Goal: Task Accomplishment & Management: Complete application form

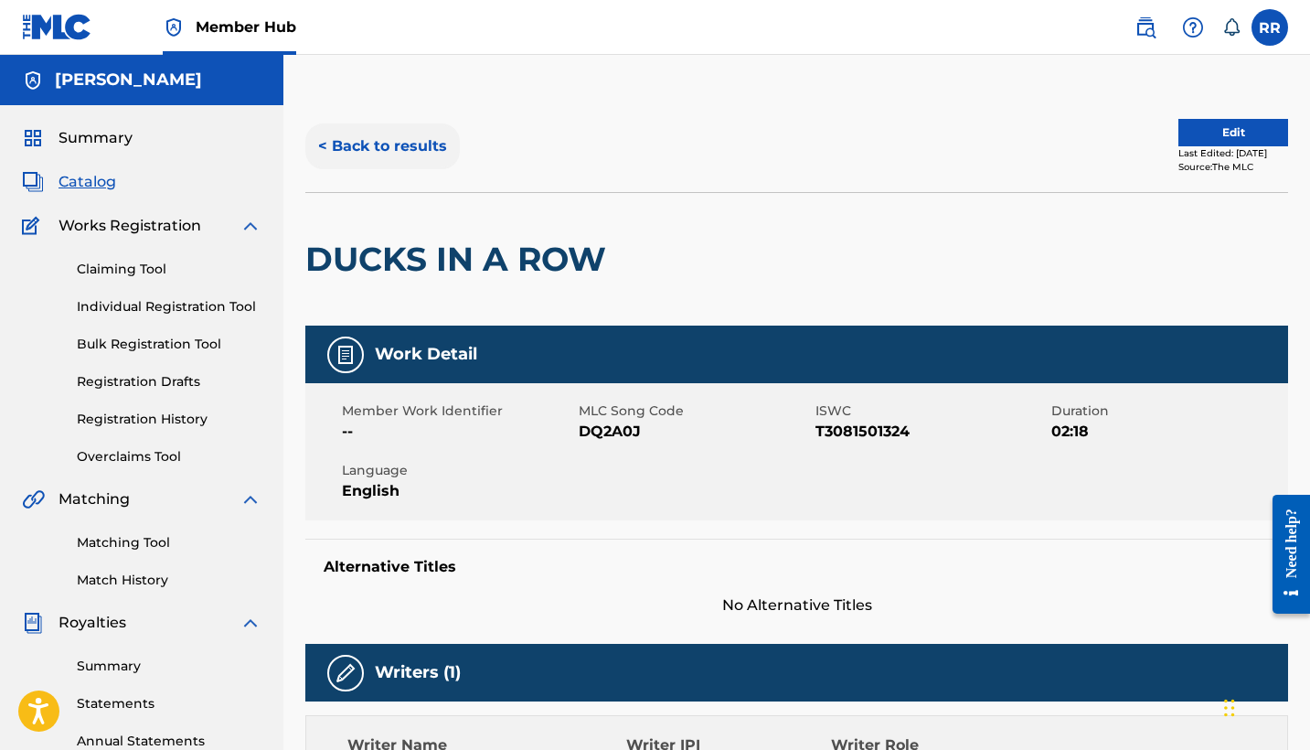
click at [396, 145] on button "< Back to results" at bounding box center [382, 146] width 154 height 46
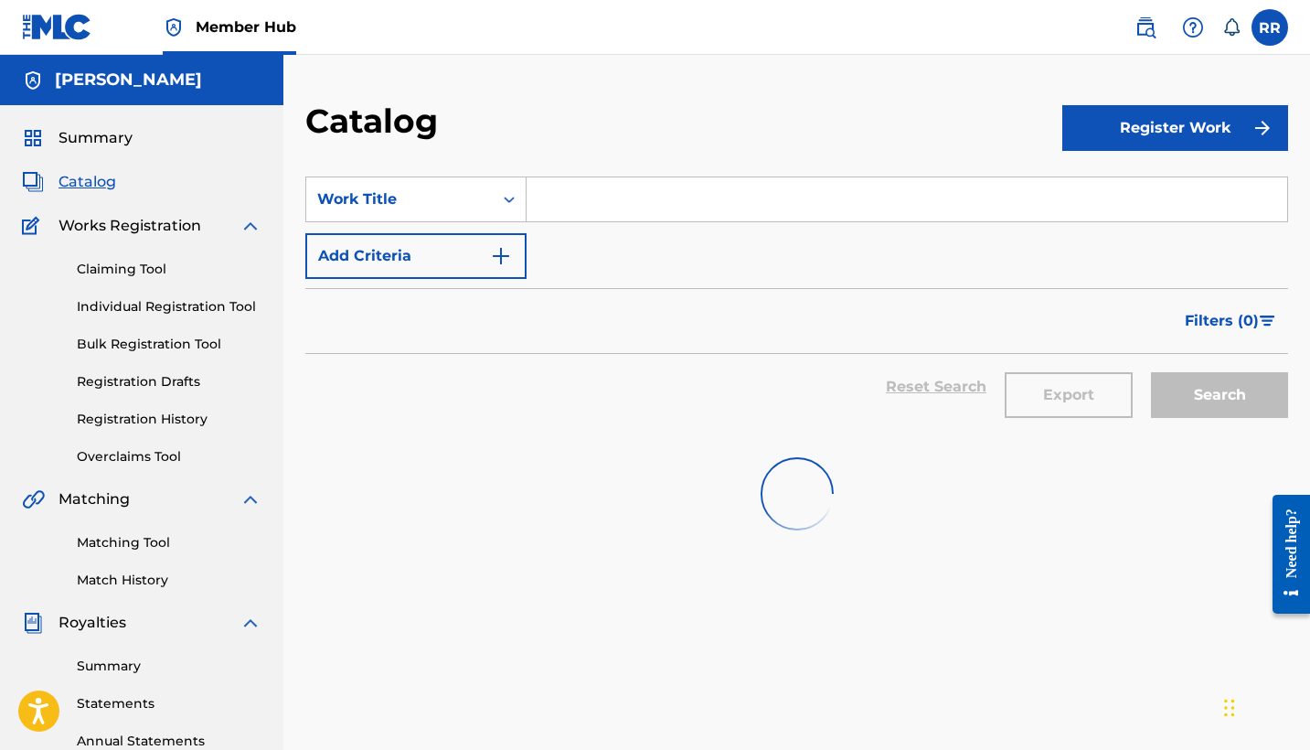
scroll to position [366, 0]
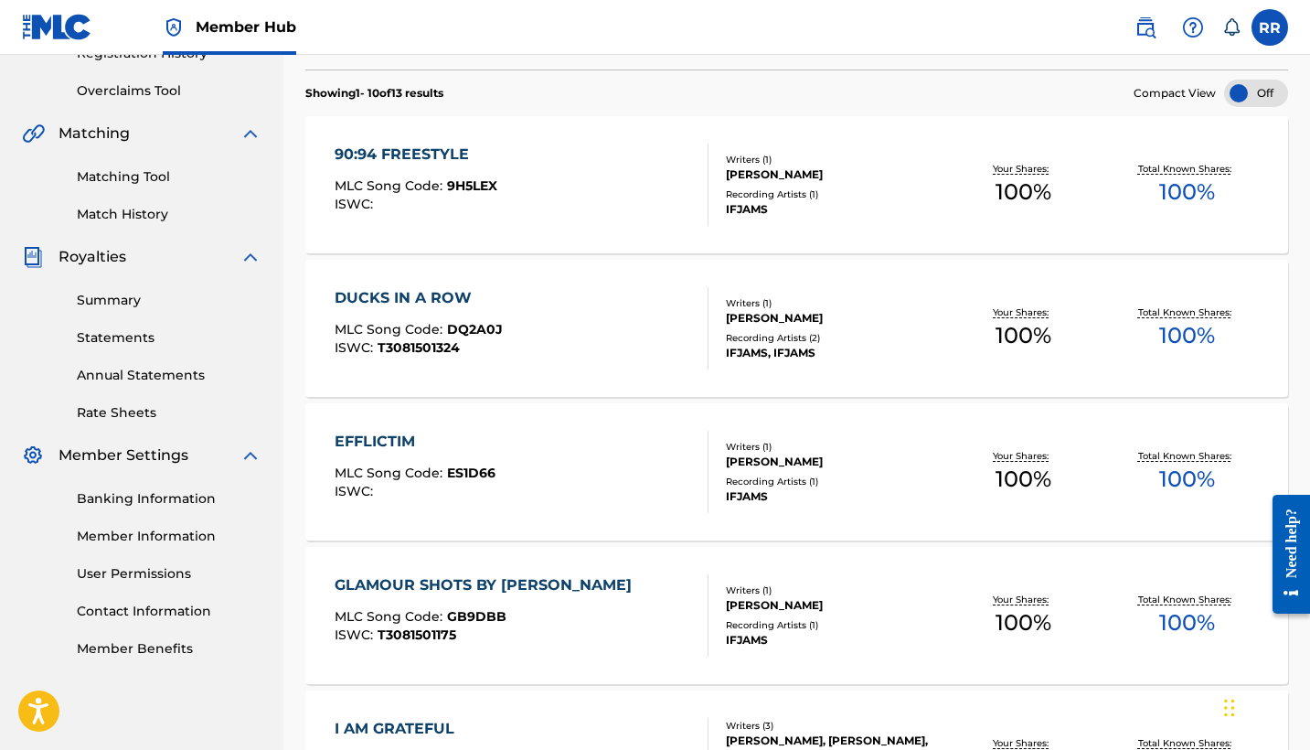
click at [370, 440] on div "EFFLICTIM" at bounding box center [415, 442] width 161 height 22
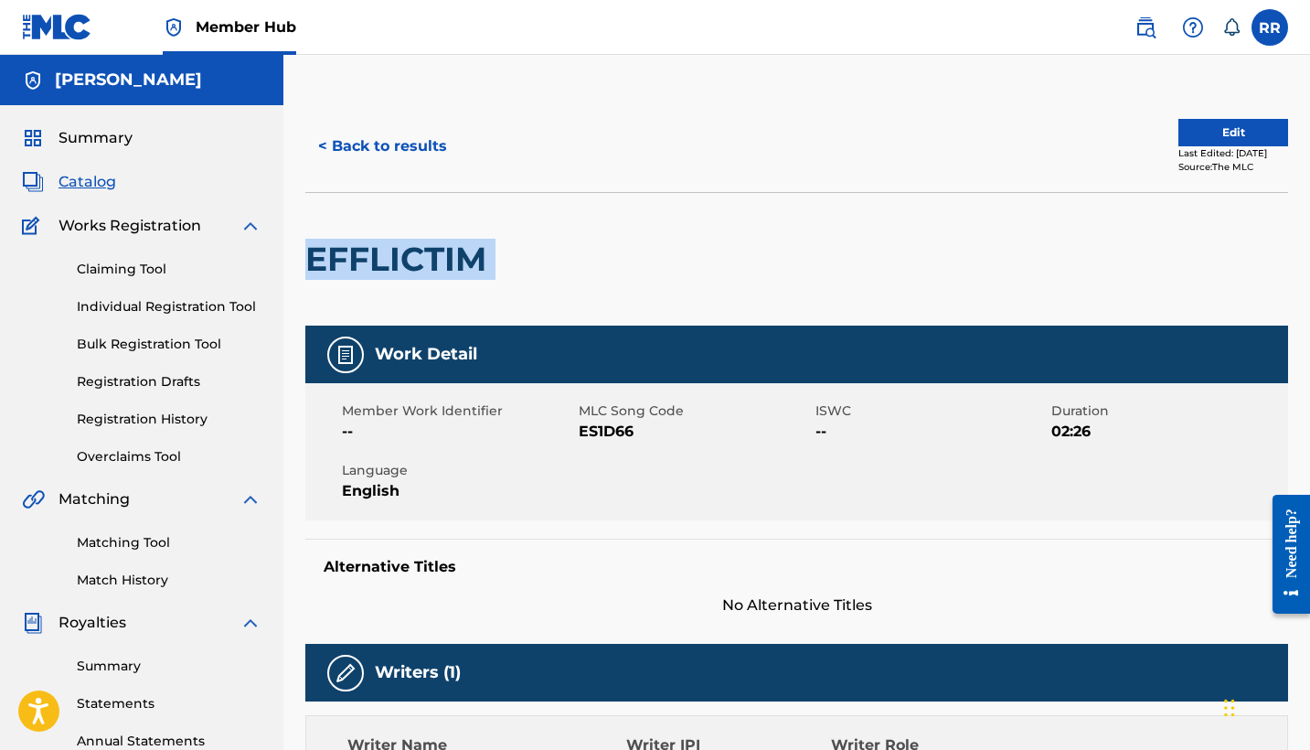
drag, startPoint x: 500, startPoint y: 262, endPoint x: 308, endPoint y: 252, distance: 192.2
click at [308, 252] on div "EFFLICTIM" at bounding box center [796, 258] width 983 height 133
copy div "EFFLICTIM"
click at [409, 141] on button "< Back to results" at bounding box center [382, 146] width 154 height 46
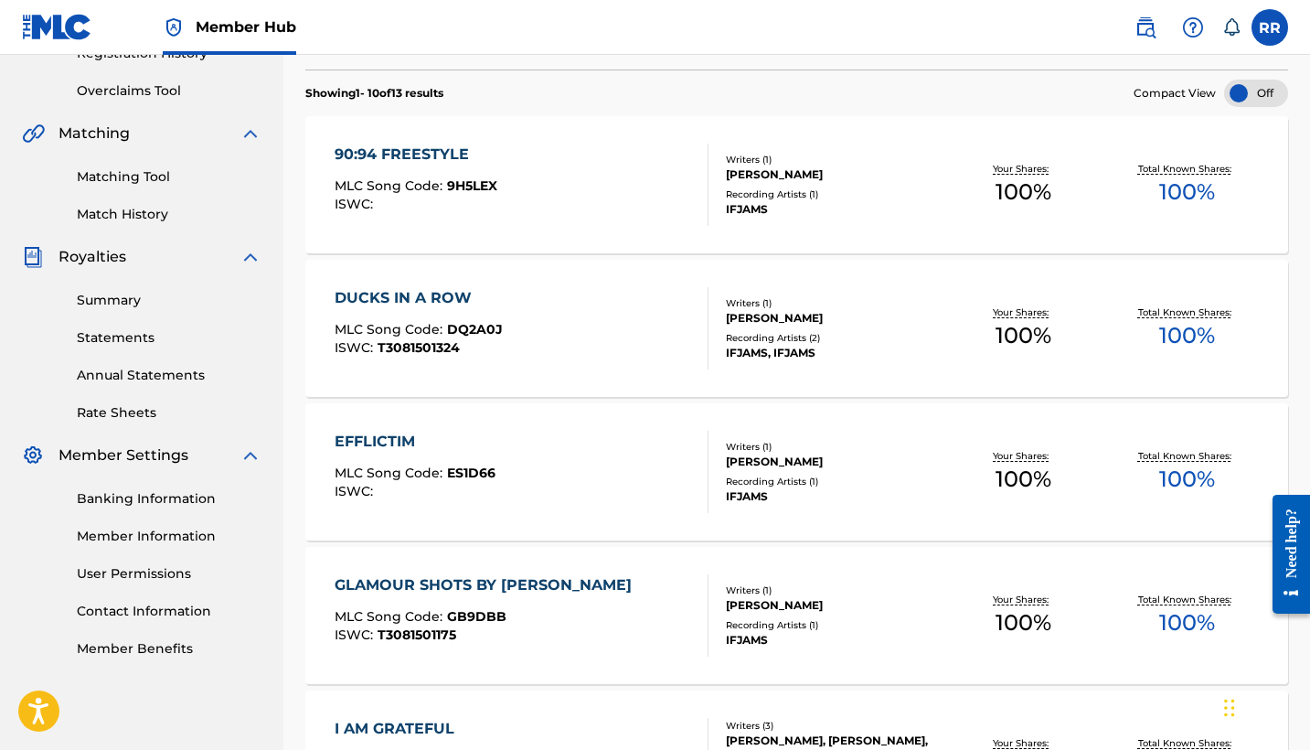
click at [379, 438] on div "EFFLICTIM" at bounding box center [415, 442] width 161 height 22
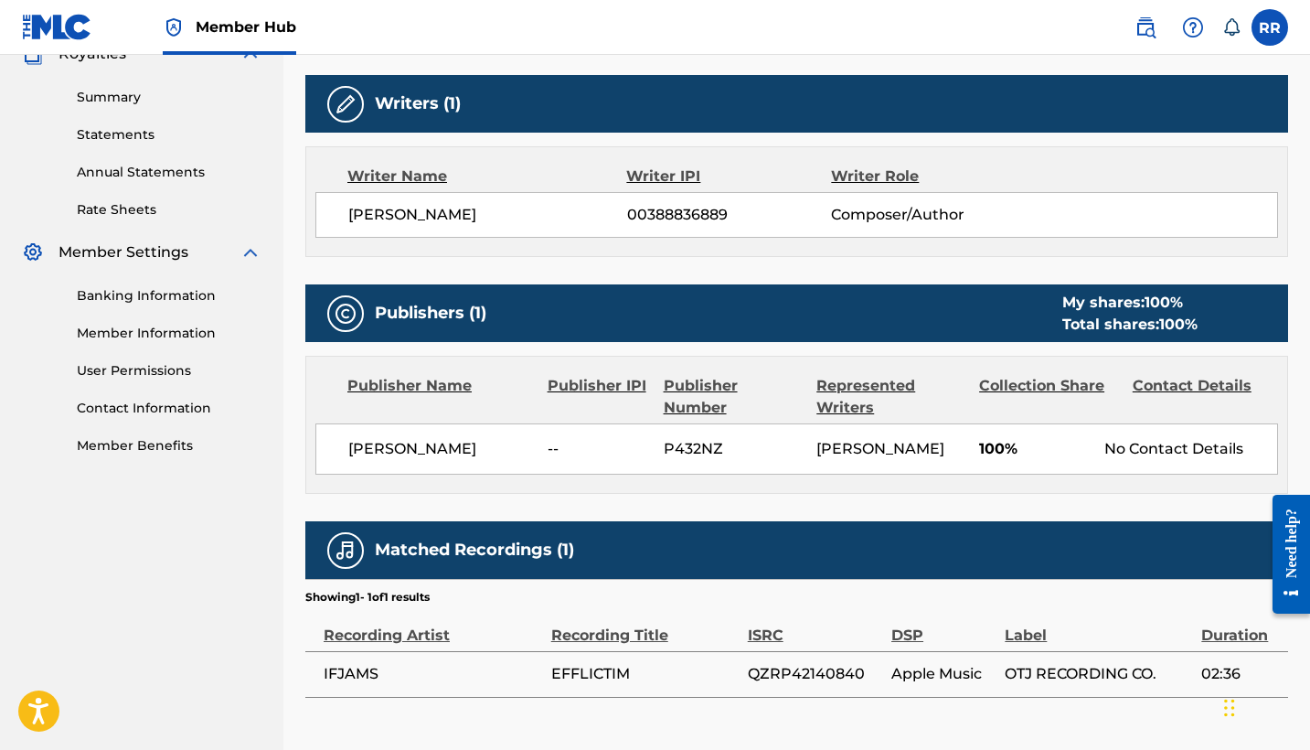
scroll to position [625, 0]
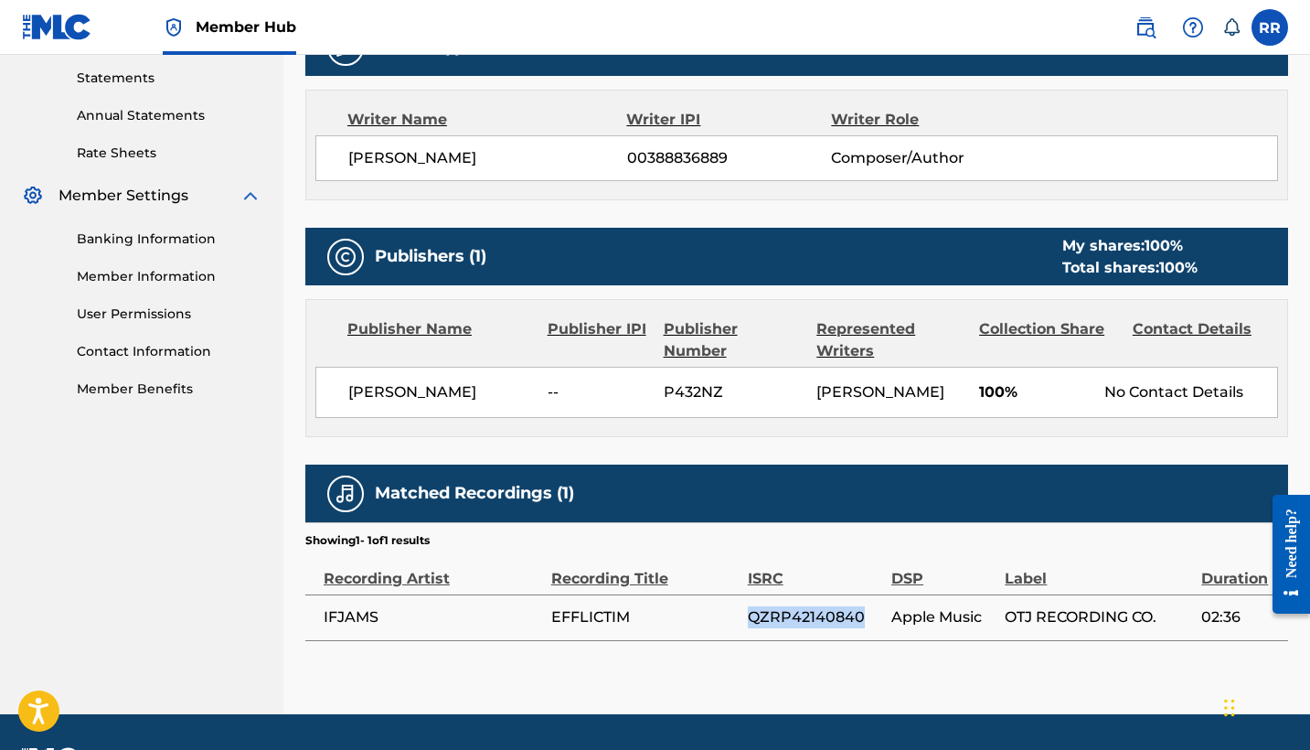
copy span "QZRP42140840"
drag, startPoint x: 863, startPoint y: 618, endPoint x: 748, endPoint y: 617, distance: 115.2
click at [748, 617] on span "QZRP42140840" at bounding box center [815, 617] width 134 height 22
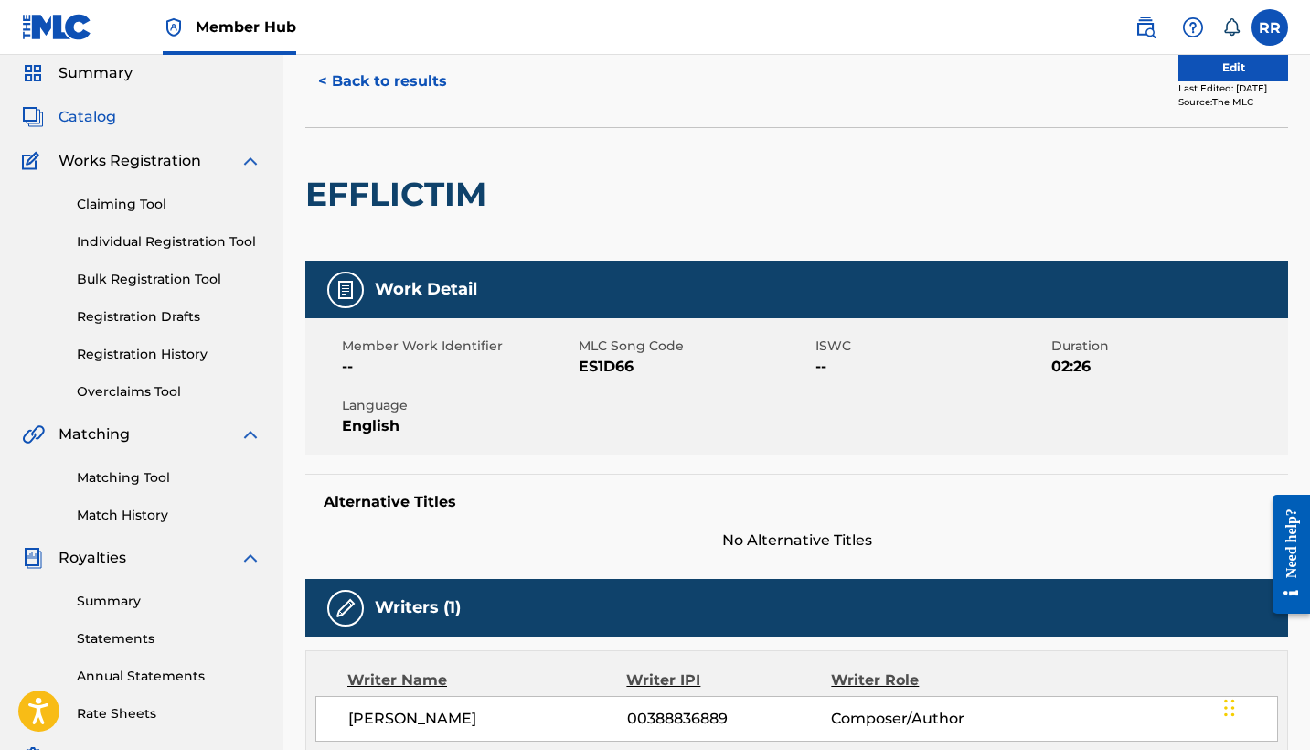
scroll to position [30, 0]
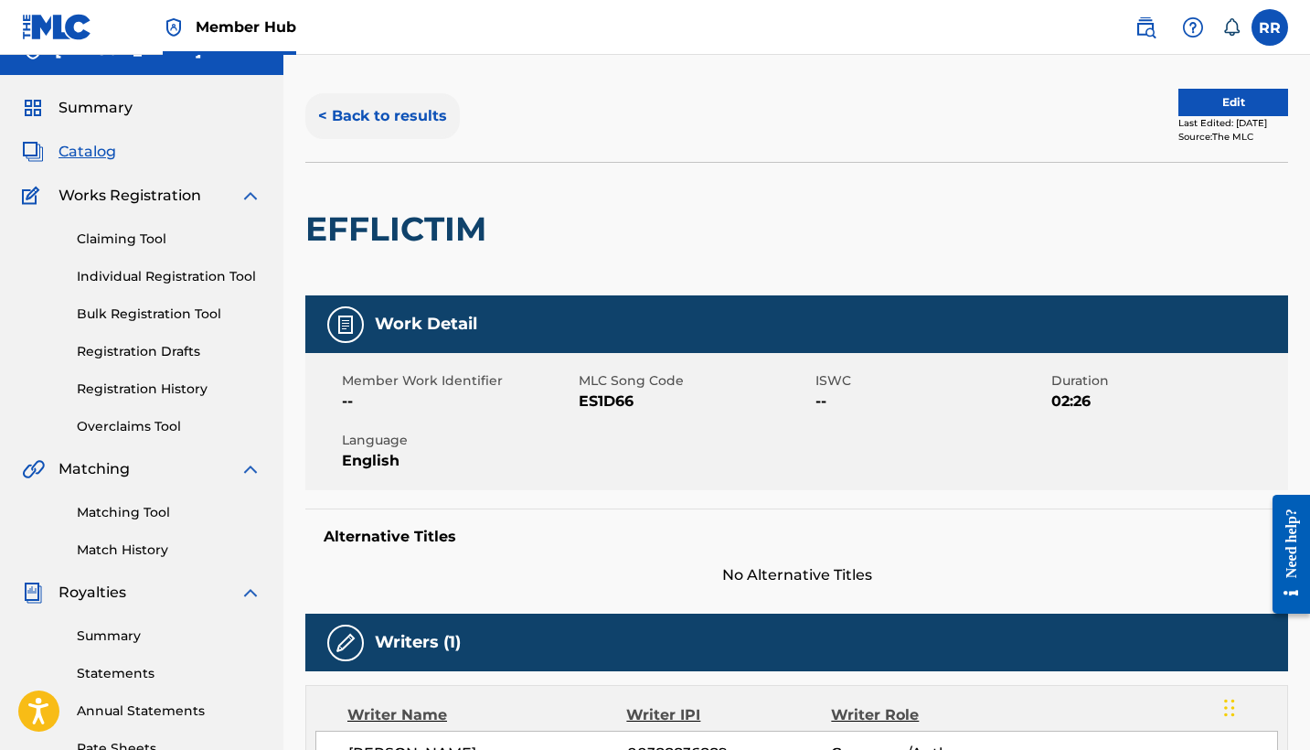
click at [387, 113] on button "< Back to results" at bounding box center [382, 116] width 154 height 46
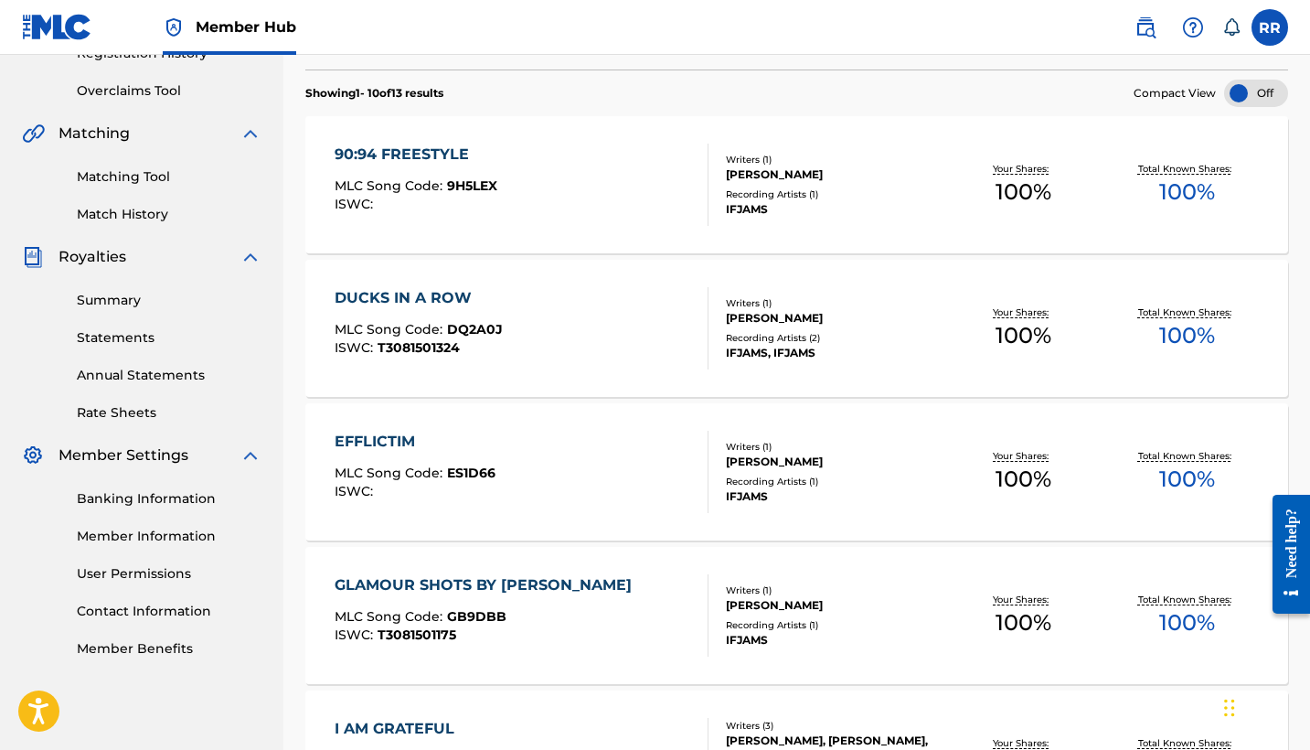
click at [428, 150] on div "90:94 FREESTYLE" at bounding box center [416, 155] width 163 height 22
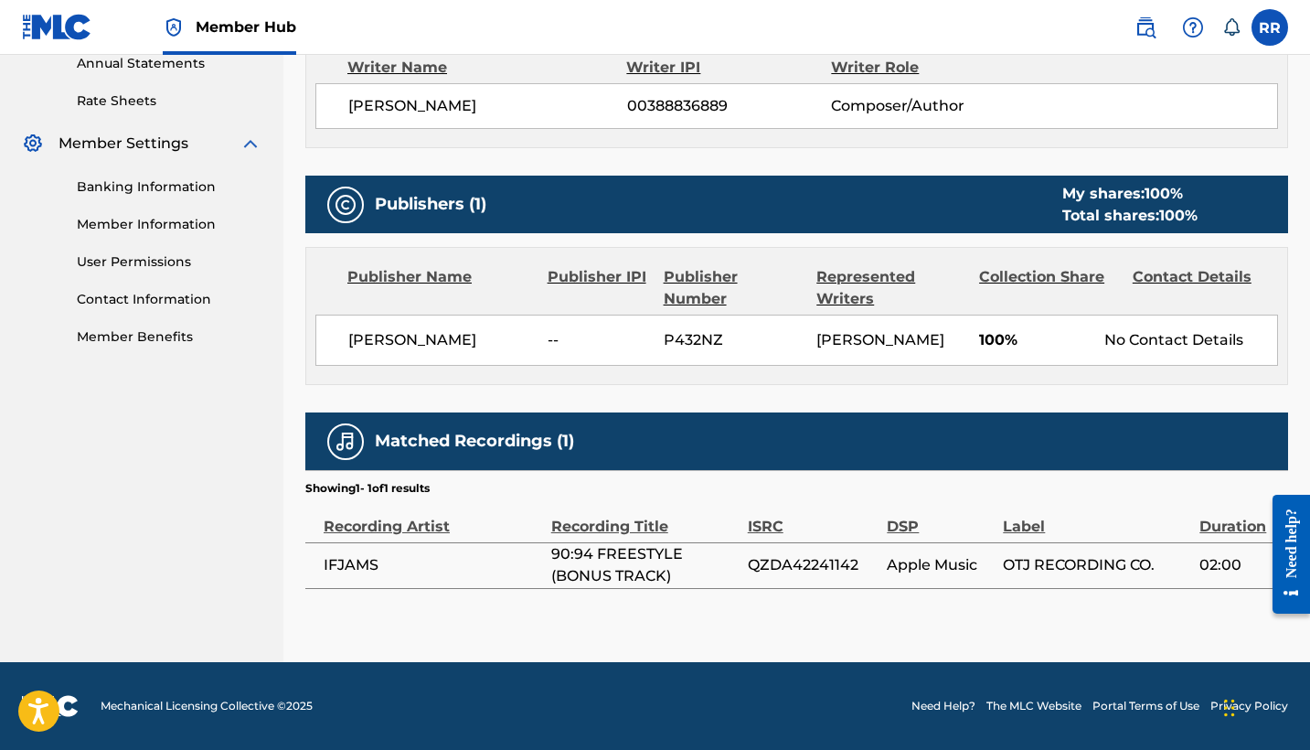
scroll to position [676, 0]
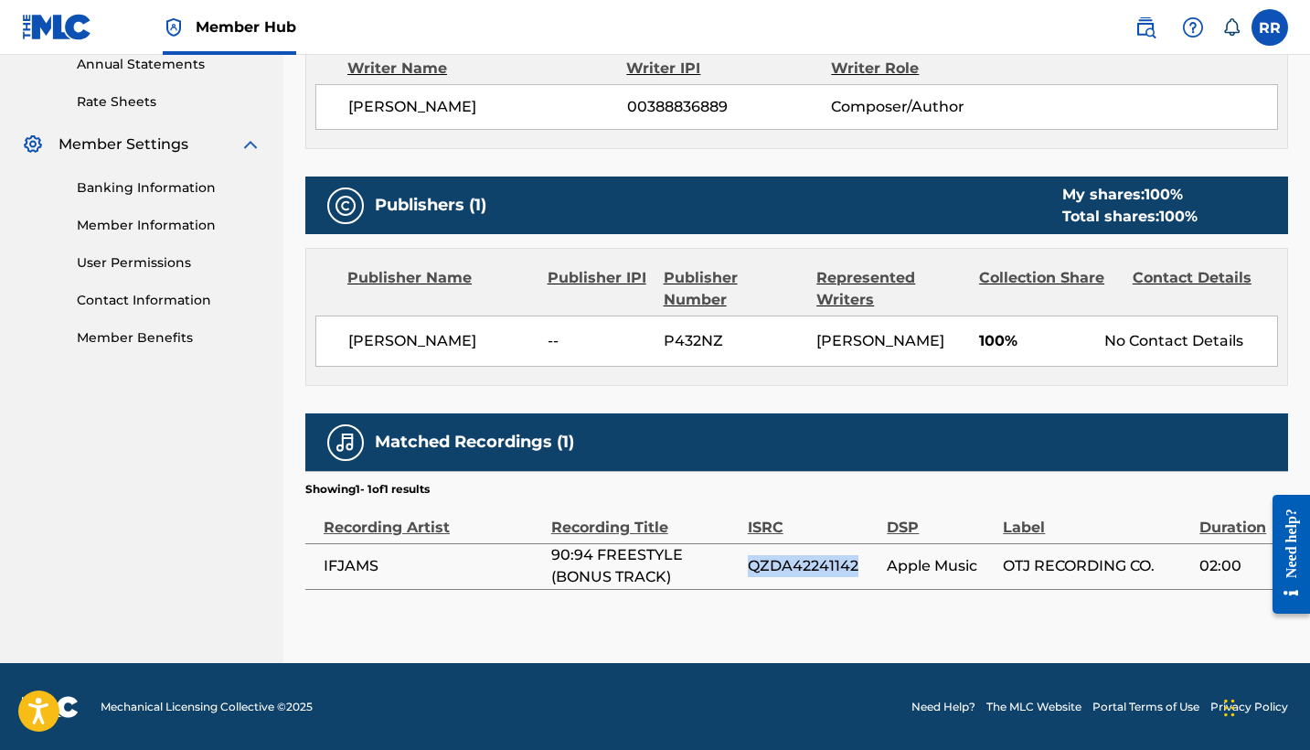
drag, startPoint x: 853, startPoint y: 565, endPoint x: 750, endPoint y: 562, distance: 102.4
click at [750, 562] on span "QZDA42241142" at bounding box center [813, 566] width 131 height 22
copy span "QZDA42241142"
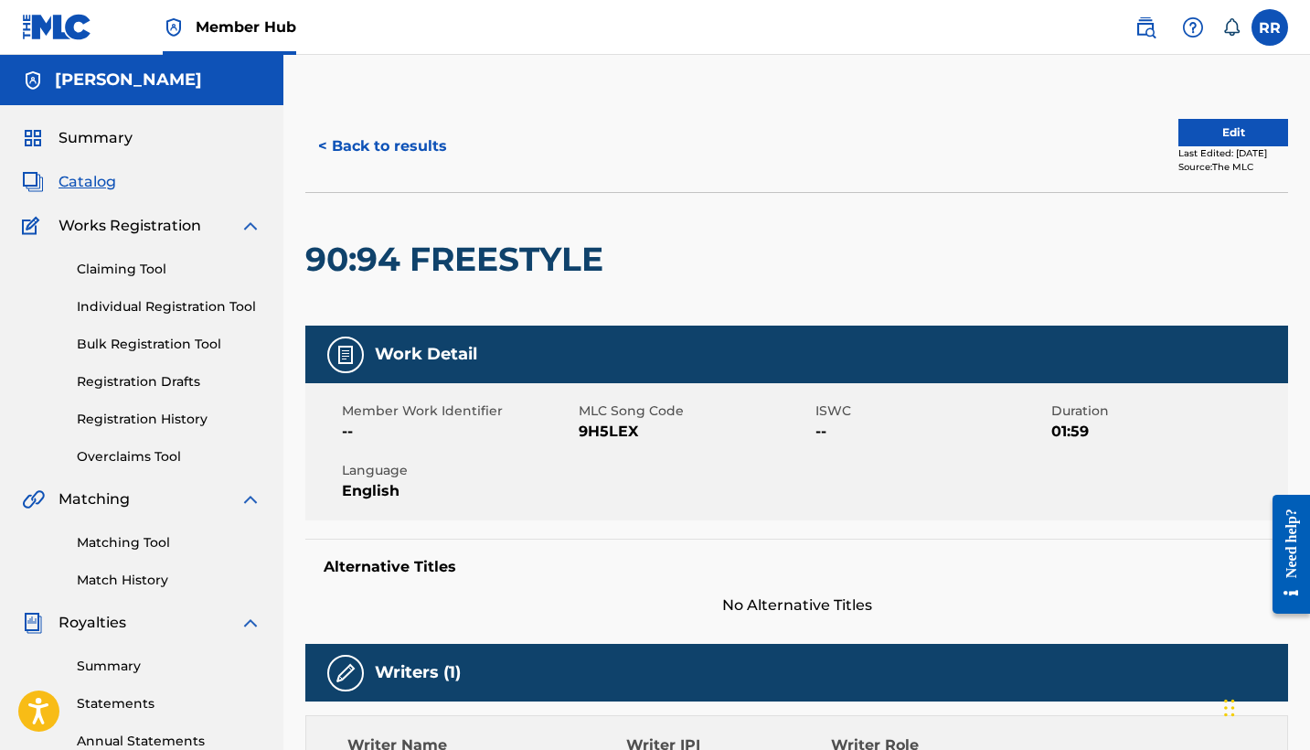
scroll to position [0, 0]
click at [371, 150] on button "< Back to results" at bounding box center [382, 146] width 154 height 46
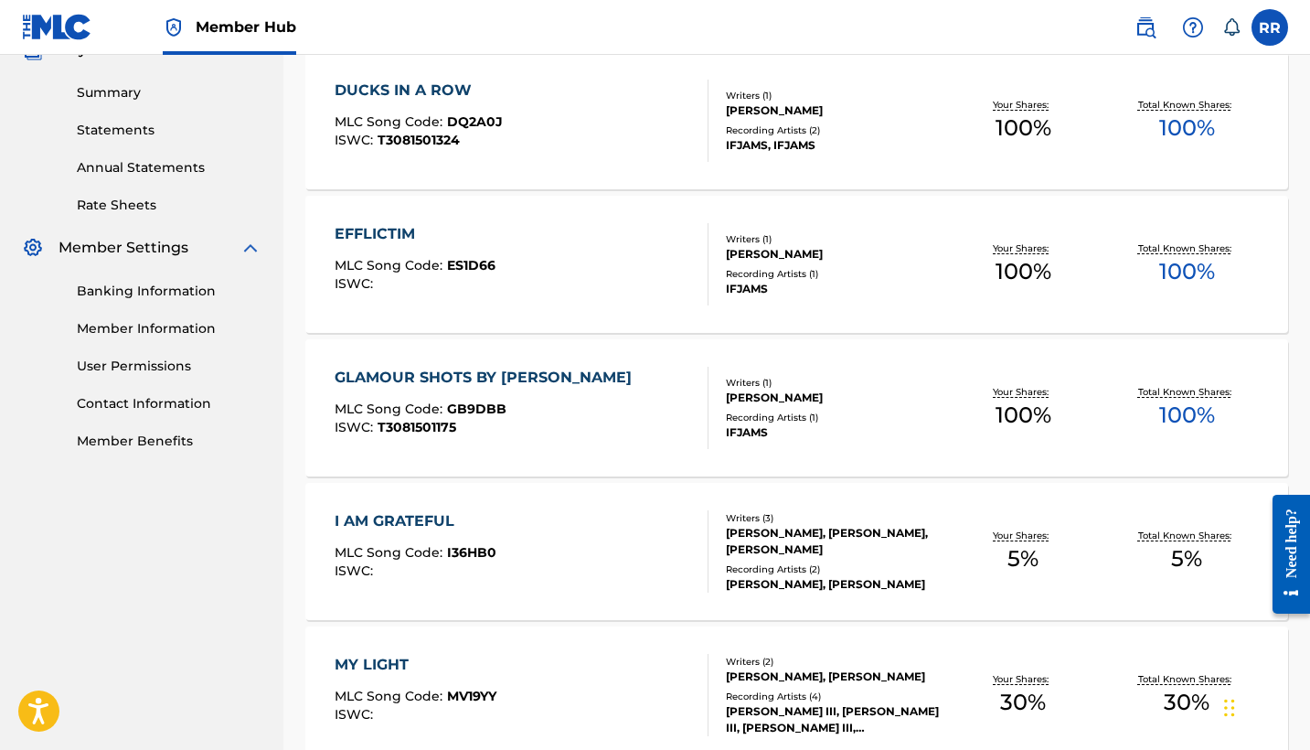
scroll to position [586, 0]
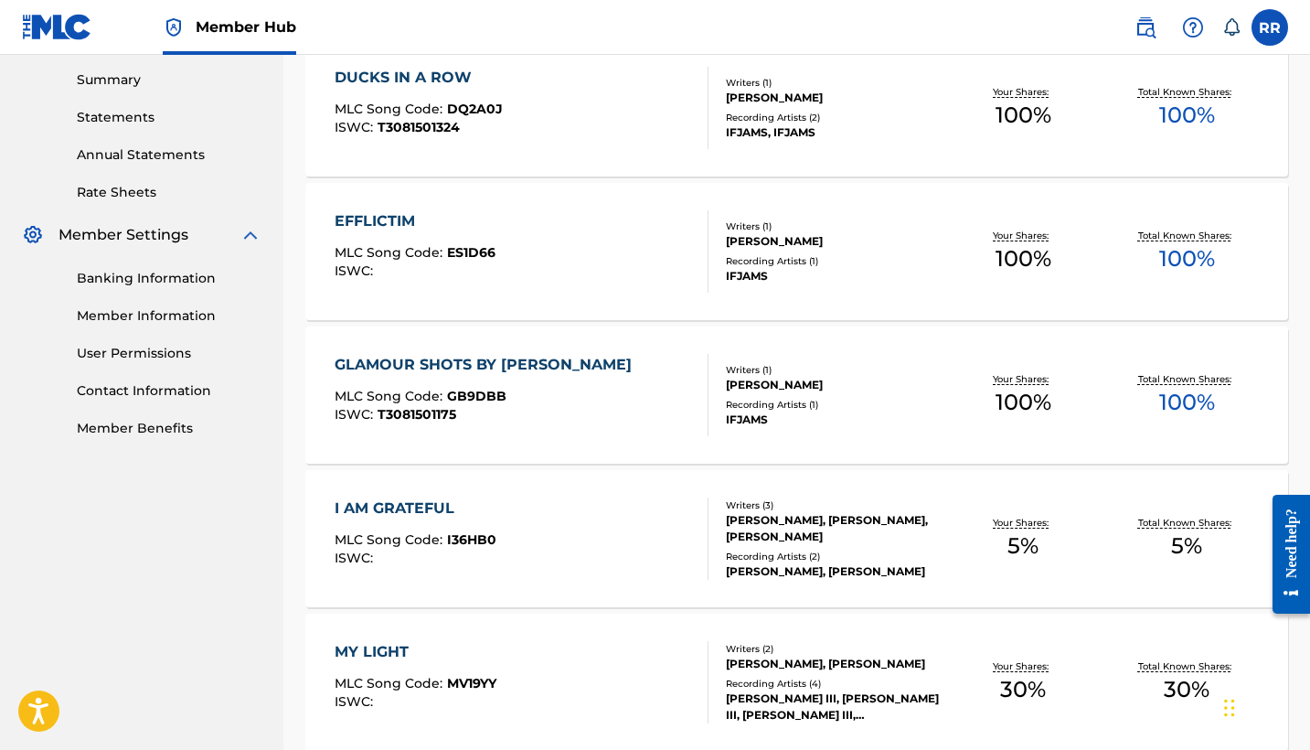
click at [354, 361] on div "GLAMOUR SHOTS BY [PERSON_NAME]" at bounding box center [488, 365] width 306 height 22
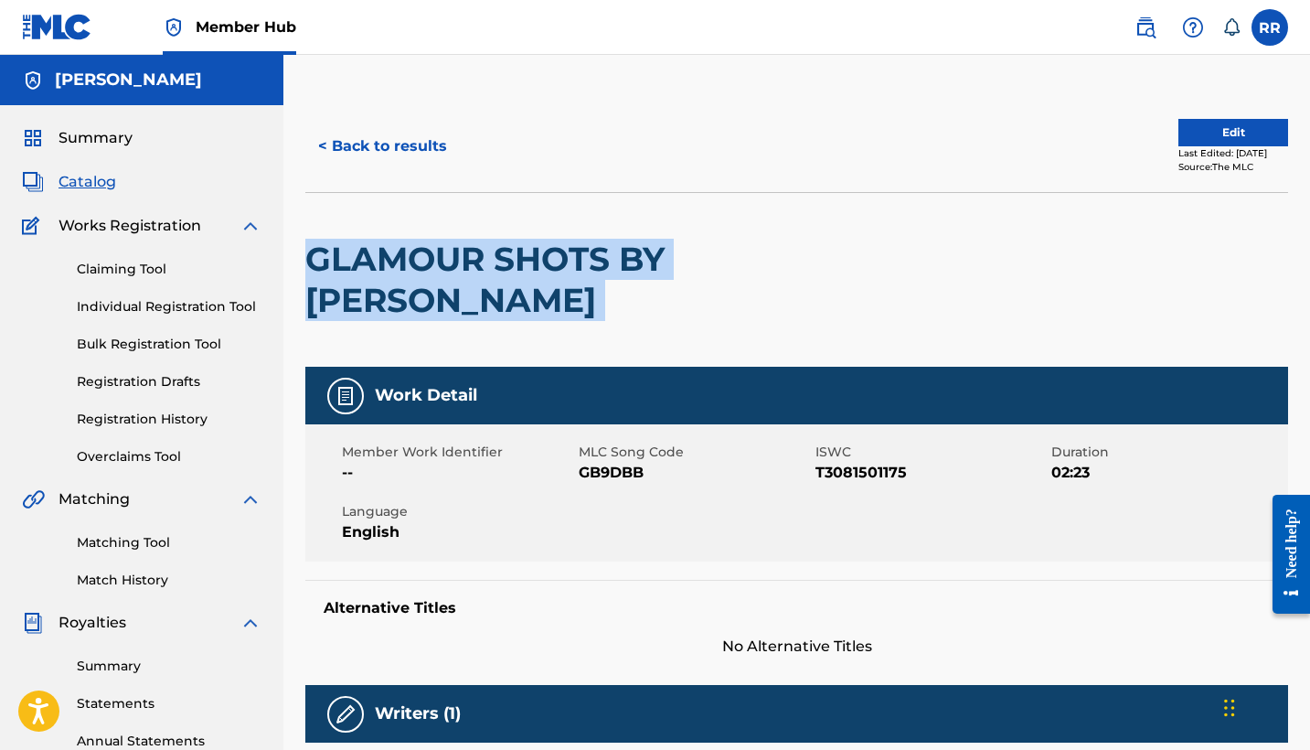
drag, startPoint x: 761, startPoint y: 264, endPoint x: 309, endPoint y: 257, distance: 452.5
click at [309, 257] on div "GLAMOUR SHOTS BY [PERSON_NAME]" at bounding box center [796, 279] width 983 height 175
copy div "GLAMOUR SHOTS BY [PERSON_NAME]"
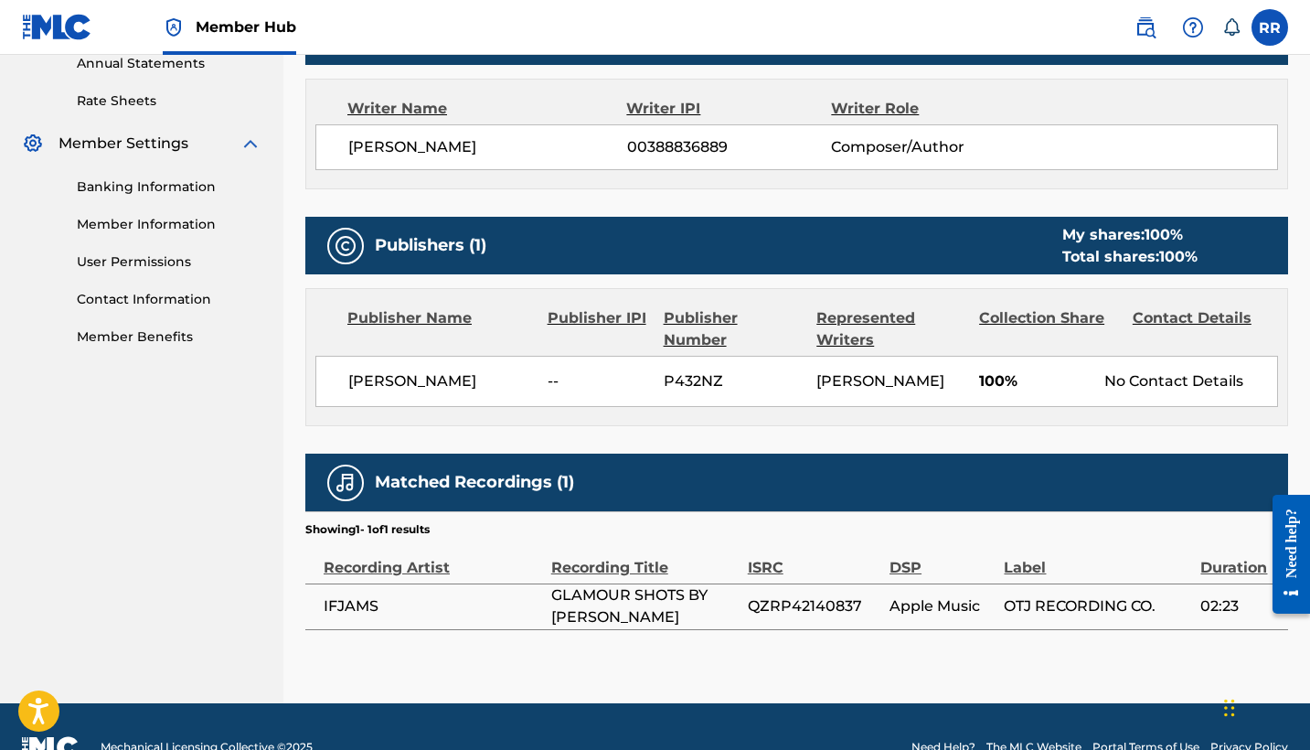
scroll to position [676, 0]
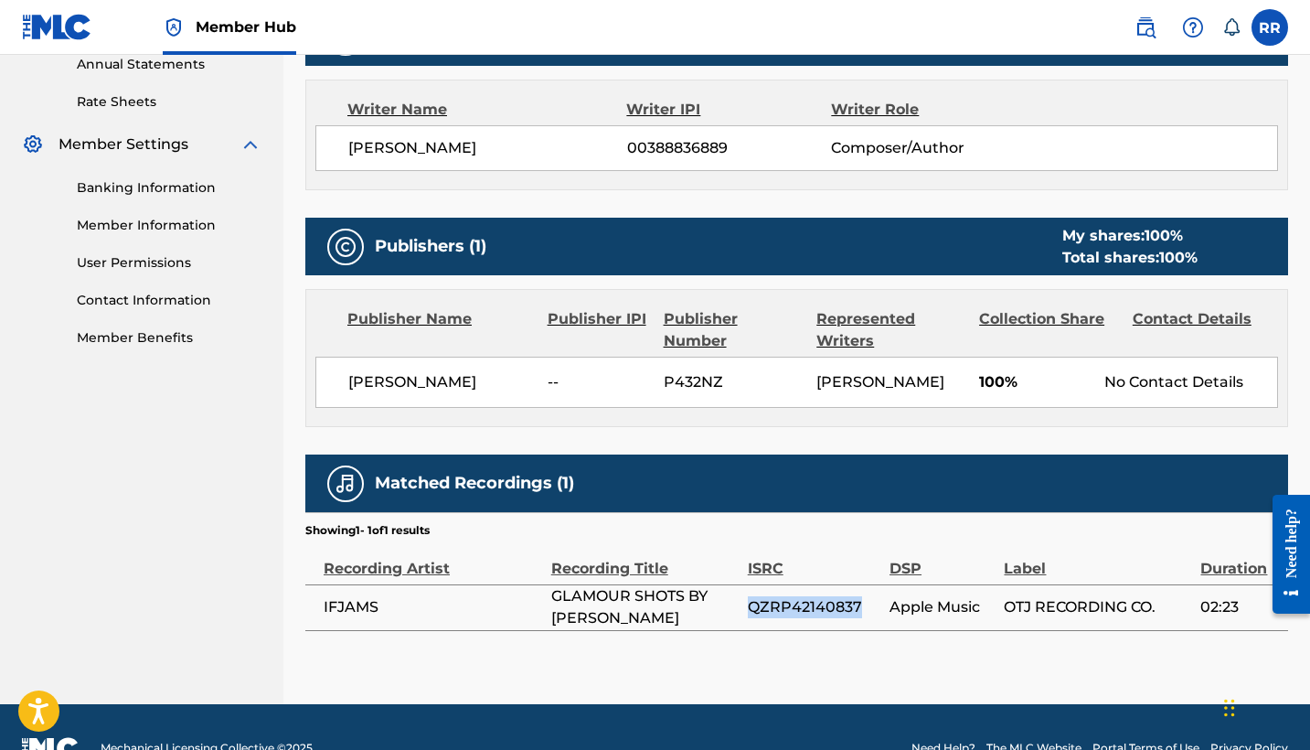
drag, startPoint x: 865, startPoint y: 565, endPoint x: 750, endPoint y: 567, distance: 114.3
click at [750, 596] on span "QZRP42140837" at bounding box center [814, 607] width 133 height 22
copy span "QZRP42140837"
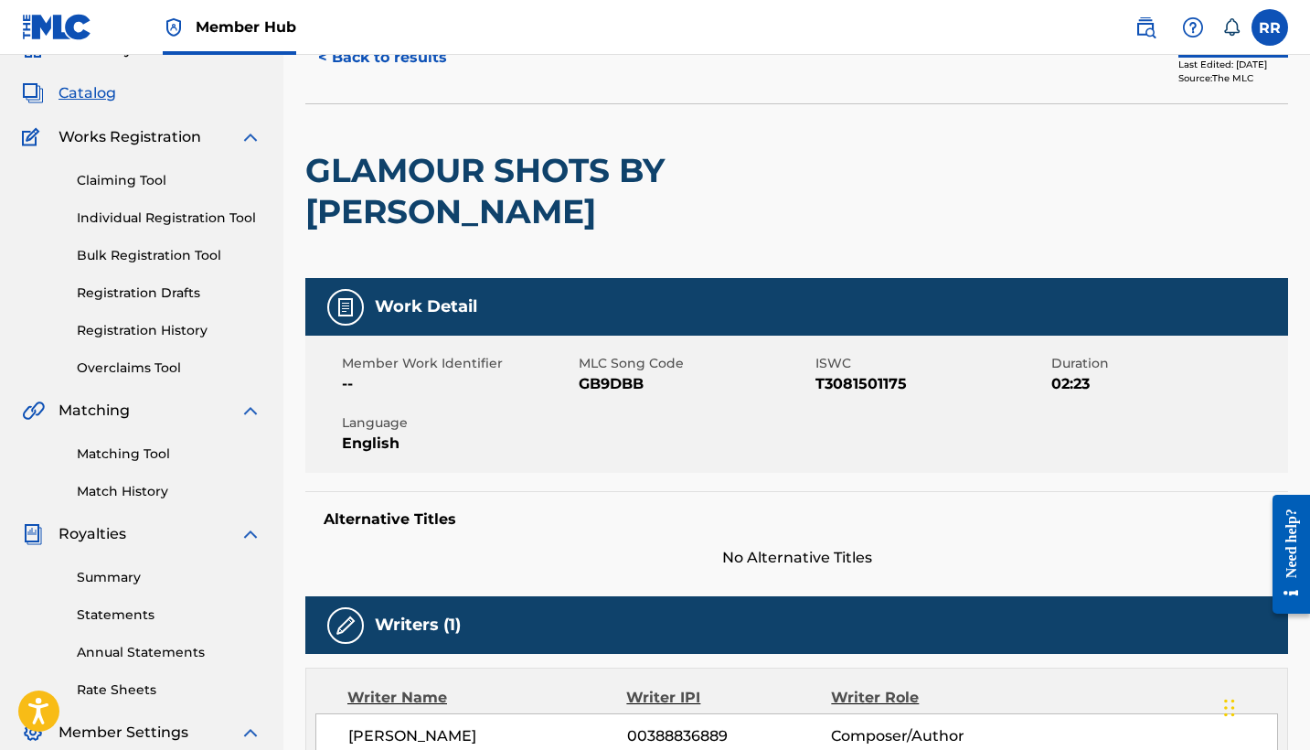
scroll to position [5, 0]
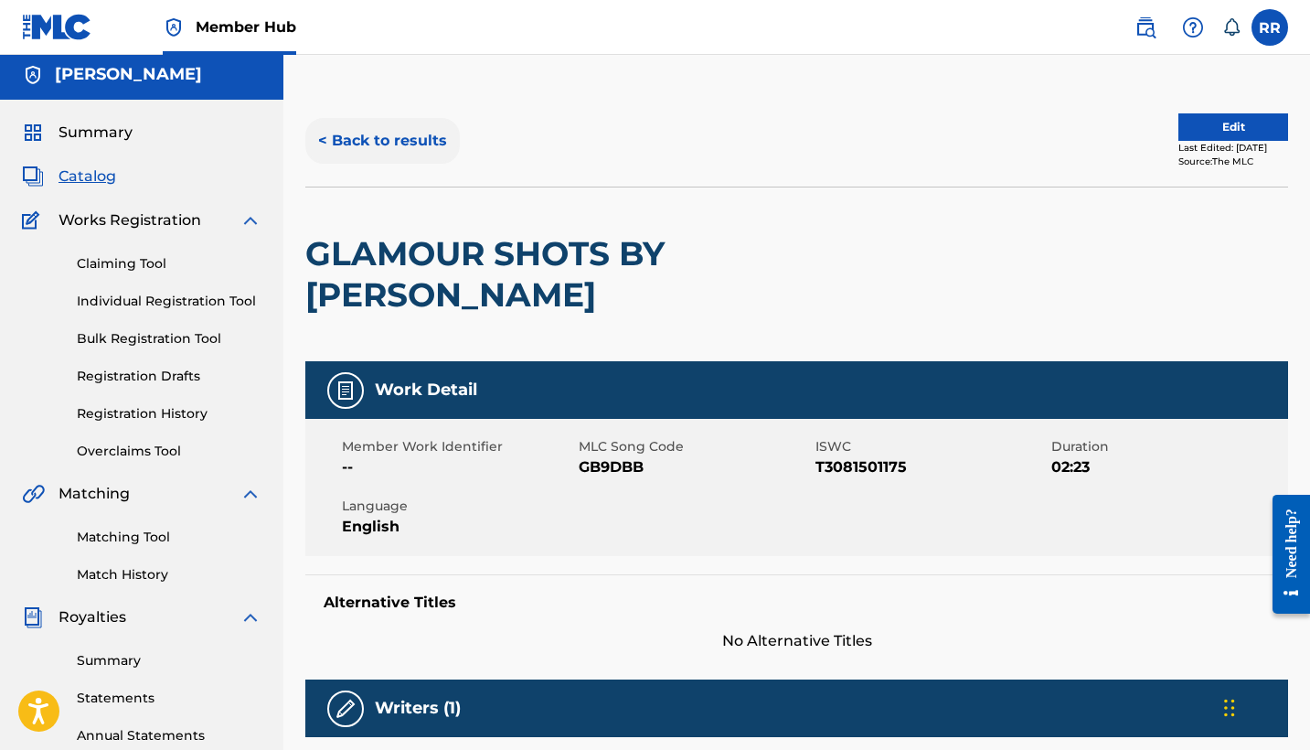
click at [373, 140] on button "< Back to results" at bounding box center [382, 141] width 154 height 46
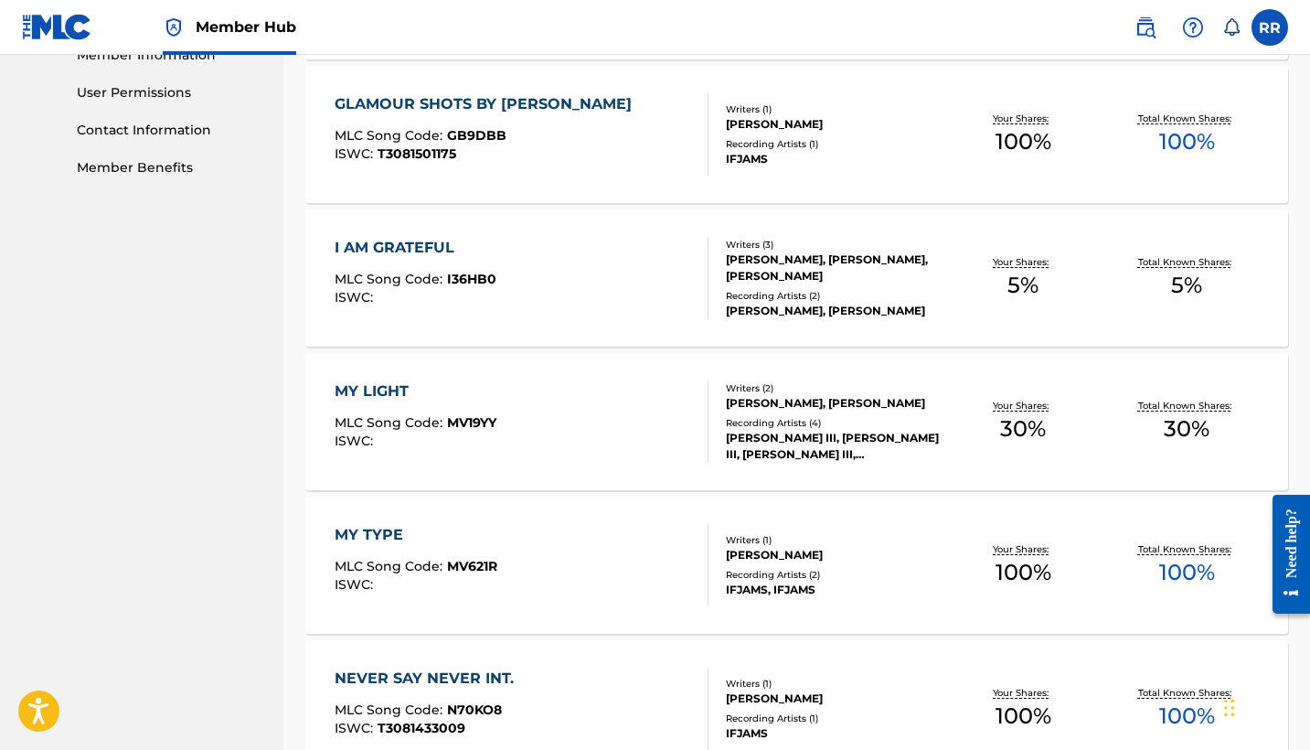
scroll to position [885, 0]
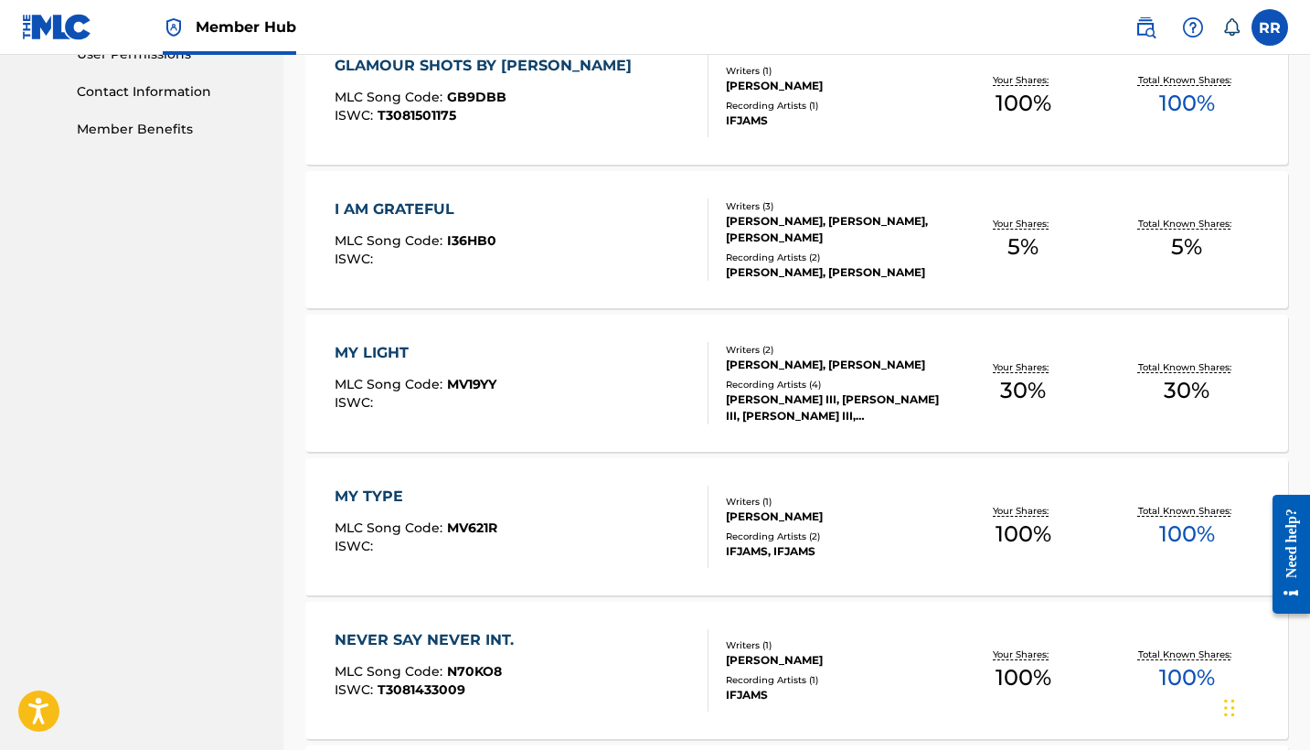
click at [364, 496] on div "MY TYPE" at bounding box center [416, 496] width 163 height 22
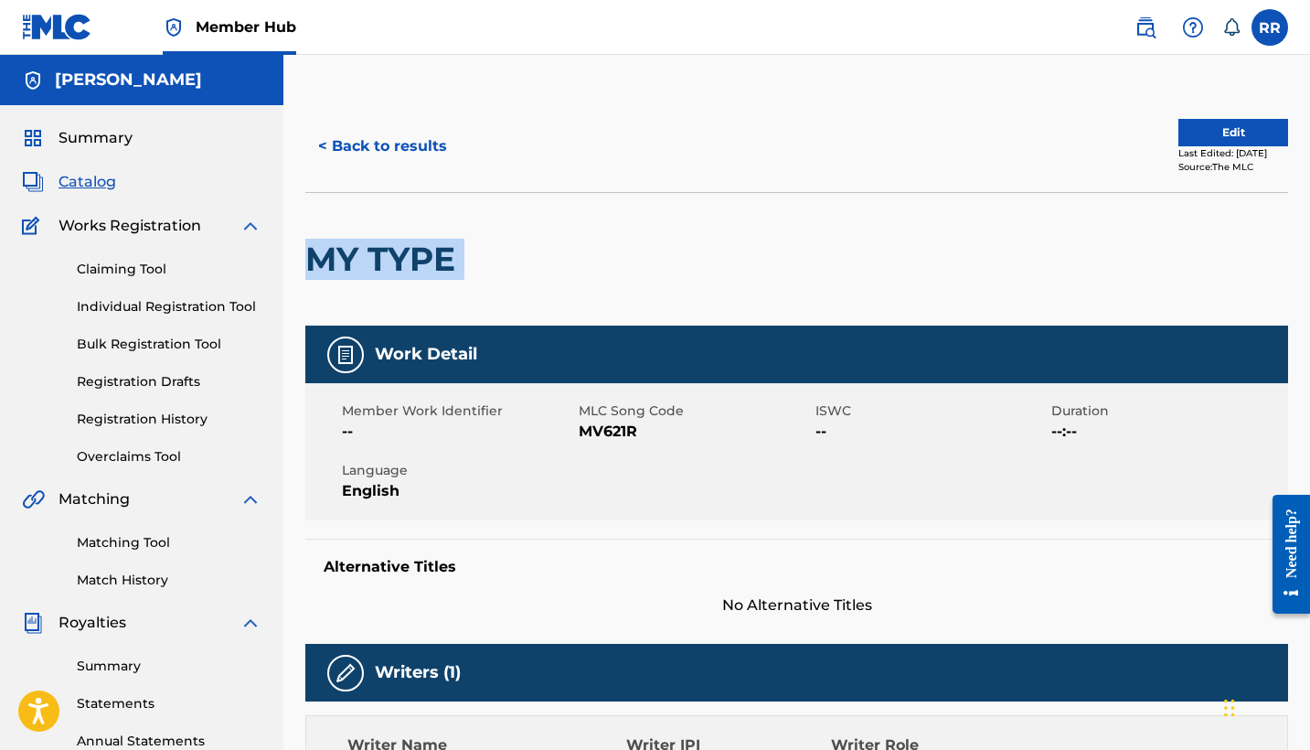
drag, startPoint x: 465, startPoint y: 256, endPoint x: 315, endPoint y: 258, distance: 149.9
click at [315, 258] on div "MY TYPE" at bounding box center [796, 258] width 983 height 133
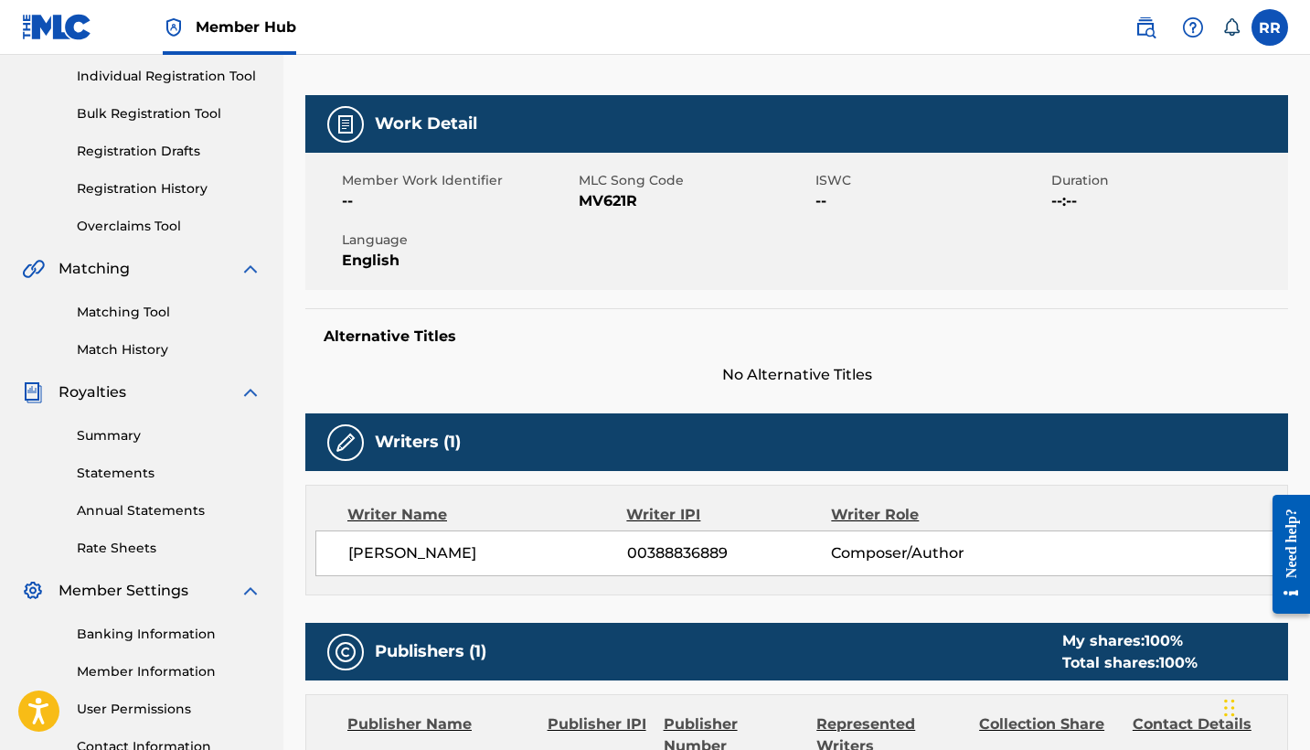
scroll to position [246, 0]
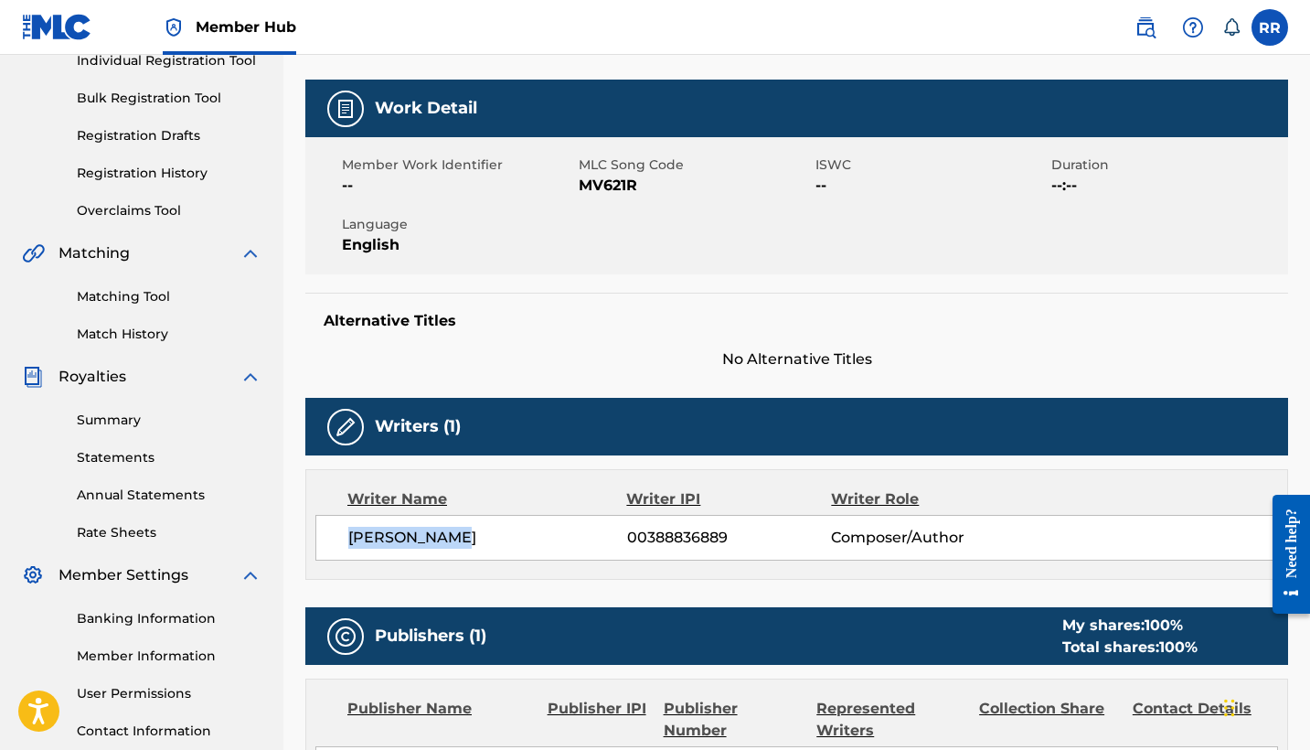
drag, startPoint x: 495, startPoint y: 534, endPoint x: 316, endPoint y: 534, distance: 178.2
click at [316, 534] on div "[PERSON_NAME] 00388836889 Composer/Author" at bounding box center [796, 538] width 963 height 46
copy span "[PERSON_NAME]"
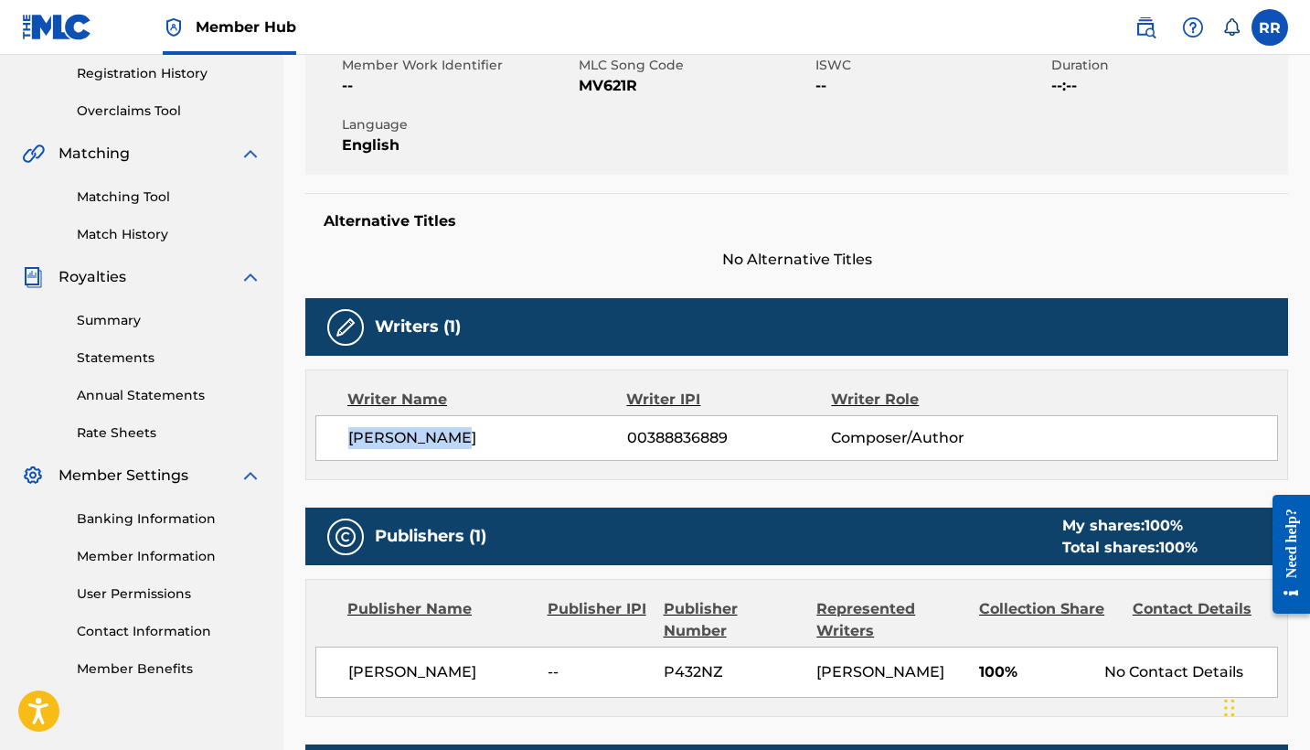
scroll to position [348, 0]
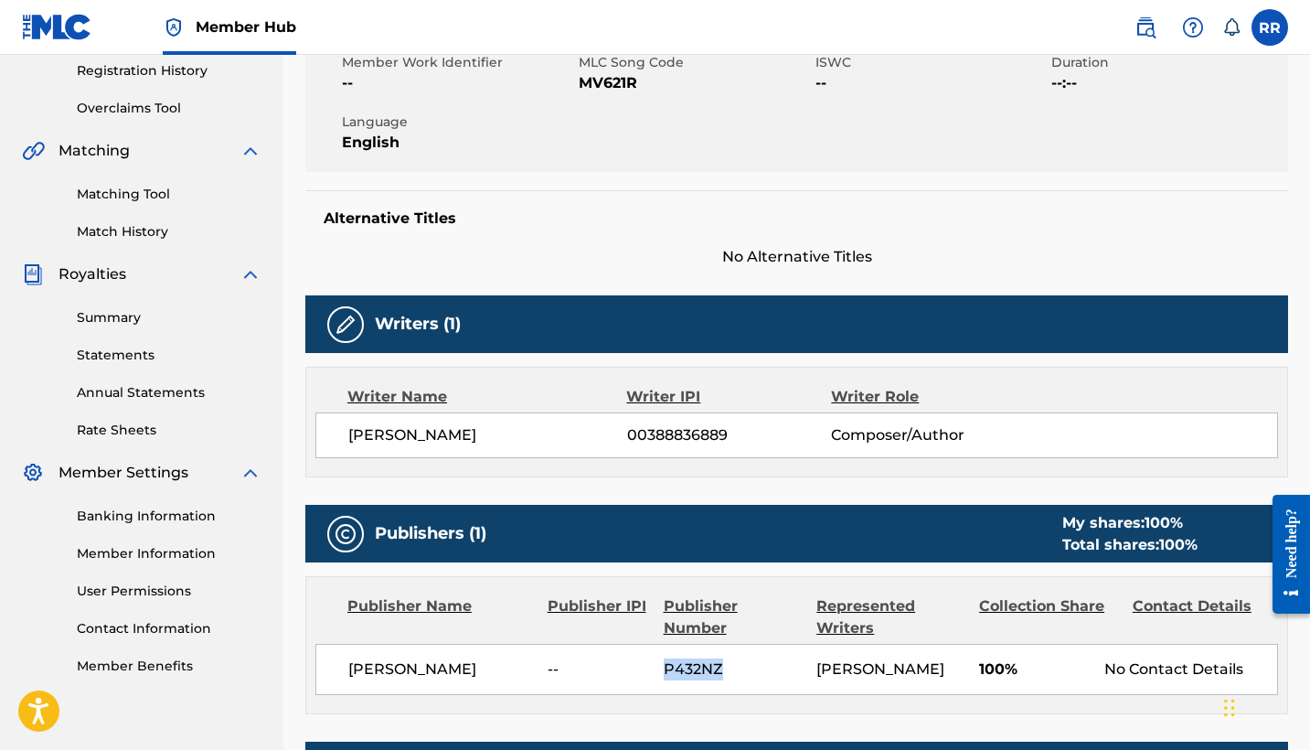
drag, startPoint x: 744, startPoint y: 672, endPoint x: 662, endPoint y: 668, distance: 82.3
click at [662, 668] on div "[PERSON_NAME] -- P432NZ [PERSON_NAME] 100% No Contact Details" at bounding box center [796, 668] width 963 height 51
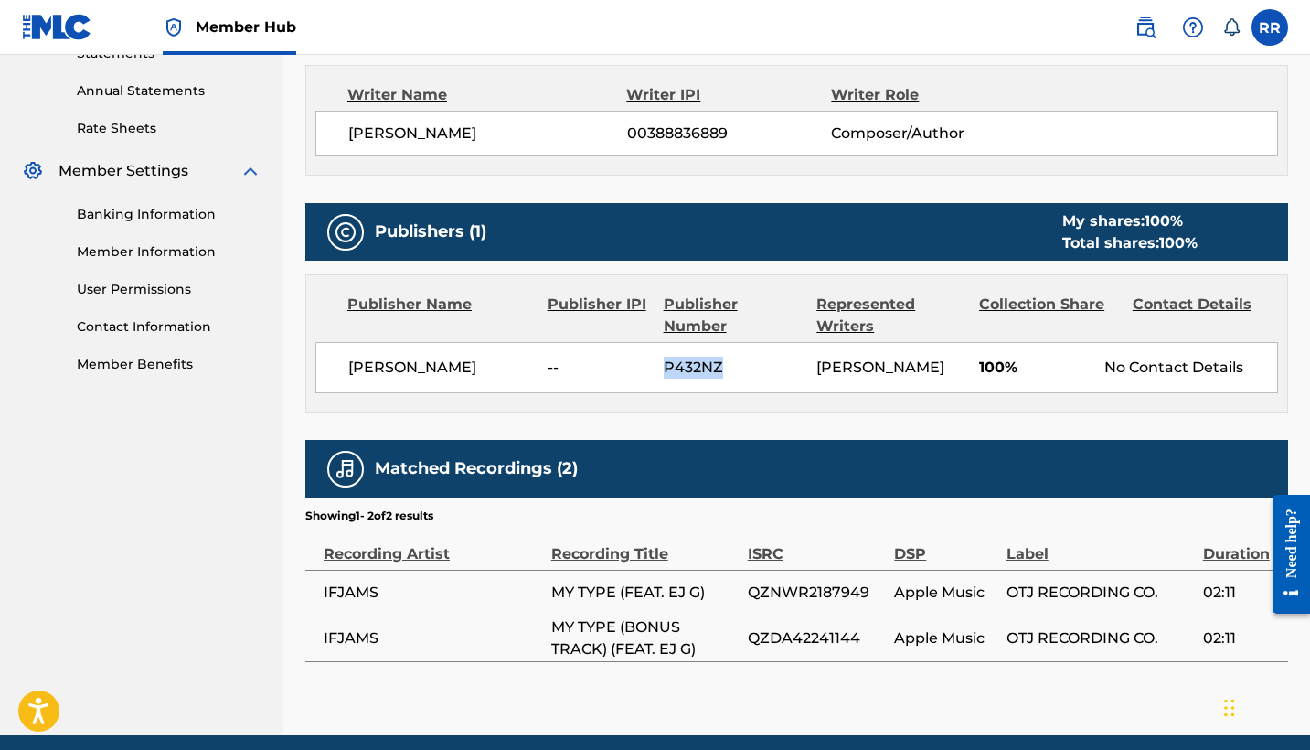
scroll to position [668, 0]
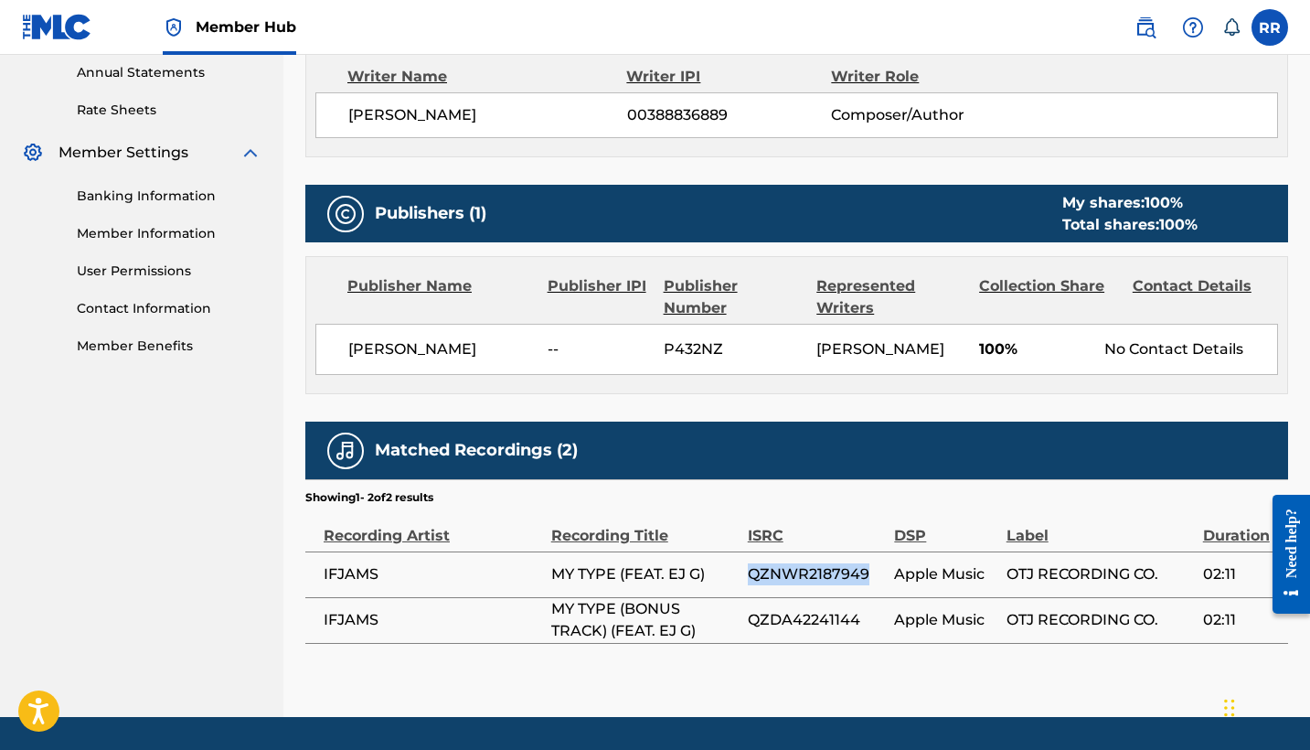
drag, startPoint x: 876, startPoint y: 571, endPoint x: 750, endPoint y: 571, distance: 125.2
click at [750, 571] on span "QZNWR2187949" at bounding box center [817, 574] width 138 height 22
copy span "QZNWR2187949"
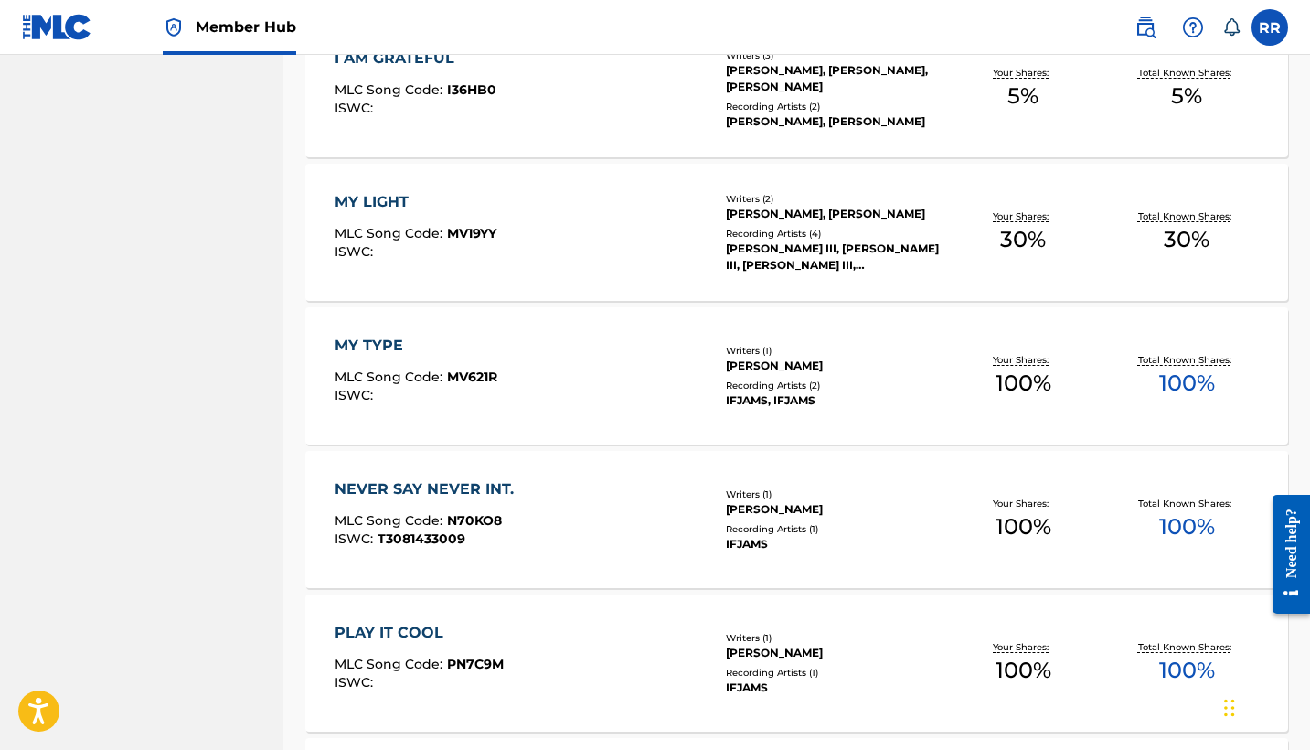
scroll to position [1043, 0]
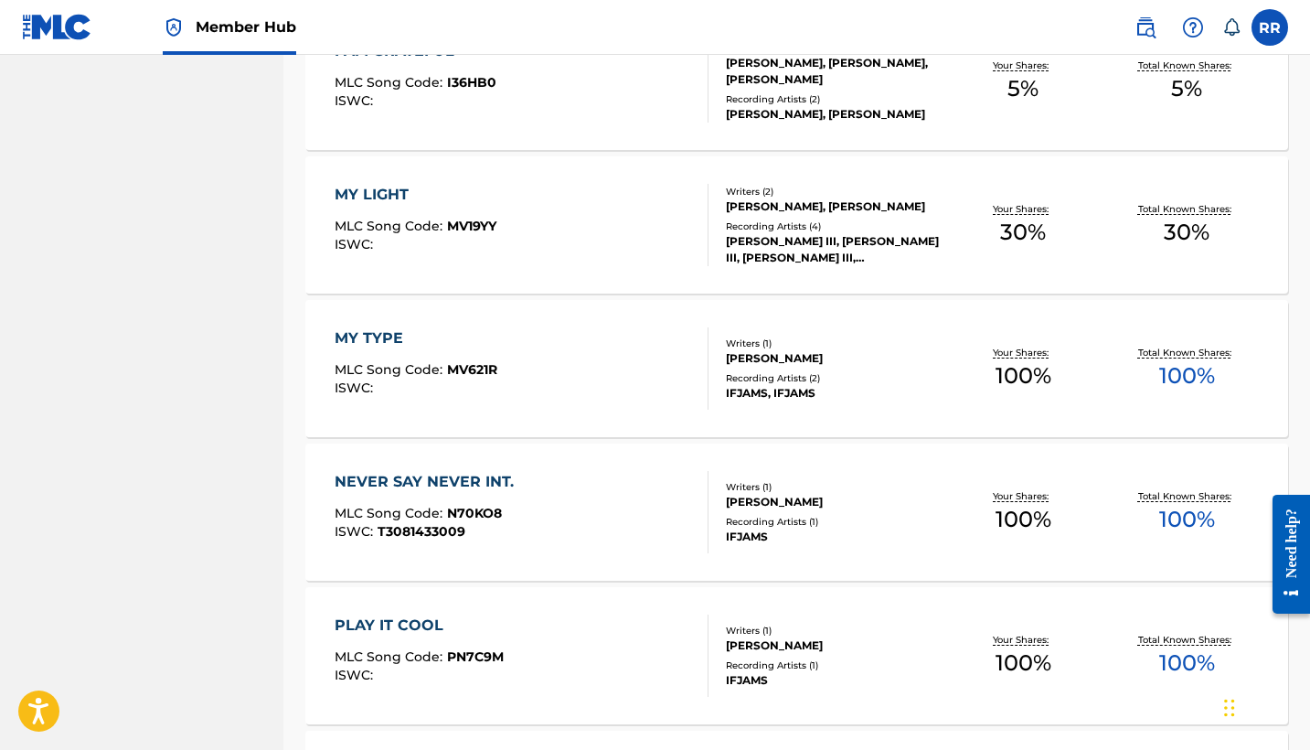
click at [344, 484] on div "NEVER SAY NEVER INT." at bounding box center [429, 482] width 188 height 22
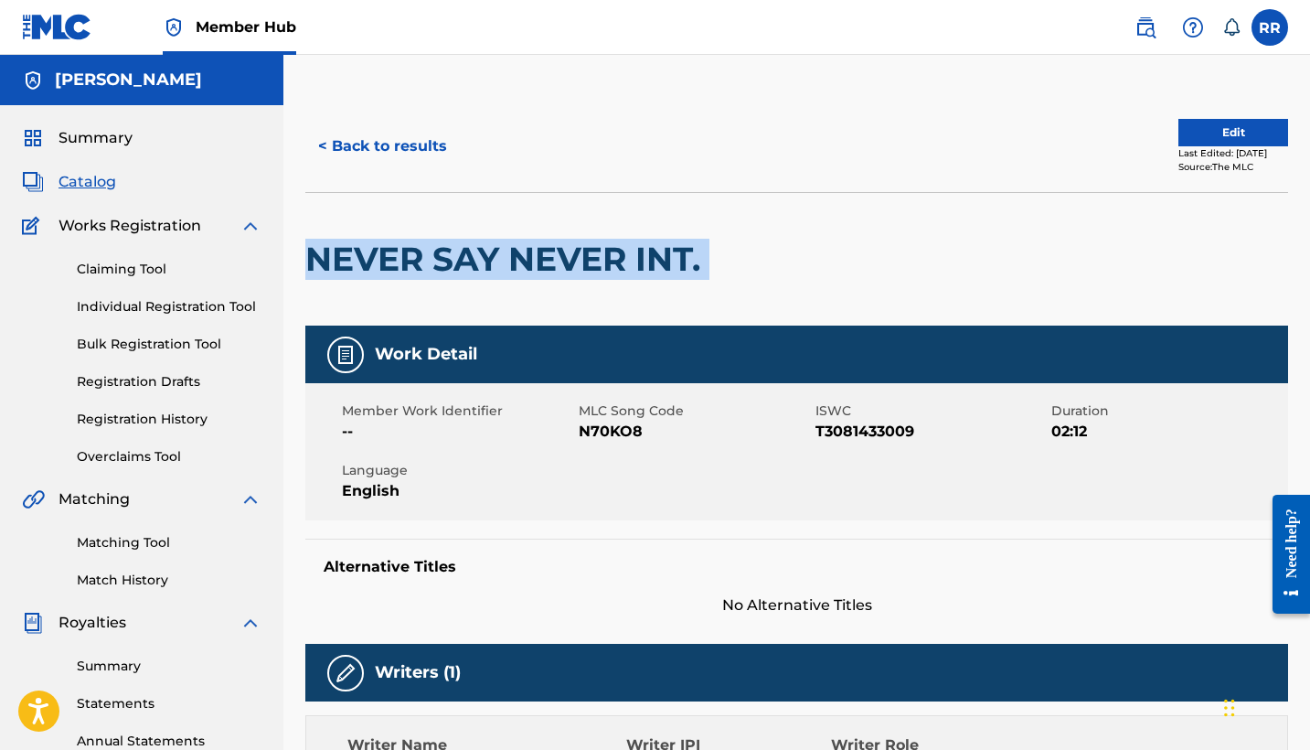
drag, startPoint x: 711, startPoint y: 260, endPoint x: 304, endPoint y: 258, distance: 406.8
click at [304, 258] on div "< Back to results Edit Last Edited: [DATE] Source: The MLC NEVER SAY NEVER INT.…" at bounding box center [796, 720] width 1026 height 1239
copy div "NEVER SAY NEVER INT."
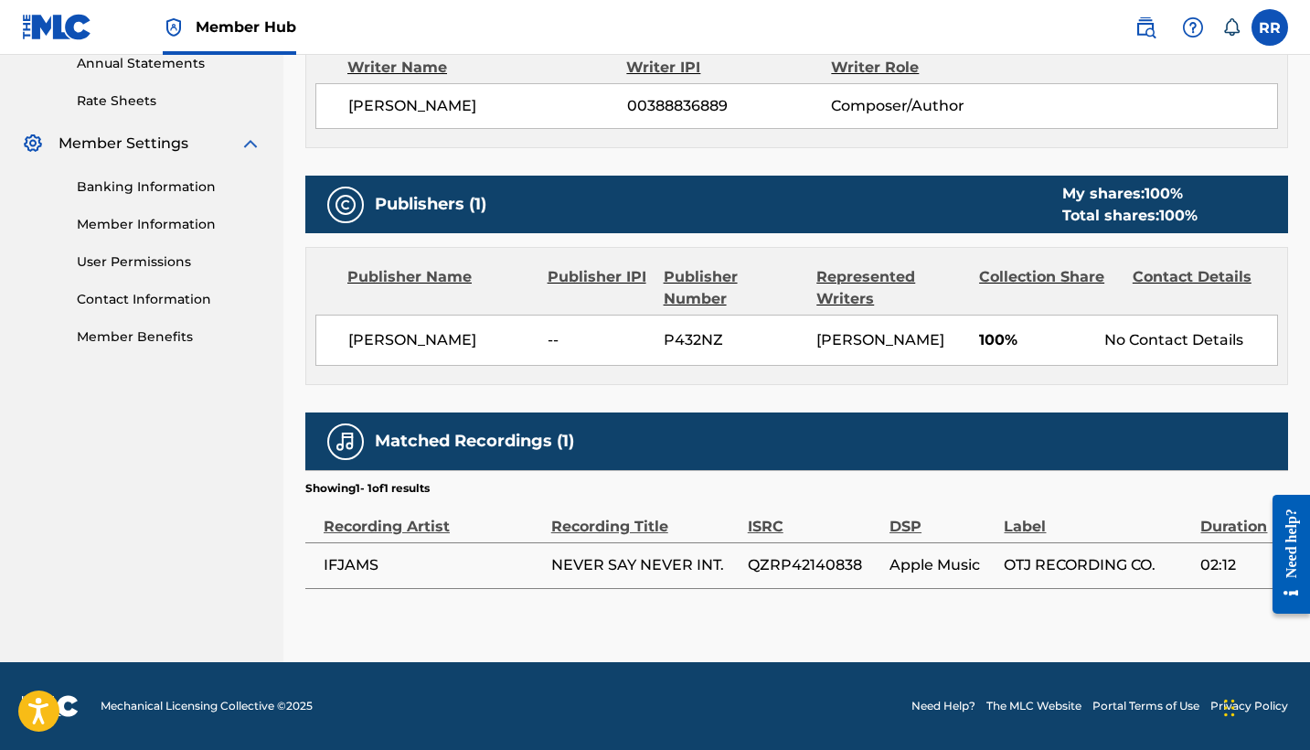
scroll to position [676, 0]
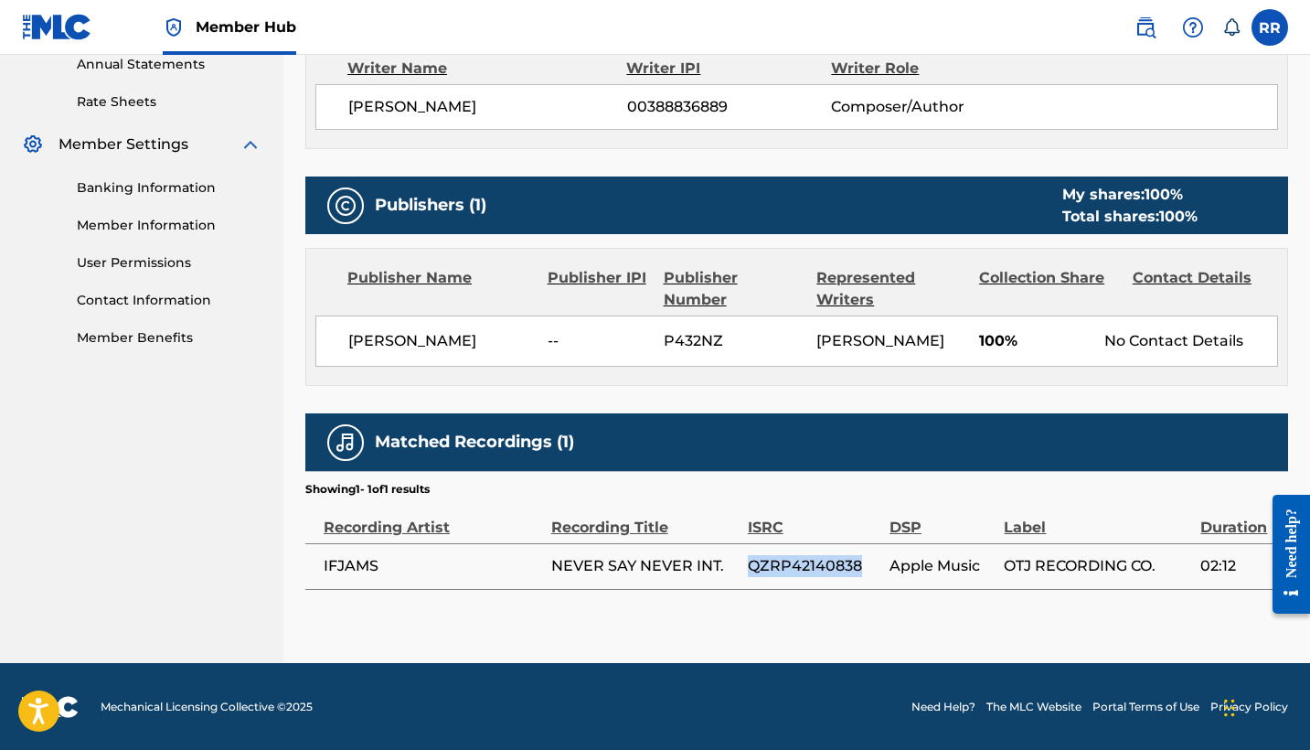
drag, startPoint x: 867, startPoint y: 561, endPoint x: 748, endPoint y: 561, distance: 119.7
click at [748, 561] on span "QZRP42140838" at bounding box center [814, 566] width 133 height 22
copy span "QZRP42140838"
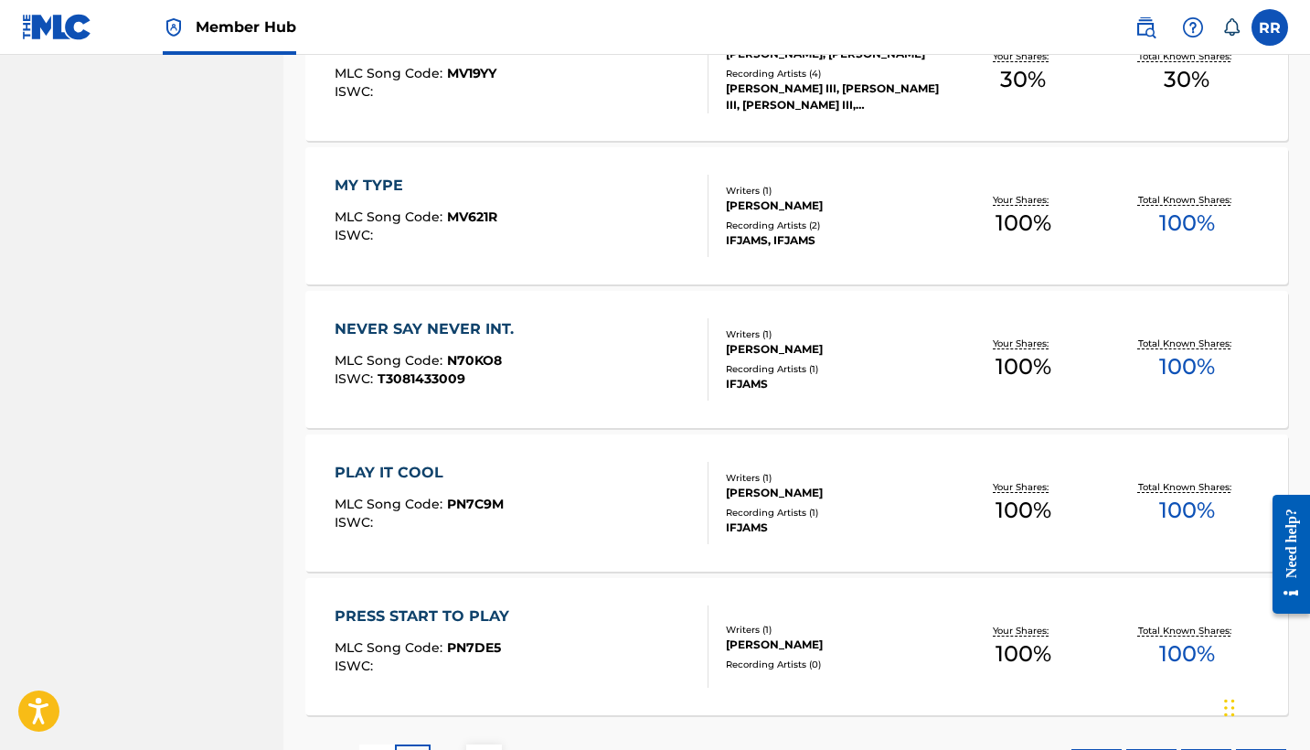
scroll to position [1234, 0]
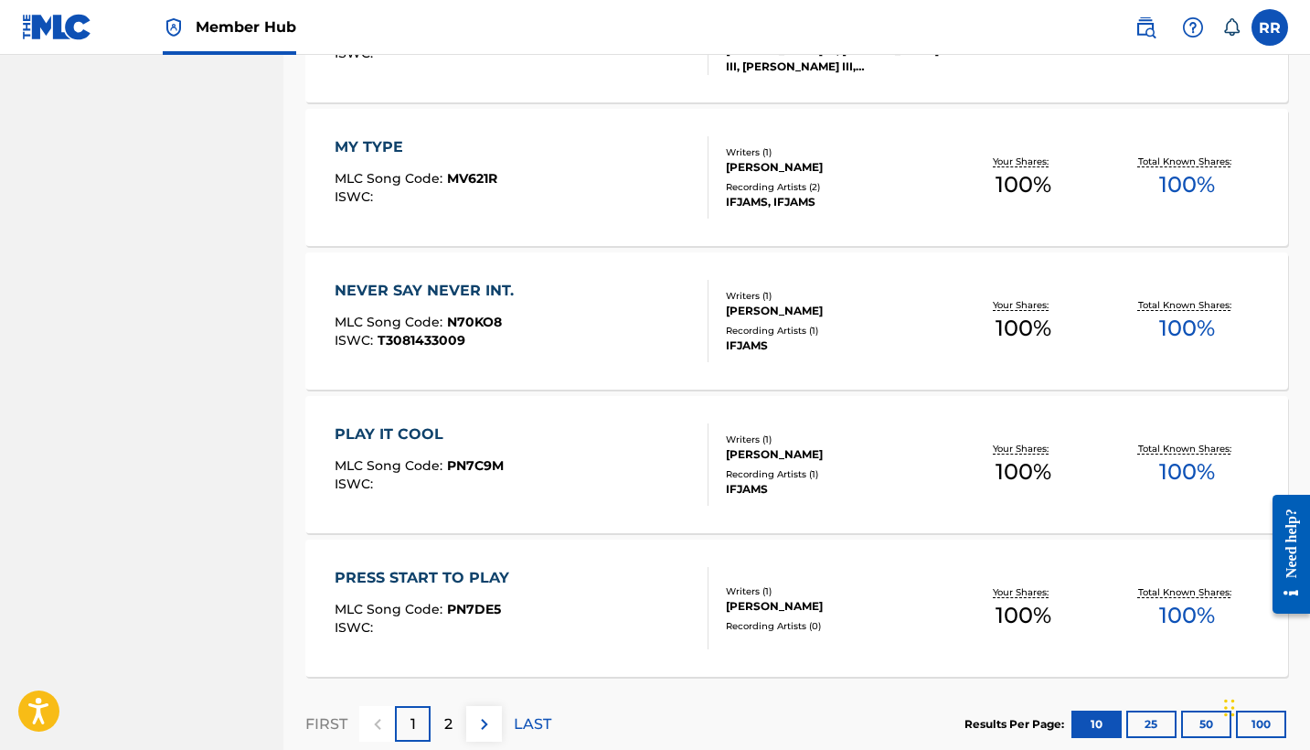
click at [409, 447] on div "PLAY IT COOL MLC Song Code : PN7C9M ISWC :" at bounding box center [419, 464] width 169 height 82
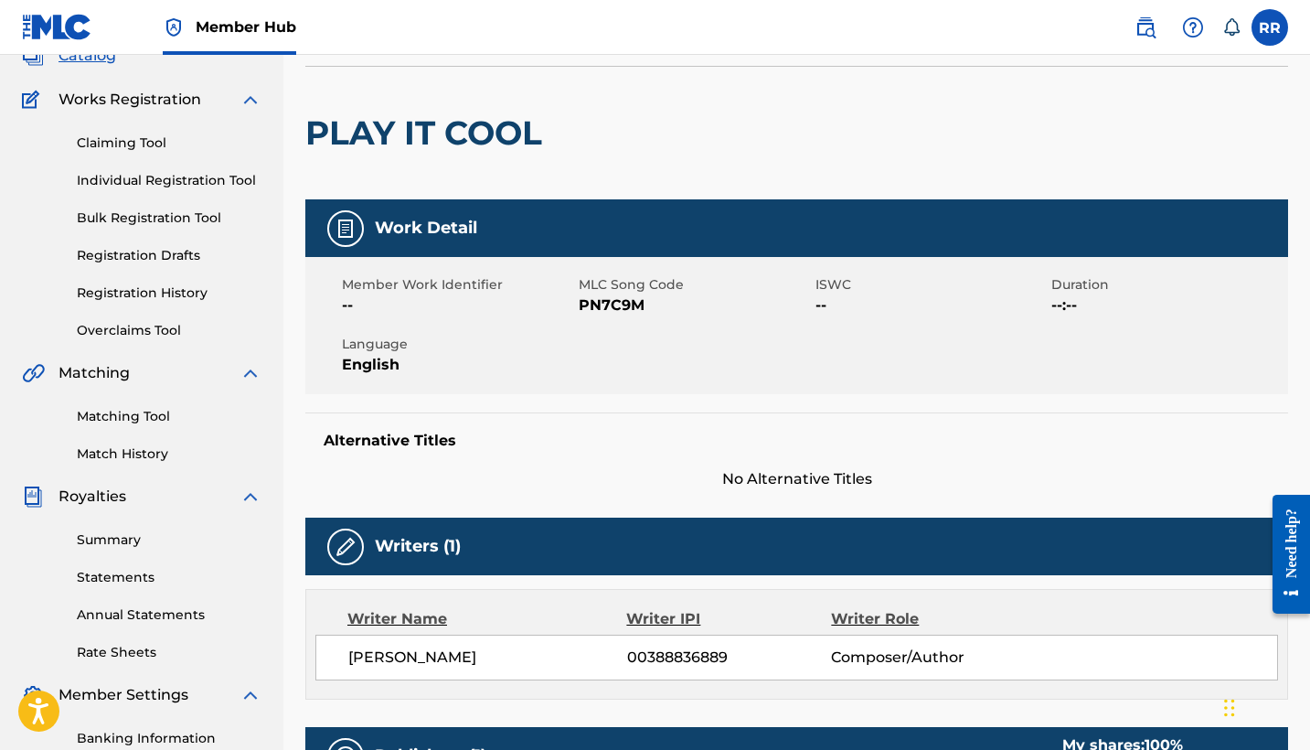
scroll to position [99, 0]
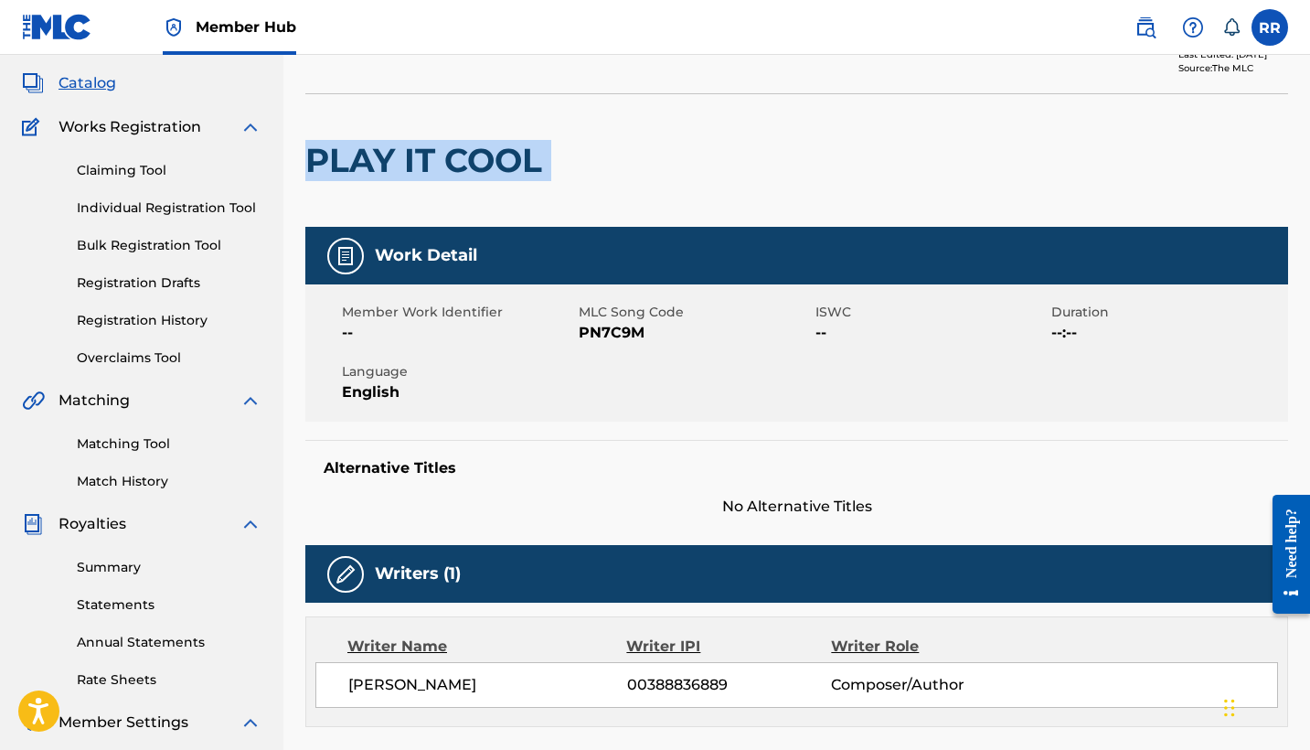
drag, startPoint x: 563, startPoint y: 165, endPoint x: 303, endPoint y: 155, distance: 260.7
click at [303, 155] on div "< Back to results Edit Last Edited: [DATE] Source: The MLC PLAY IT COOL Work De…" at bounding box center [796, 621] width 1026 height 1239
copy div "PLAY IT COOL"
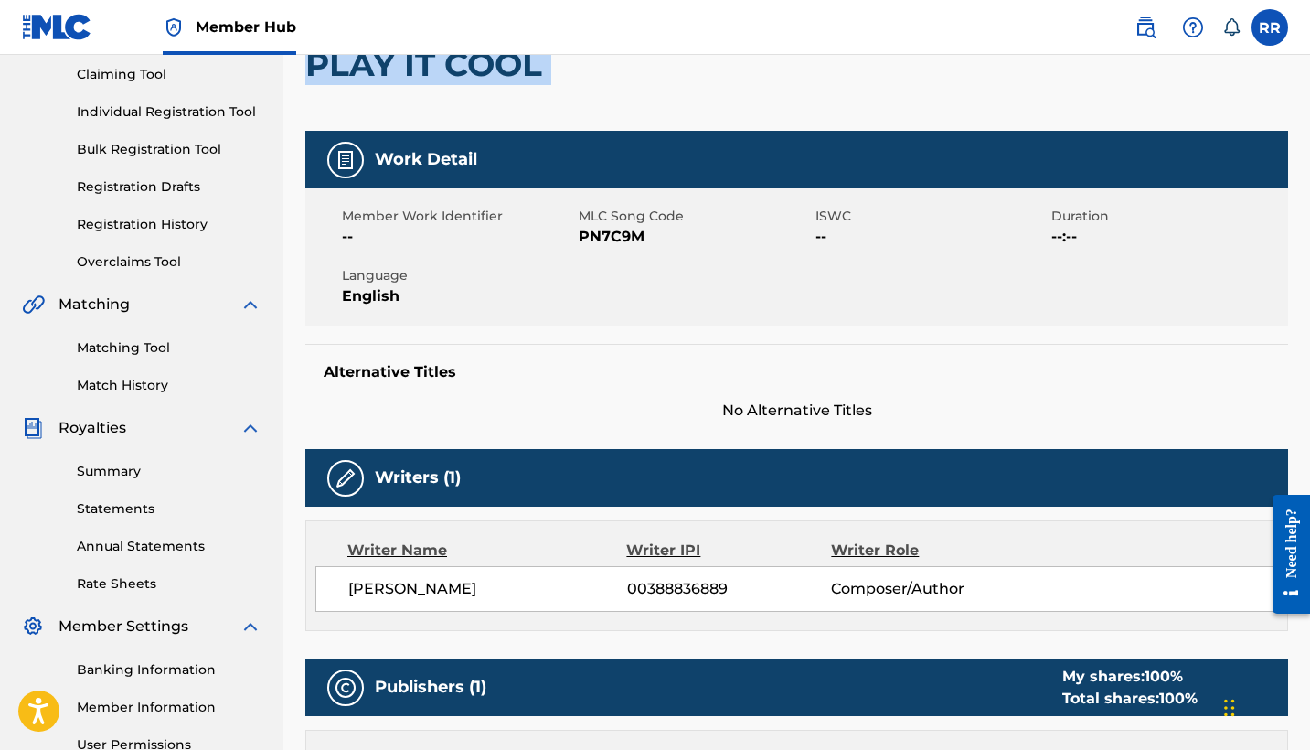
scroll to position [206, 0]
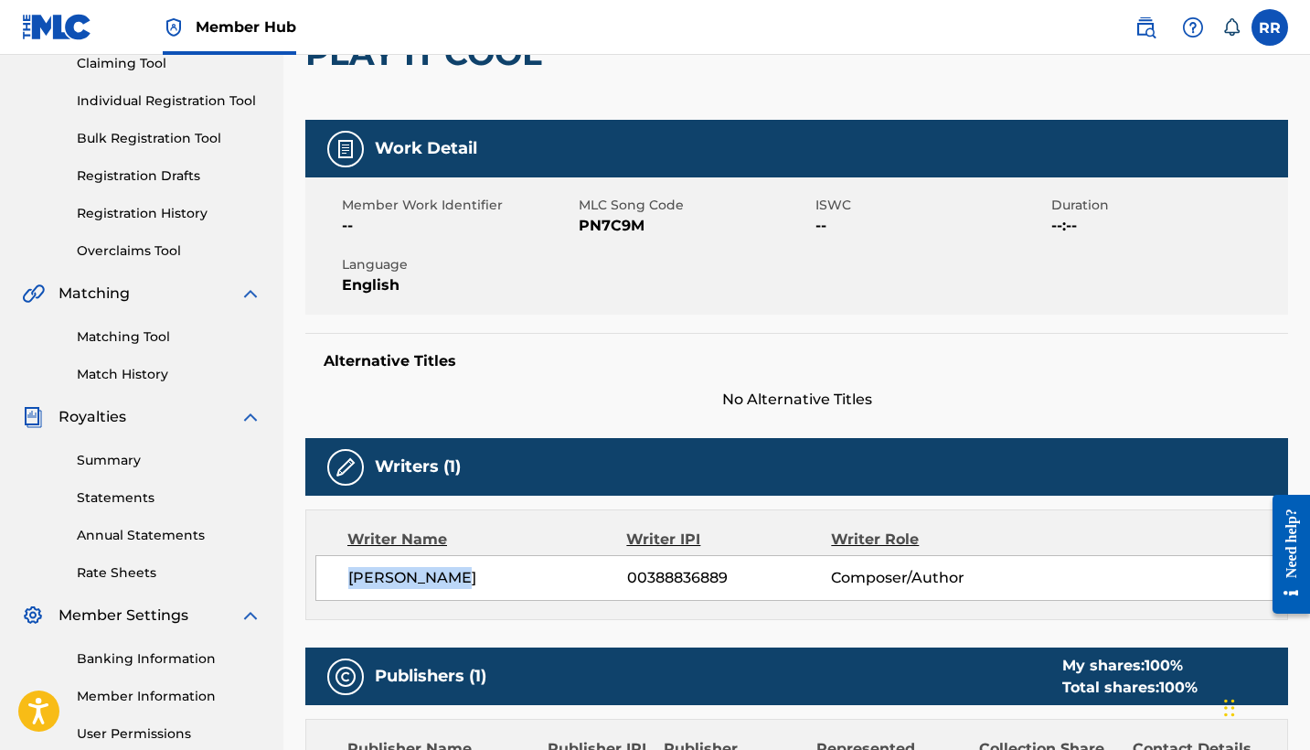
drag, startPoint x: 470, startPoint y: 577, endPoint x: 337, endPoint y: 576, distance: 132.5
click at [337, 576] on div "[PERSON_NAME] 00388836889 Composer/Author" at bounding box center [796, 578] width 963 height 46
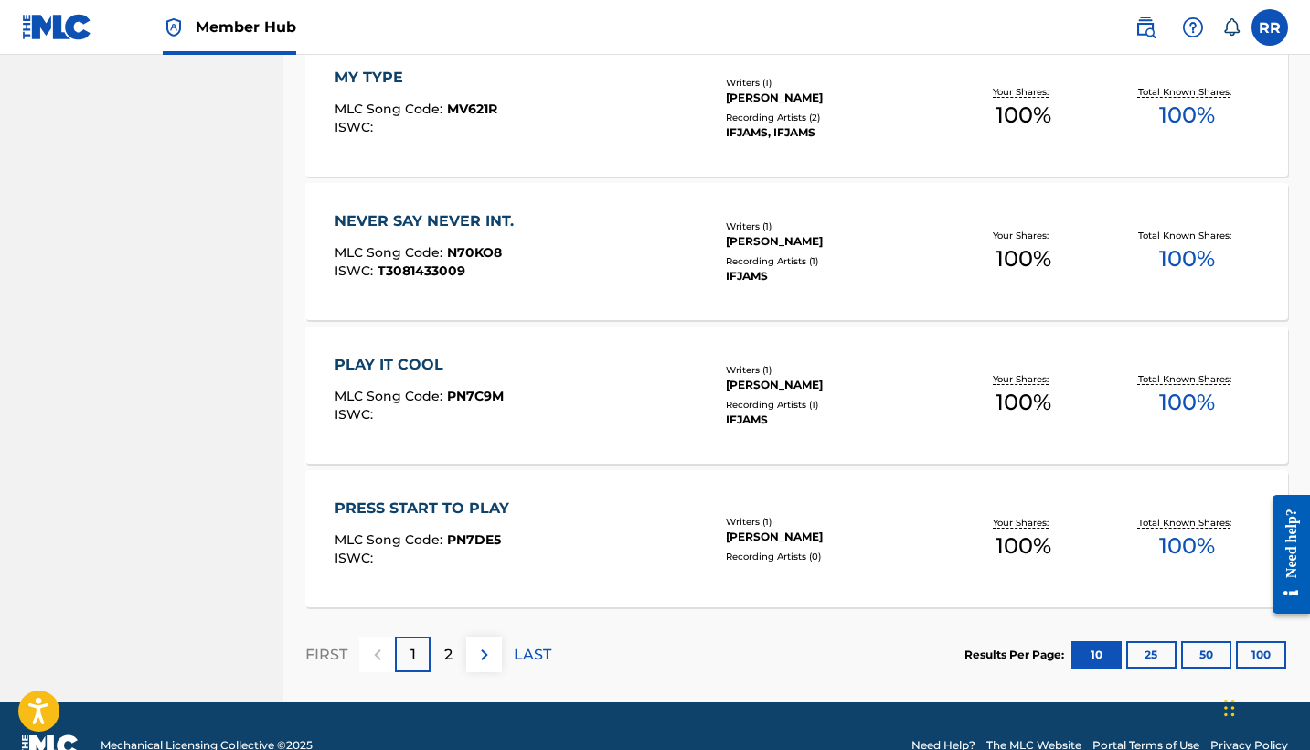
scroll to position [1305, 0]
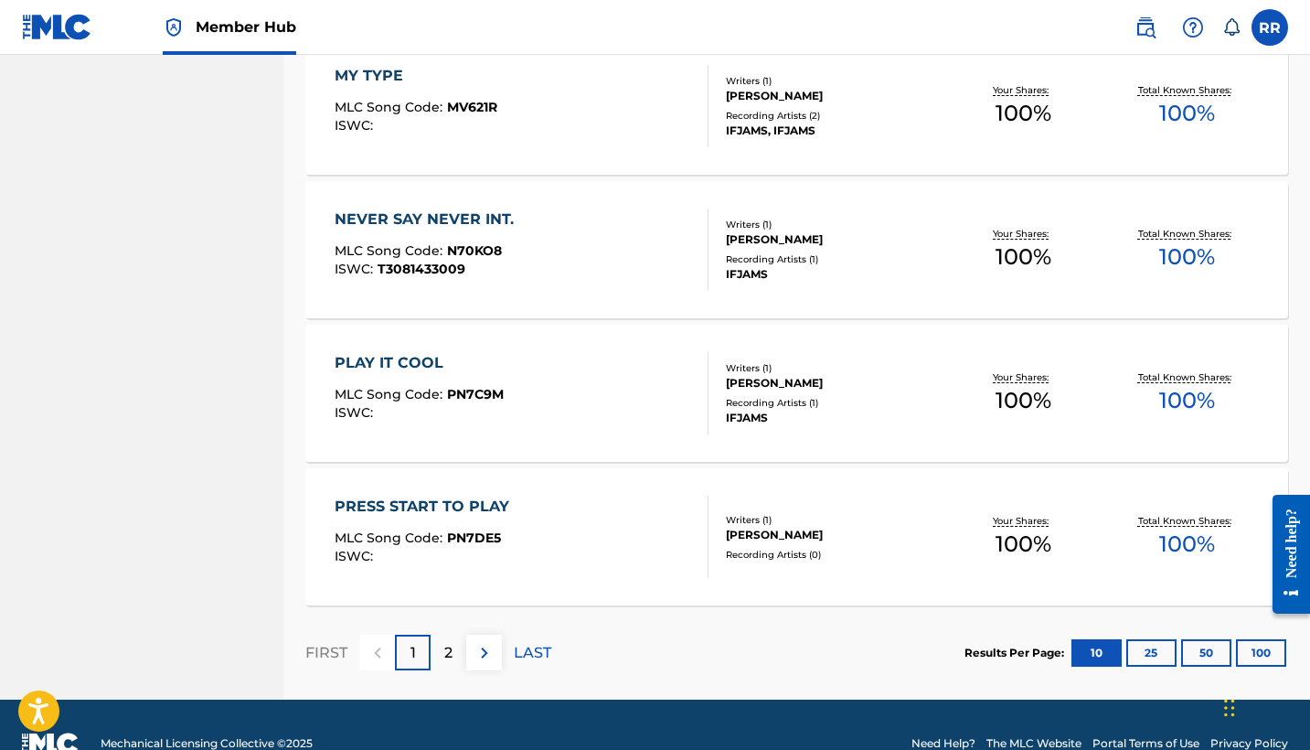
click at [390, 359] on div "PLAY IT COOL" at bounding box center [419, 363] width 169 height 22
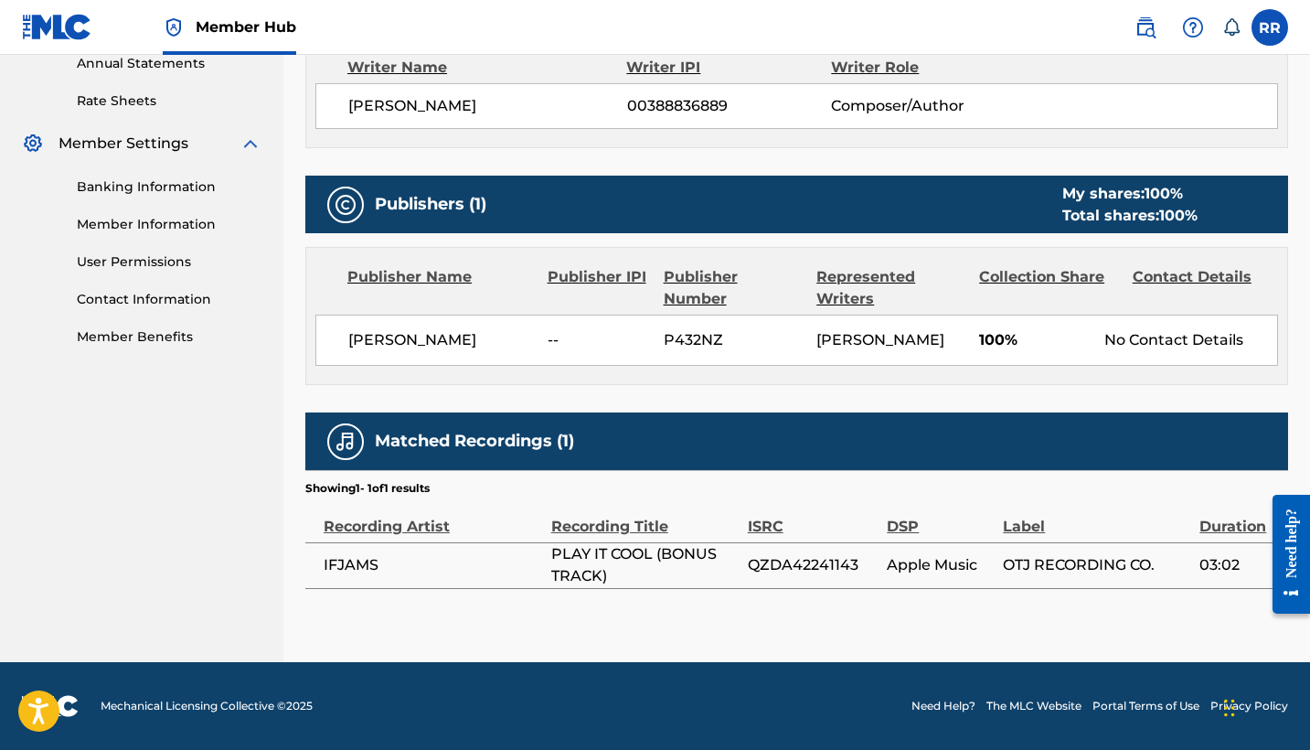
scroll to position [676, 0]
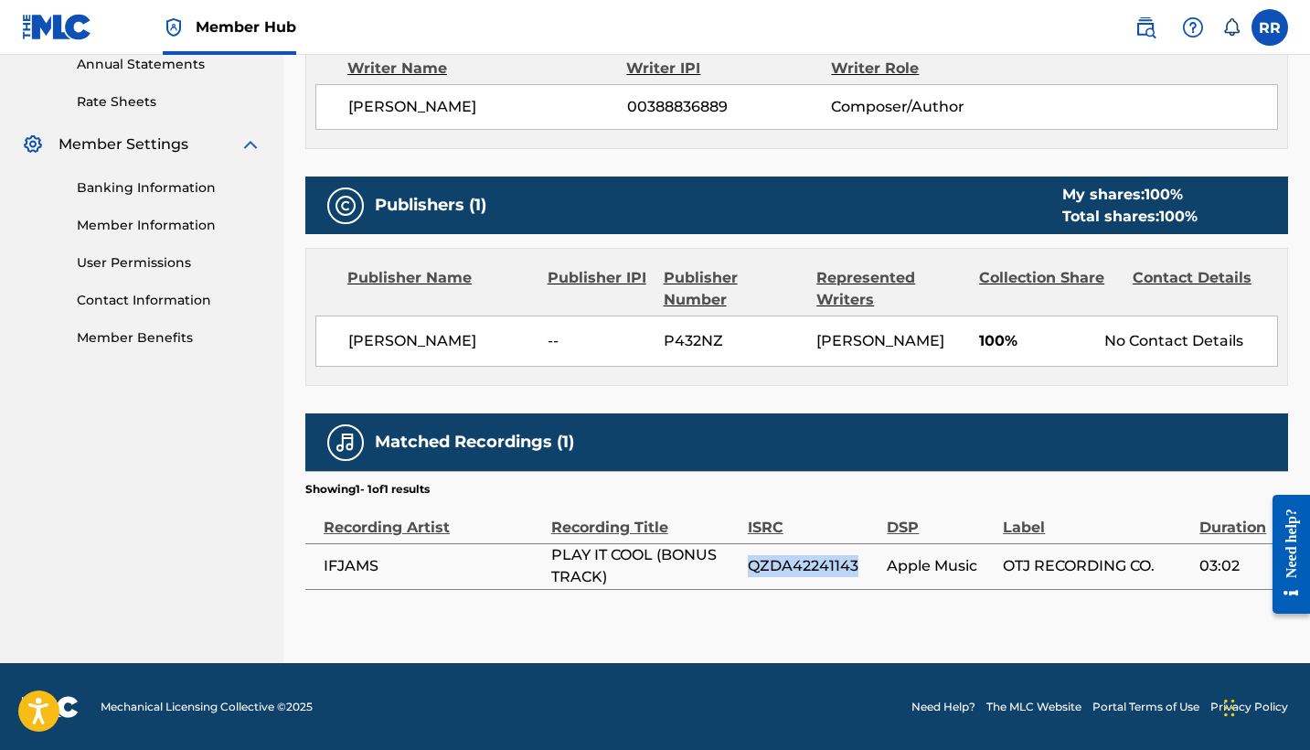
drag, startPoint x: 858, startPoint y: 569, endPoint x: 749, endPoint y: 571, distance: 109.7
click at [749, 571] on span "QZDA42241143" at bounding box center [813, 566] width 131 height 22
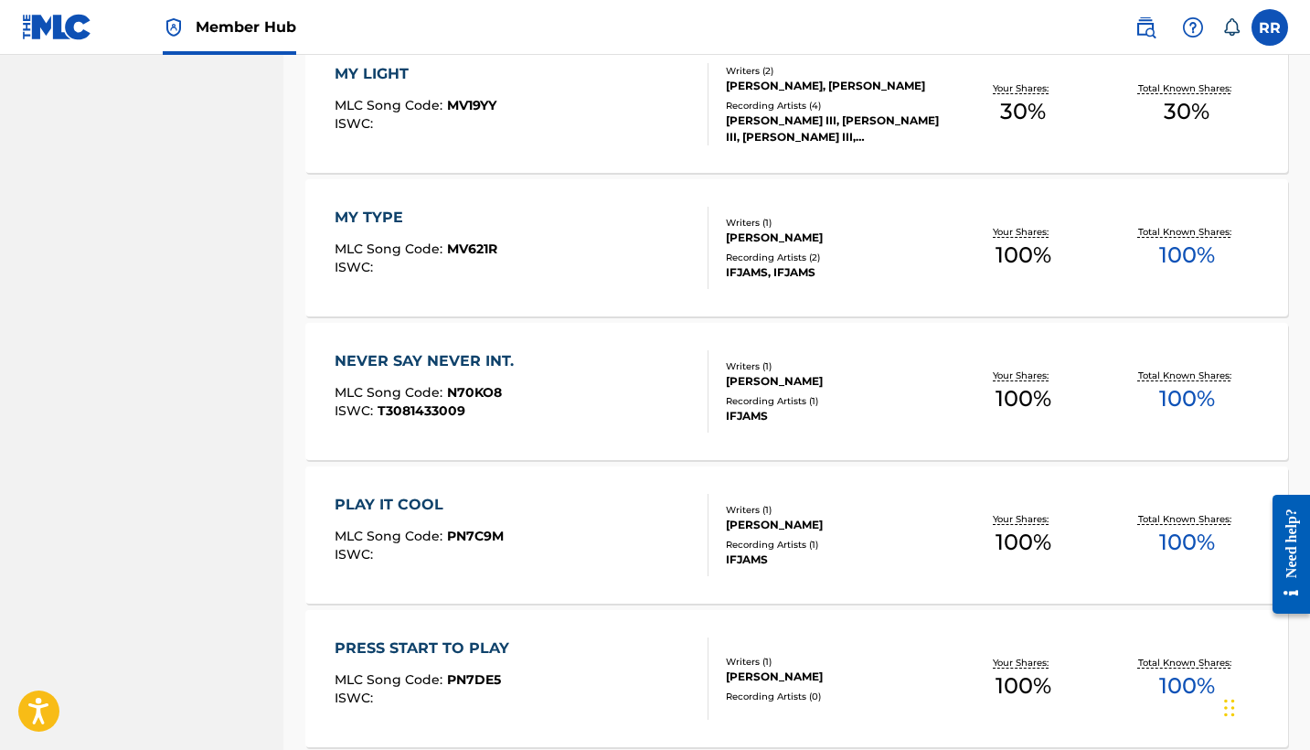
scroll to position [1270, 0]
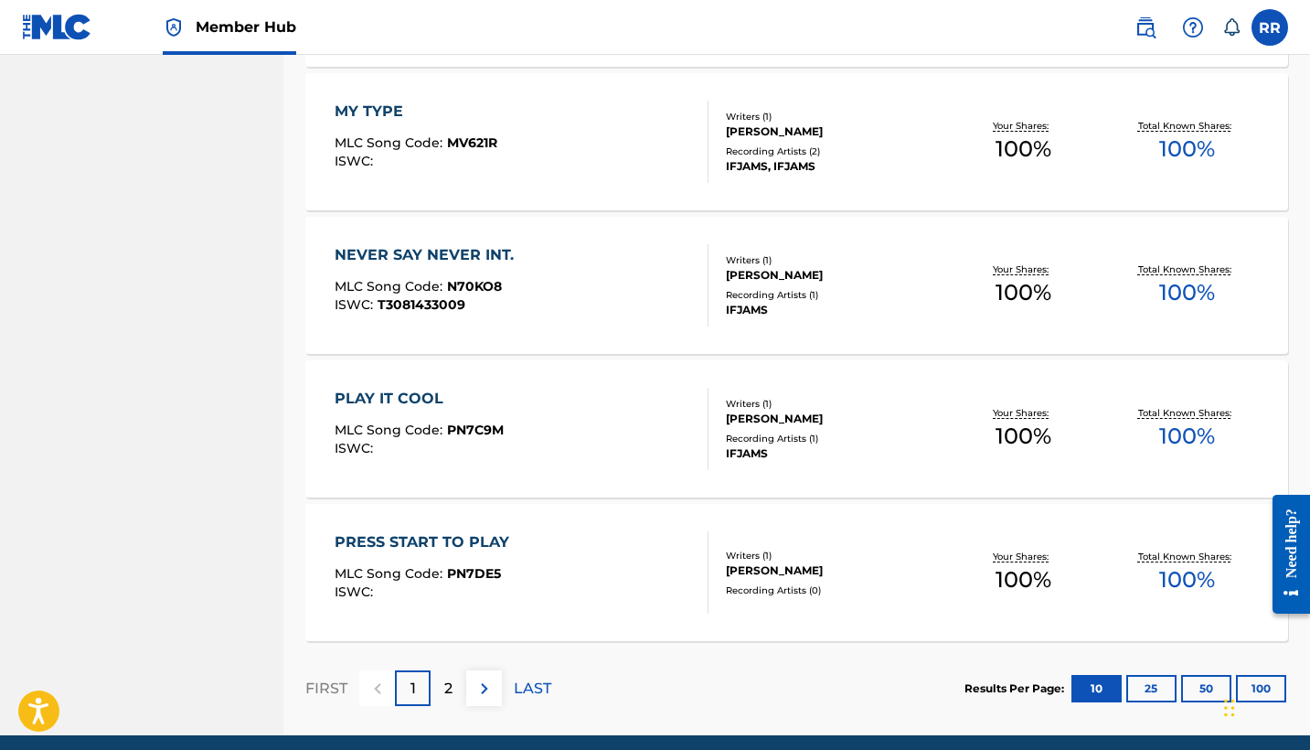
drag, startPoint x: 526, startPoint y: 539, endPoint x: 490, endPoint y: 540, distance: 36.6
click at [450, 541] on div "PRESS START TO PLAY" at bounding box center [427, 542] width 184 height 22
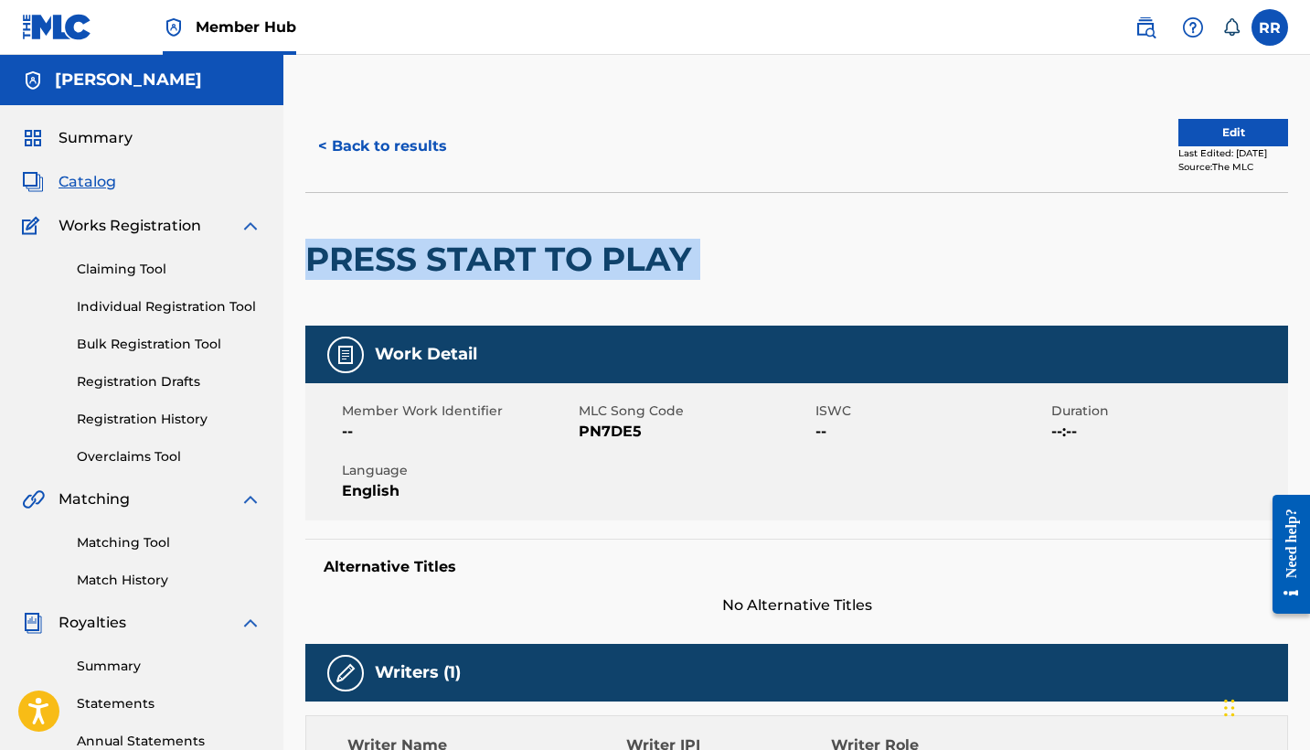
drag, startPoint x: 704, startPoint y: 270, endPoint x: 312, endPoint y: 274, distance: 392.2
click at [312, 274] on div "PRESS START TO PLAY" at bounding box center [796, 258] width 983 height 133
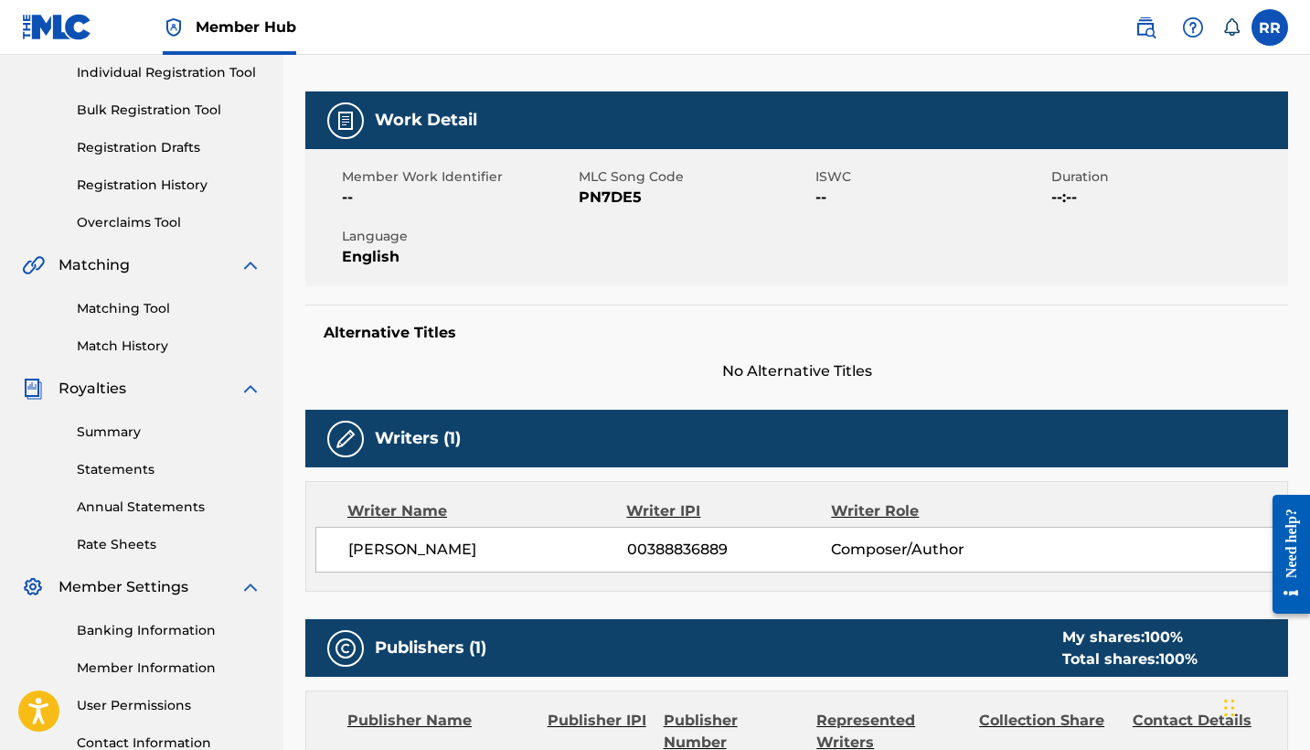
scroll to position [318, 0]
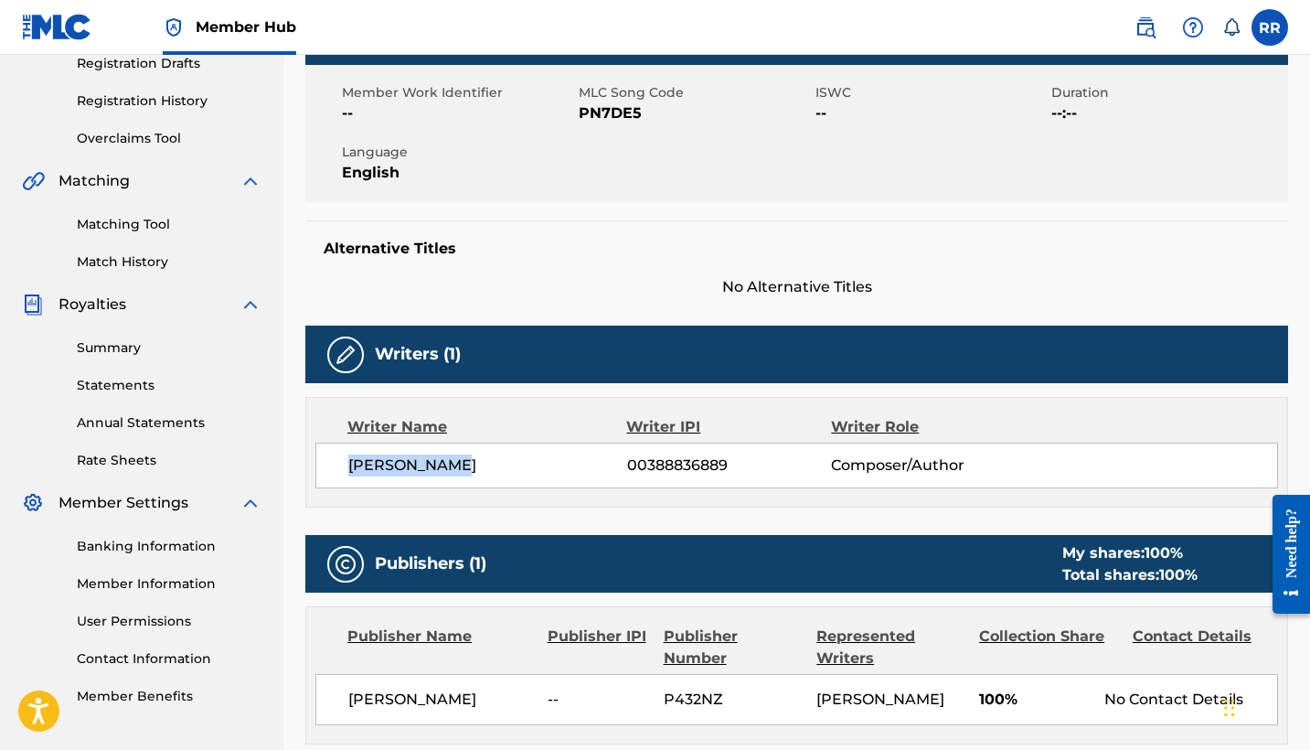
drag, startPoint x: 475, startPoint y: 466, endPoint x: 335, endPoint y: 465, distance: 140.8
click at [335, 465] on div "[PERSON_NAME] 00388836889 Composer/Author" at bounding box center [796, 465] width 963 height 46
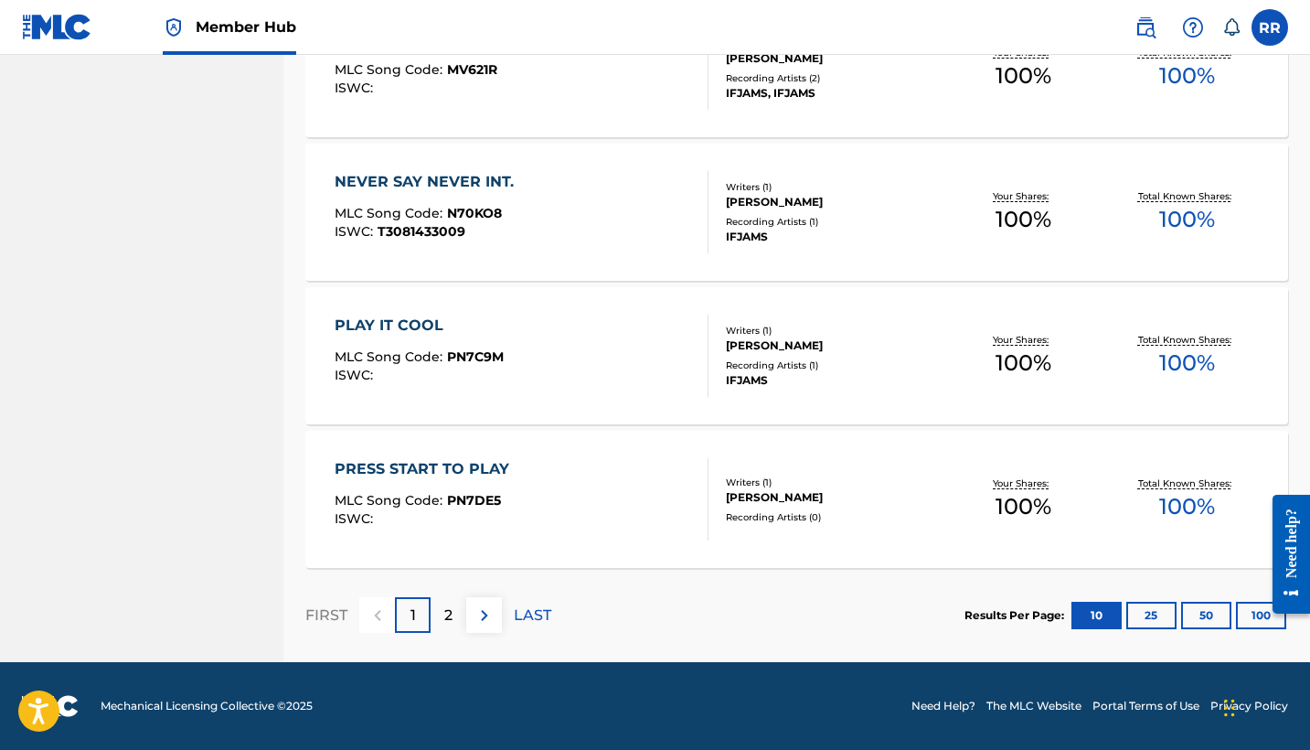
scroll to position [1343, 0]
click at [441, 471] on div "PRESS START TO PLAY" at bounding box center [427, 469] width 184 height 22
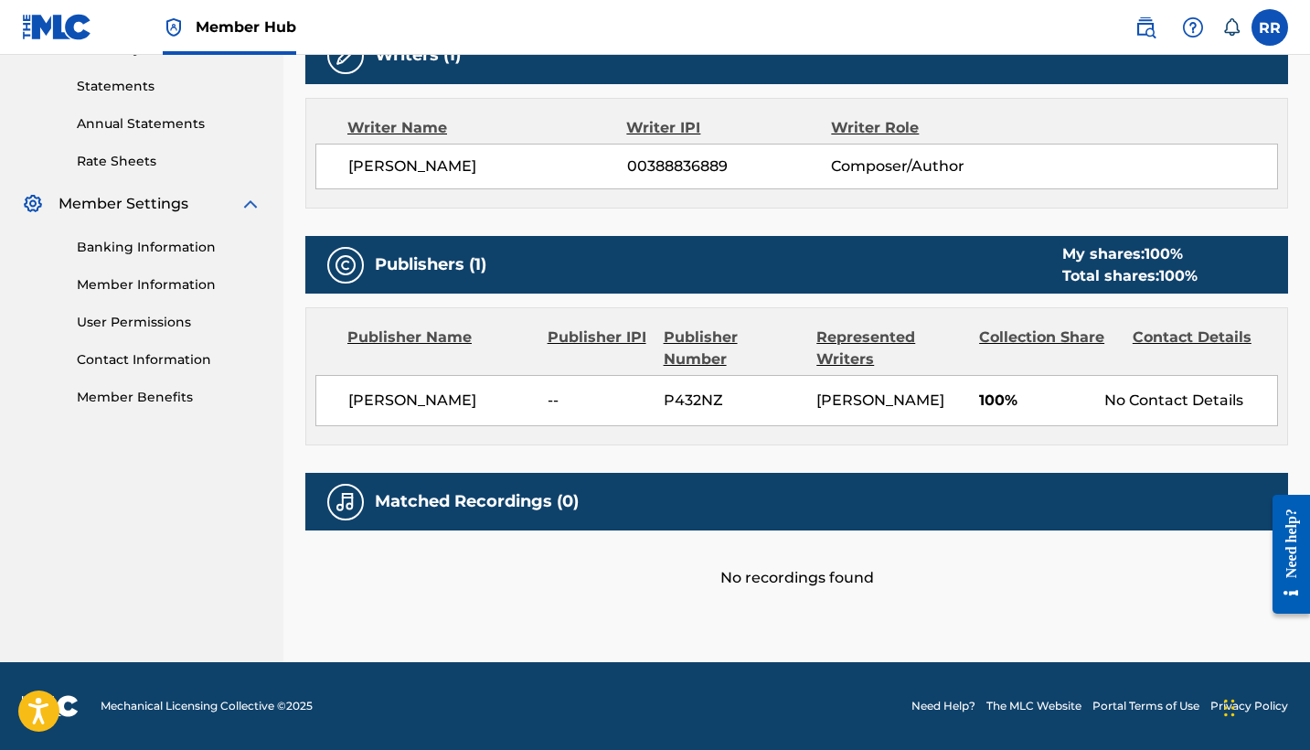
scroll to position [616, 0]
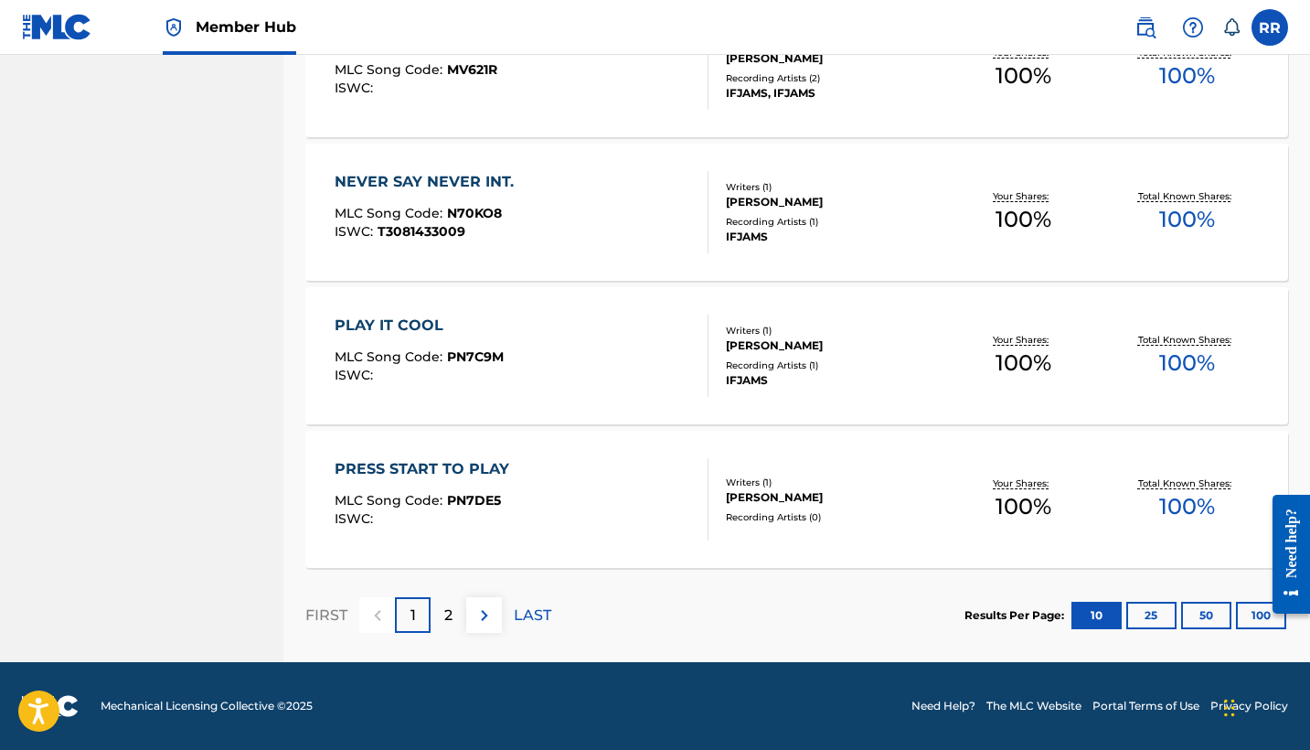
scroll to position [1343, 0]
click at [449, 615] on p "2" at bounding box center [448, 615] width 8 height 22
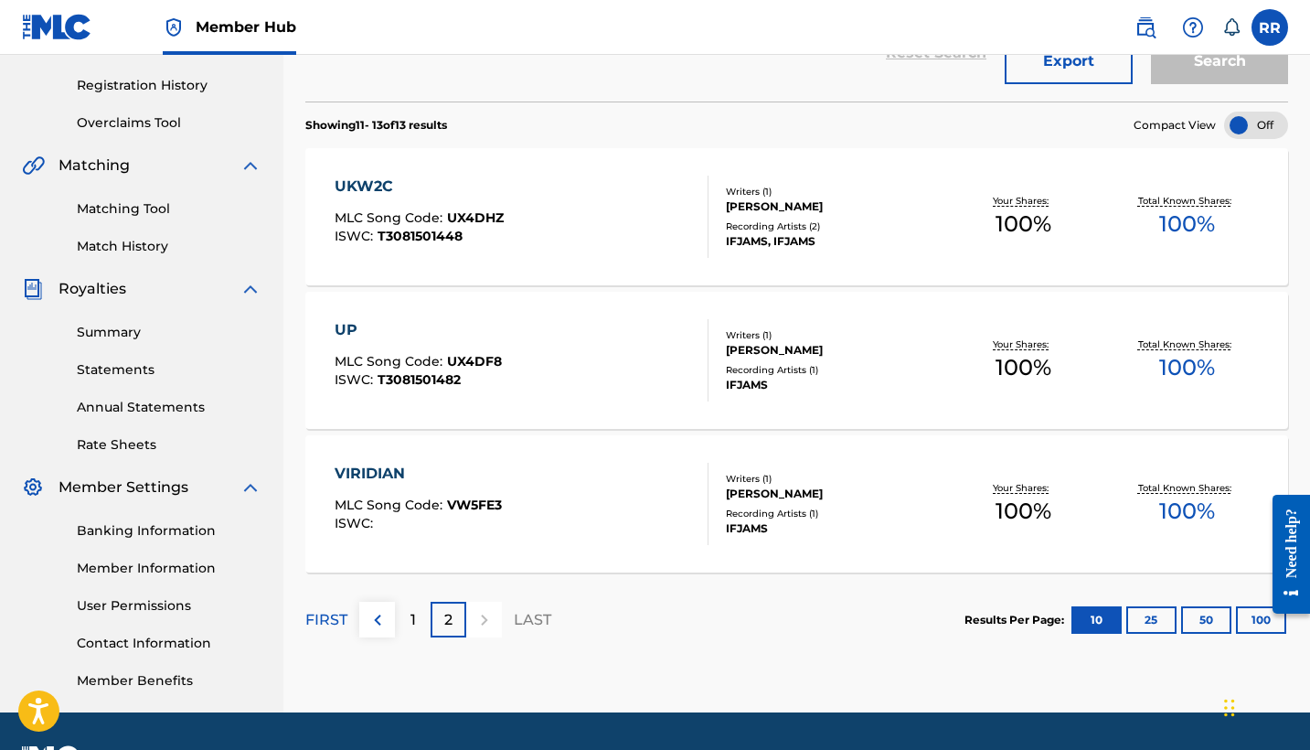
scroll to position [335, 0]
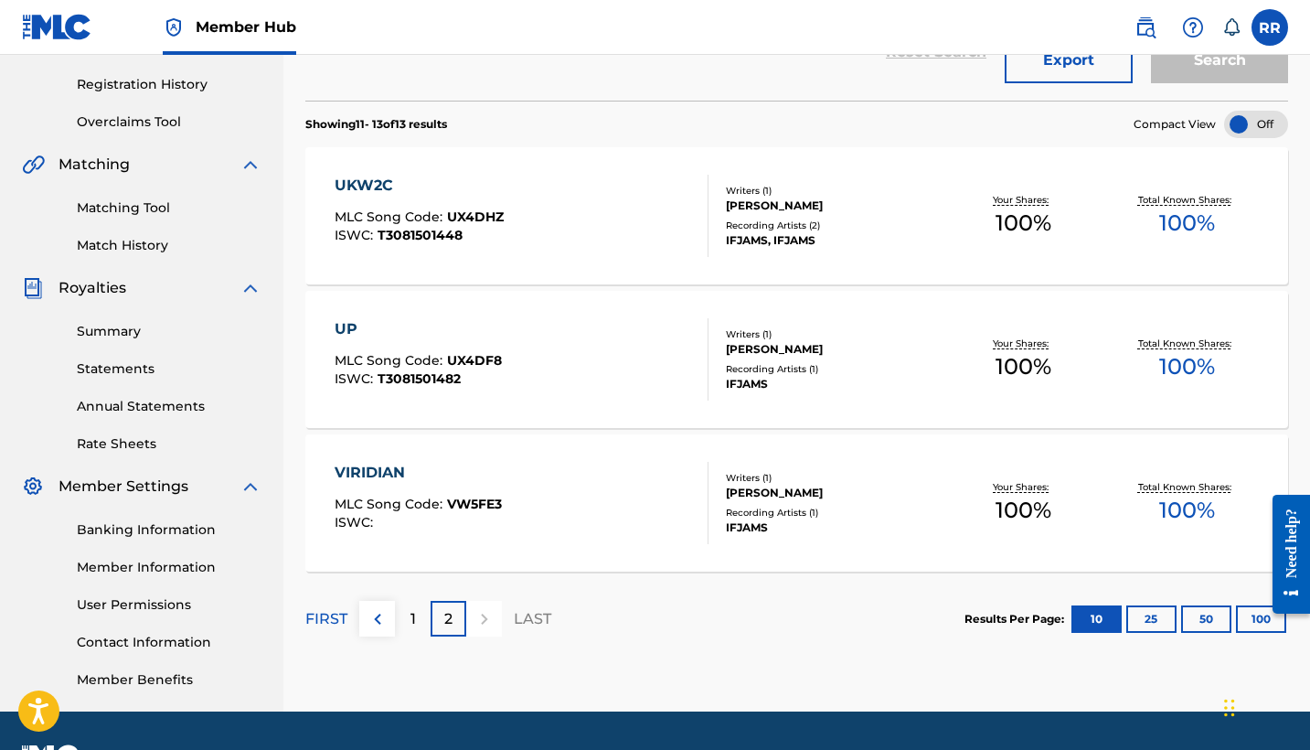
click at [356, 187] on div "UKW2C" at bounding box center [419, 186] width 169 height 22
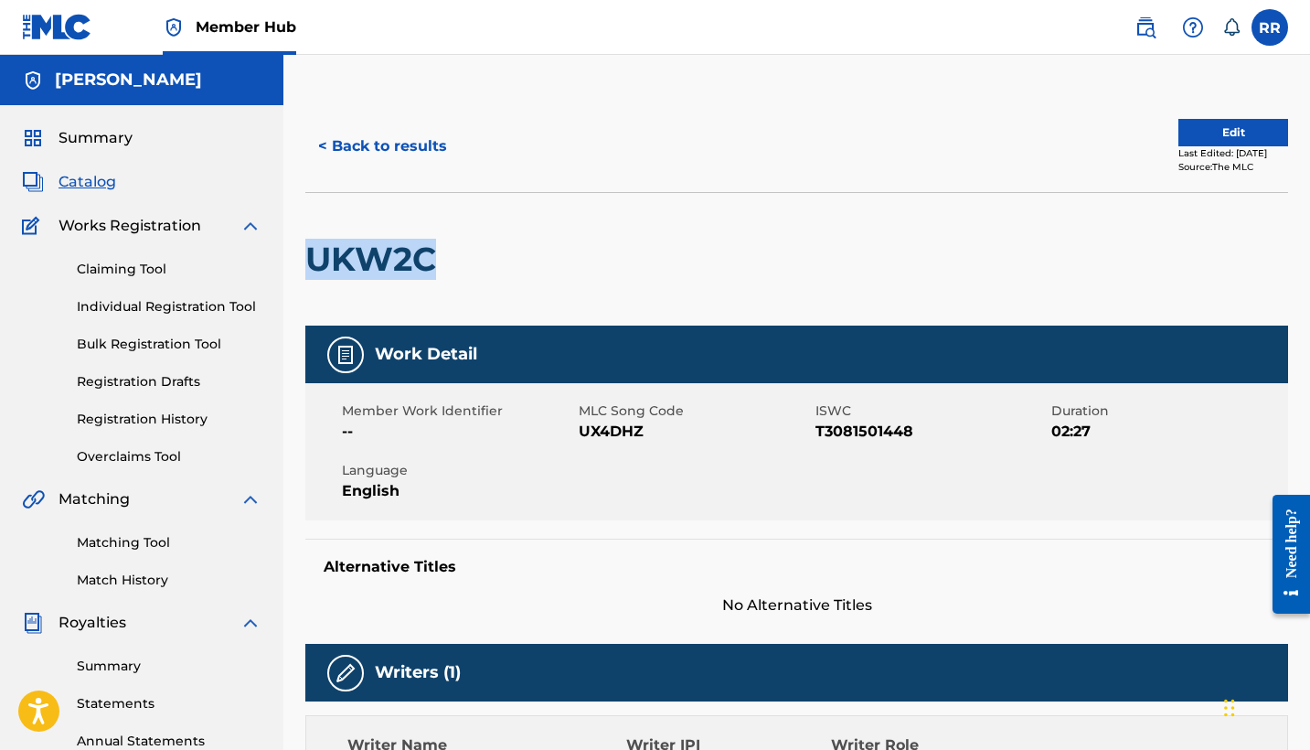
drag, startPoint x: 440, startPoint y: 259, endPoint x: 303, endPoint y: 258, distance: 137.1
click at [303, 258] on div "< Back to results Edit Last Edited: [DATE] Source: The MLC UKW2C Work Detail Me…" at bounding box center [796, 743] width 1026 height 1284
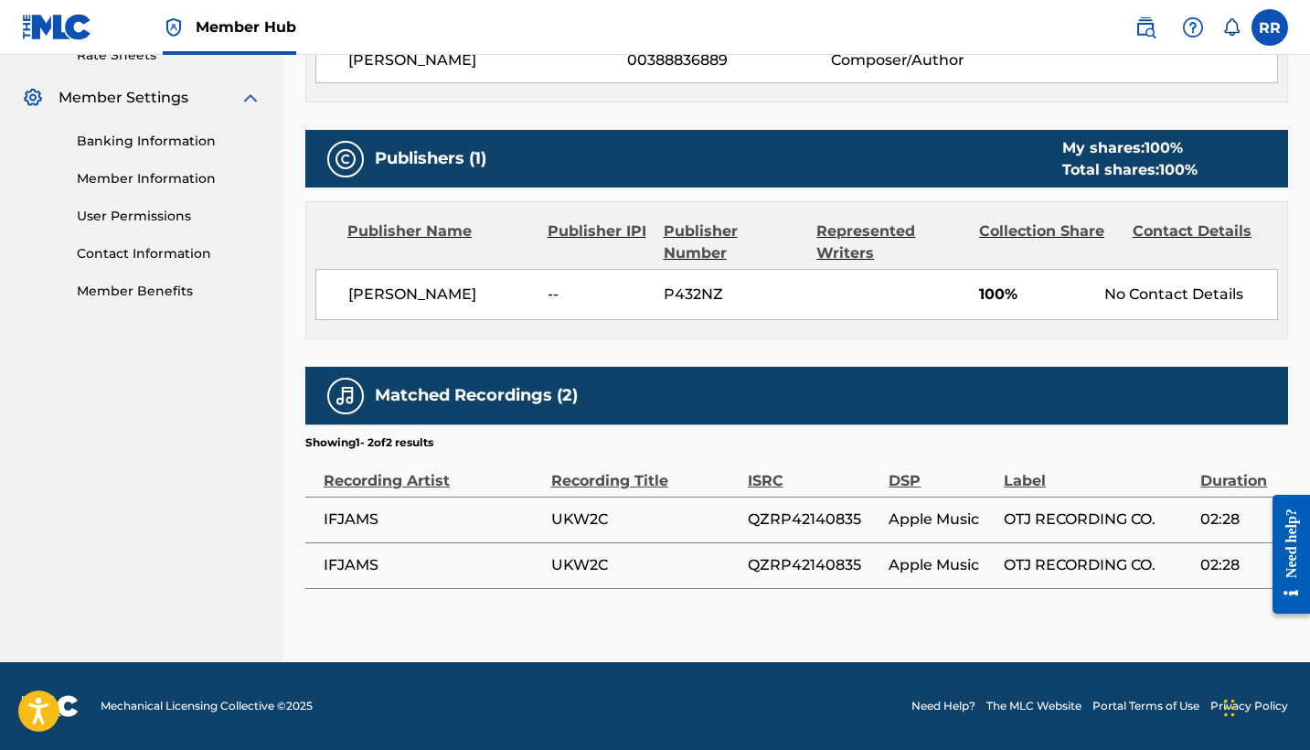
scroll to position [722, 0]
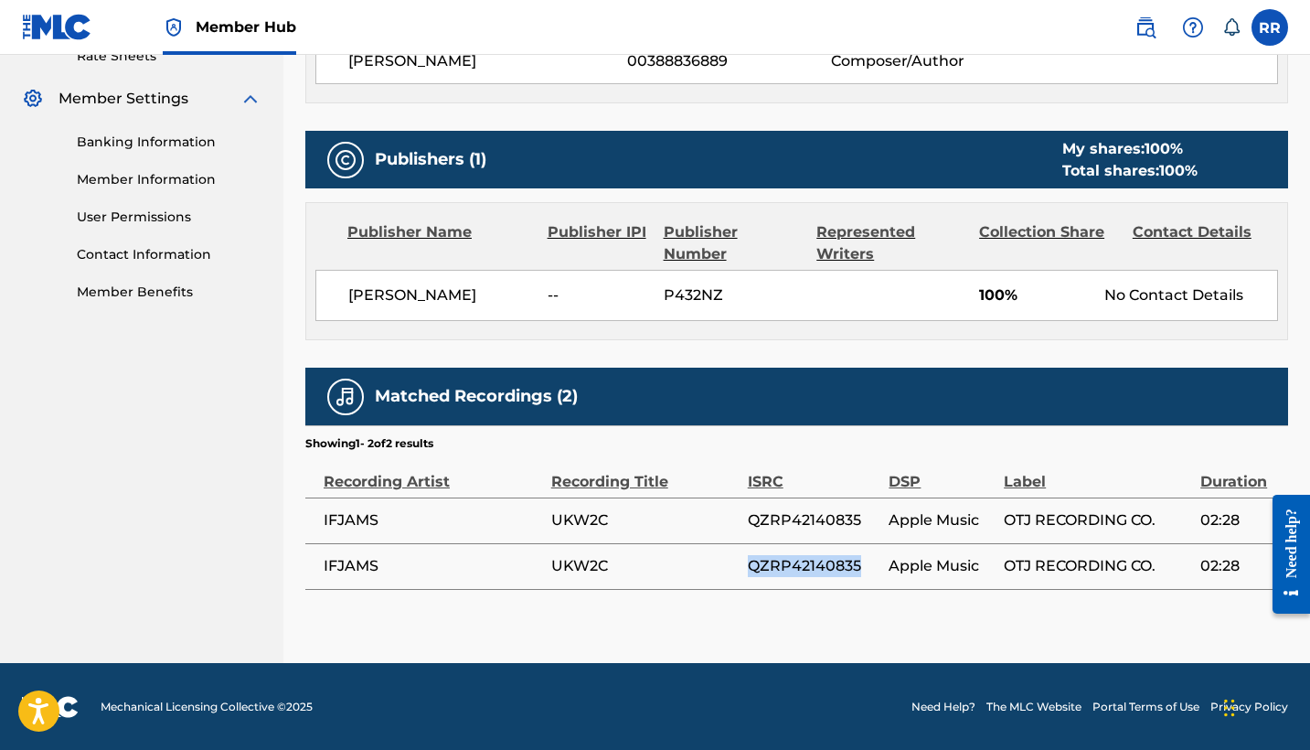
drag, startPoint x: 861, startPoint y: 563, endPoint x: 753, endPoint y: 563, distance: 107.9
click at [753, 563] on span "QZRP42140835" at bounding box center [814, 566] width 133 height 22
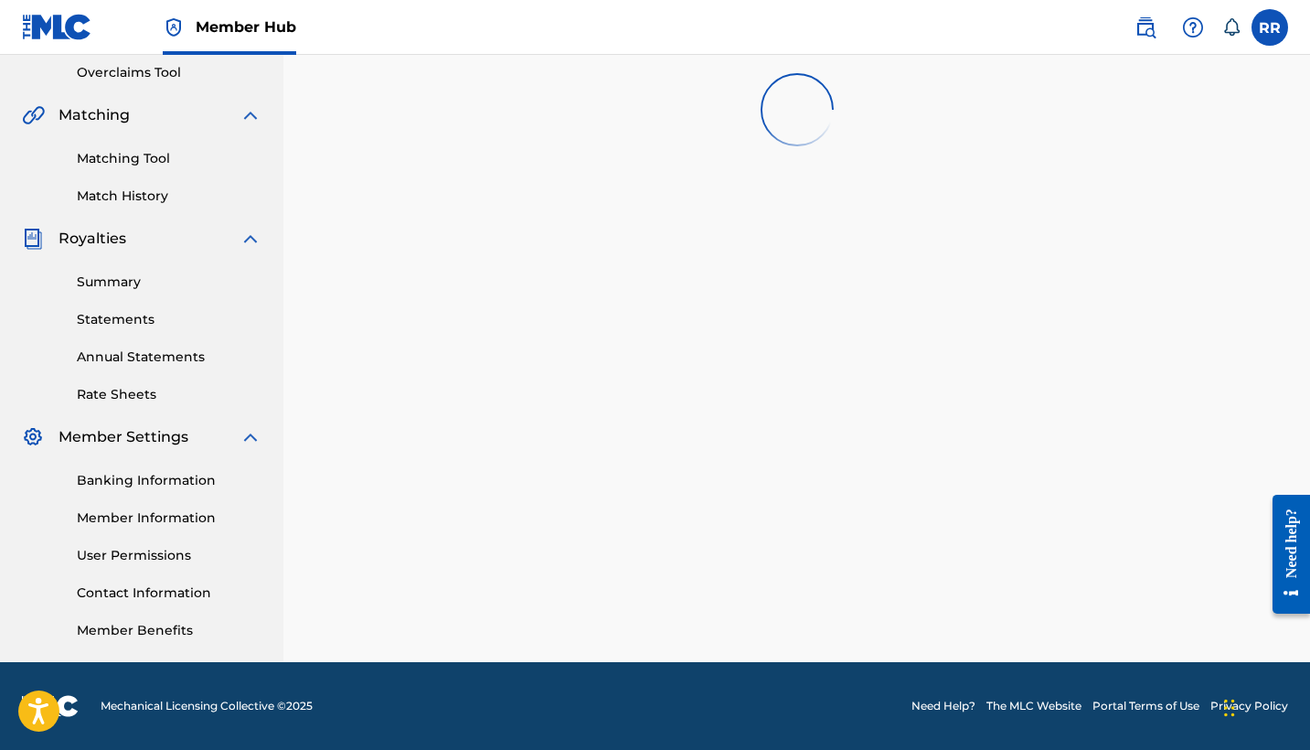
scroll to position [335, 0]
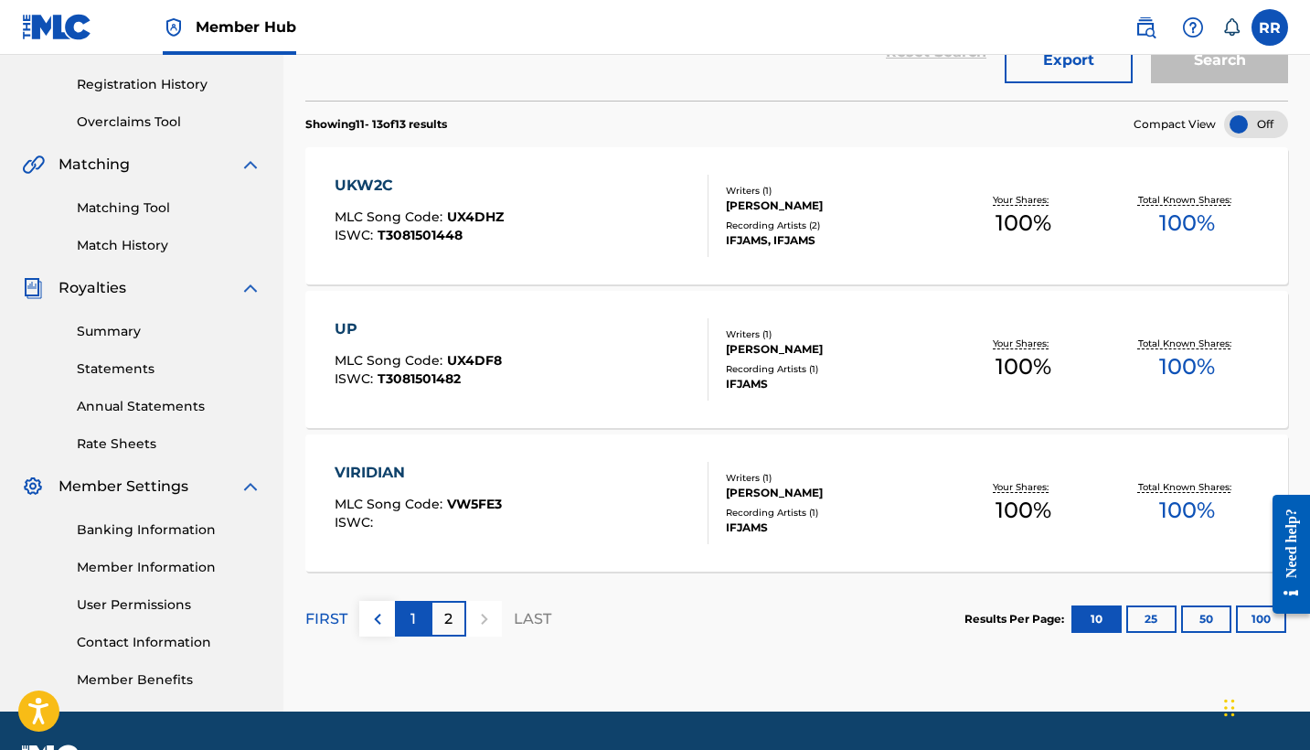
click at [417, 614] on div "1" at bounding box center [413, 619] width 36 height 36
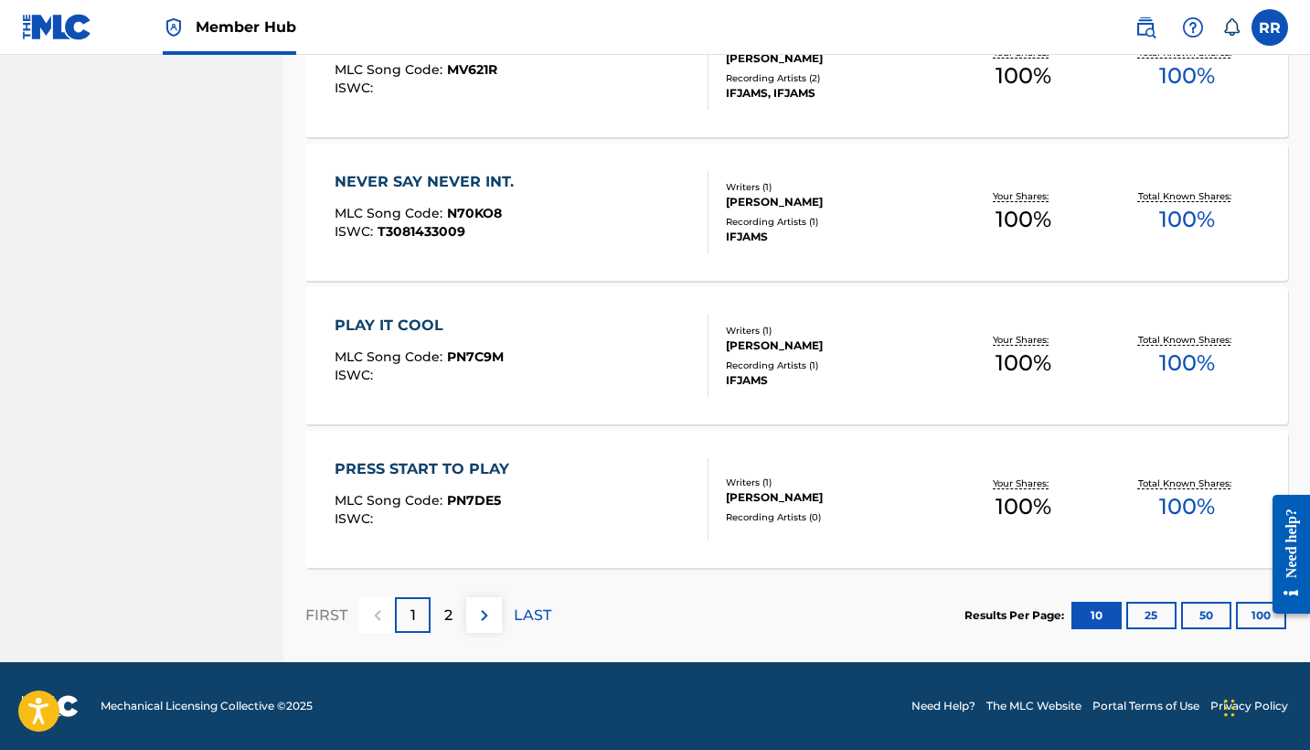
scroll to position [1343, 0]
click at [449, 607] on p "2" at bounding box center [448, 615] width 8 height 22
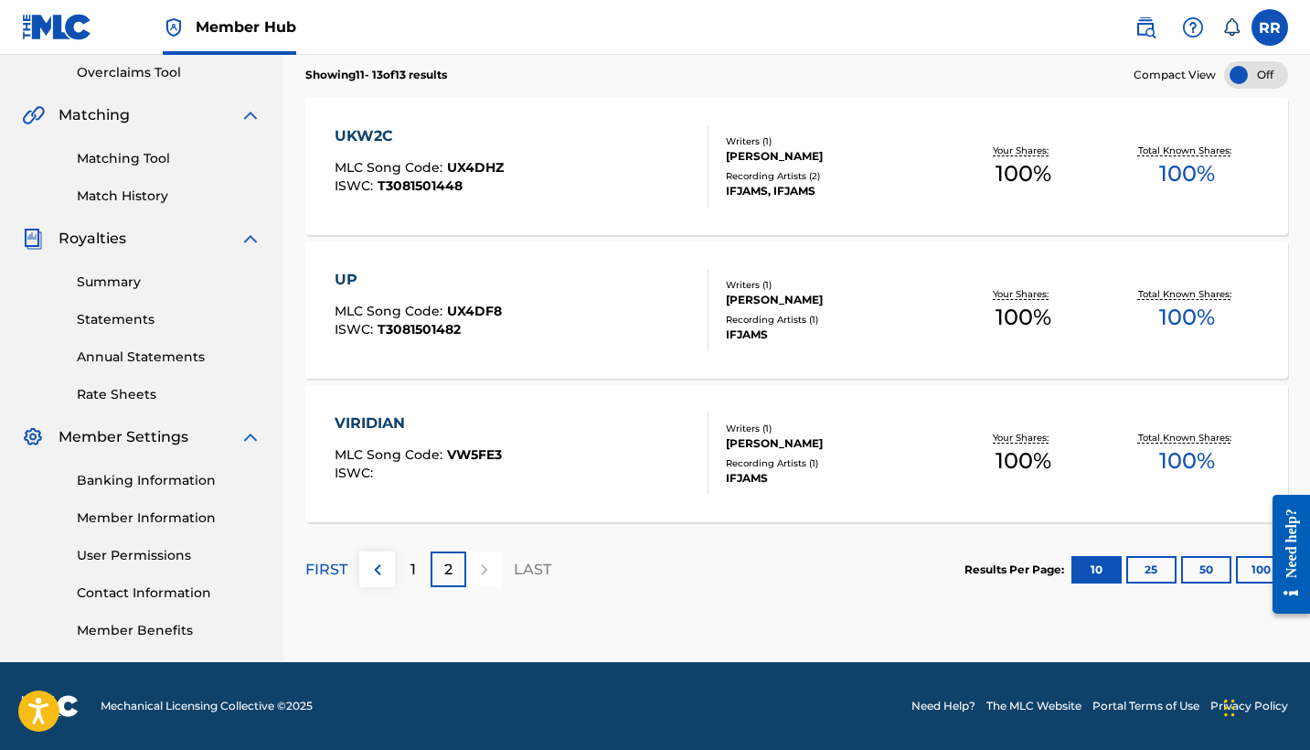
click at [352, 278] on div "UP" at bounding box center [418, 280] width 167 height 22
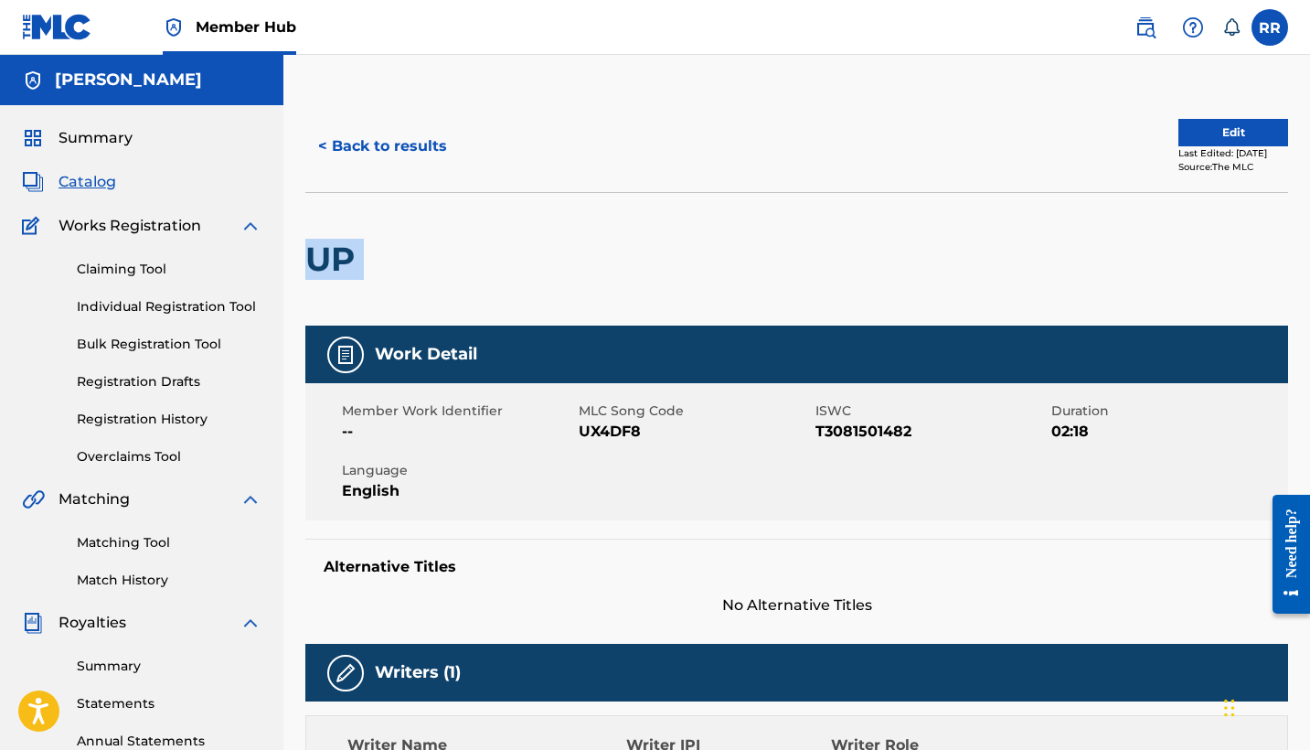
drag, startPoint x: 369, startPoint y: 263, endPoint x: 305, endPoint y: 262, distance: 64.0
click at [305, 262] on div "UP" at bounding box center [796, 258] width 983 height 133
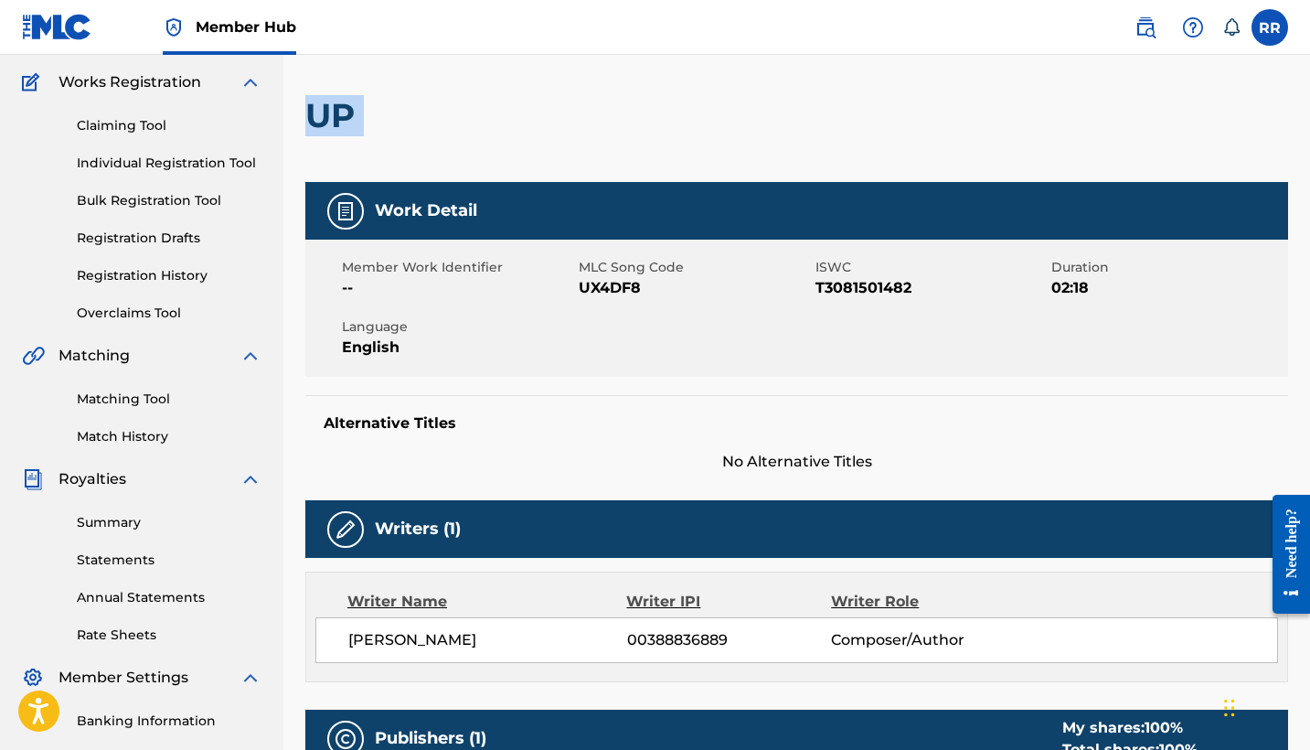
scroll to position [219, 0]
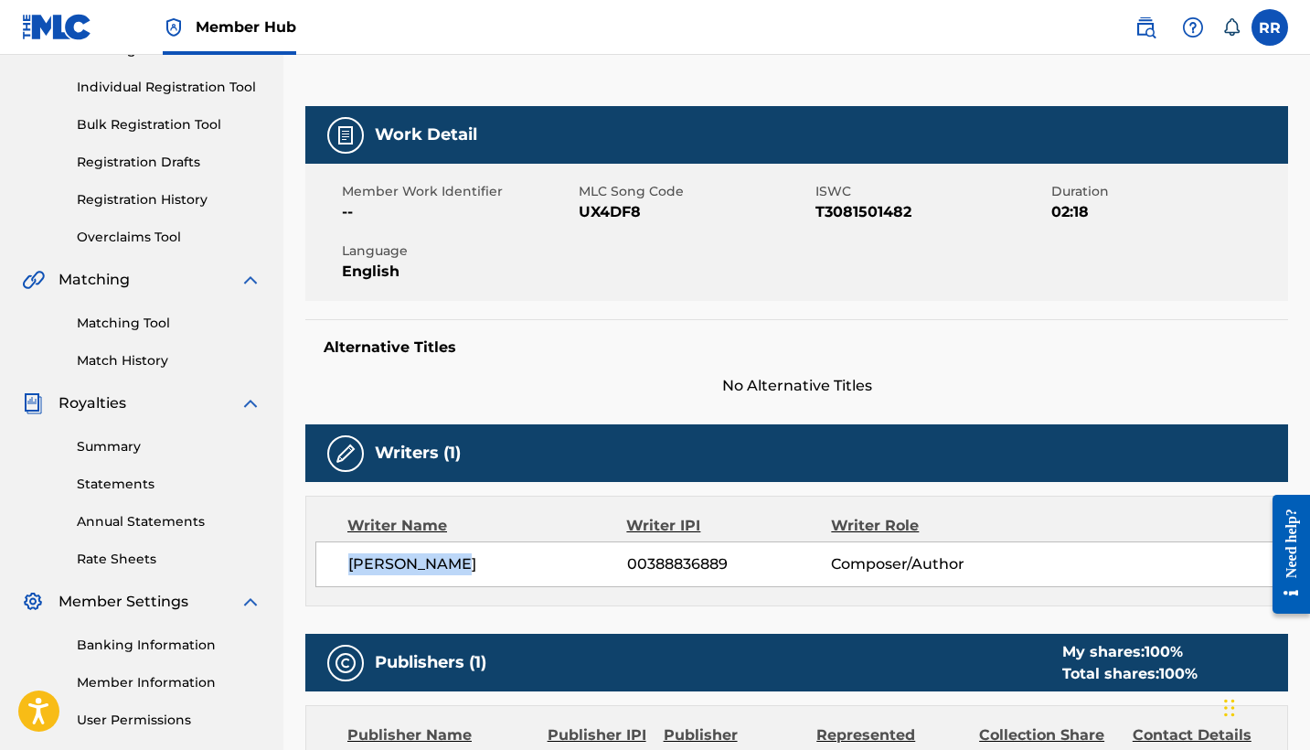
drag, startPoint x: 458, startPoint y: 558, endPoint x: 342, endPoint y: 564, distance: 116.2
click at [340, 564] on div "[PERSON_NAME] 00388836889 Composer/Author" at bounding box center [796, 564] width 963 height 46
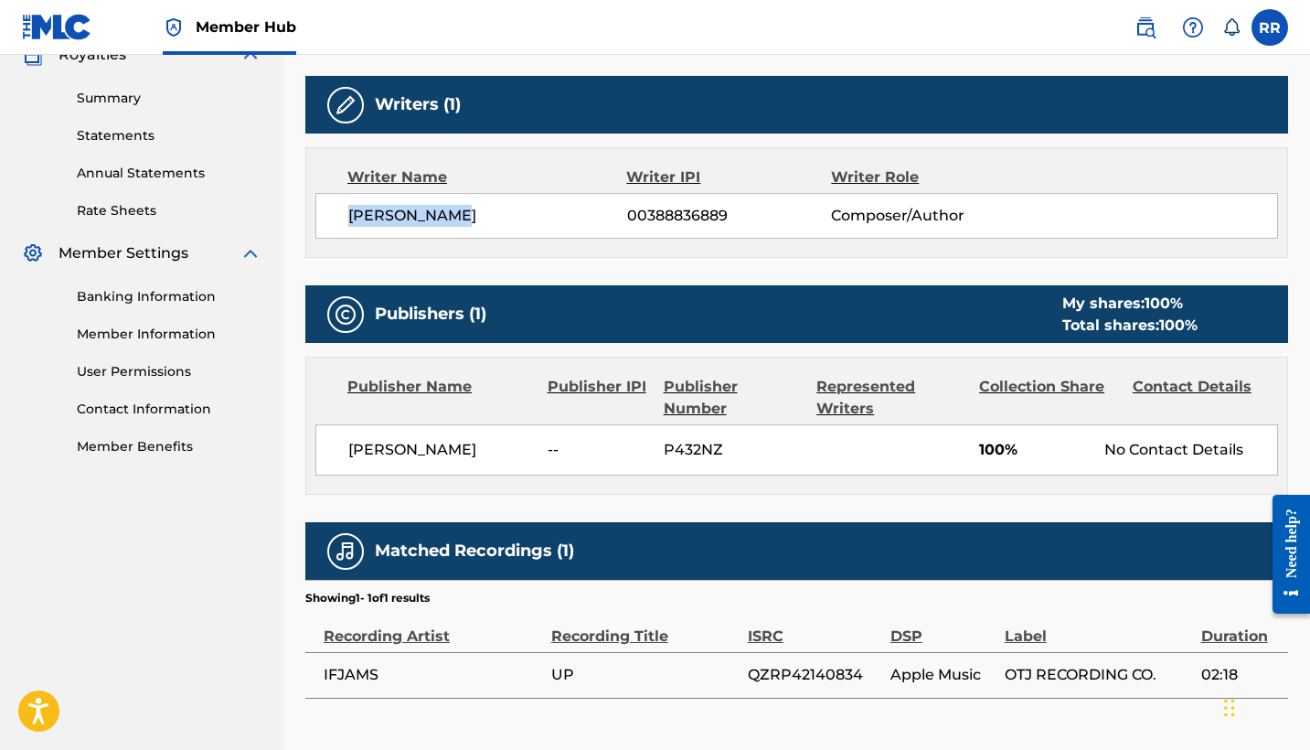
scroll to position [601, 0]
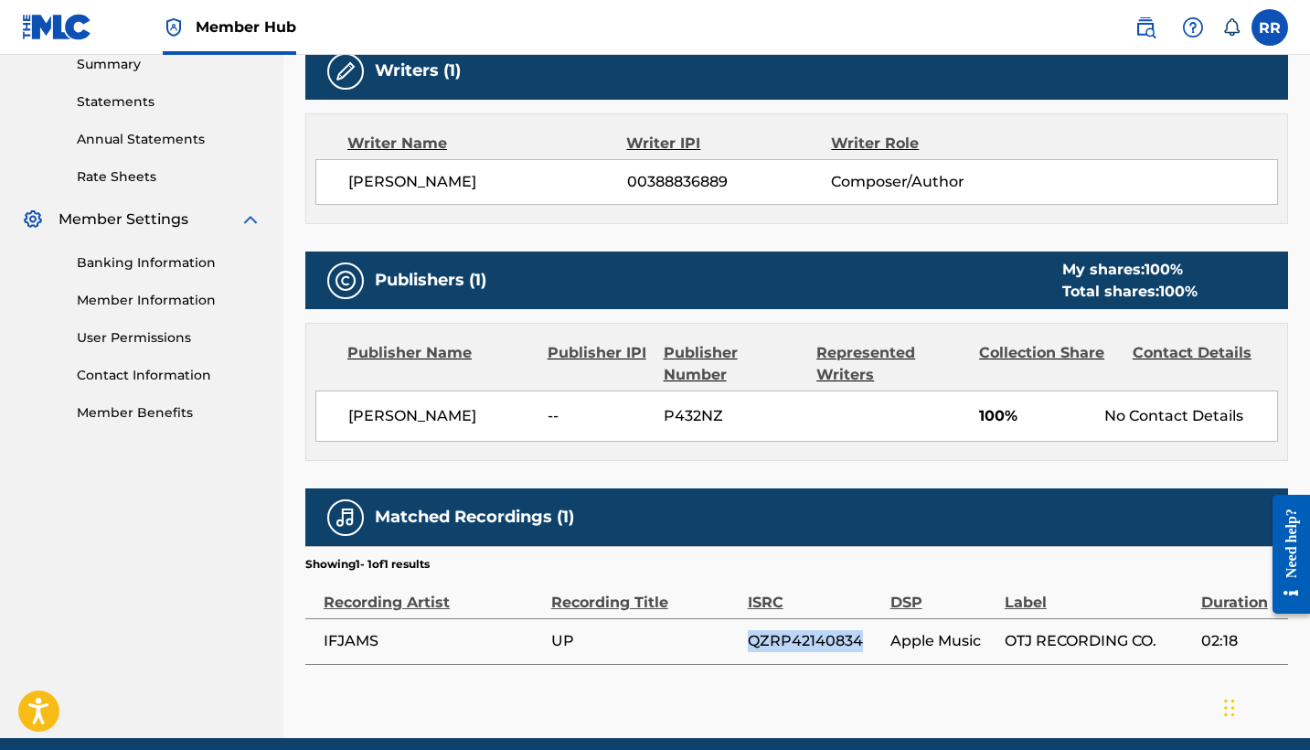
drag, startPoint x: 861, startPoint y: 639, endPoint x: 753, endPoint y: 641, distance: 107.9
click at [753, 641] on span "QZRP42140834" at bounding box center [814, 641] width 133 height 22
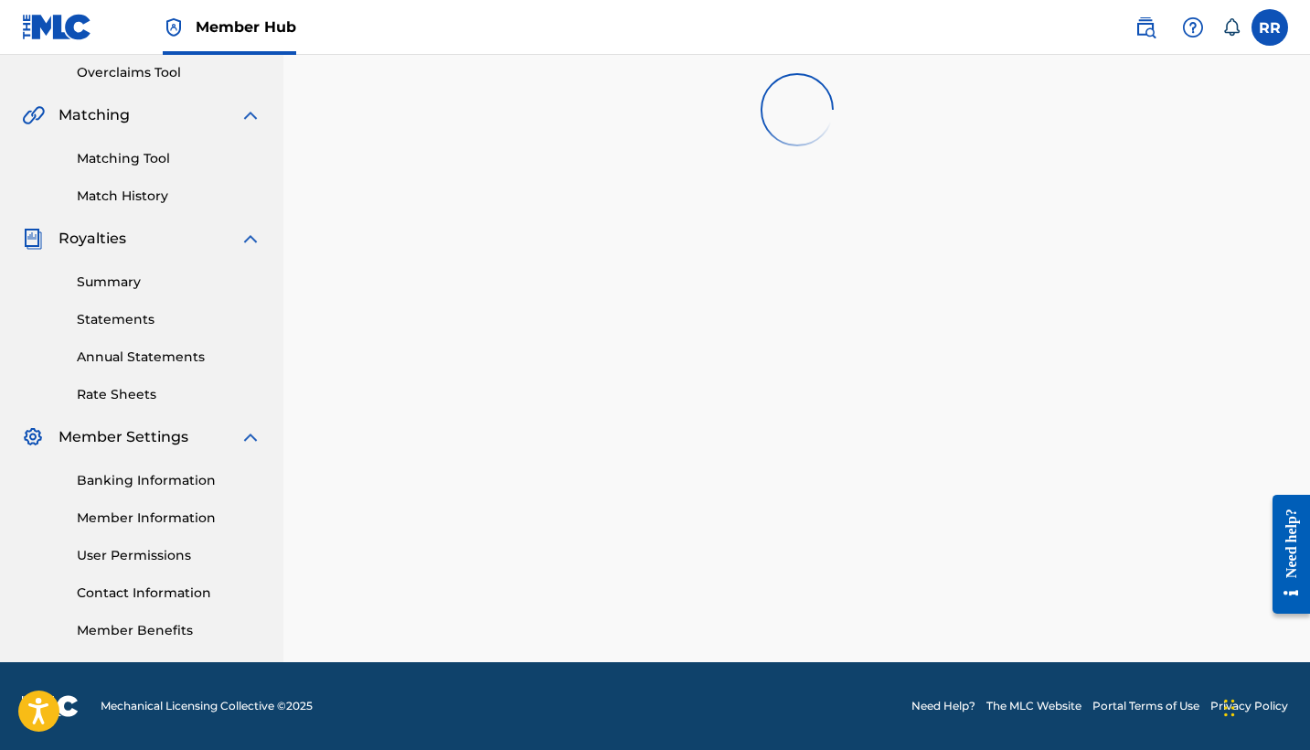
scroll to position [384, 0]
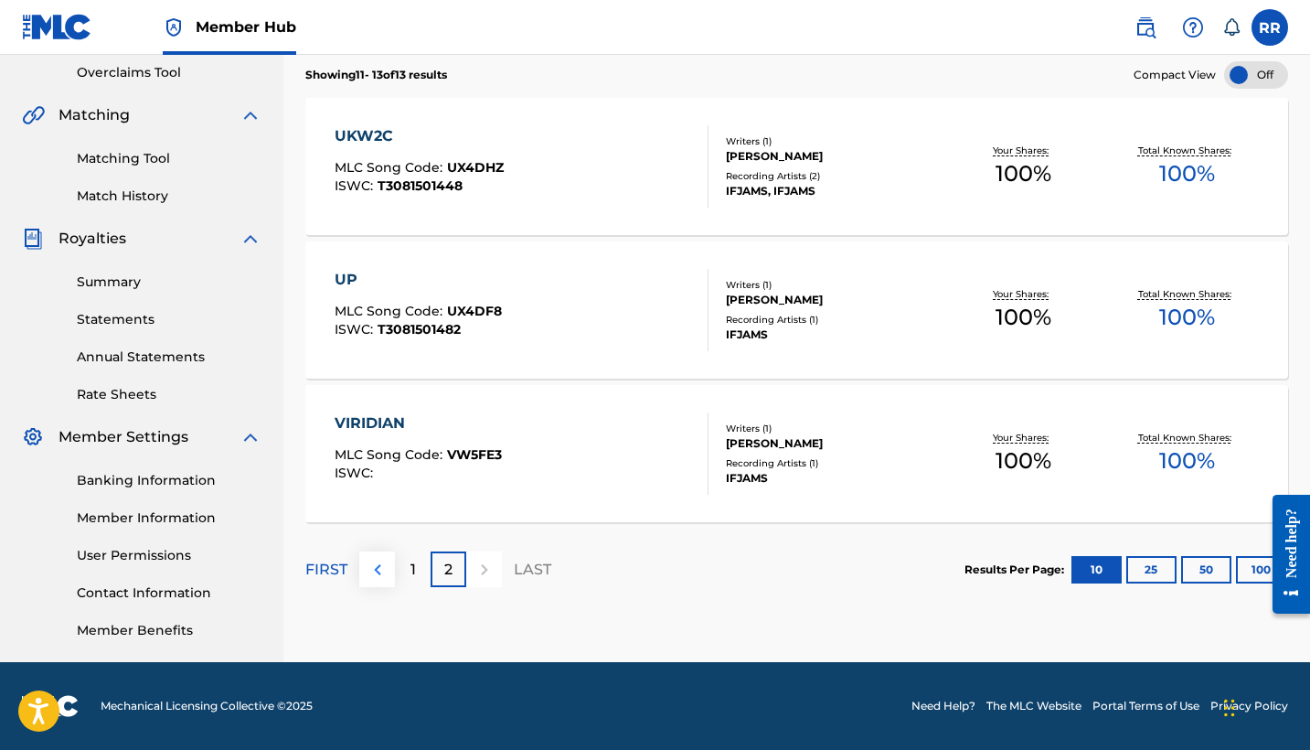
click at [380, 571] on img at bounding box center [378, 569] width 22 height 22
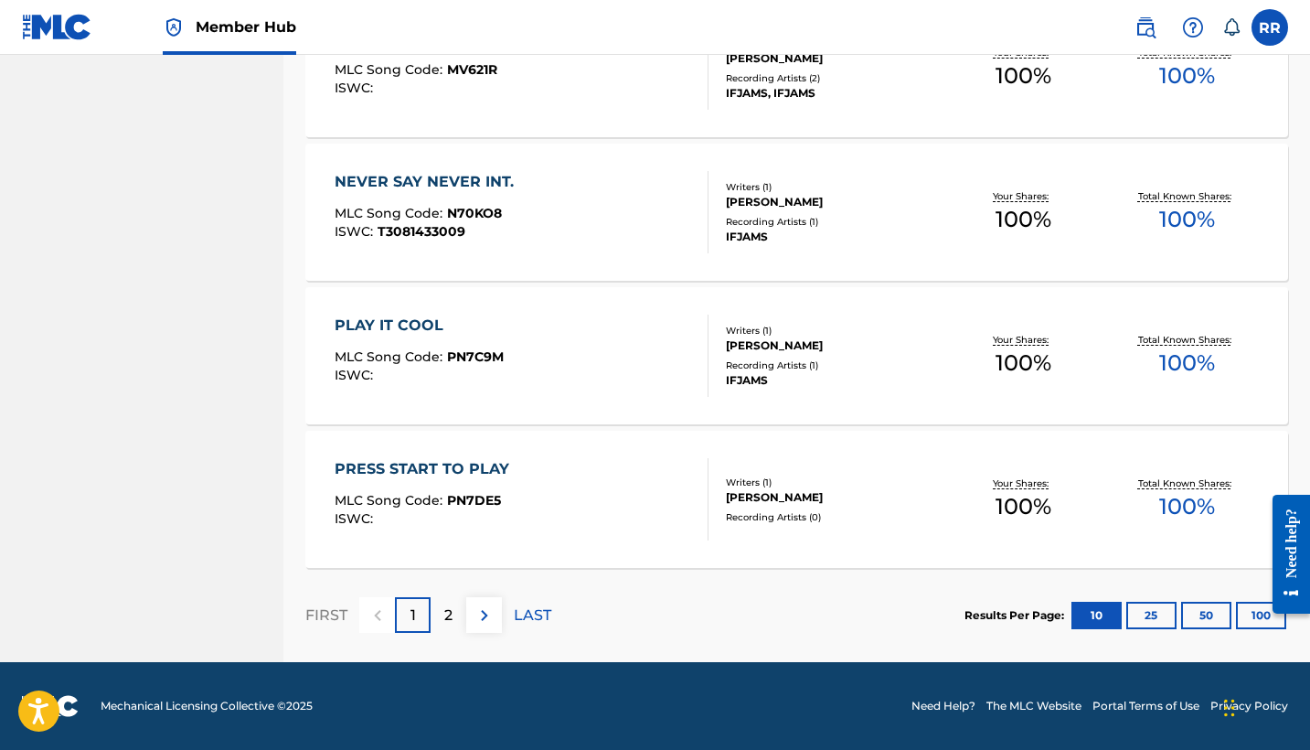
scroll to position [1343, 0]
click at [452, 617] on p "2" at bounding box center [448, 615] width 8 height 22
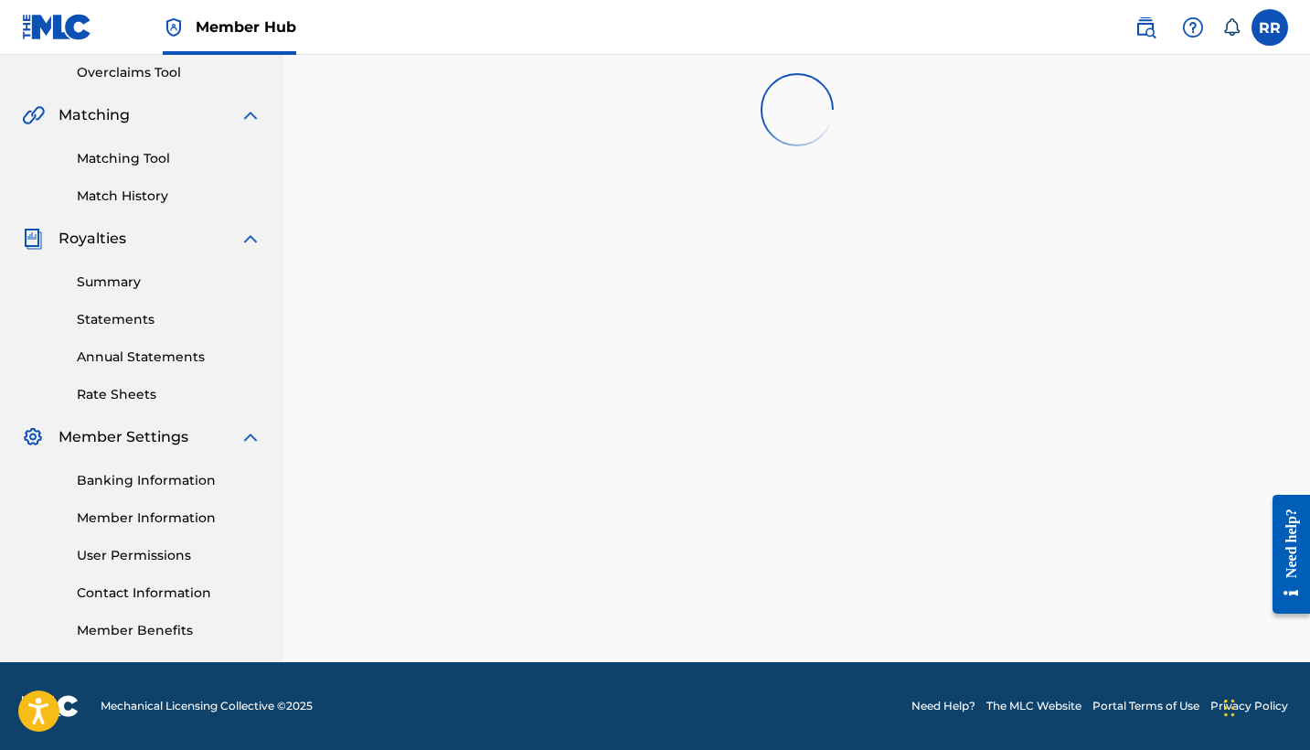
scroll to position [384, 0]
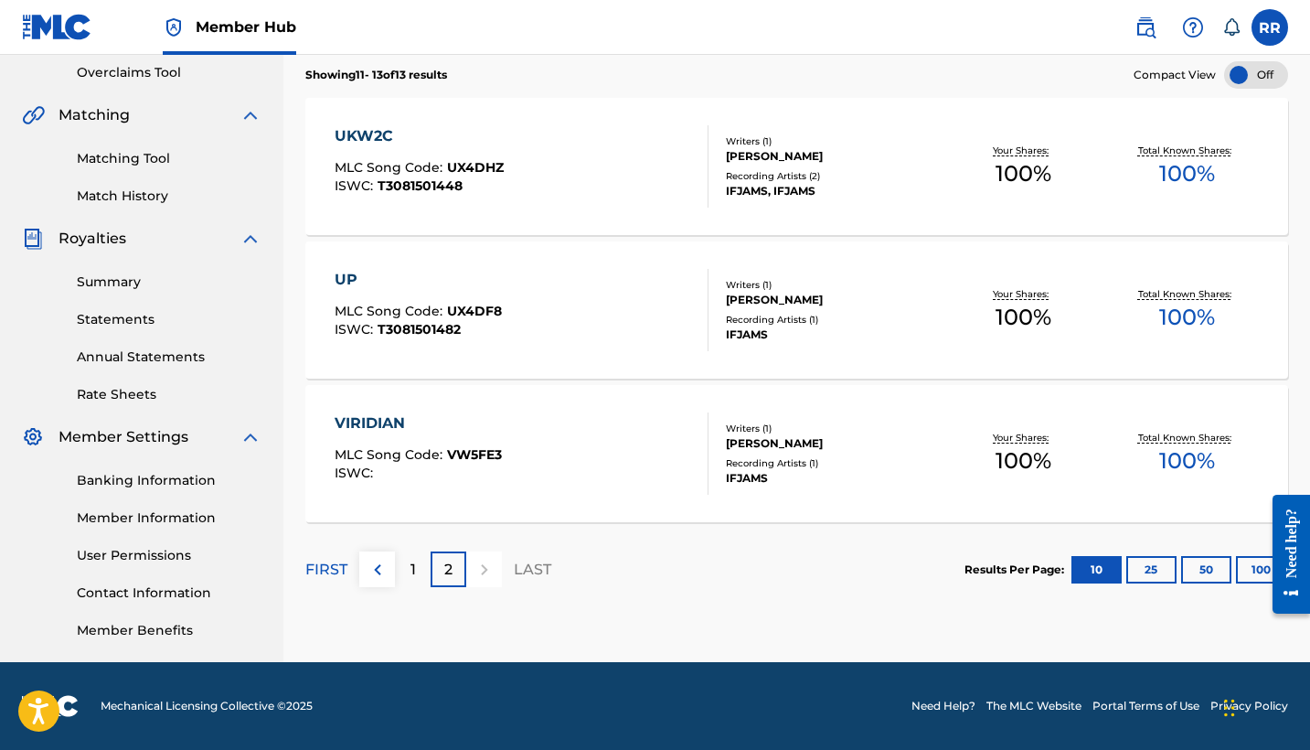
click at [383, 419] on div "VIRIDIAN" at bounding box center [418, 423] width 167 height 22
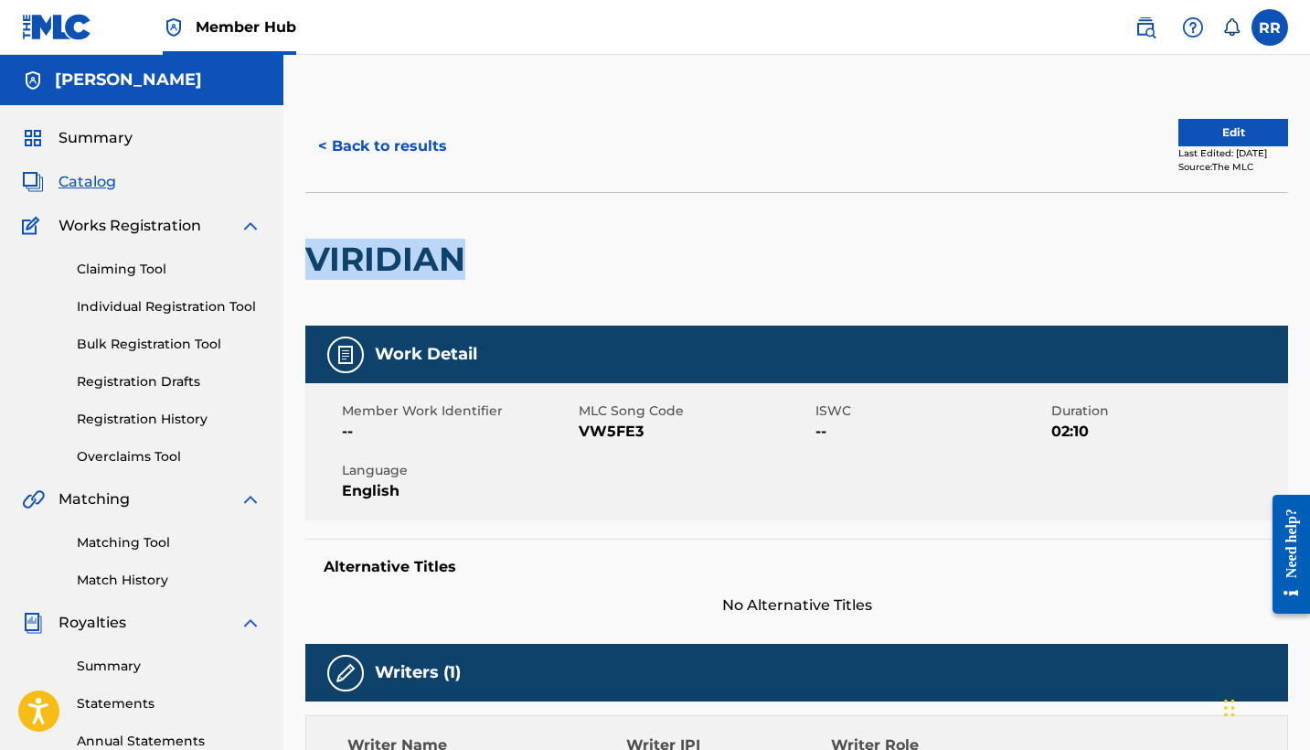
drag, startPoint x: 468, startPoint y: 250, endPoint x: 311, endPoint y: 259, distance: 157.5
click at [311, 259] on h2 "VIRIDIAN" at bounding box center [389, 259] width 169 height 41
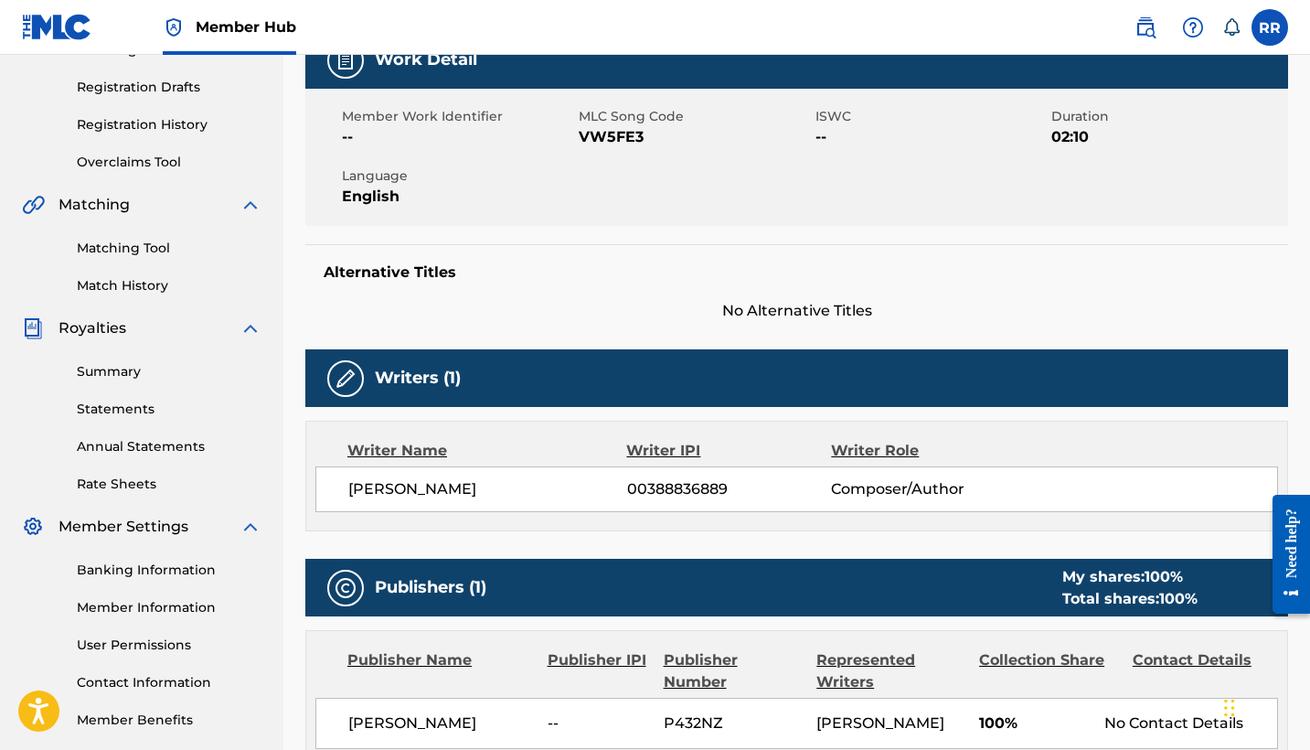
scroll to position [315, 0]
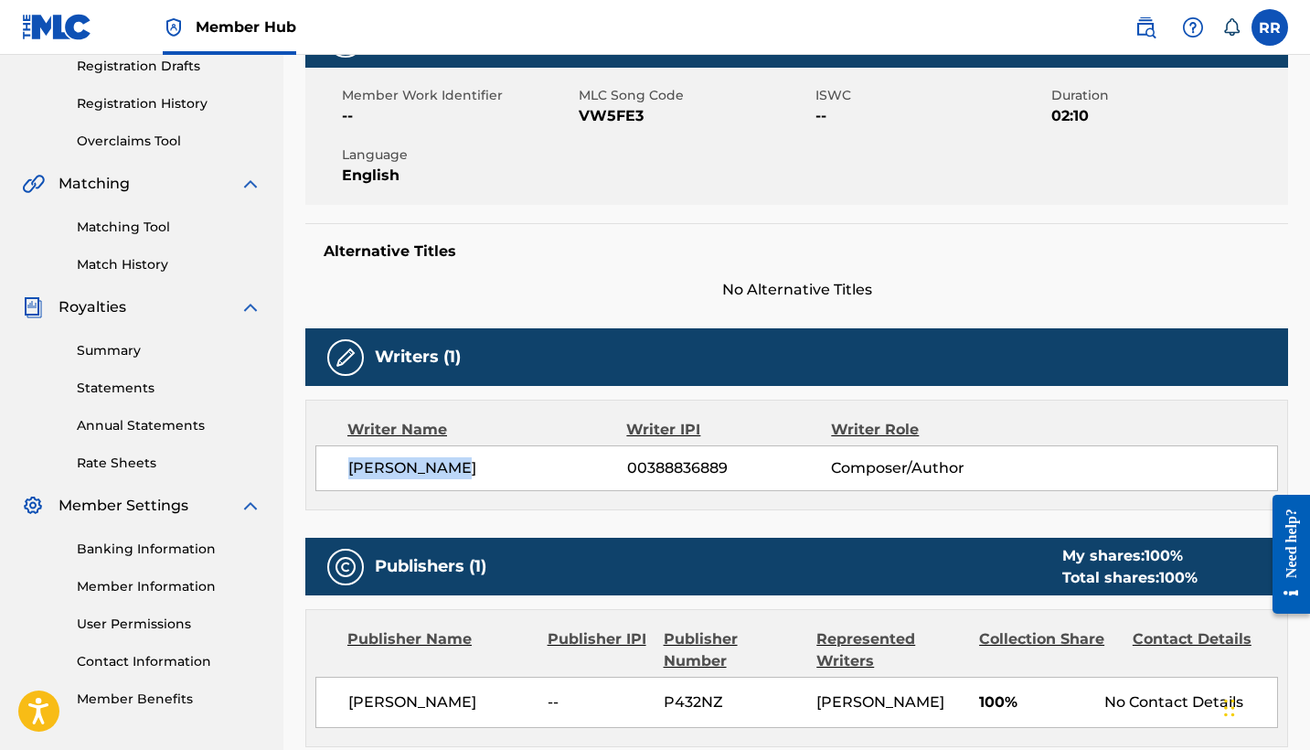
drag, startPoint x: 463, startPoint y: 466, endPoint x: 343, endPoint y: 469, distance: 120.7
click at [343, 469] on div "[PERSON_NAME] 00388836889 Composer/Author" at bounding box center [796, 468] width 963 height 46
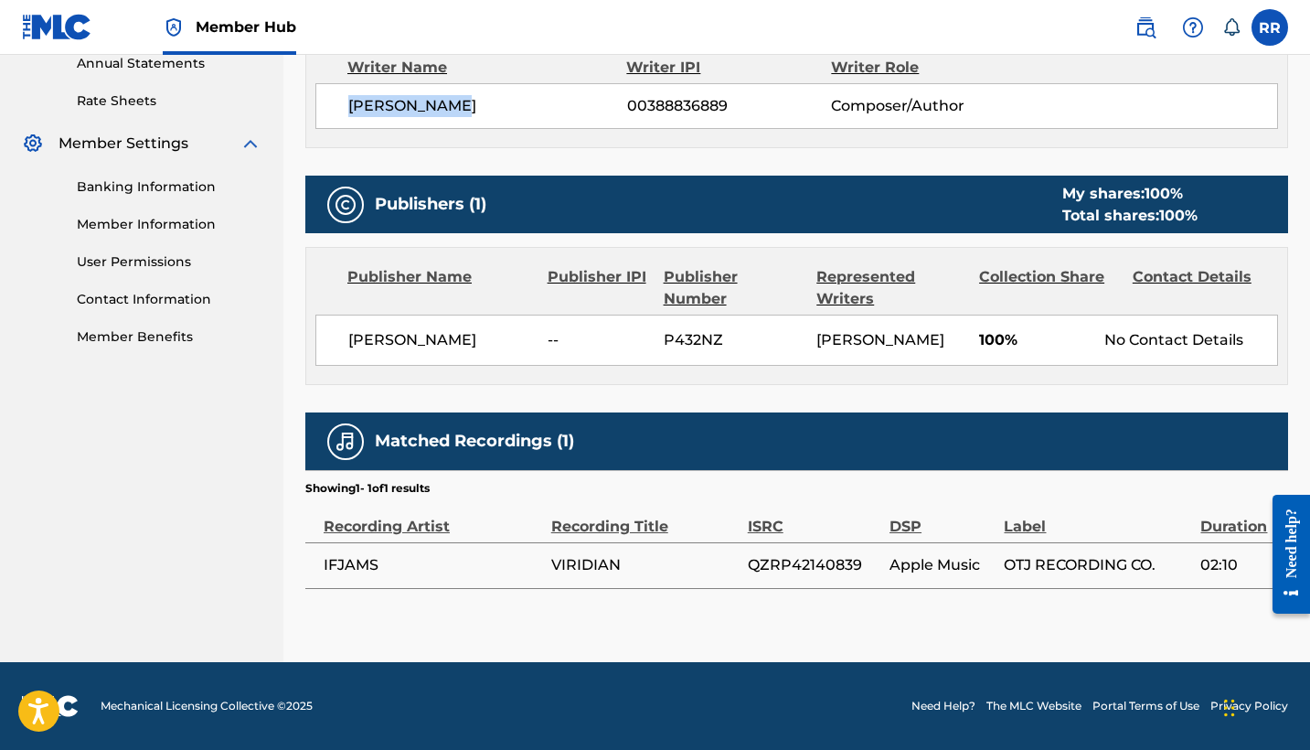
scroll to position [676, 0]
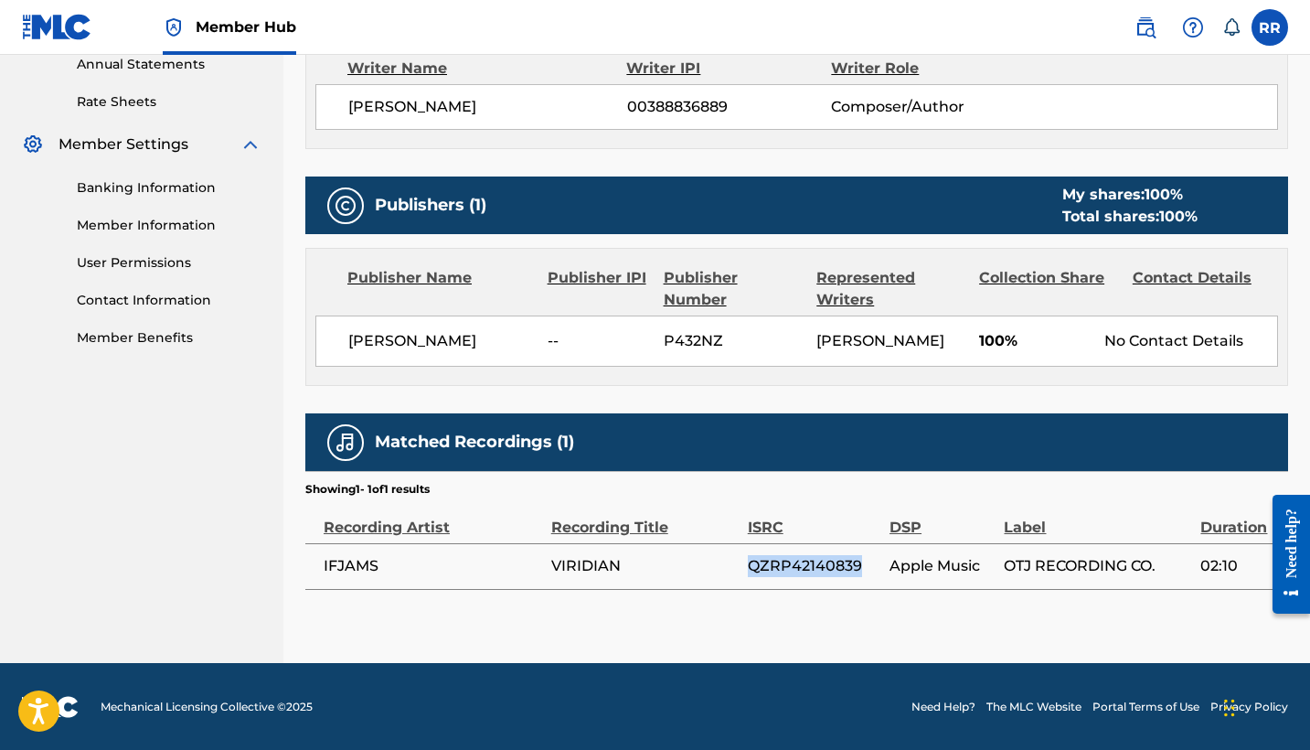
drag, startPoint x: 864, startPoint y: 565, endPoint x: 750, endPoint y: 565, distance: 113.3
click at [750, 565] on span "QZRP42140839" at bounding box center [814, 566] width 133 height 22
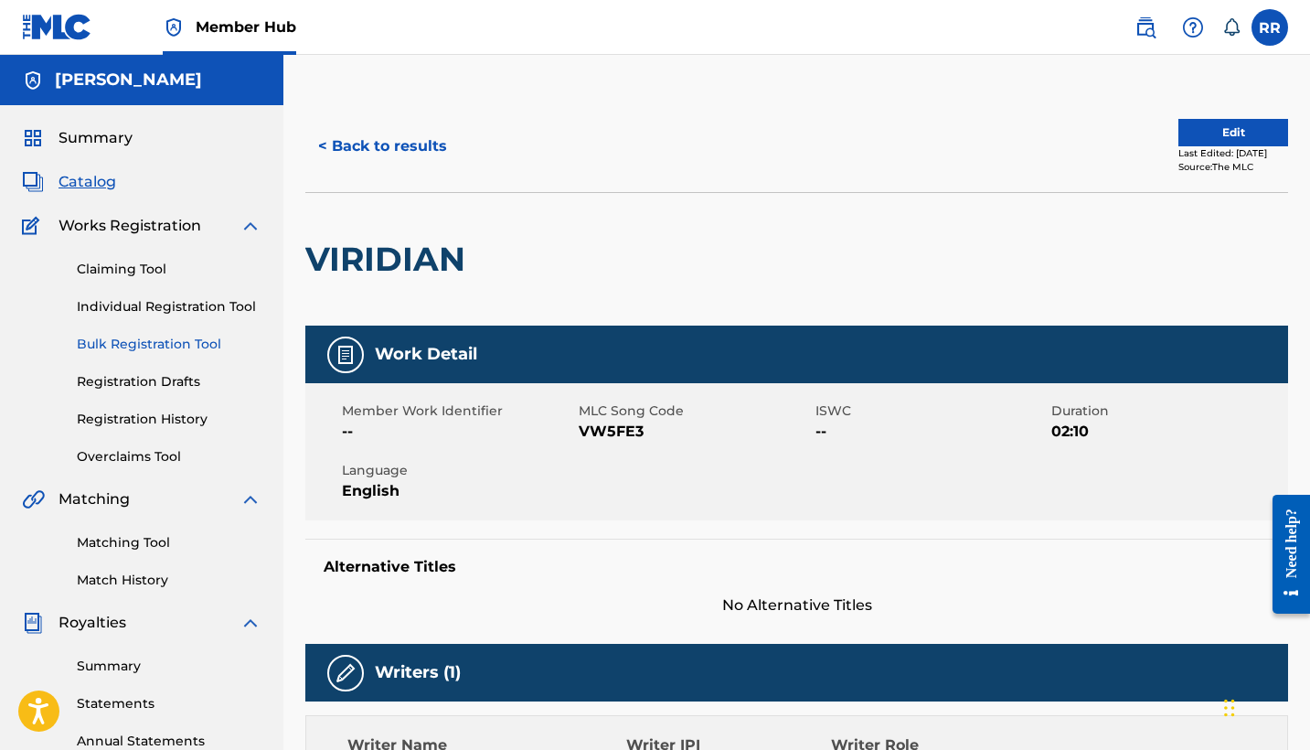
scroll to position [0, 0]
click at [97, 180] on span "Catalog" at bounding box center [87, 182] width 58 height 22
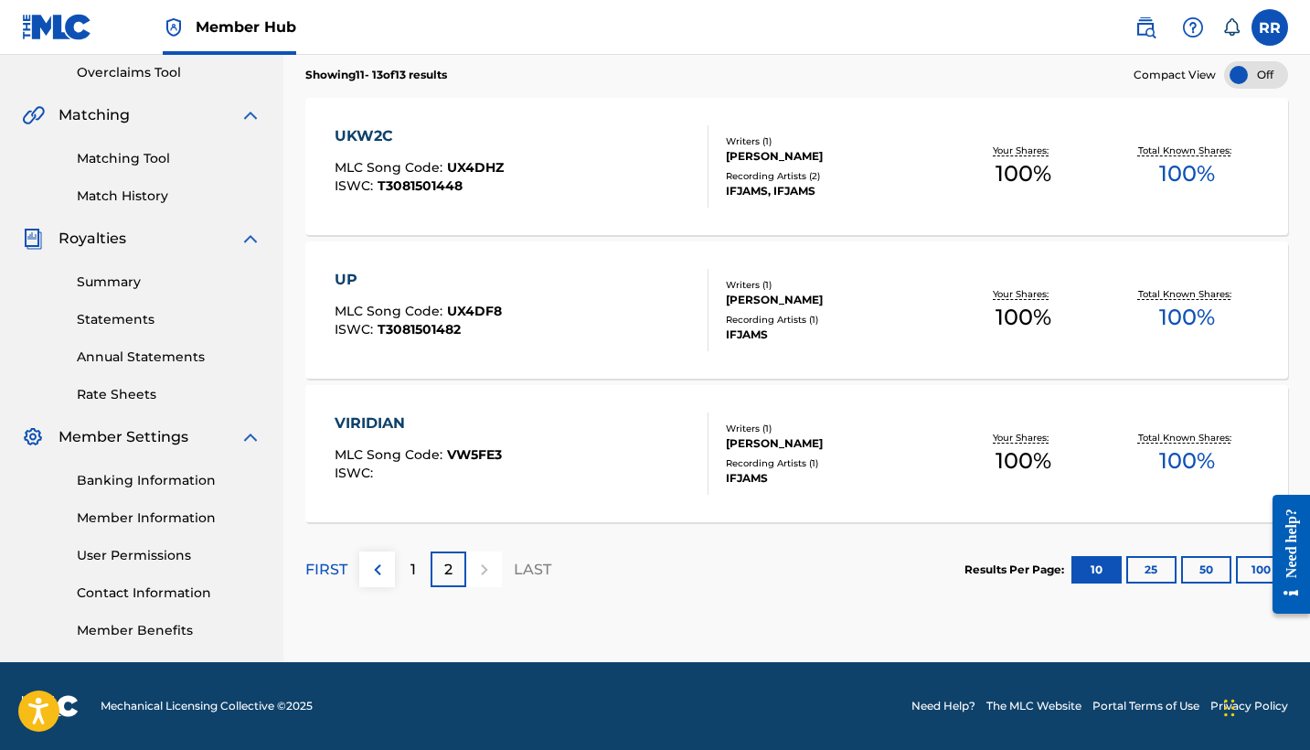
scroll to position [384, 0]
click at [411, 571] on p "1" at bounding box center [412, 569] width 5 height 22
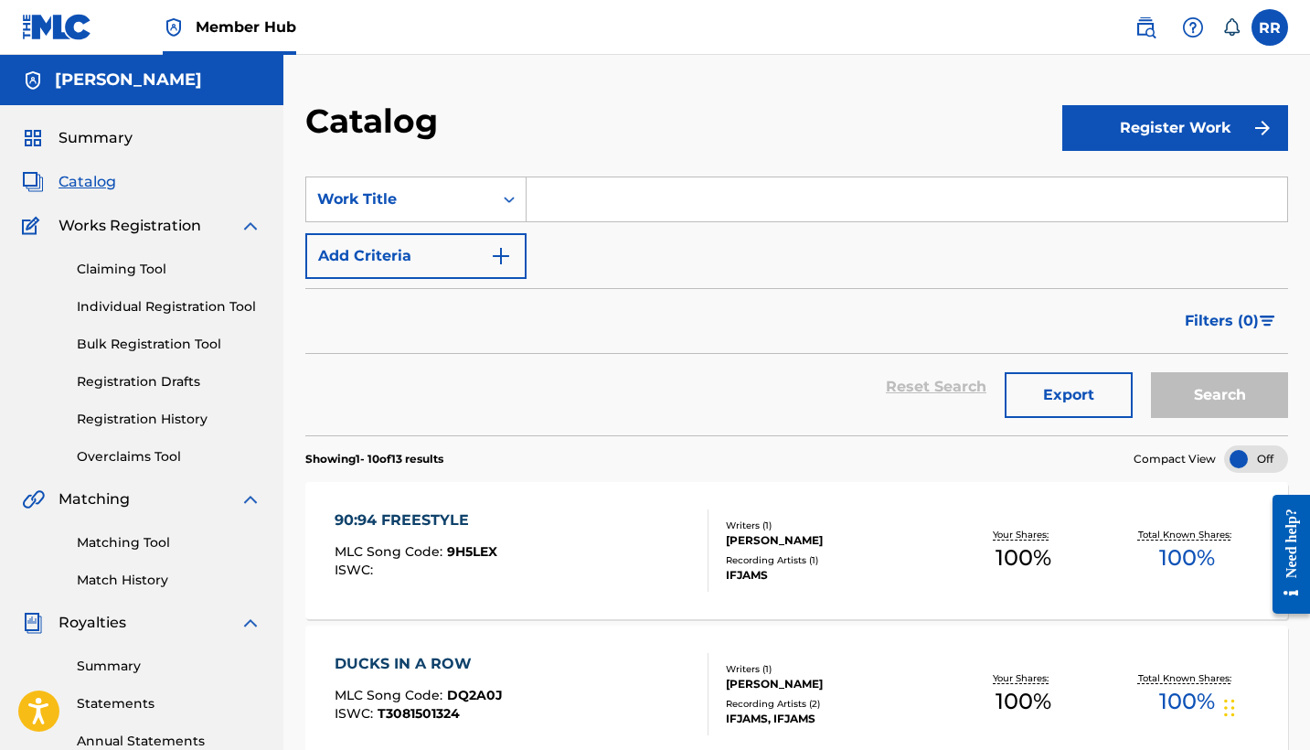
scroll to position [0, 0]
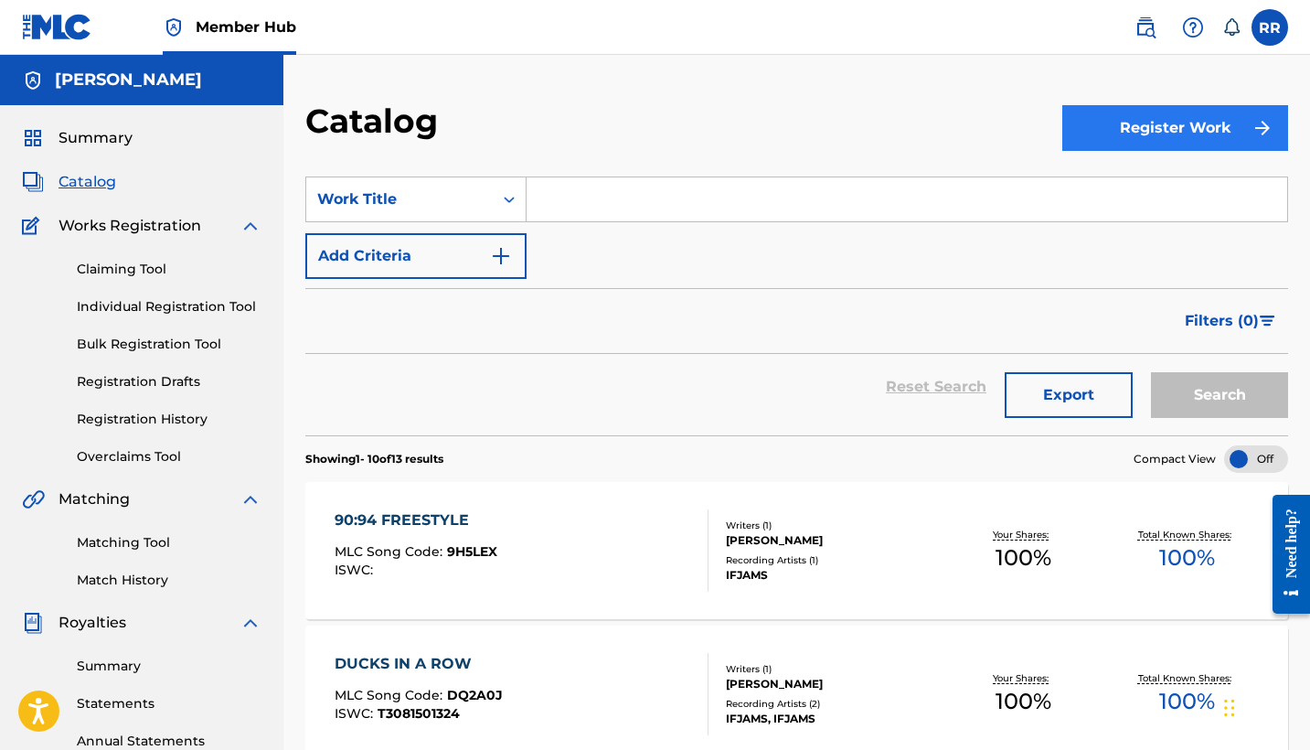
click at [1129, 126] on button "Register Work" at bounding box center [1175, 128] width 226 height 46
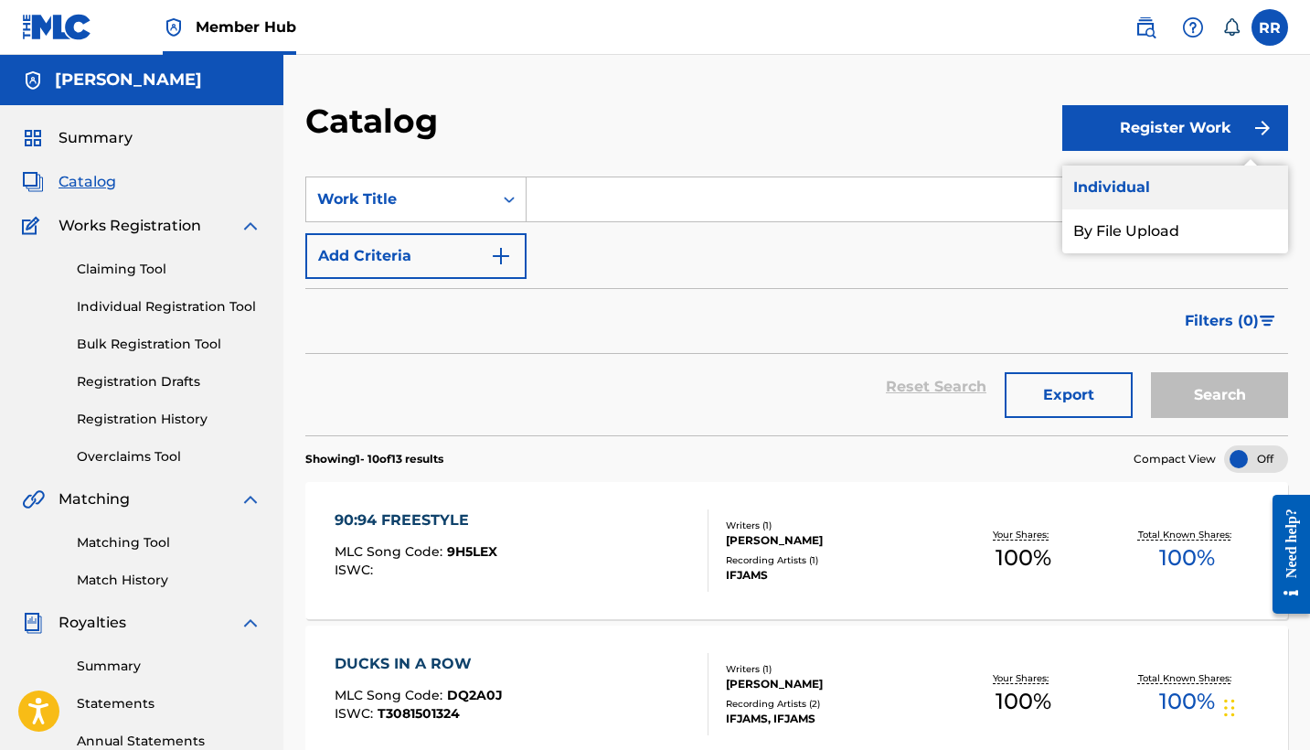
click at [1113, 194] on link "Individual" at bounding box center [1175, 187] width 226 height 44
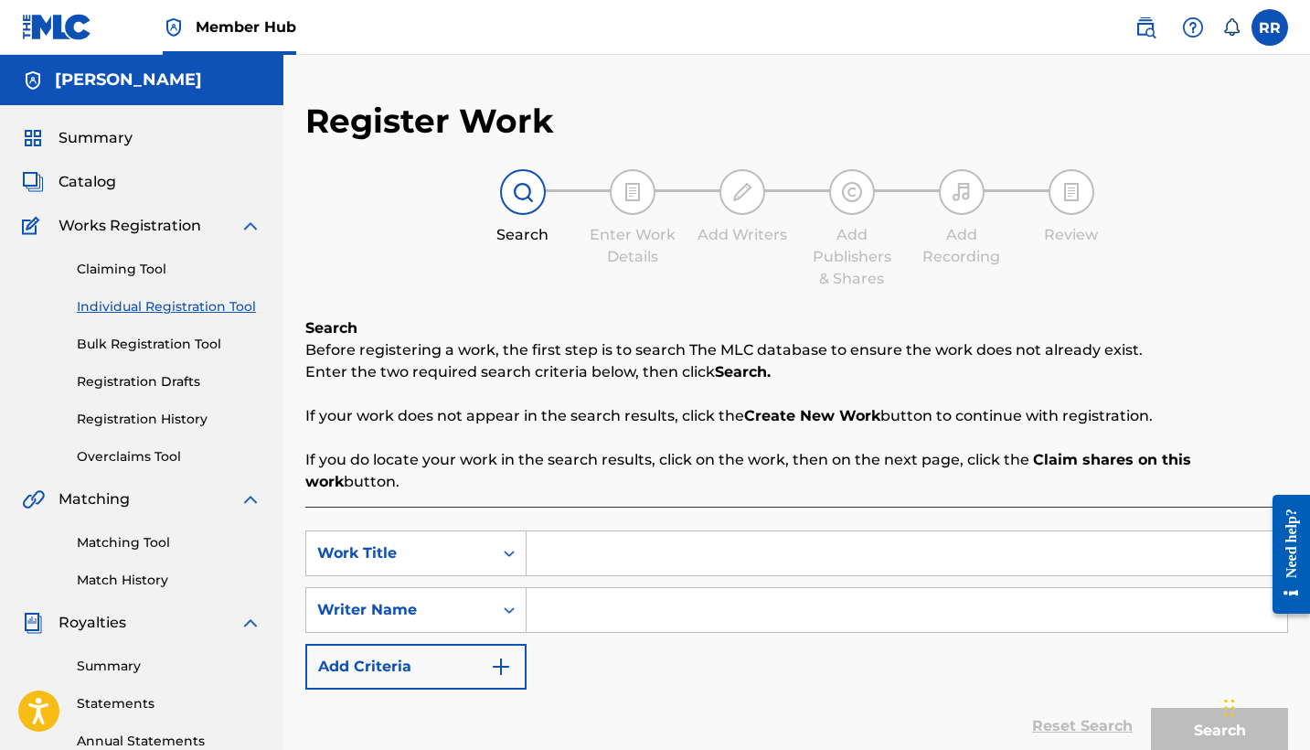
click at [588, 533] on input "Search Form" at bounding box center [906, 553] width 760 height 44
paste input "RAY OF HOPE"
type input "RAY OF HOPE"
click at [702, 588] on input "Search Form" at bounding box center [906, 610] width 760 height 44
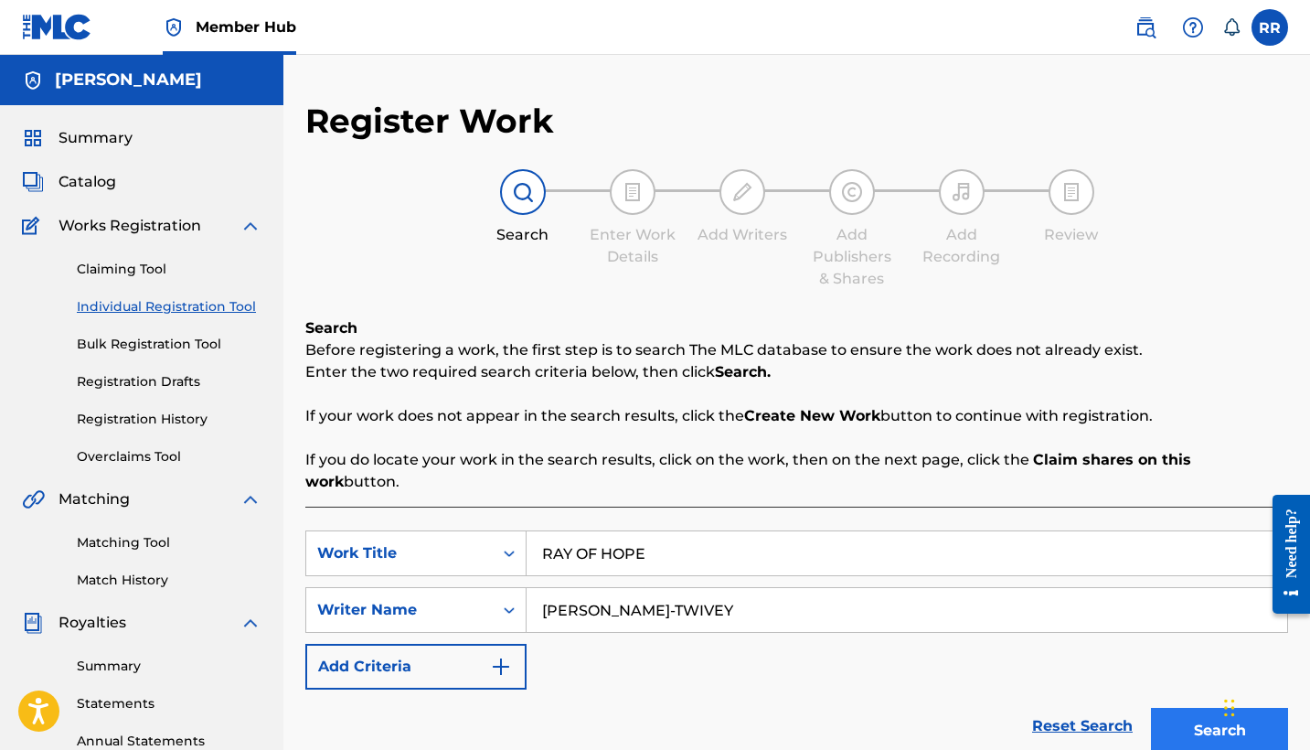
type input "[PERSON_NAME]-TWIVEY"
click at [1218, 707] on button "Search" at bounding box center [1219, 730] width 137 height 46
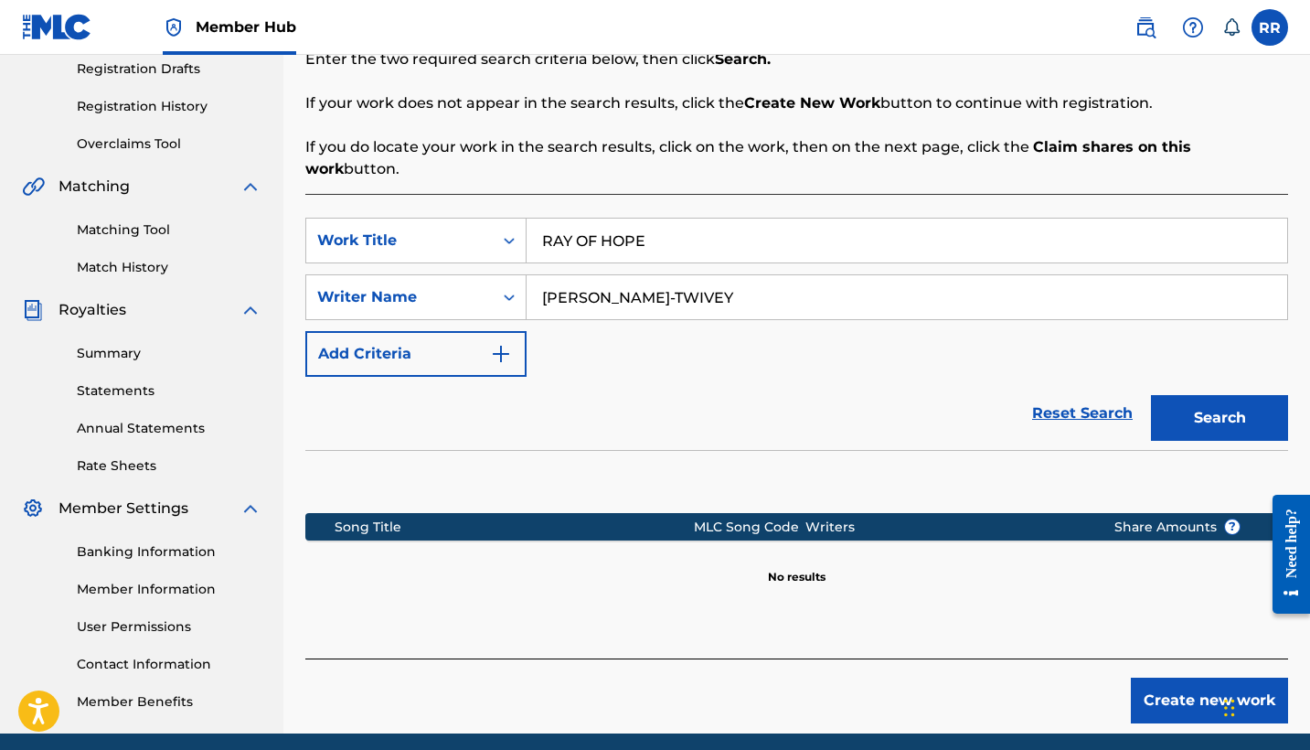
scroll to position [318, 0]
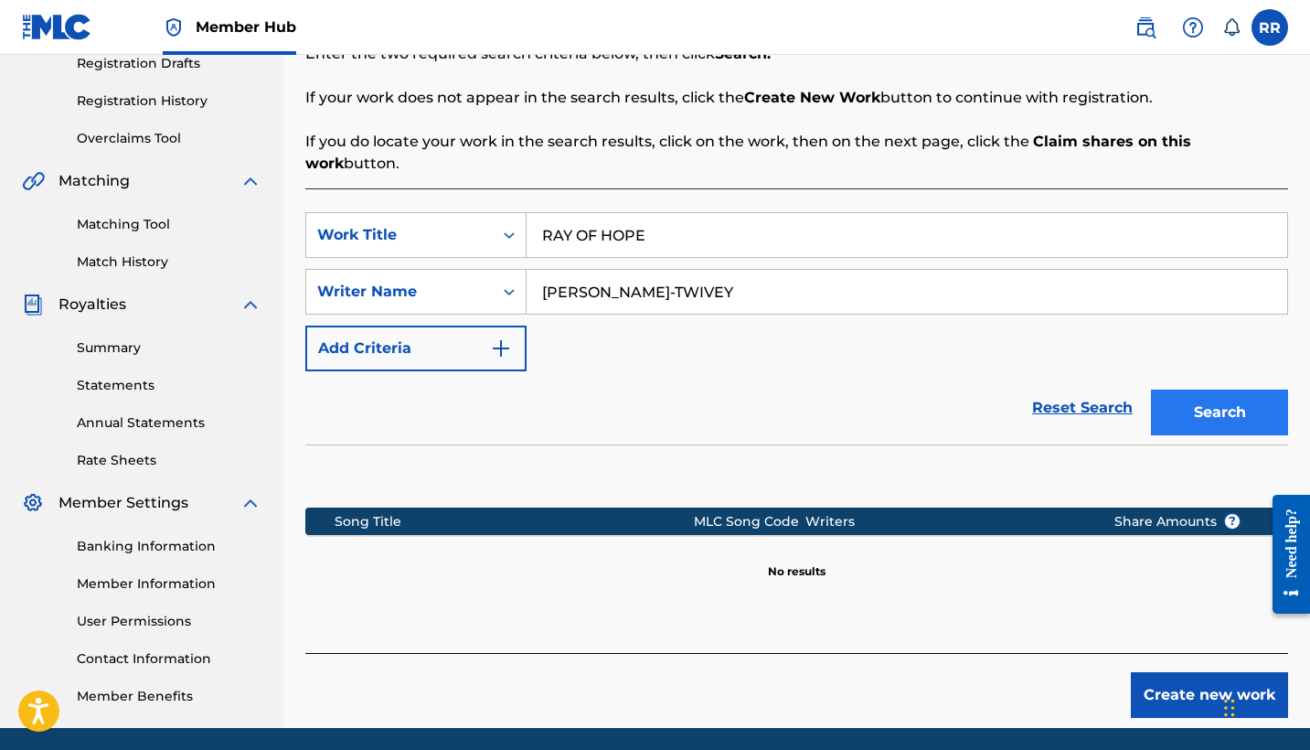
click at [1185, 391] on button "Search" at bounding box center [1219, 412] width 137 height 46
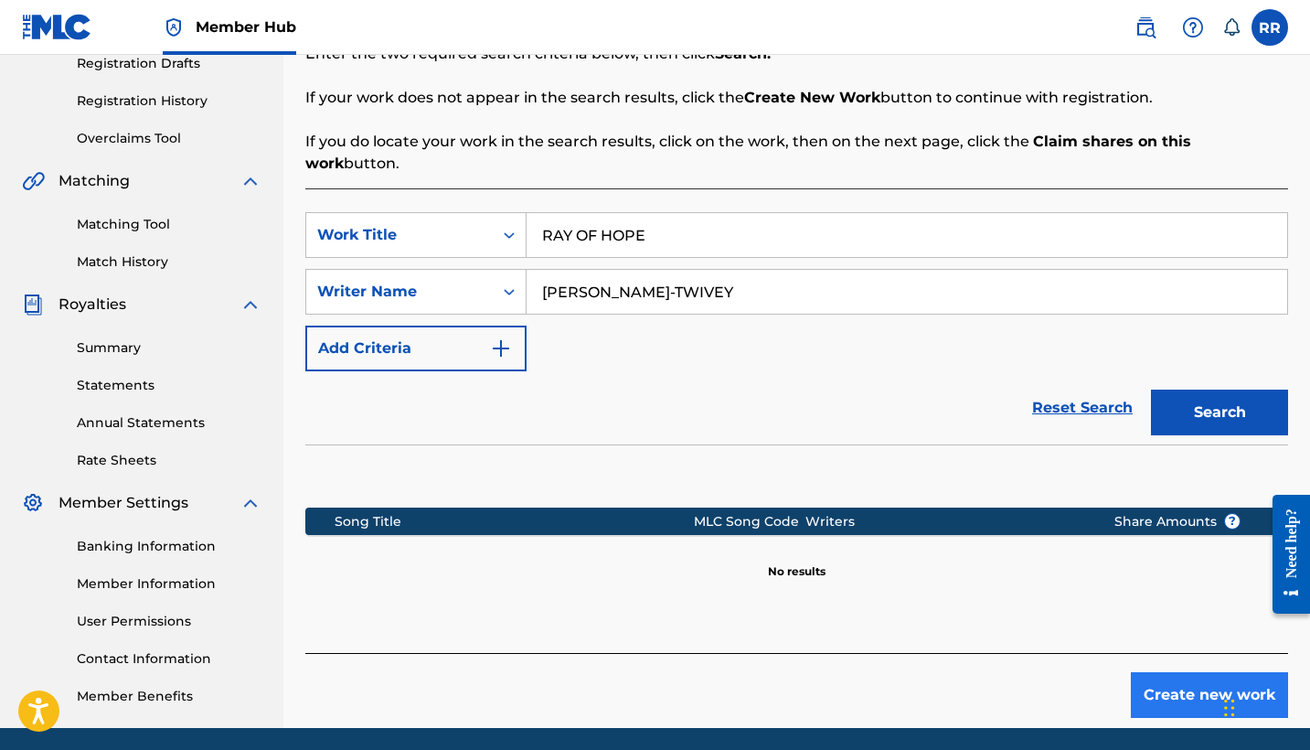
click at [1186, 679] on button "Create new work" at bounding box center [1209, 695] width 157 height 46
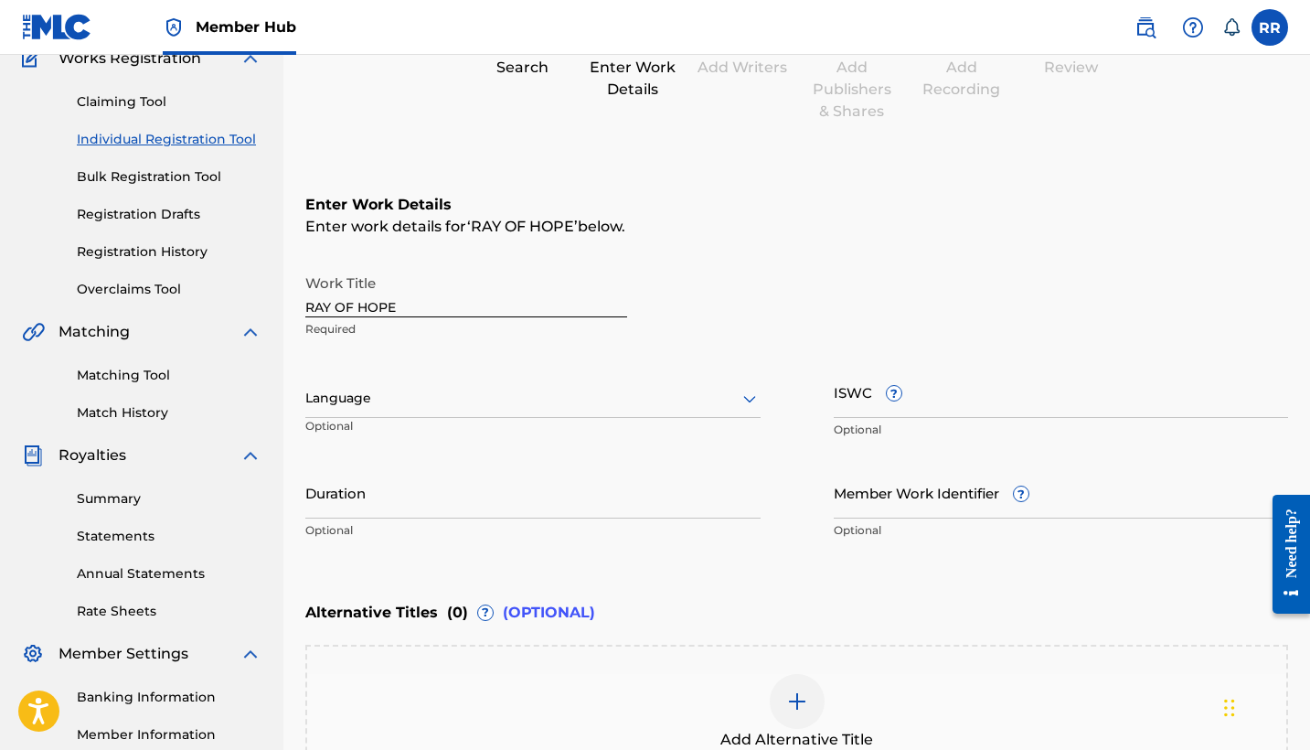
scroll to position [165, 0]
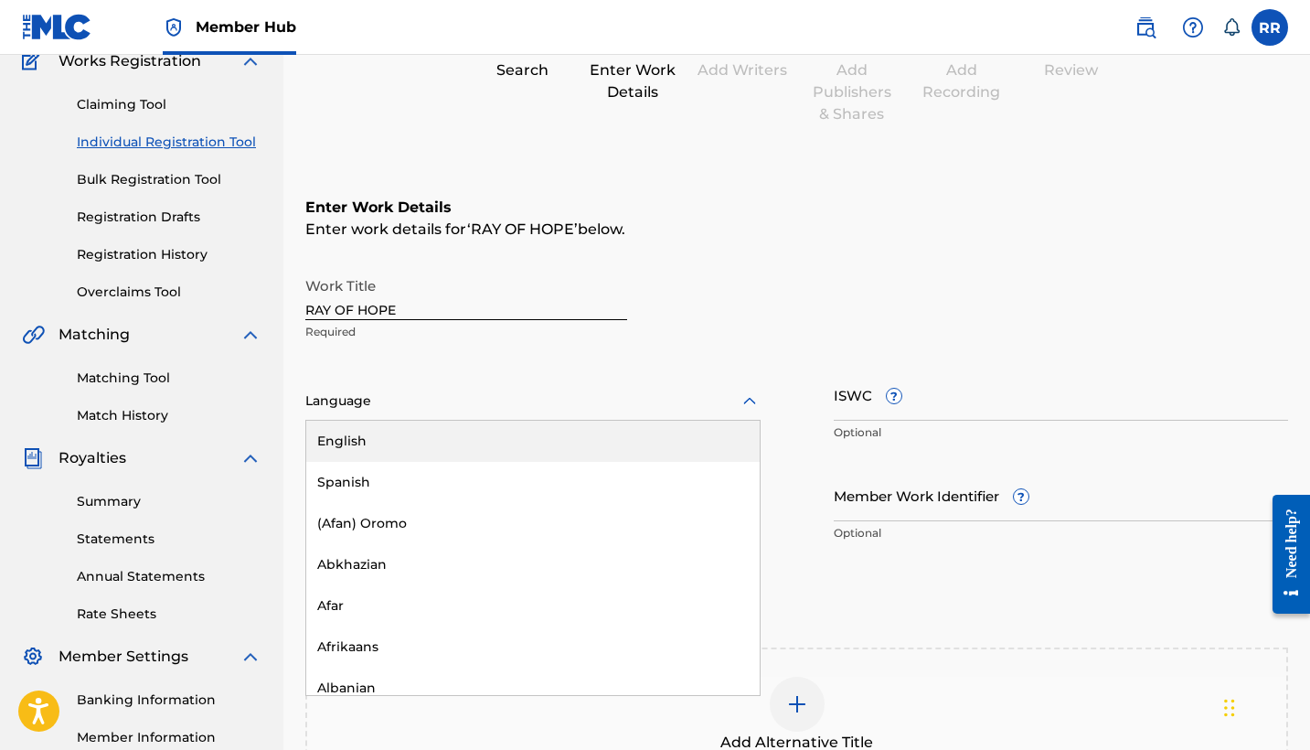
click at [399, 403] on div at bounding box center [532, 400] width 455 height 23
click at [379, 437] on div "English" at bounding box center [532, 440] width 453 height 41
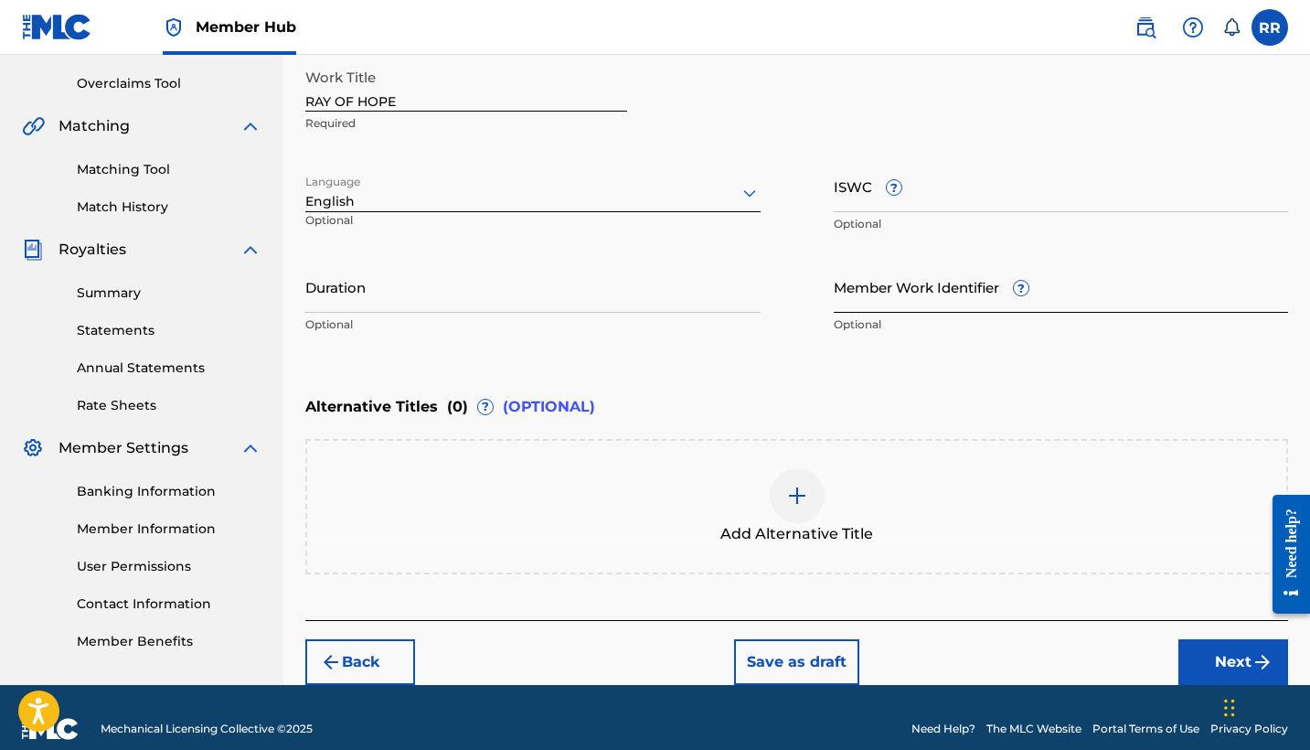
scroll to position [374, 0]
click at [921, 298] on input "Member Work Identifier ?" at bounding box center [1061, 286] width 455 height 52
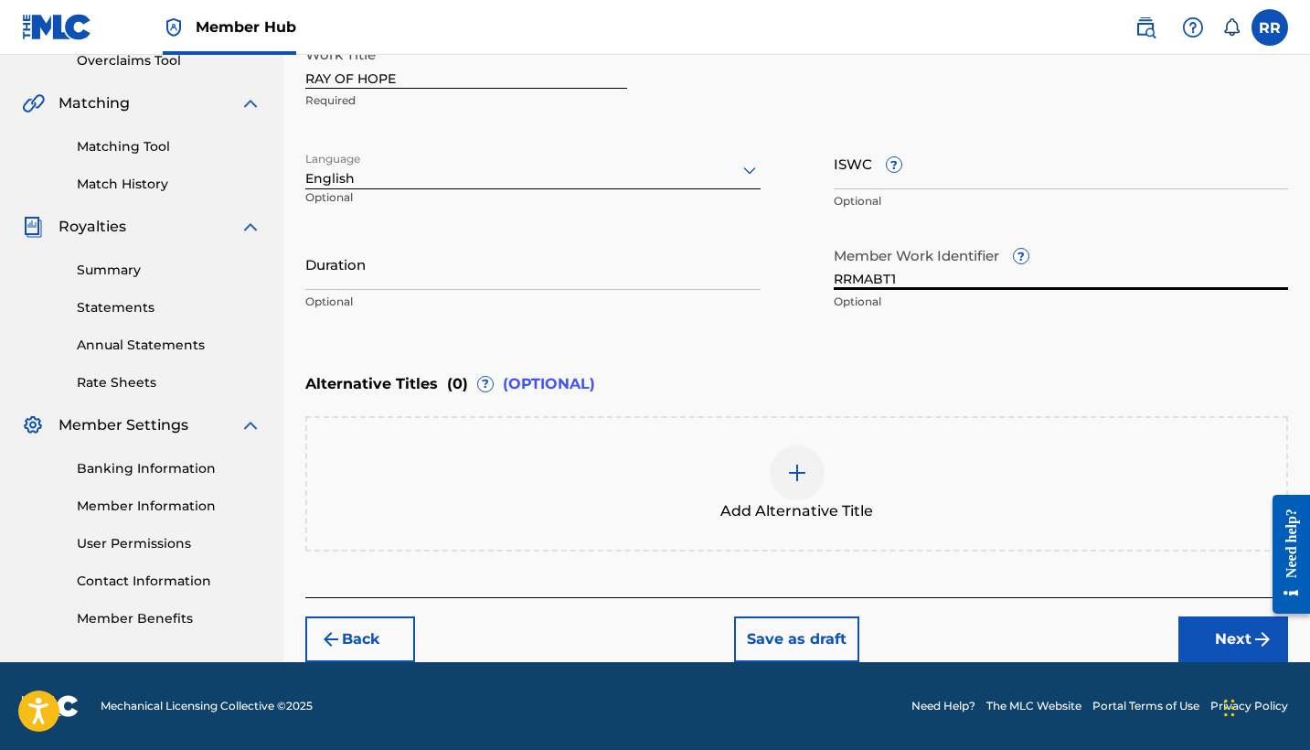
scroll to position [396, 0]
type input "RRMABT1"
click at [1224, 640] on button "Next" at bounding box center [1233, 639] width 110 height 46
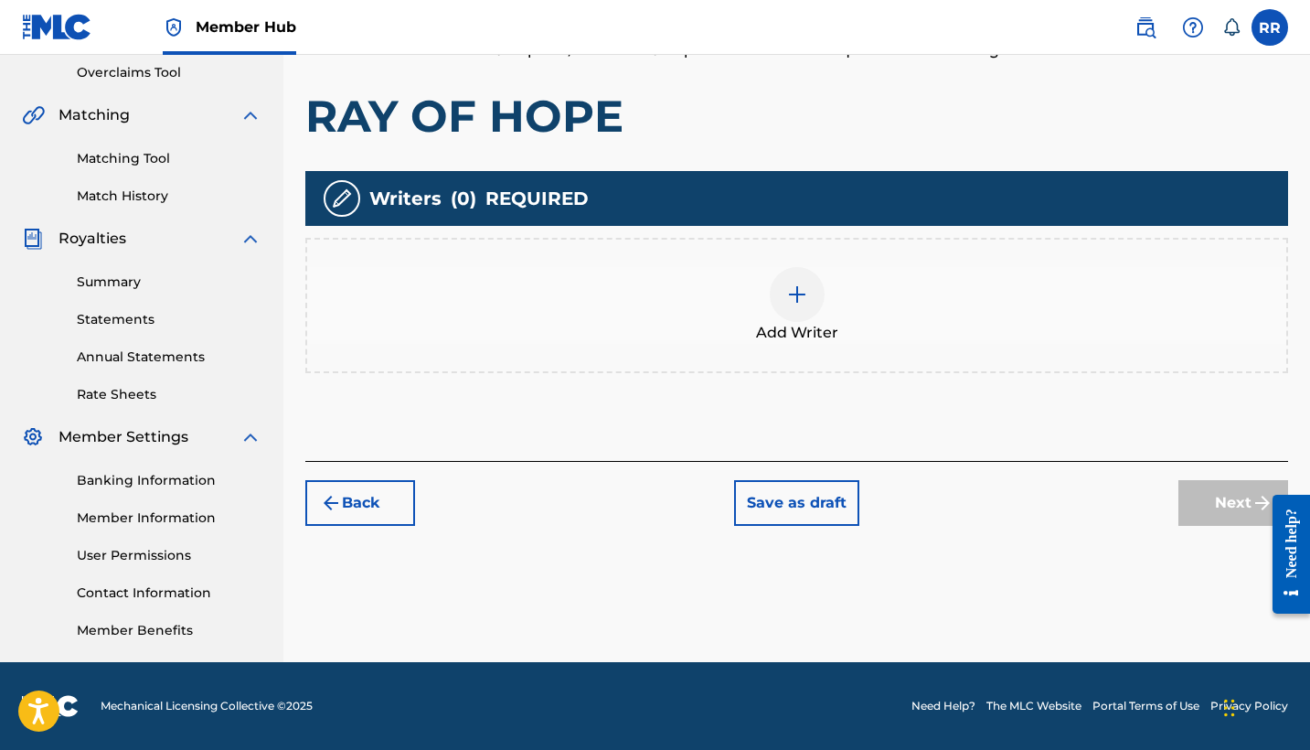
scroll to position [384, 0]
click at [792, 295] on img at bounding box center [797, 294] width 22 height 22
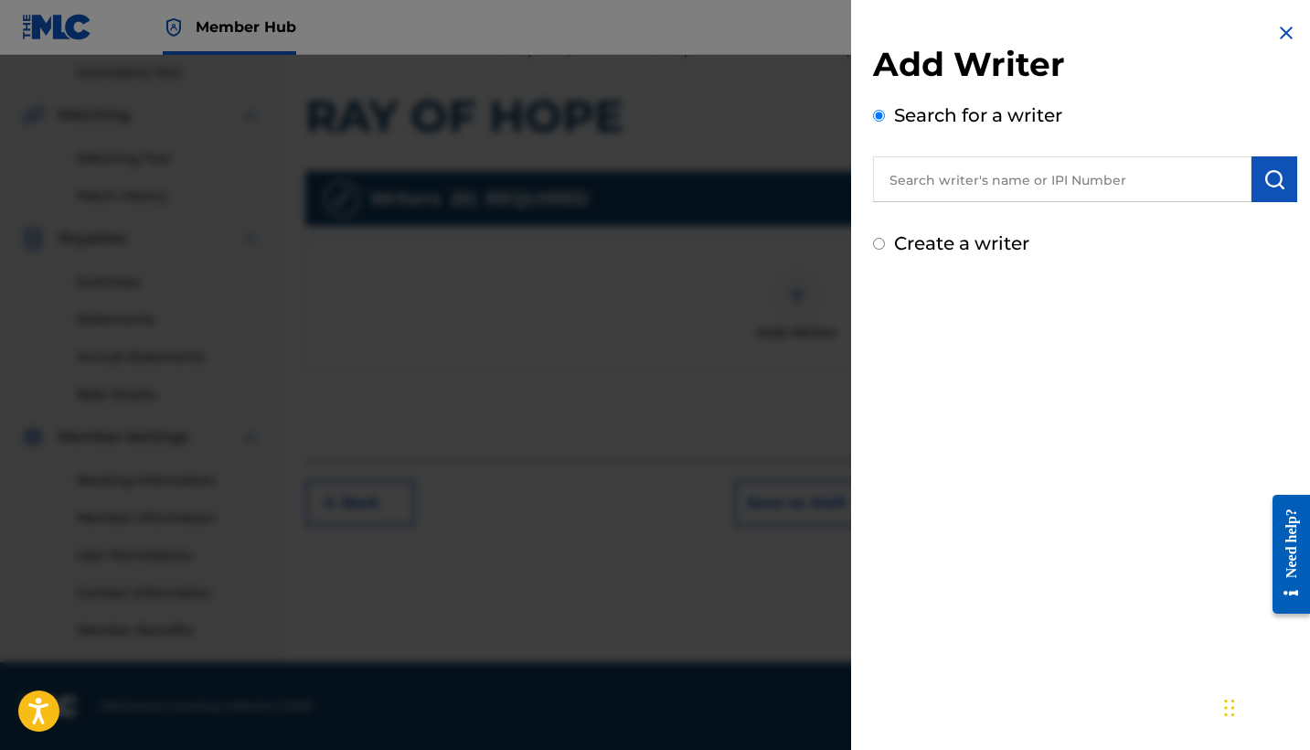
click at [905, 186] on input "text" at bounding box center [1062, 179] width 378 height 46
click at [877, 246] on input "Create a writer" at bounding box center [879, 244] width 12 height 12
radio input "false"
radio input "true"
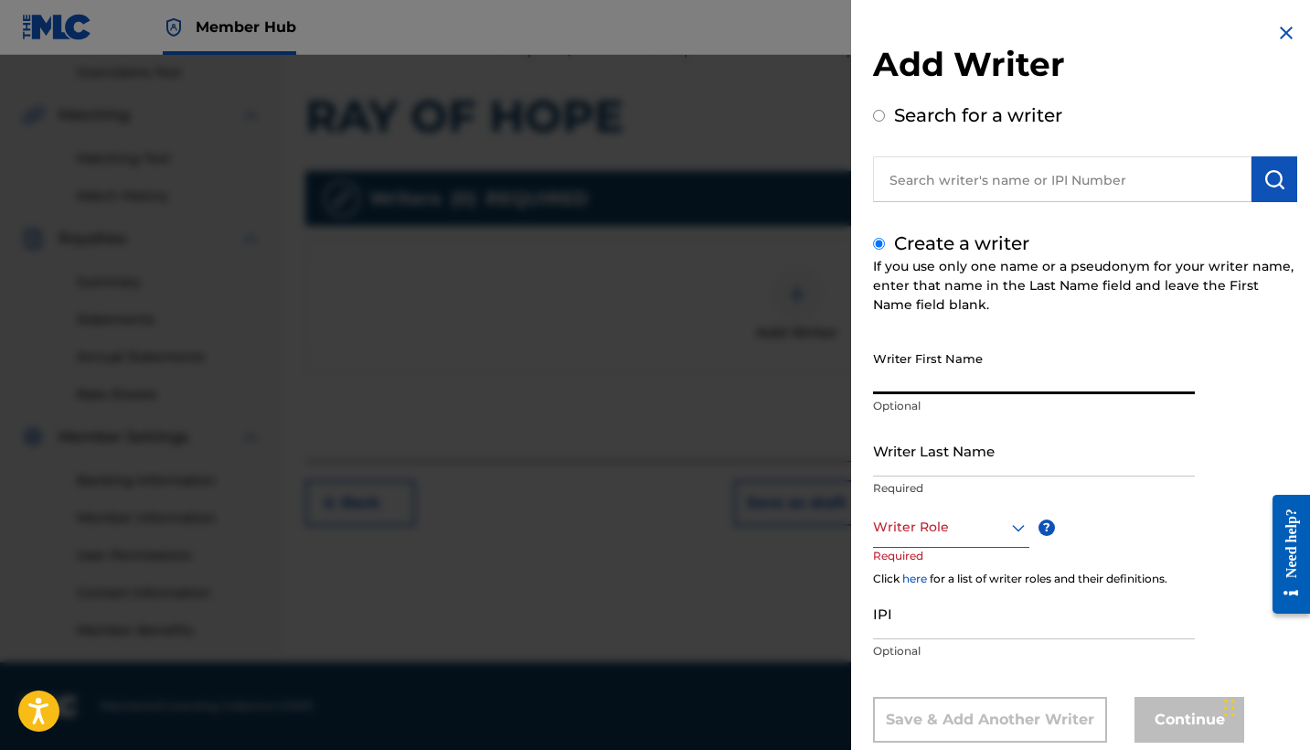
click at [936, 374] on input "Writer First Name" at bounding box center [1034, 368] width 322 height 52
type input "[PERSON_NAME]"
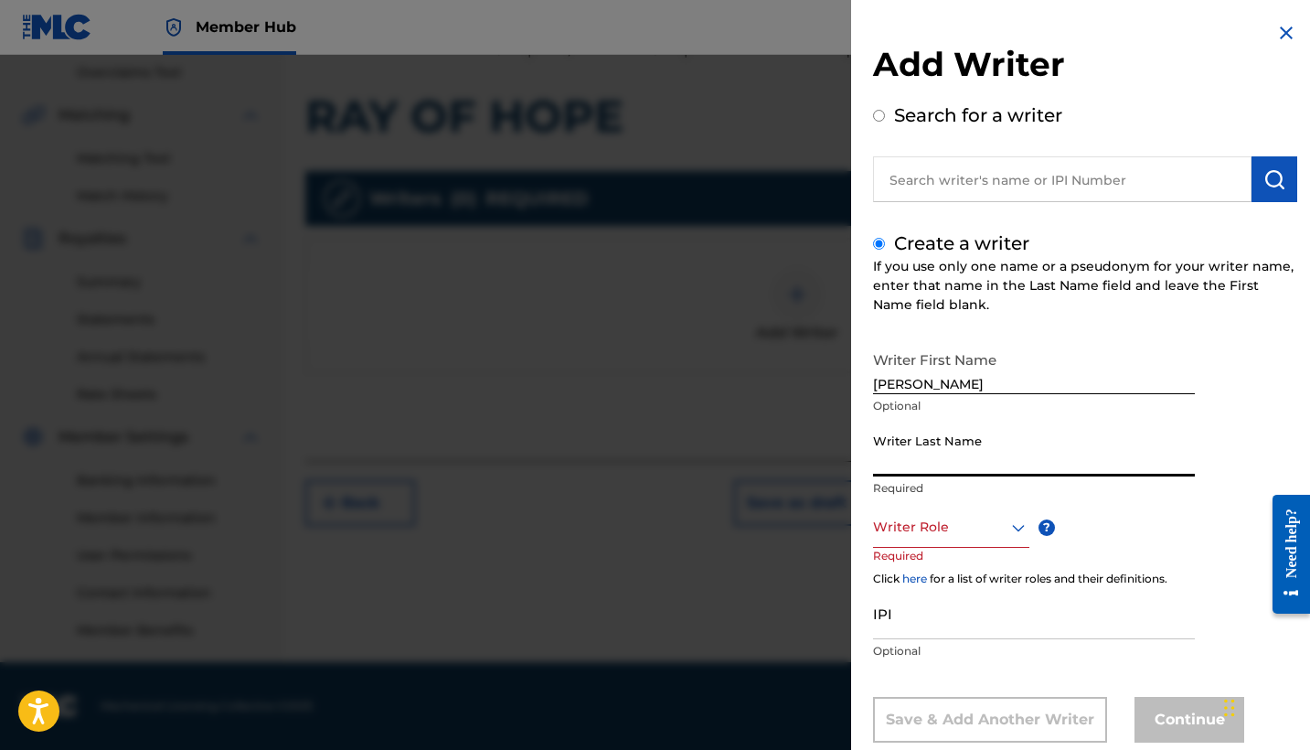
click at [932, 461] on input "Writer Last Name" at bounding box center [1034, 450] width 322 height 52
type input "[PERSON_NAME]-TWIVEY"
click at [1041, 549] on div "Writer Role ? Required" at bounding box center [969, 547] width 192 height 82
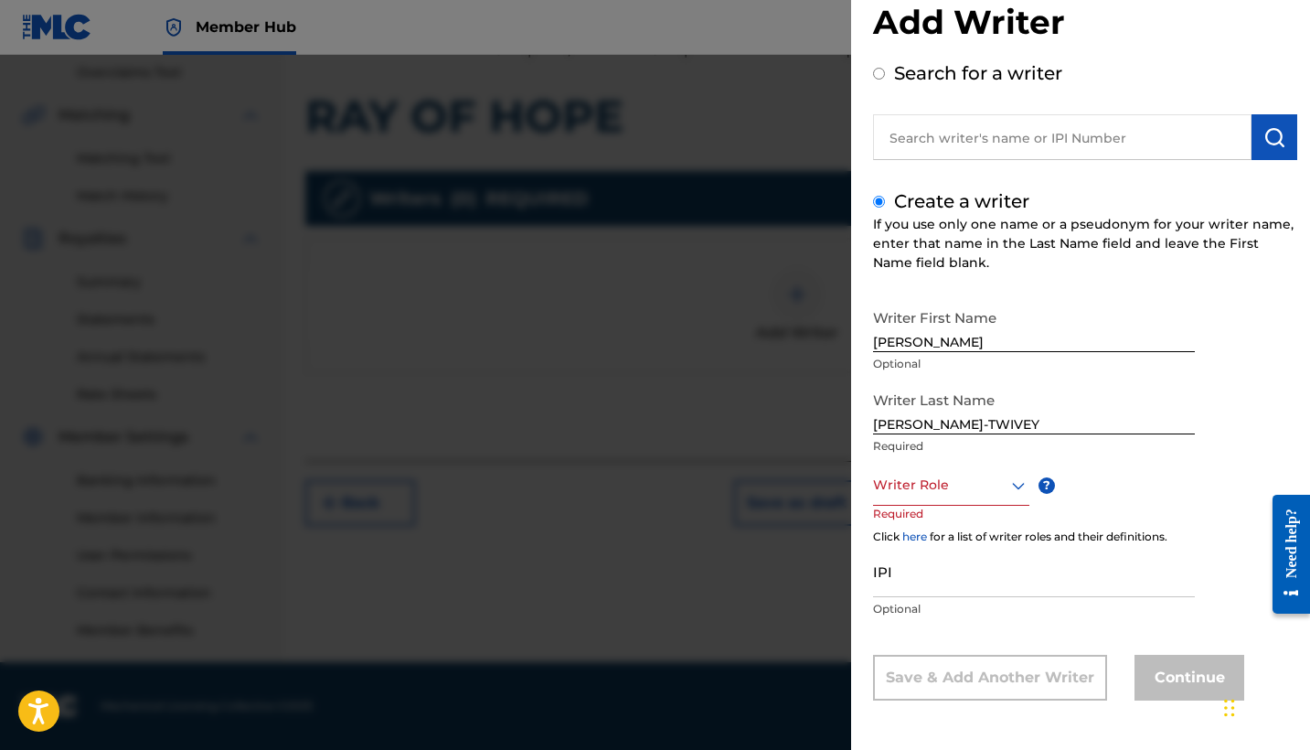
scroll to position [42, 0]
click at [1084, 611] on p "Optional" at bounding box center [1034, 609] width 322 height 16
click at [1039, 558] on input "IPI" at bounding box center [1034, 571] width 322 height 52
click at [958, 488] on div at bounding box center [951, 484] width 156 height 23
click at [933, 573] on div "Author" at bounding box center [951, 567] width 154 height 41
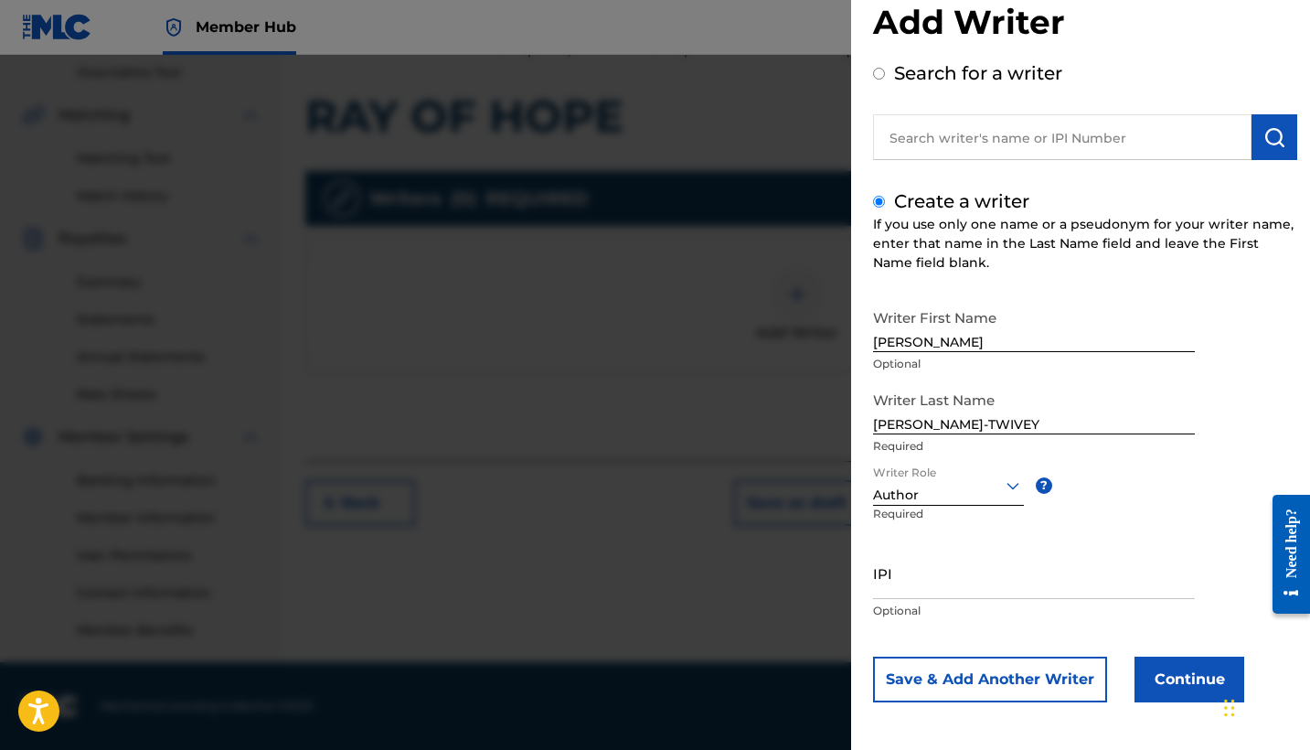
scroll to position [44, 0]
click at [998, 484] on div at bounding box center [948, 483] width 151 height 23
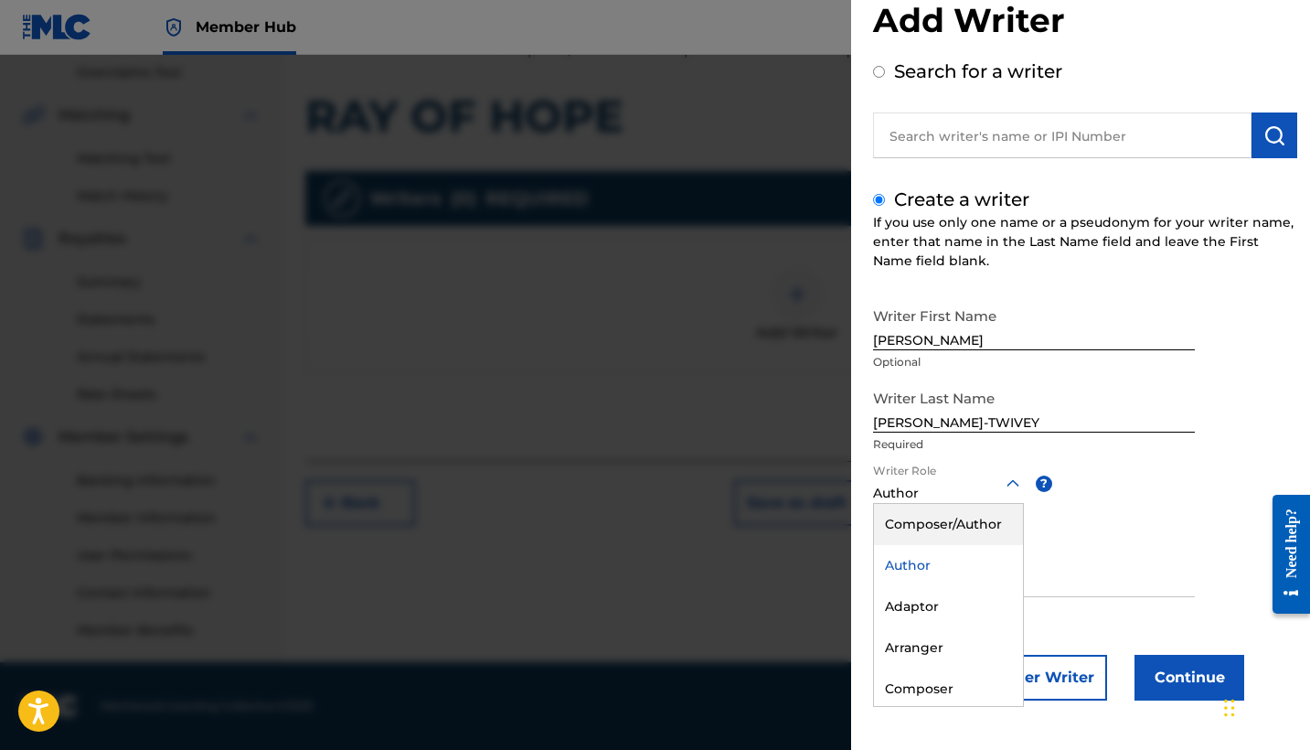
click at [965, 522] on div "Composer/Author" at bounding box center [948, 524] width 149 height 41
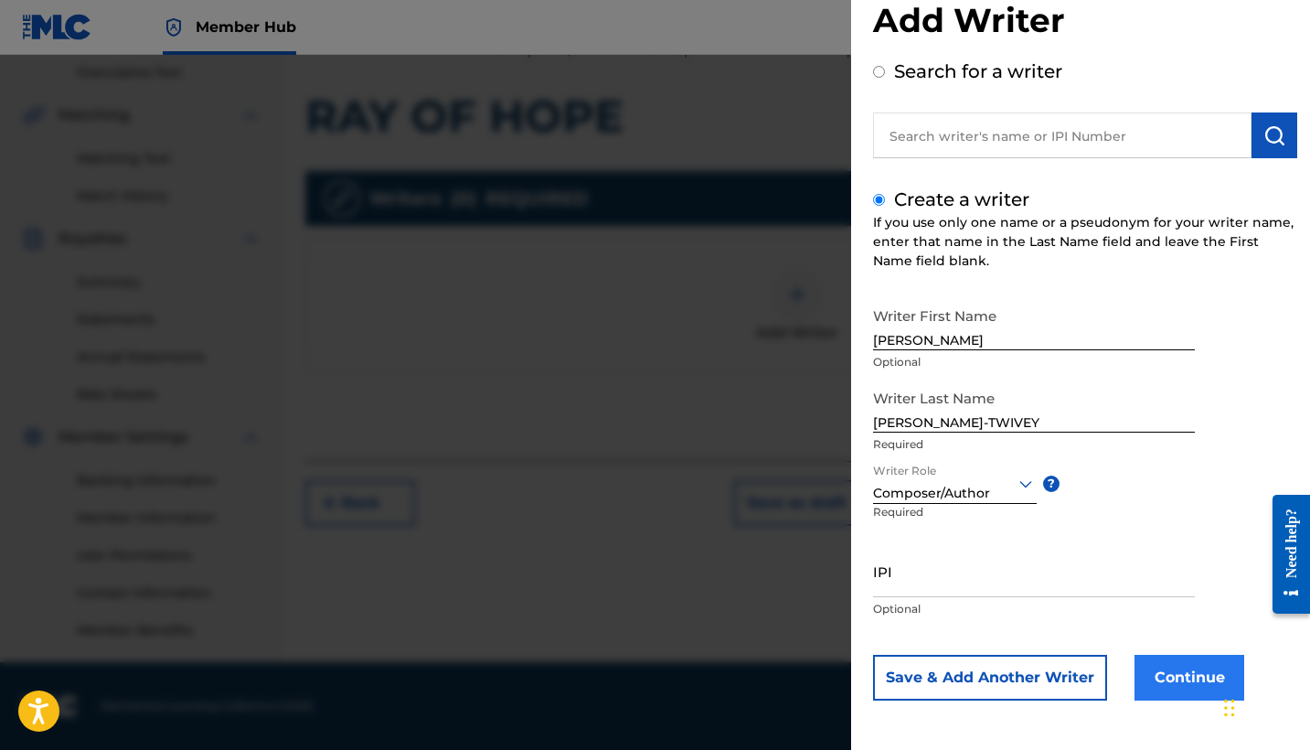
click at [1199, 695] on button "Continue" at bounding box center [1189, 677] width 110 height 46
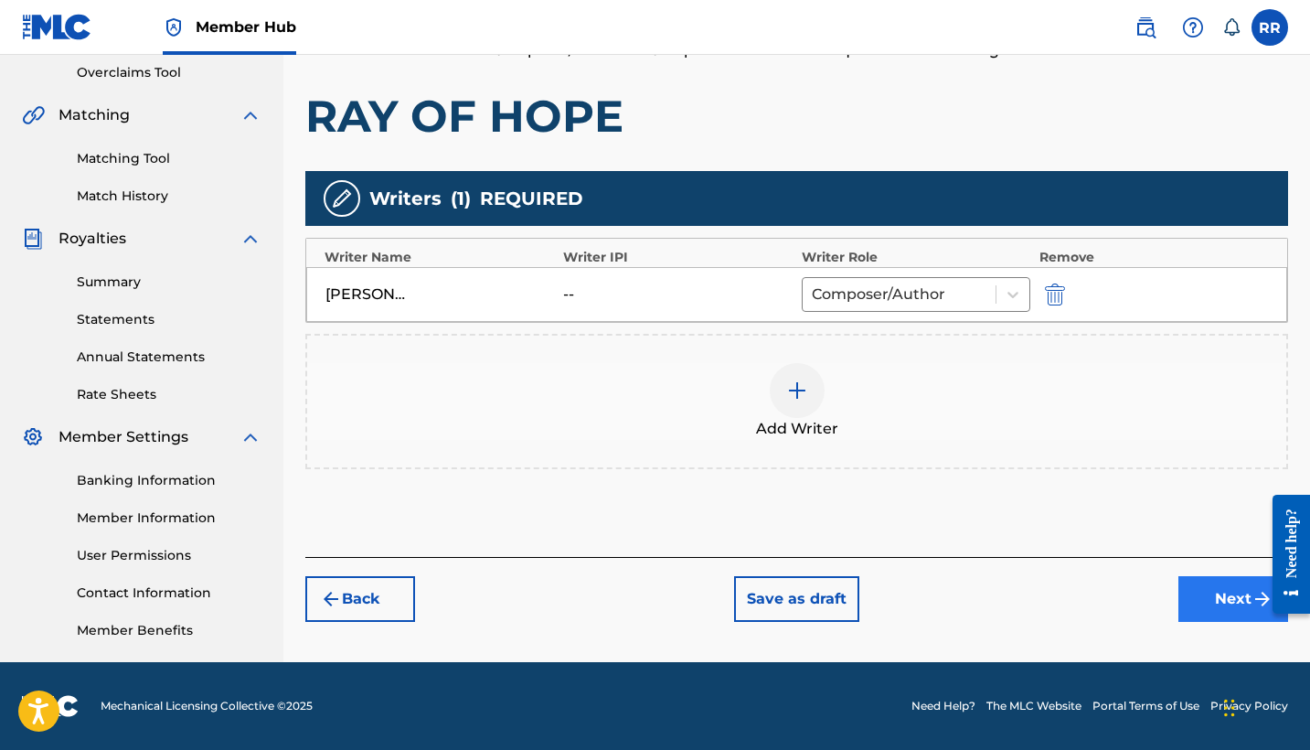
click at [1198, 597] on button "Next" at bounding box center [1233, 599] width 110 height 46
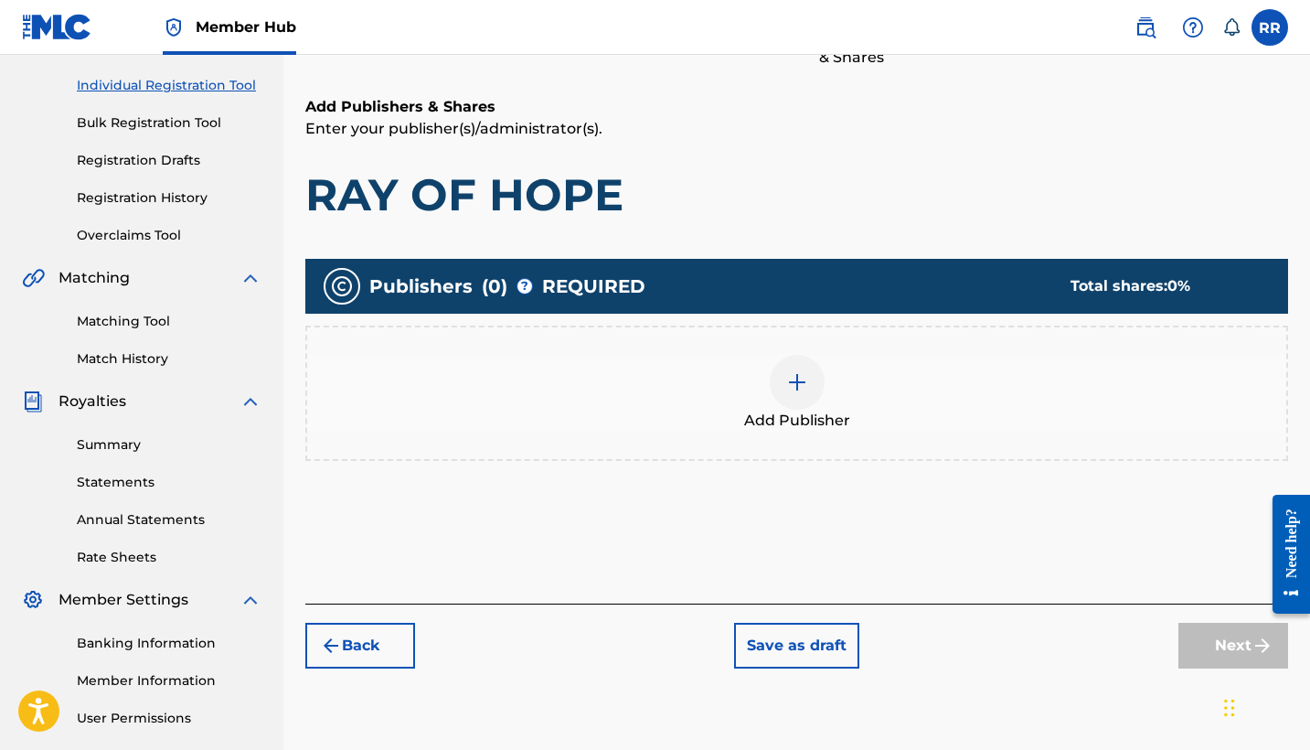
scroll to position [350, 0]
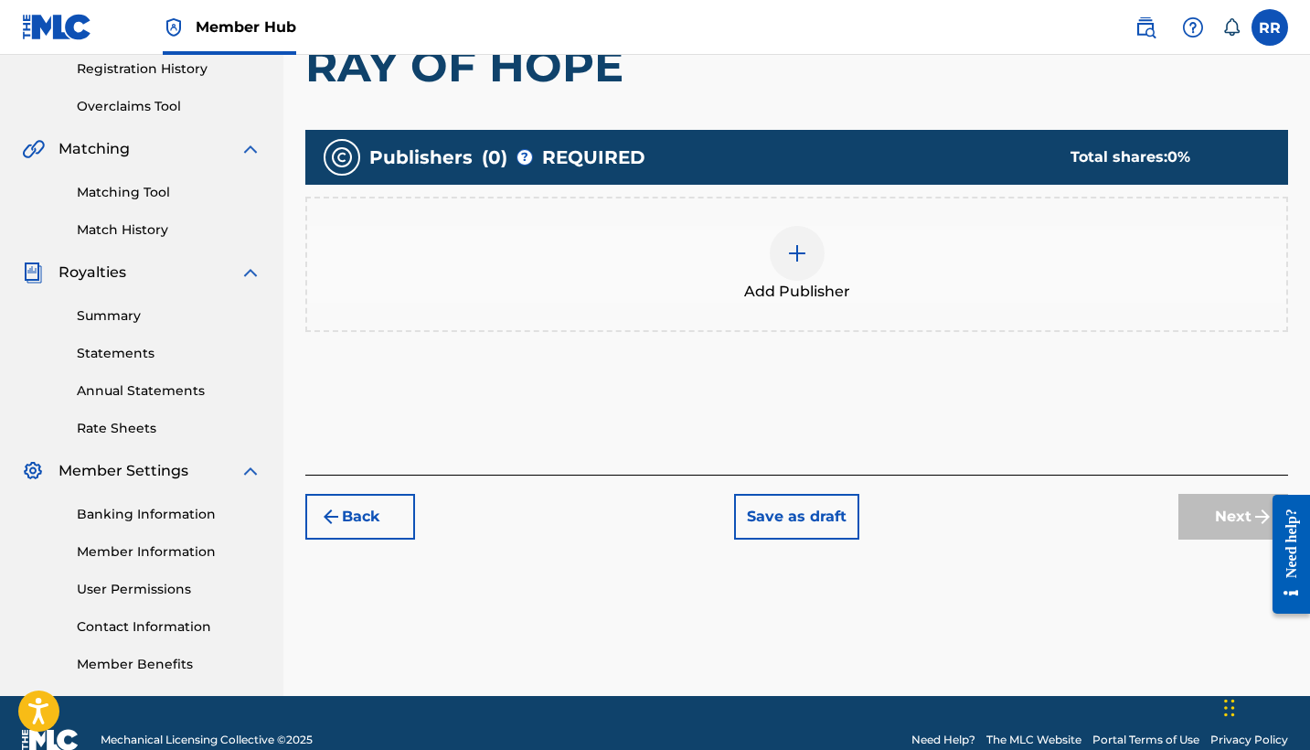
click at [798, 266] on div at bounding box center [797, 253] width 55 height 55
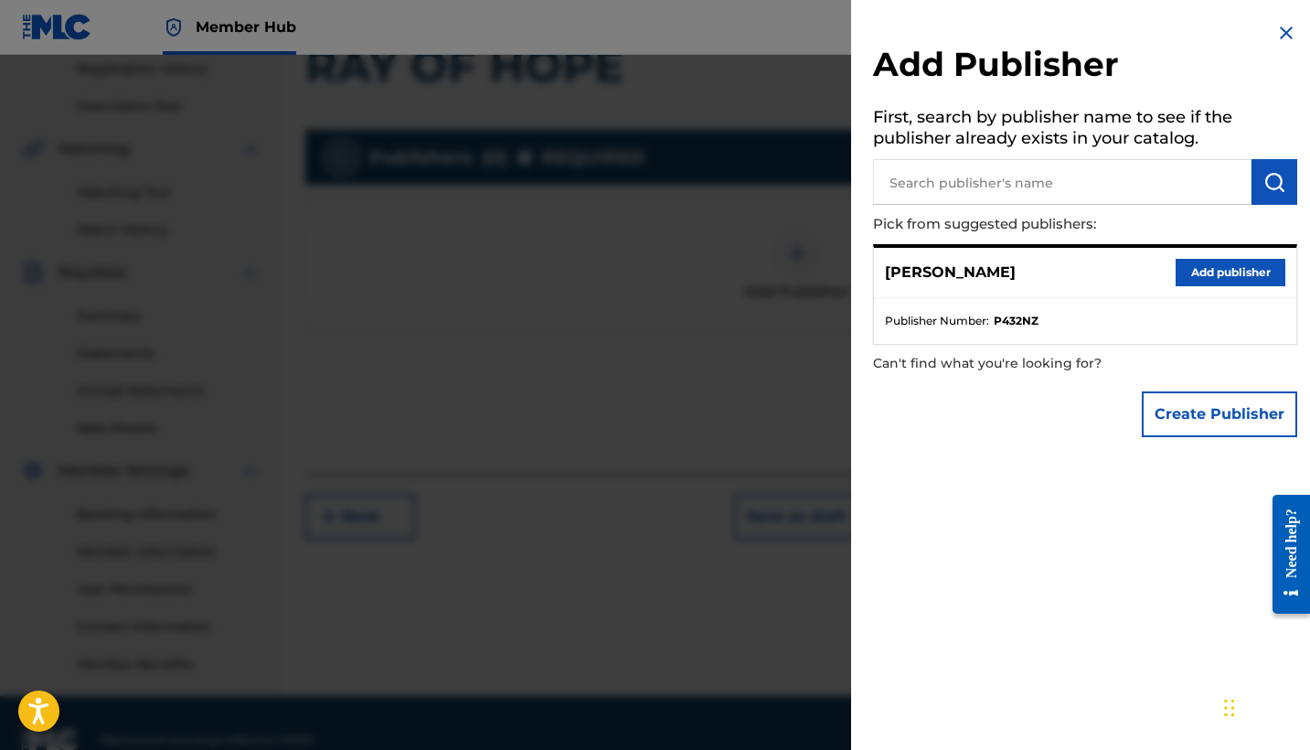
click at [953, 180] on input "text" at bounding box center [1062, 182] width 378 height 46
click at [1196, 271] on button "Add publisher" at bounding box center [1230, 272] width 110 height 27
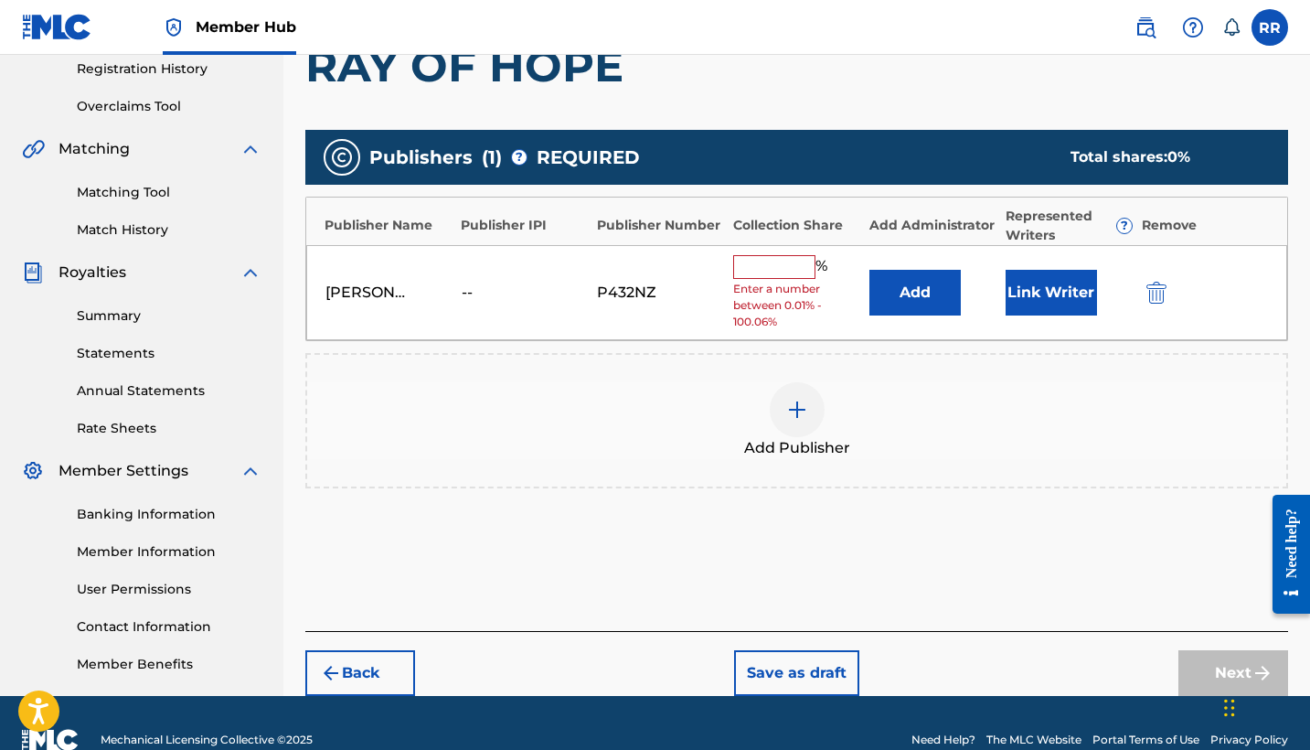
click at [771, 268] on input "text" at bounding box center [774, 267] width 82 height 24
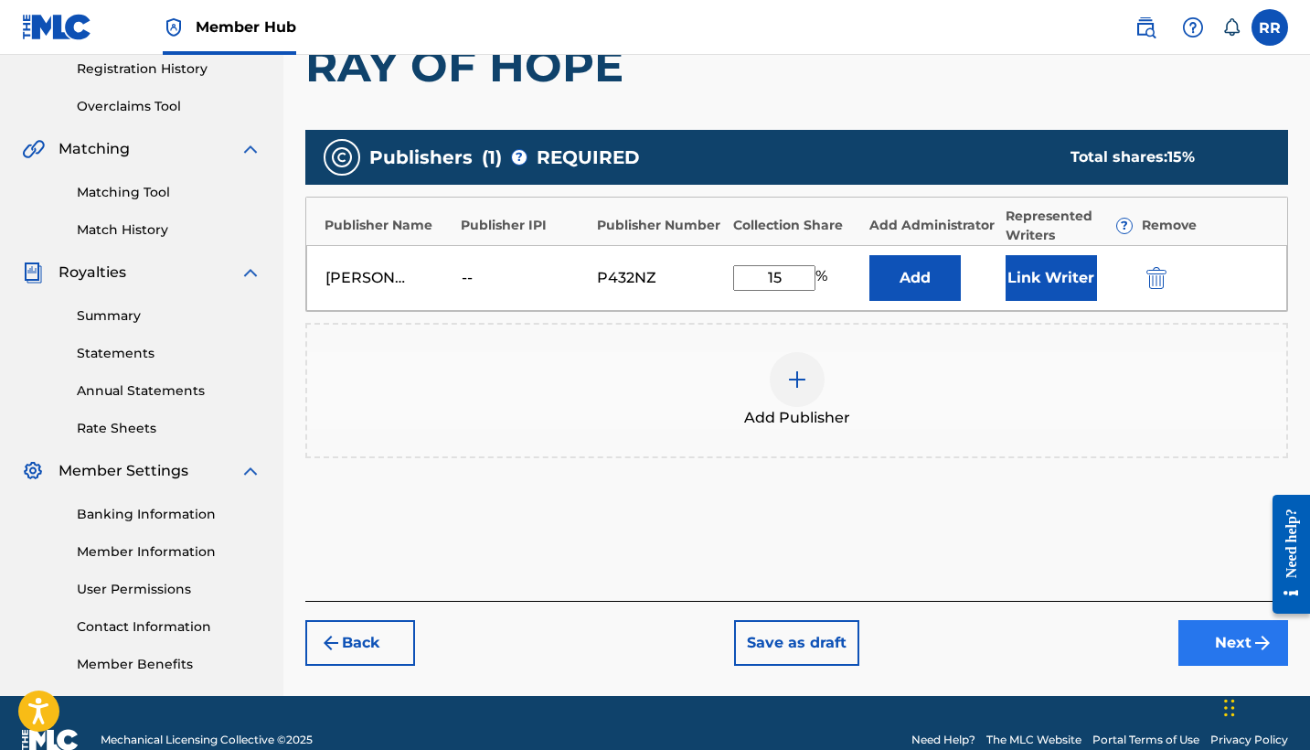
type input "15"
click at [1221, 643] on button "Next" at bounding box center [1233, 643] width 110 height 46
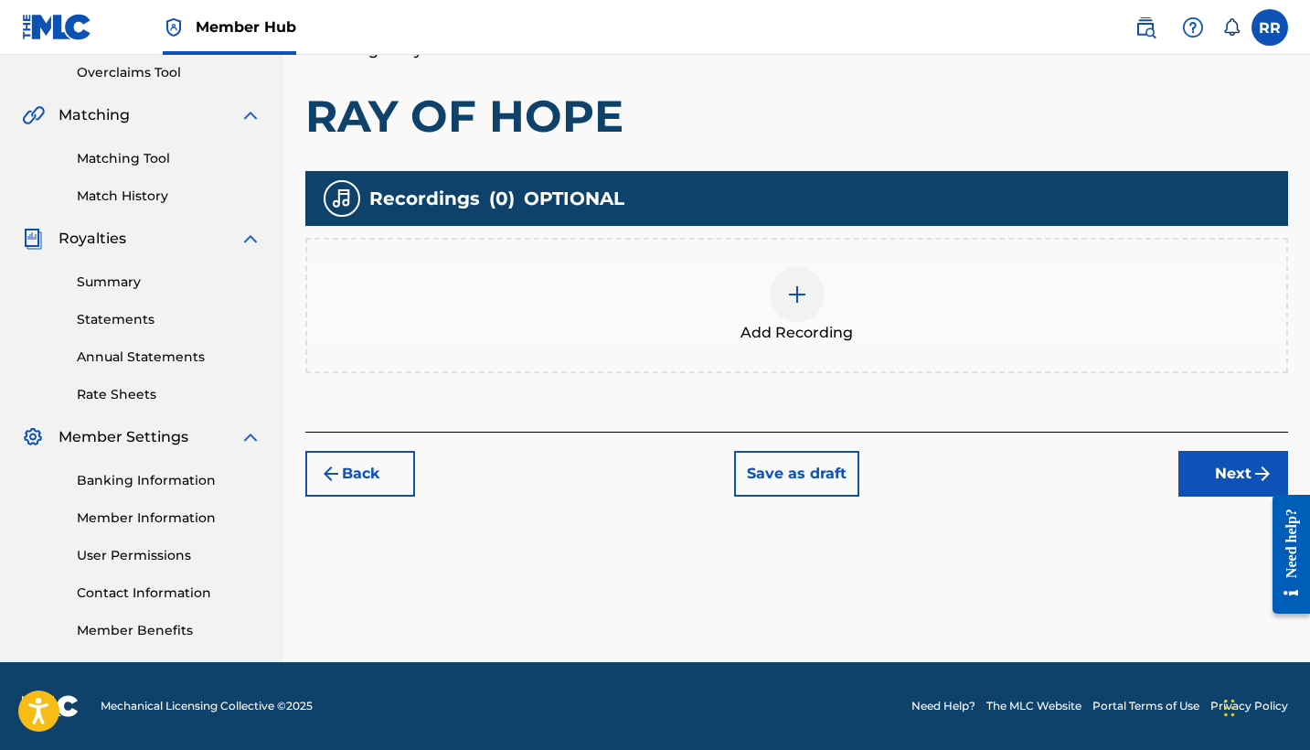
scroll to position [384, 0]
click at [1230, 472] on button "Next" at bounding box center [1233, 474] width 110 height 46
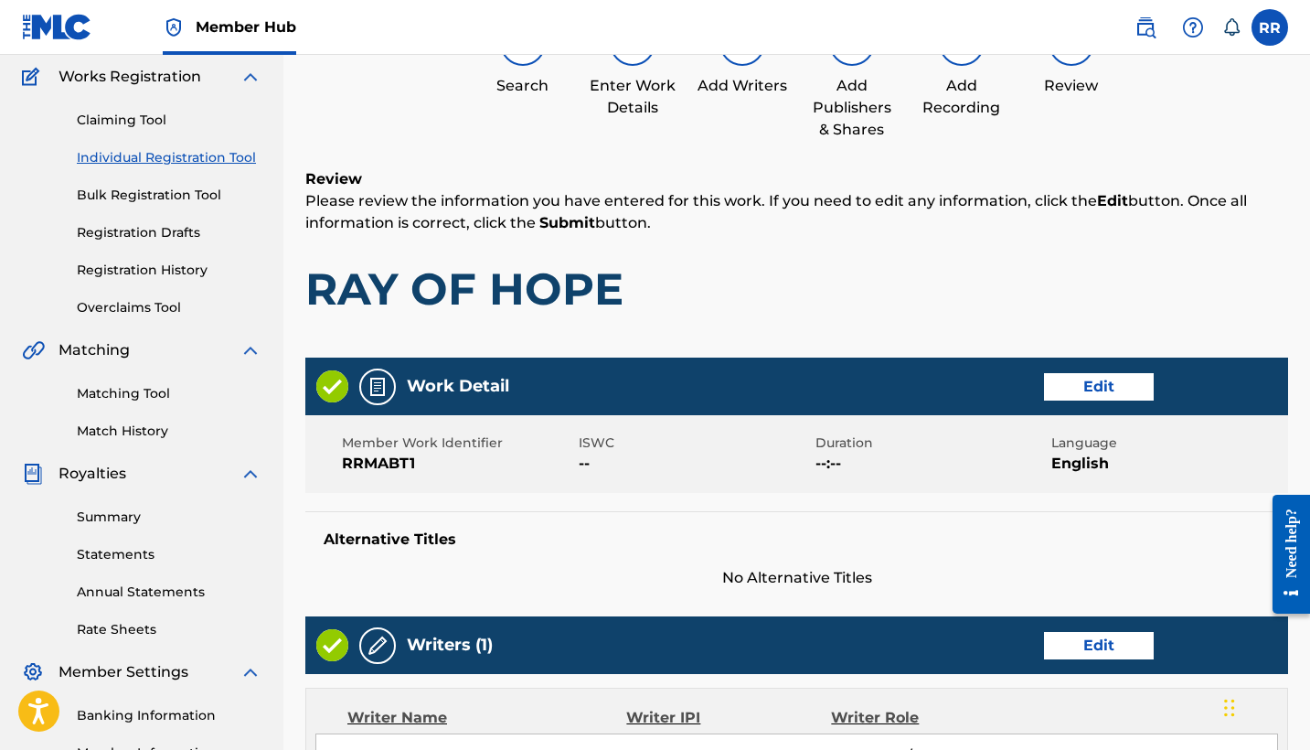
scroll to position [82, 0]
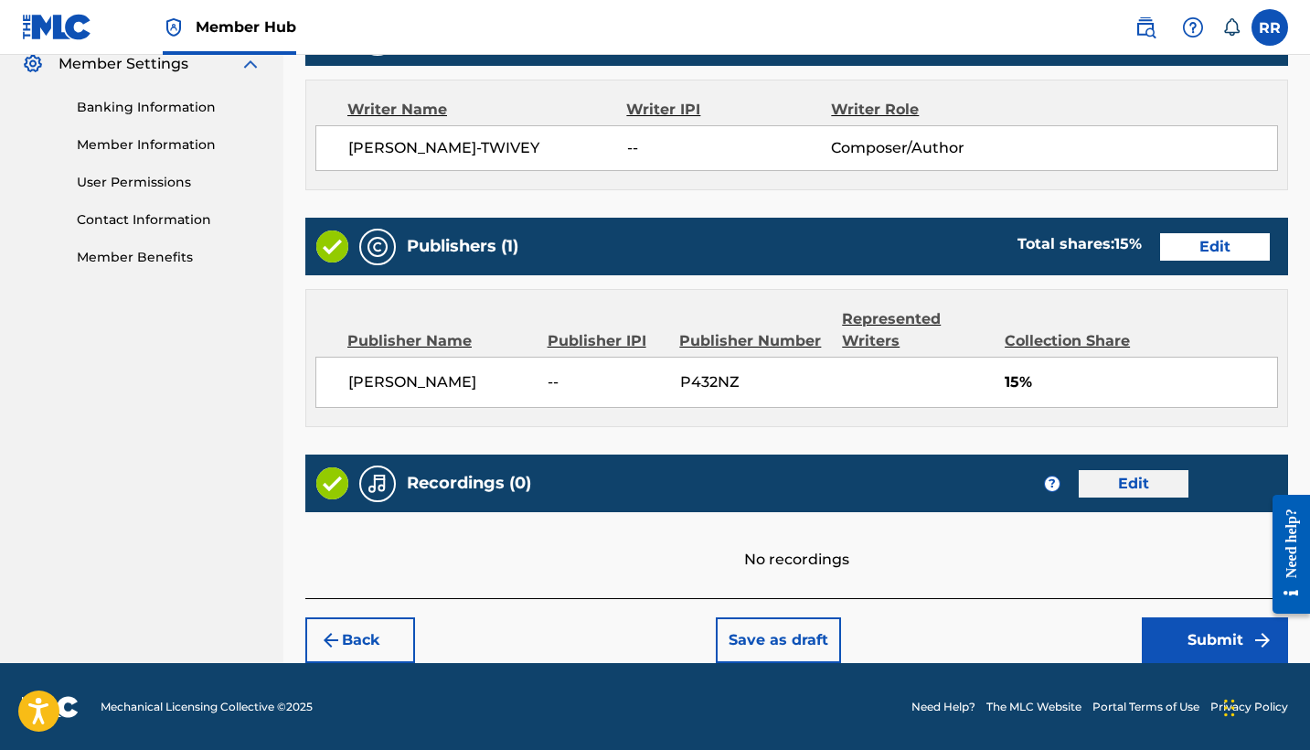
click at [1138, 482] on button "Edit" at bounding box center [1134, 483] width 110 height 27
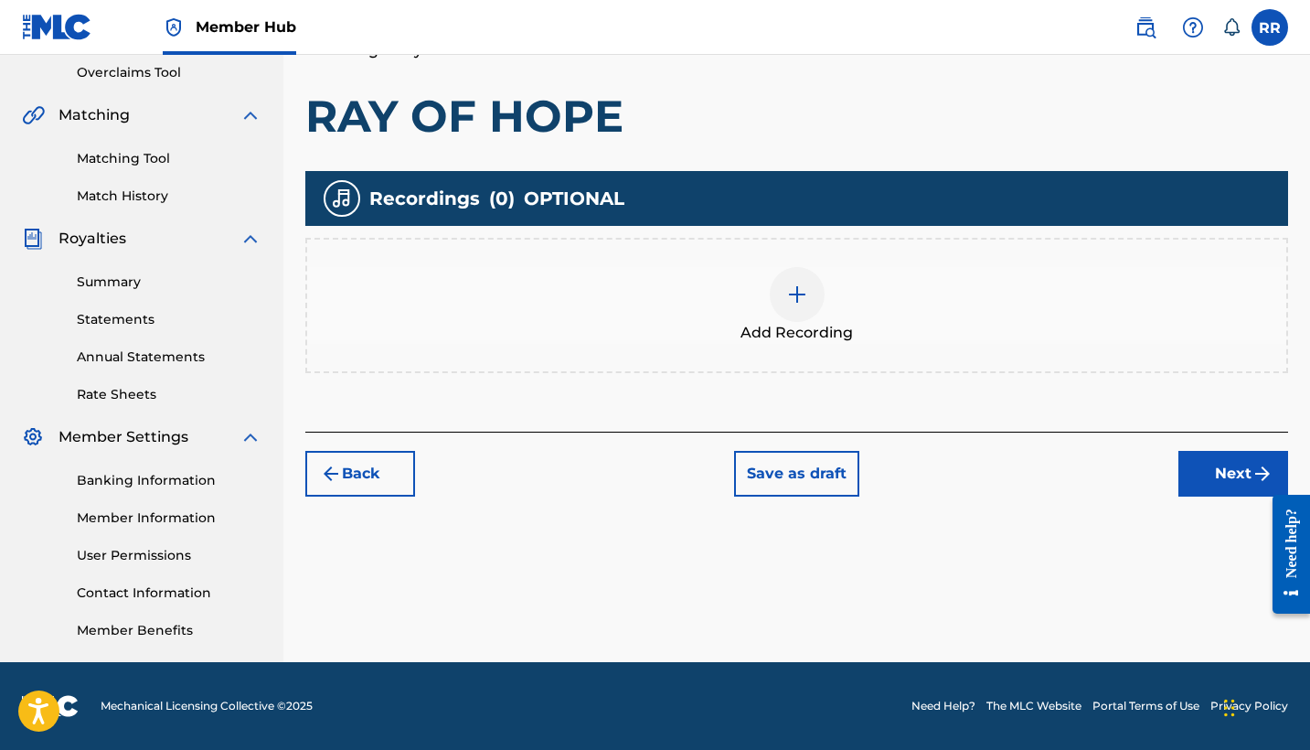
scroll to position [384, 0]
click at [802, 322] on span "Add Recording" at bounding box center [796, 333] width 112 height 22
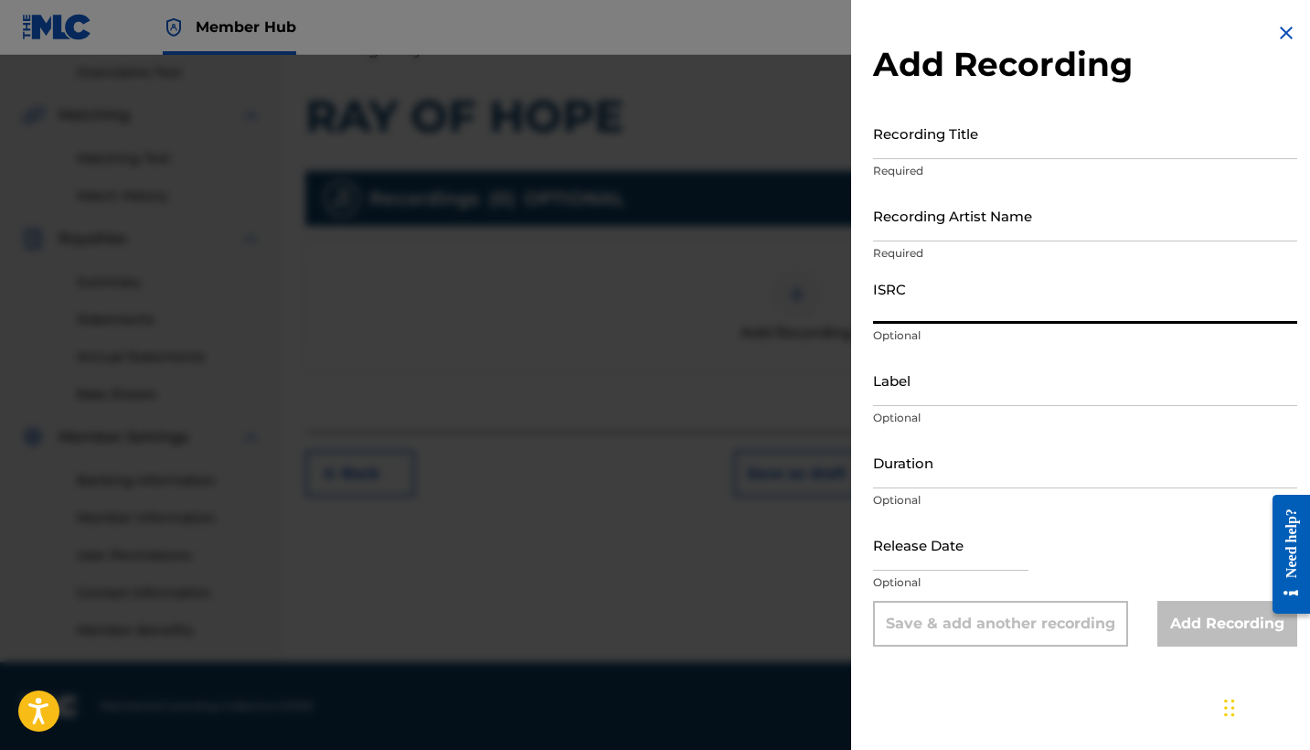
click at [917, 303] on input "ISRC" at bounding box center [1085, 297] width 424 height 52
paste input "GX3Q92402767"
type input "GX3Q92402767"
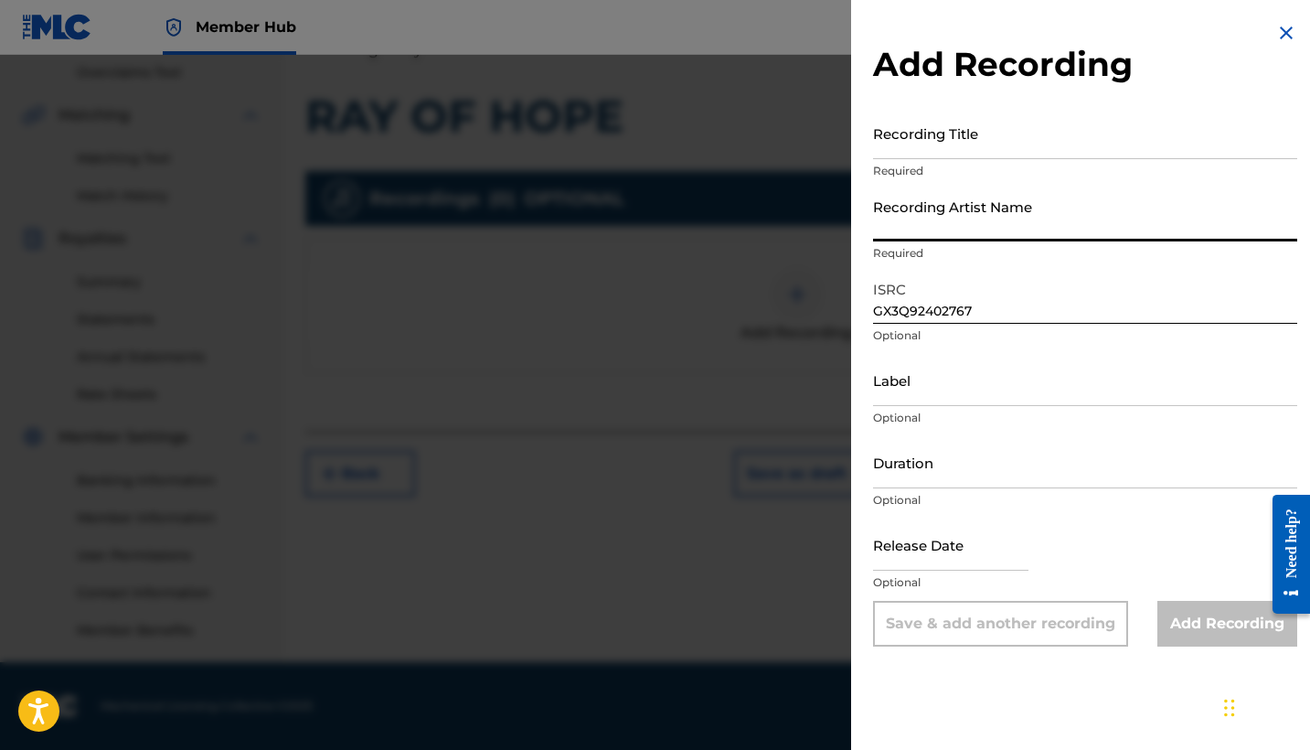
click at [988, 223] on input "Recording Artist Name" at bounding box center [1085, 215] width 424 height 52
type input "TWIVEE"
click at [1024, 152] on input "Recording Title" at bounding box center [1085, 133] width 424 height 52
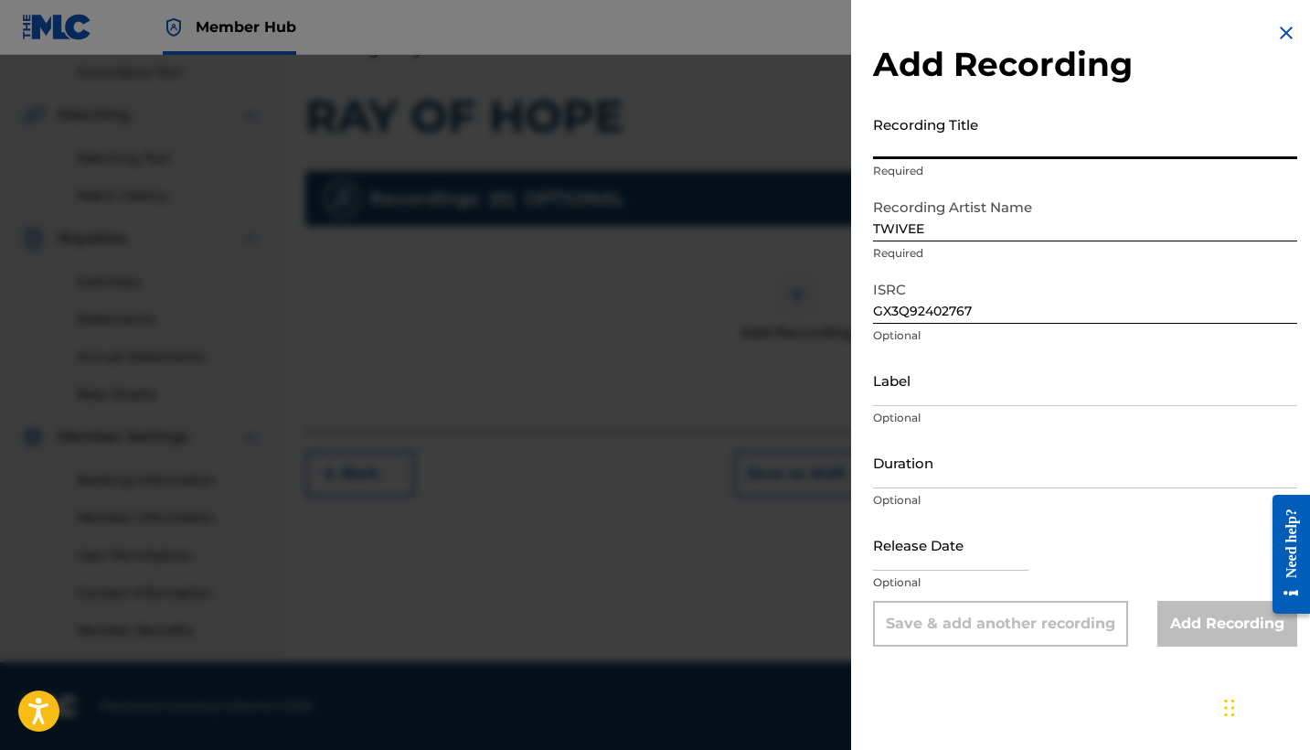
paste input "RAY OF HOPE"
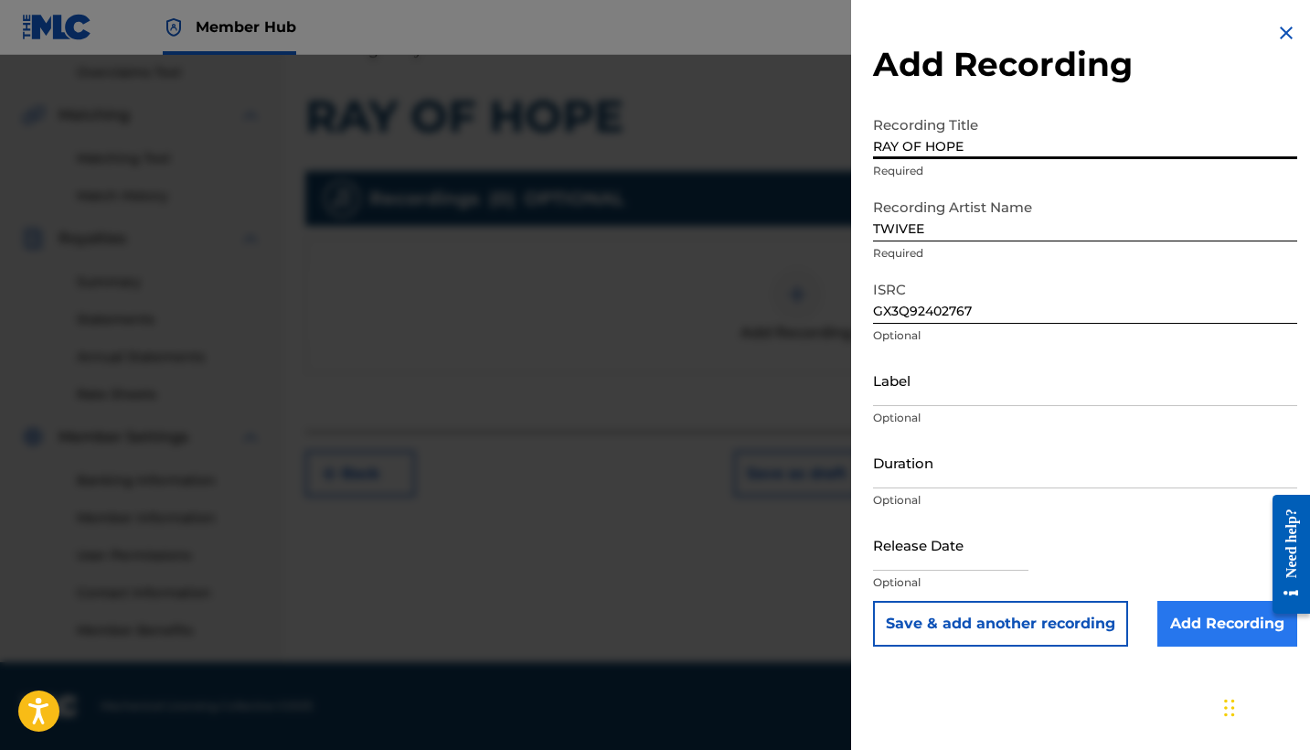
type input "RAY OF HOPE"
click at [1181, 618] on input "Add Recording" at bounding box center [1227, 624] width 140 height 46
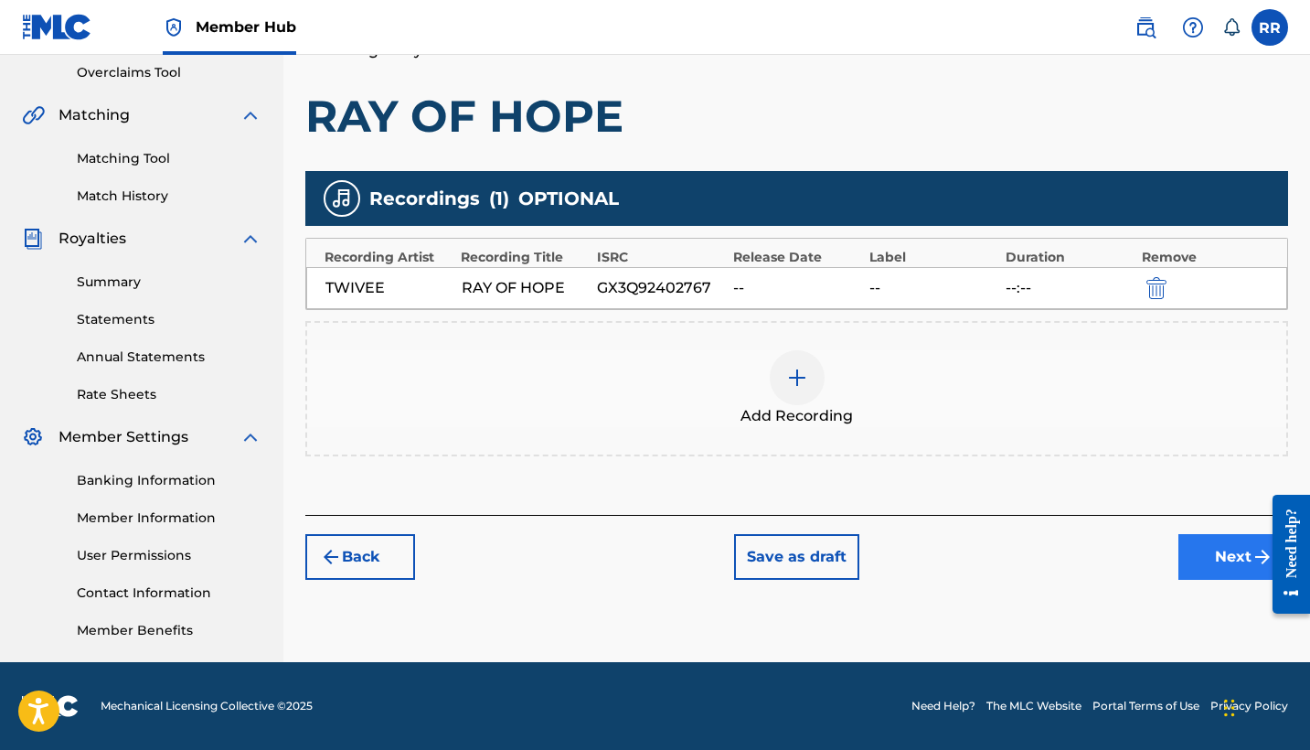
click at [1232, 554] on button "Next" at bounding box center [1233, 557] width 110 height 46
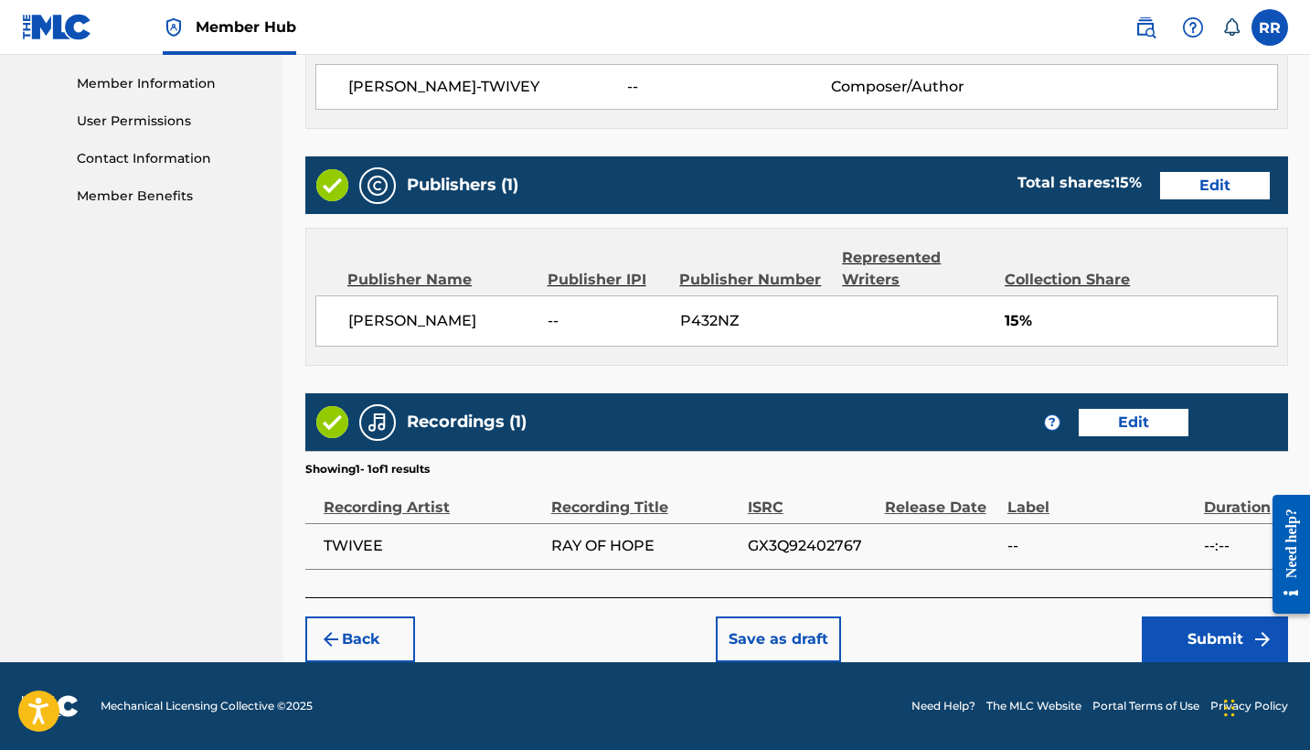
scroll to position [817, 0]
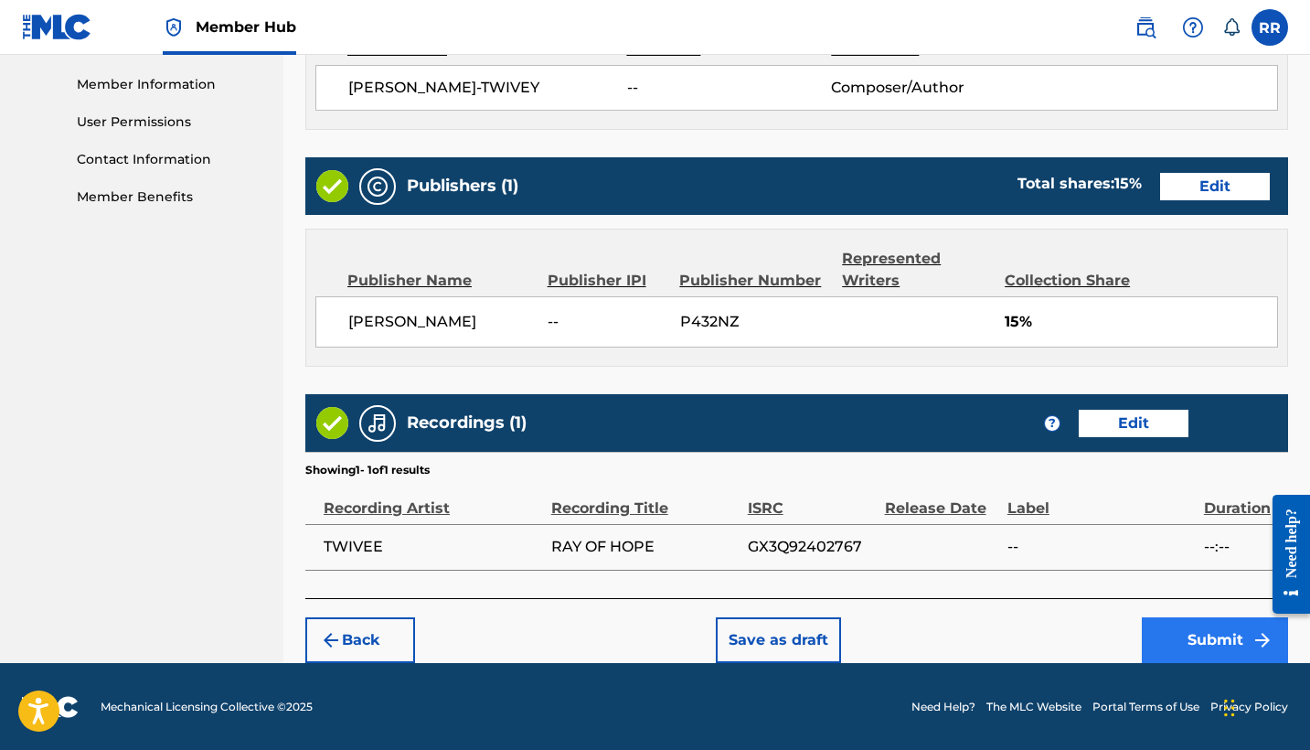
click at [1210, 635] on button "Submit" at bounding box center [1215, 640] width 146 height 46
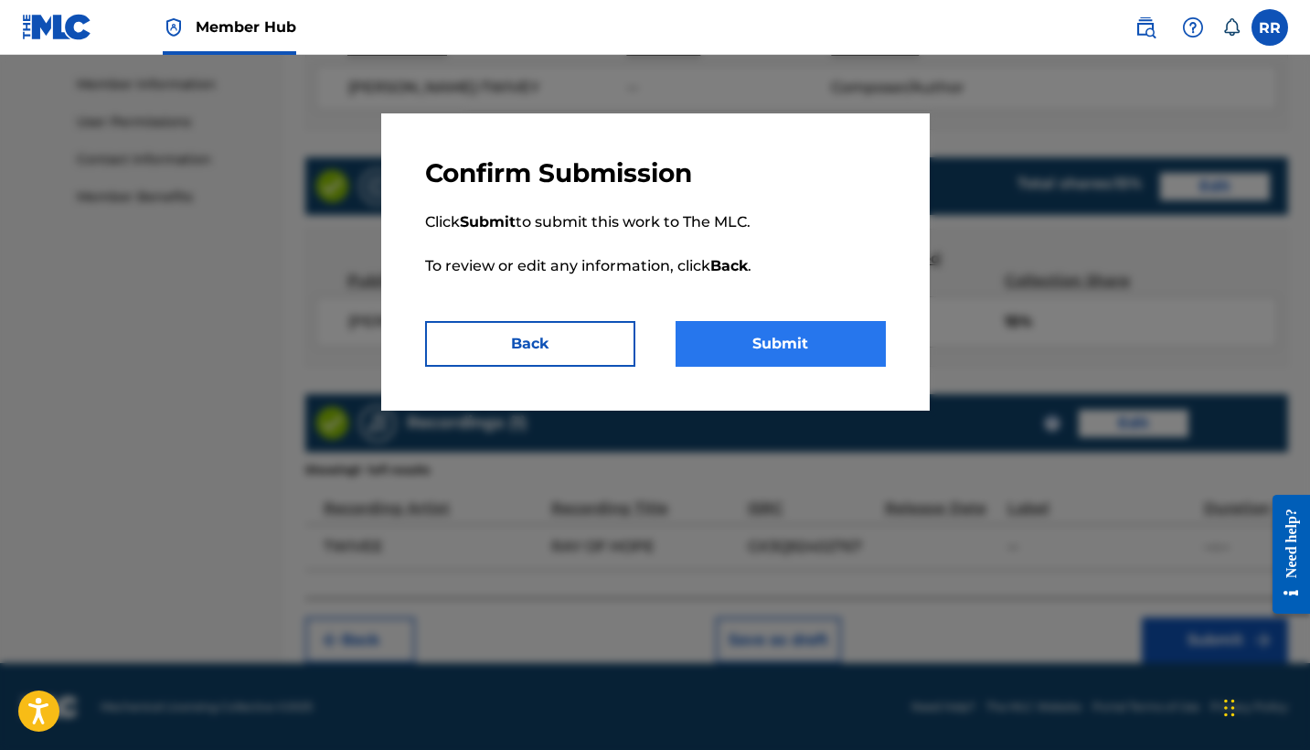
click at [805, 344] on button "Submit" at bounding box center [780, 344] width 210 height 46
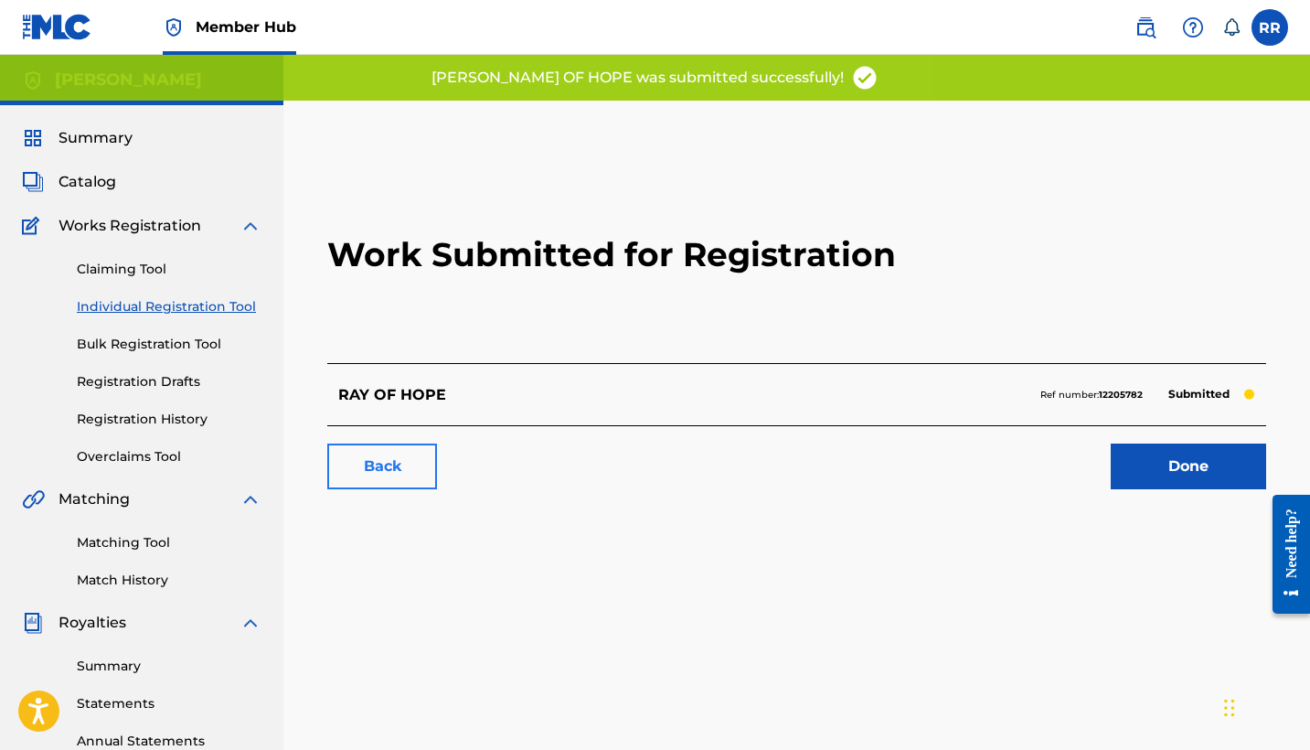
click at [388, 464] on link "Back" at bounding box center [382, 466] width 110 height 46
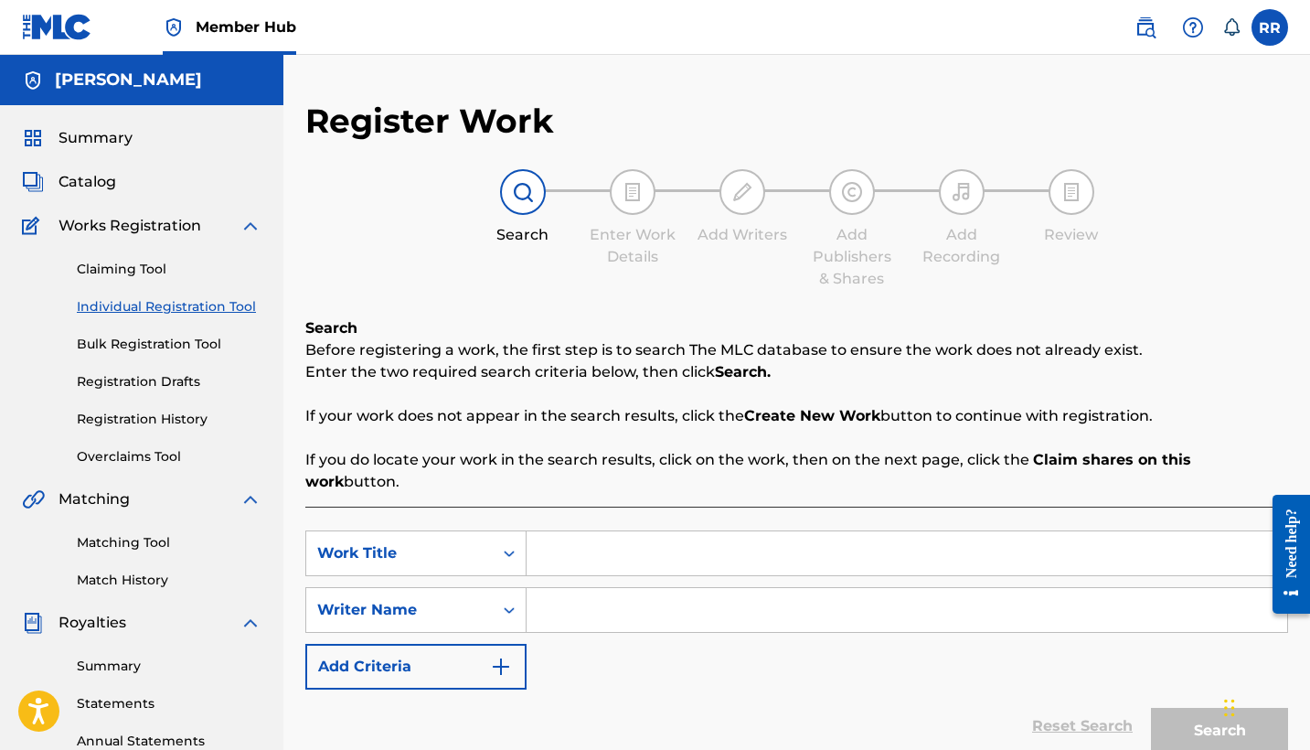
click at [590, 538] on input "Search Form" at bounding box center [906, 553] width 760 height 44
paste input "SOLID GROUND"
type input "SOLID GROUND"
click at [580, 597] on input "Search Form" at bounding box center [906, 610] width 760 height 44
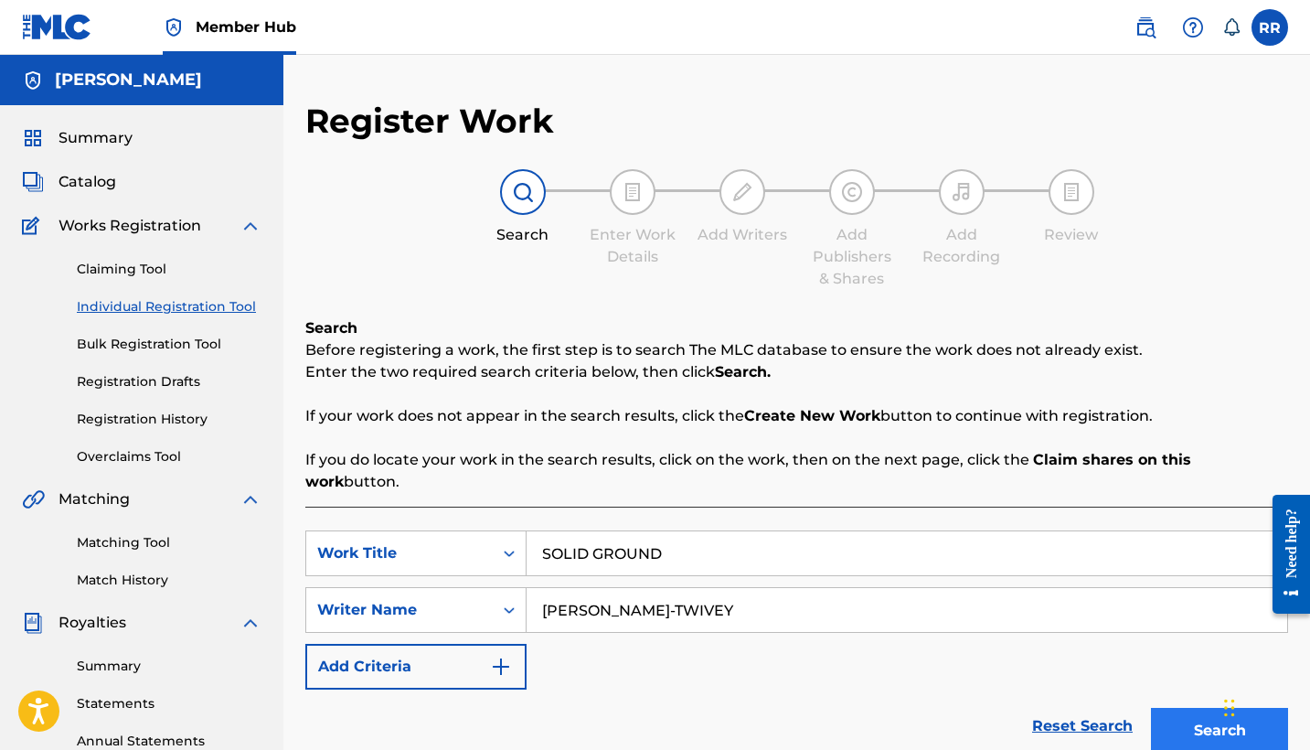
type input "[PERSON_NAME]-TWIVEY"
click at [1200, 715] on button "Search" at bounding box center [1219, 730] width 137 height 46
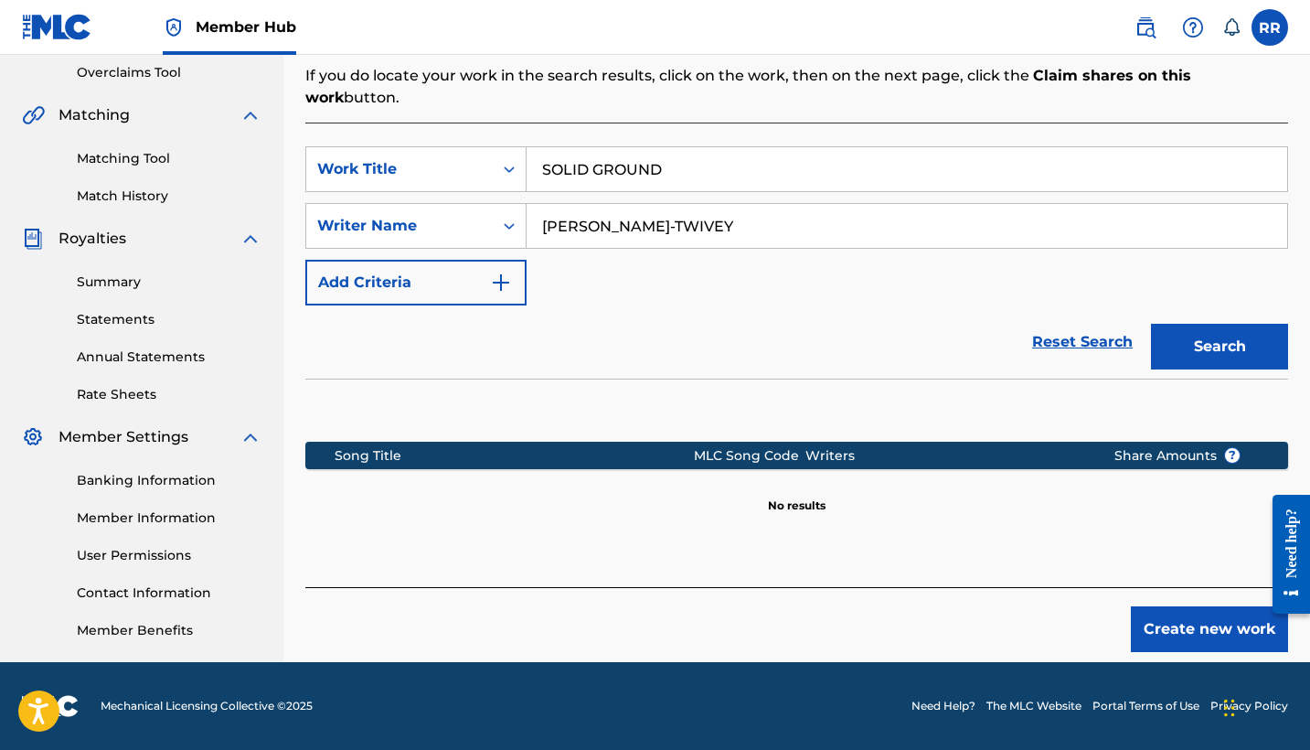
scroll to position [384, 0]
click at [1197, 612] on button "Create new work" at bounding box center [1209, 629] width 157 height 46
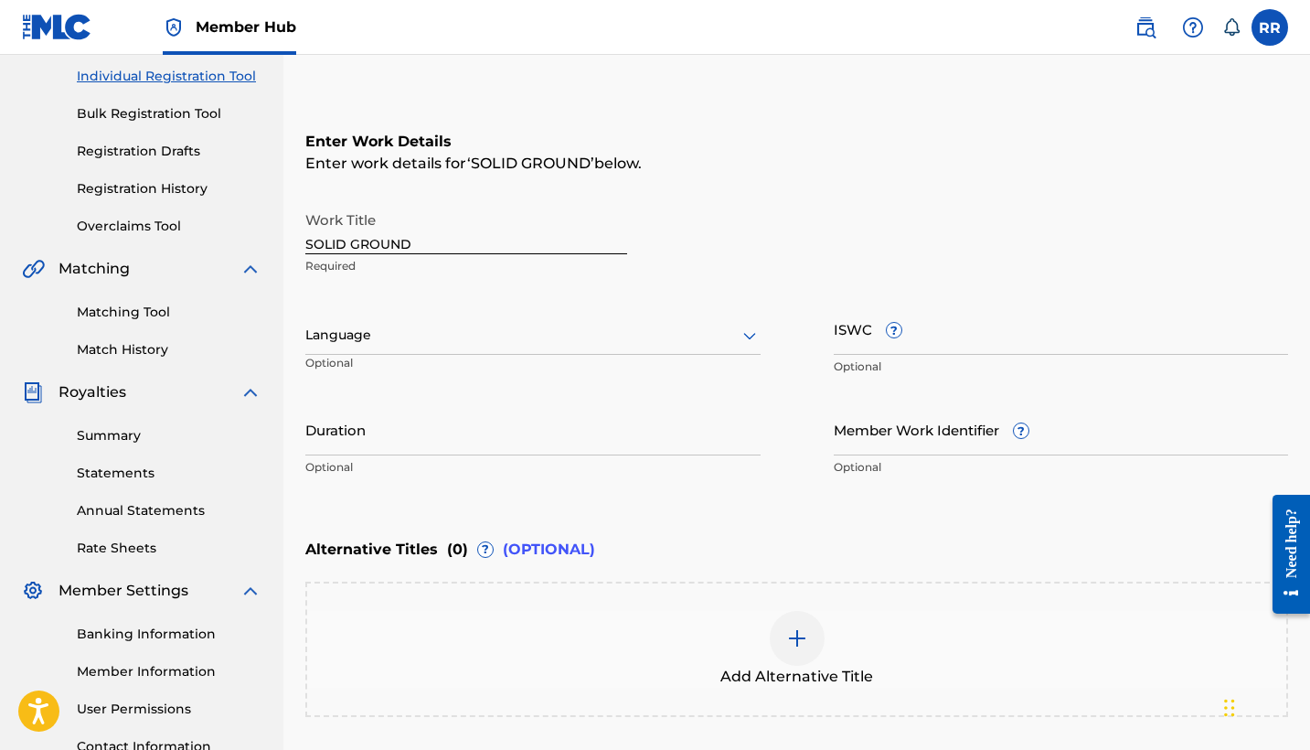
scroll to position [230, 0]
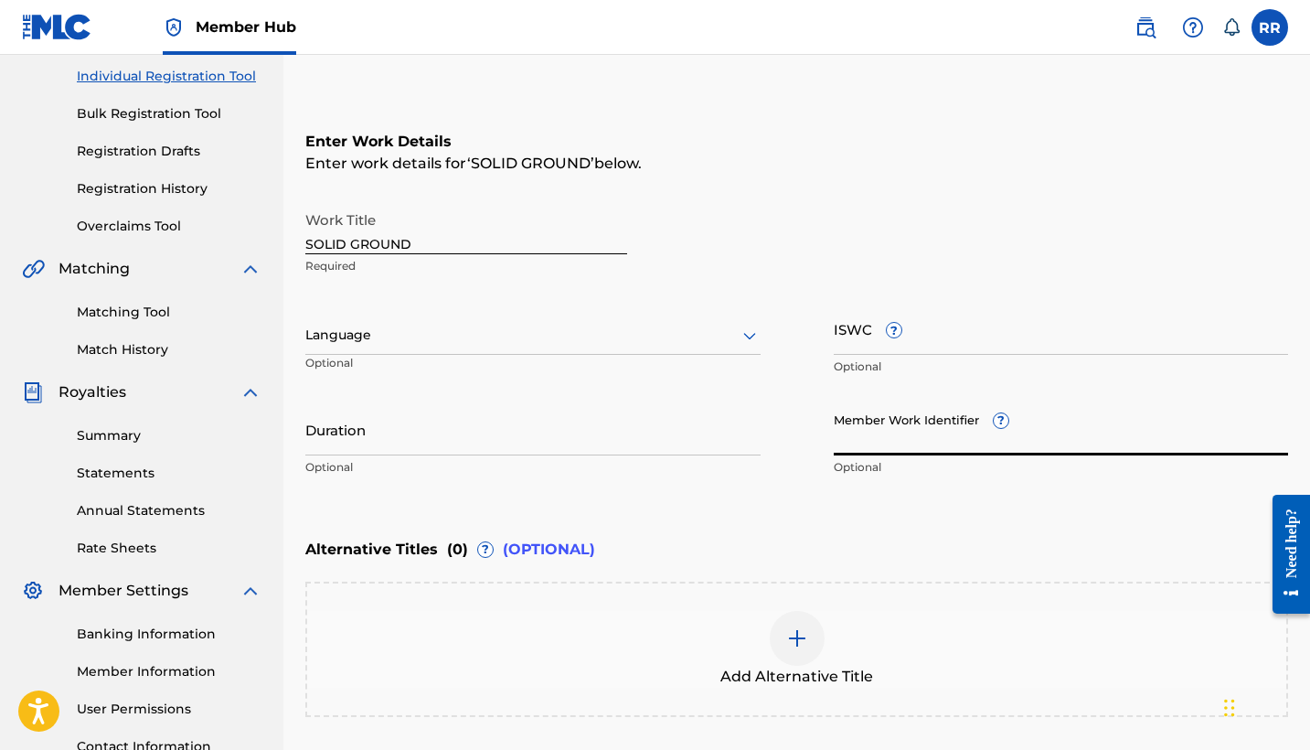
click at [892, 432] on input "Member Work Identifier ?" at bounding box center [1061, 429] width 455 height 52
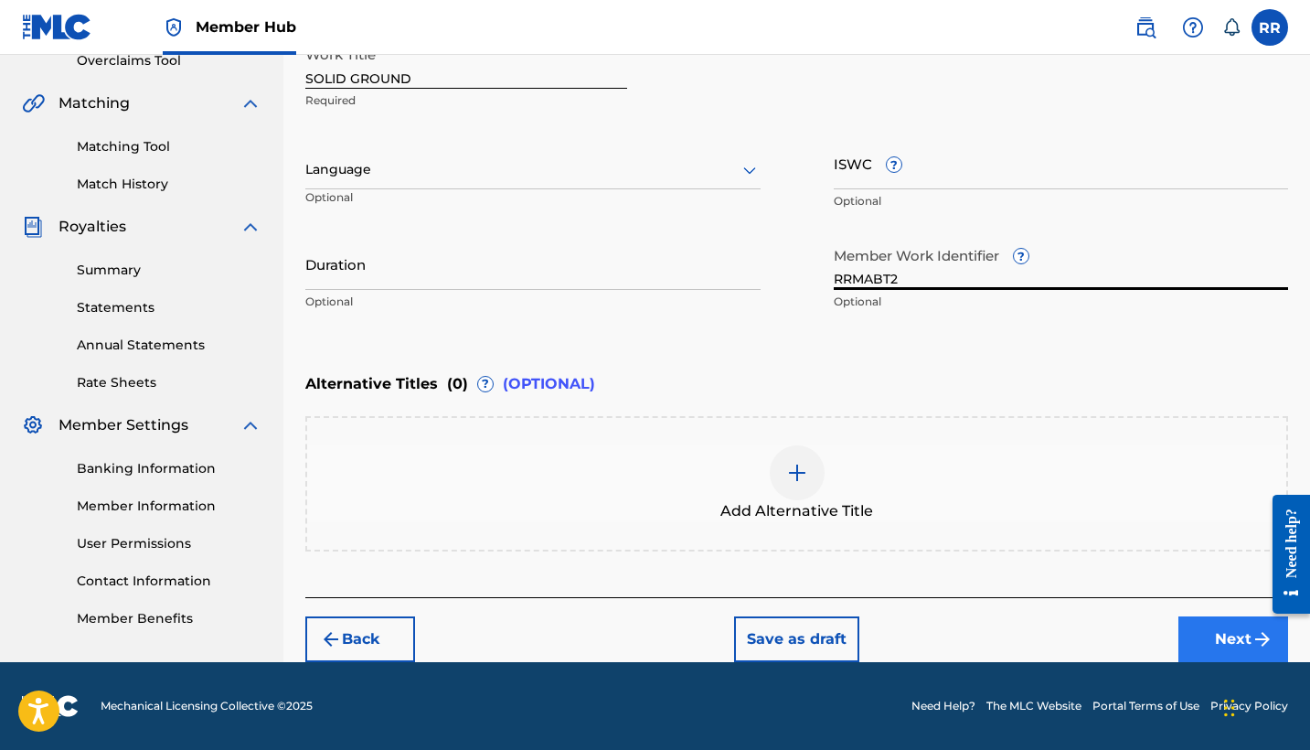
type input "RRMABT2"
click at [1197, 631] on button "Next" at bounding box center [1233, 639] width 110 height 46
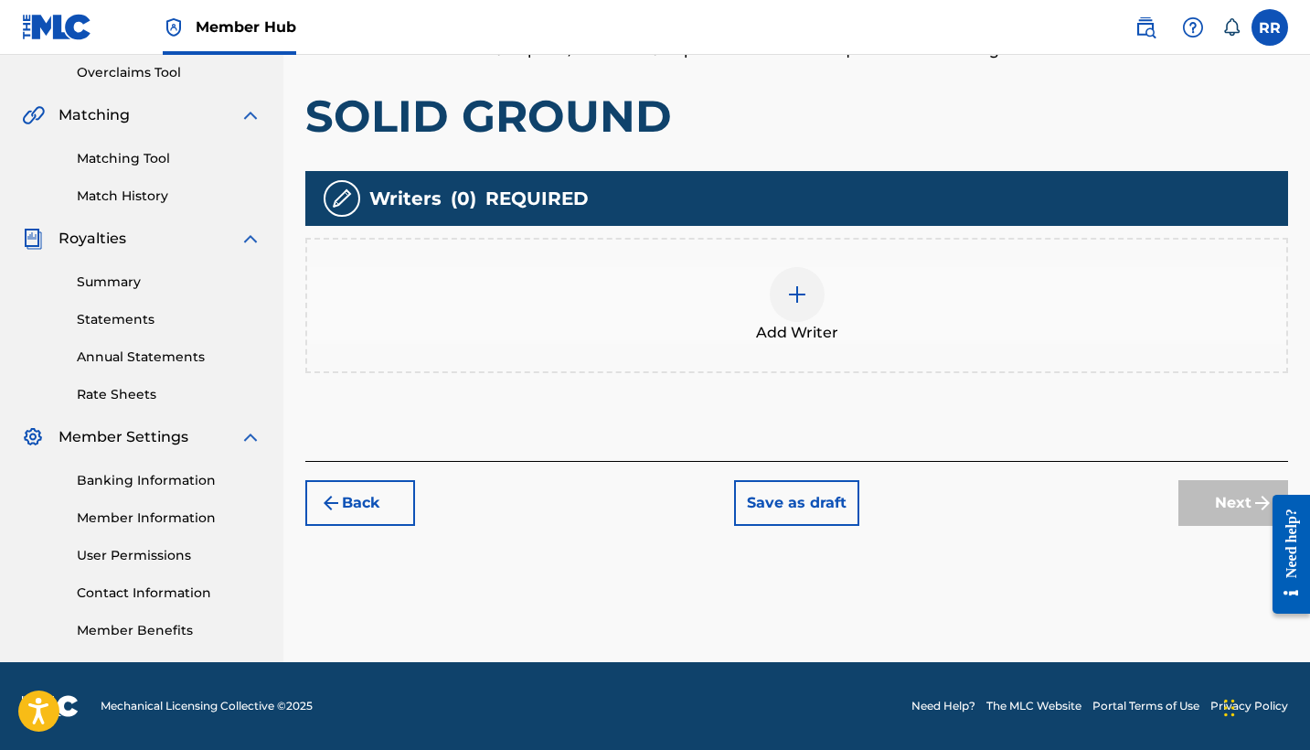
scroll to position [384, 0]
click at [784, 295] on div at bounding box center [797, 294] width 55 height 55
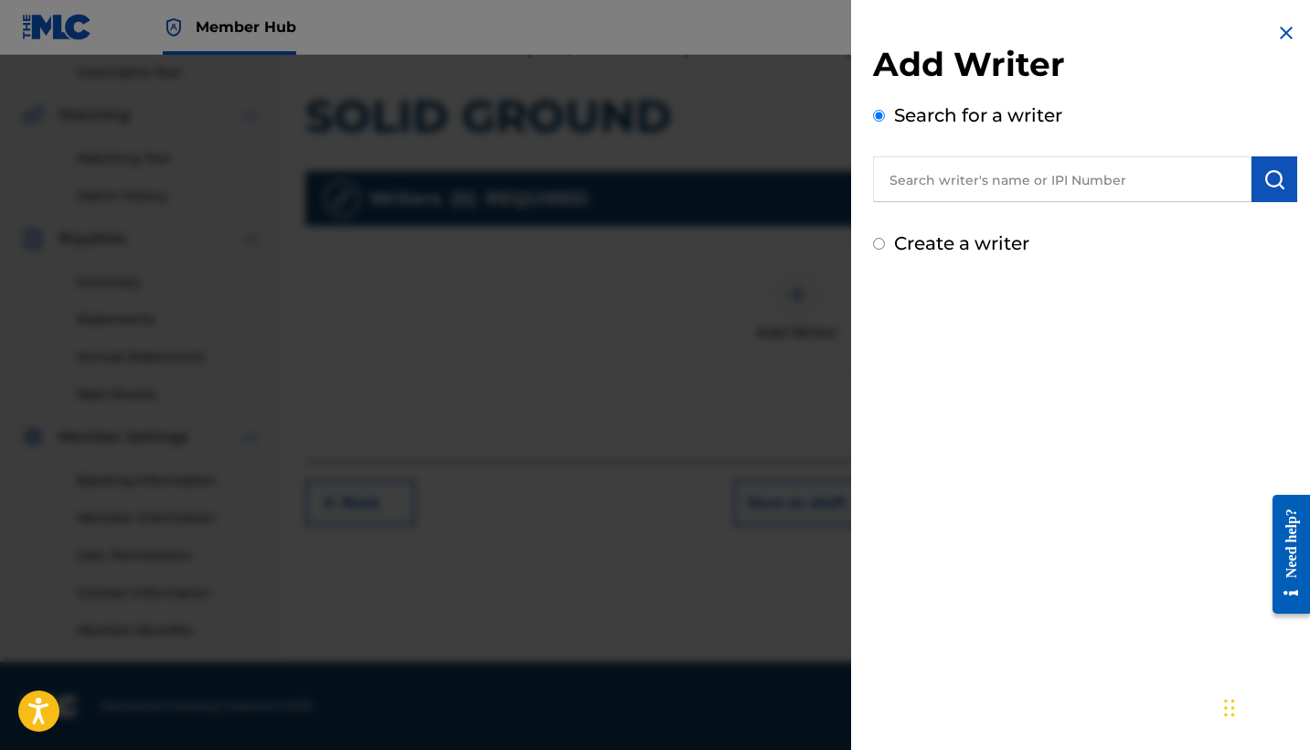
click at [929, 186] on input "text" at bounding box center [1062, 179] width 378 height 46
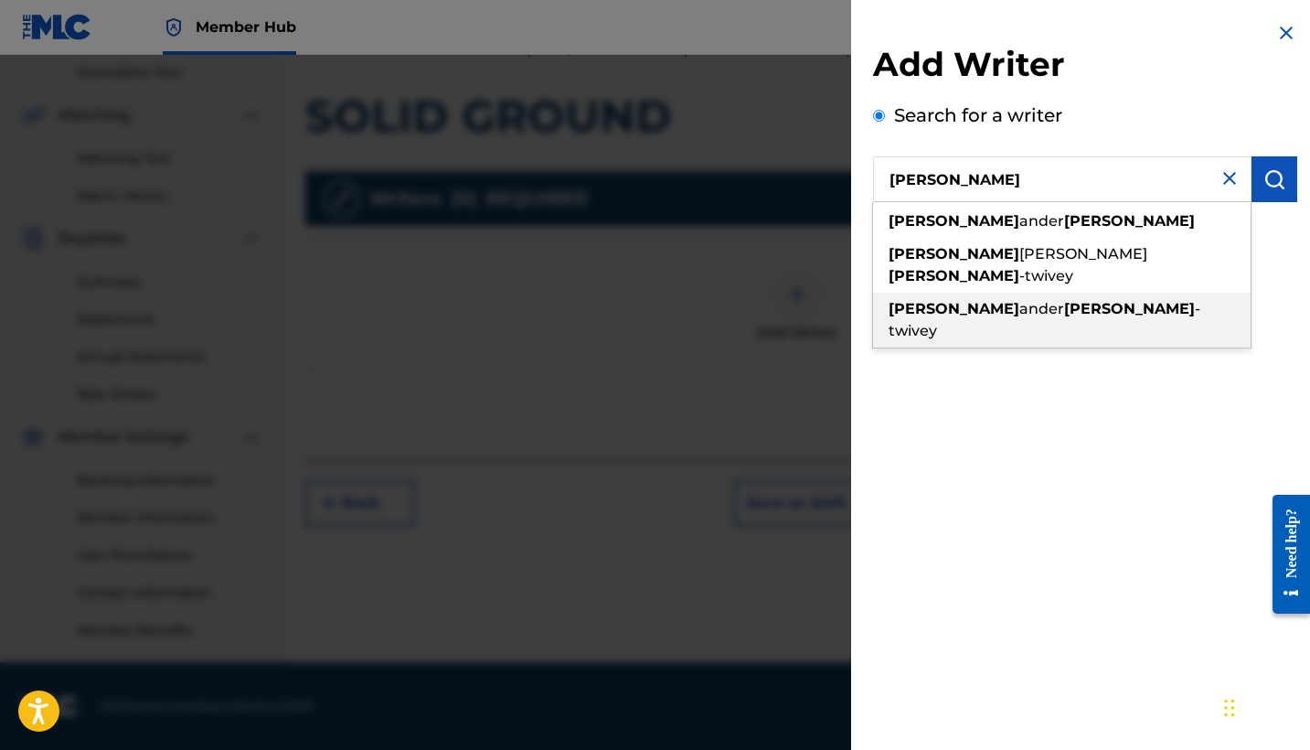
click at [1064, 300] on strong "[PERSON_NAME]" at bounding box center [1129, 308] width 131 height 17
type input "[PERSON_NAME]-twivey"
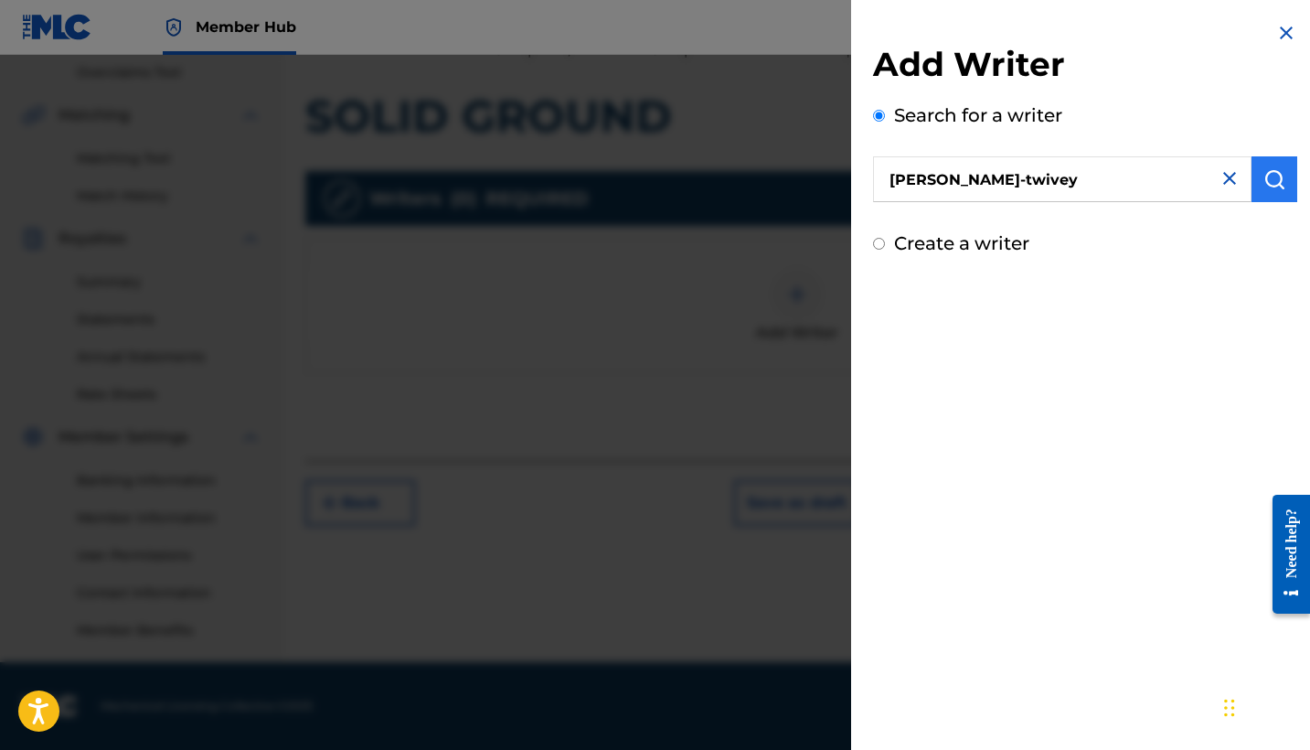
click at [1271, 181] on img "submit" at bounding box center [1274, 179] width 22 height 22
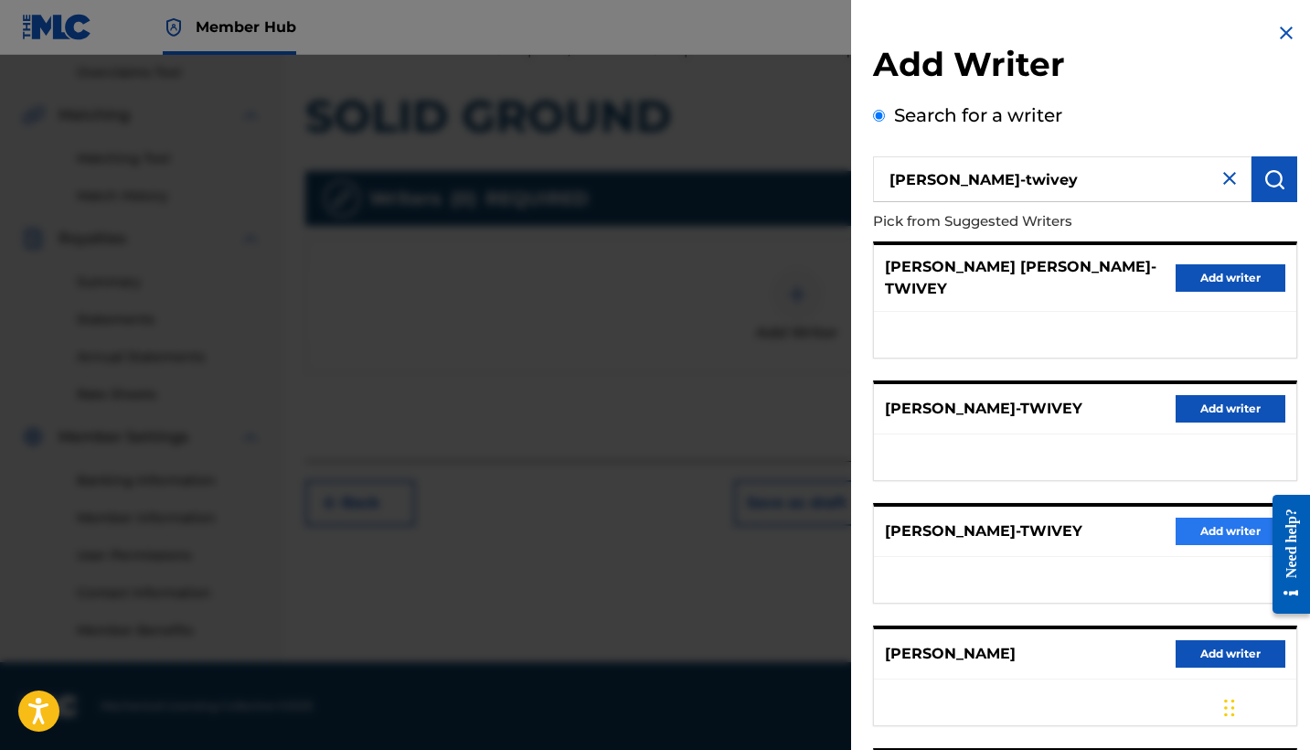
click at [1239, 545] on button "Add writer" at bounding box center [1230, 530] width 110 height 27
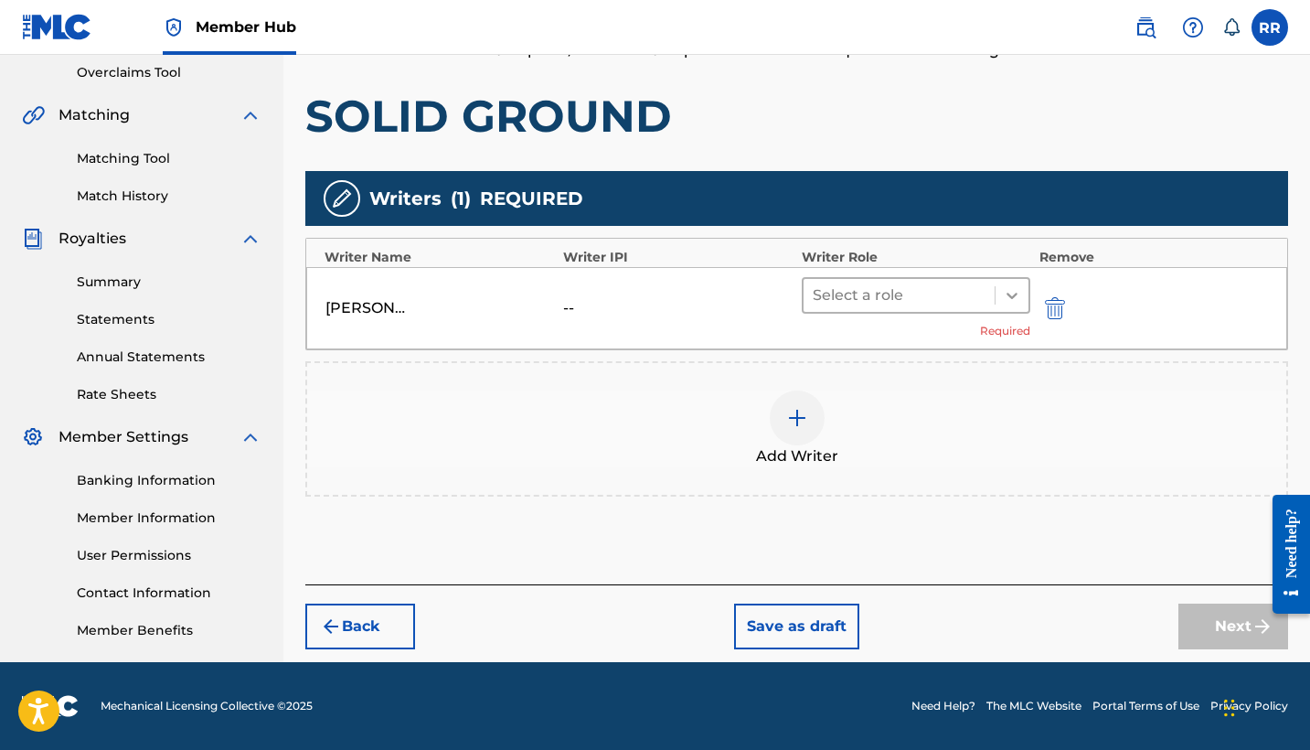
click at [1005, 291] on icon at bounding box center [1012, 295] width 18 height 18
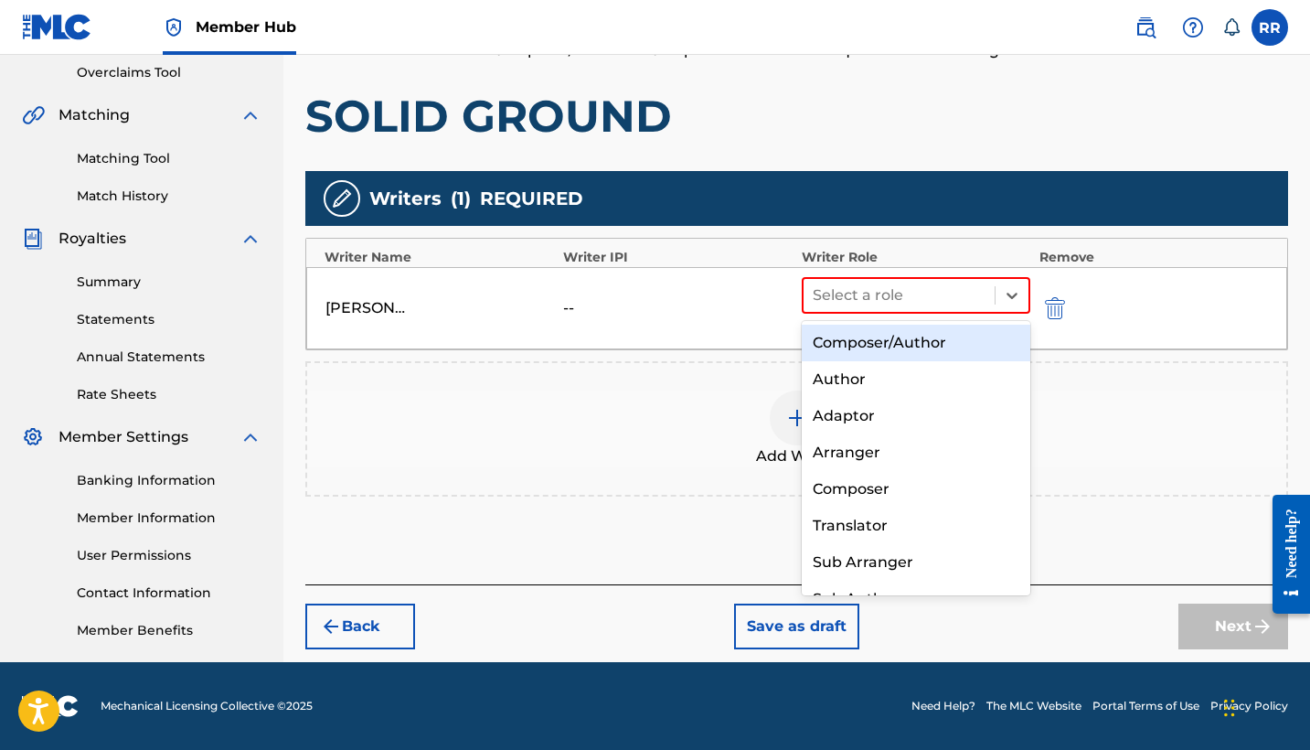
click at [921, 346] on div "Composer/Author" at bounding box center [916, 342] width 229 height 37
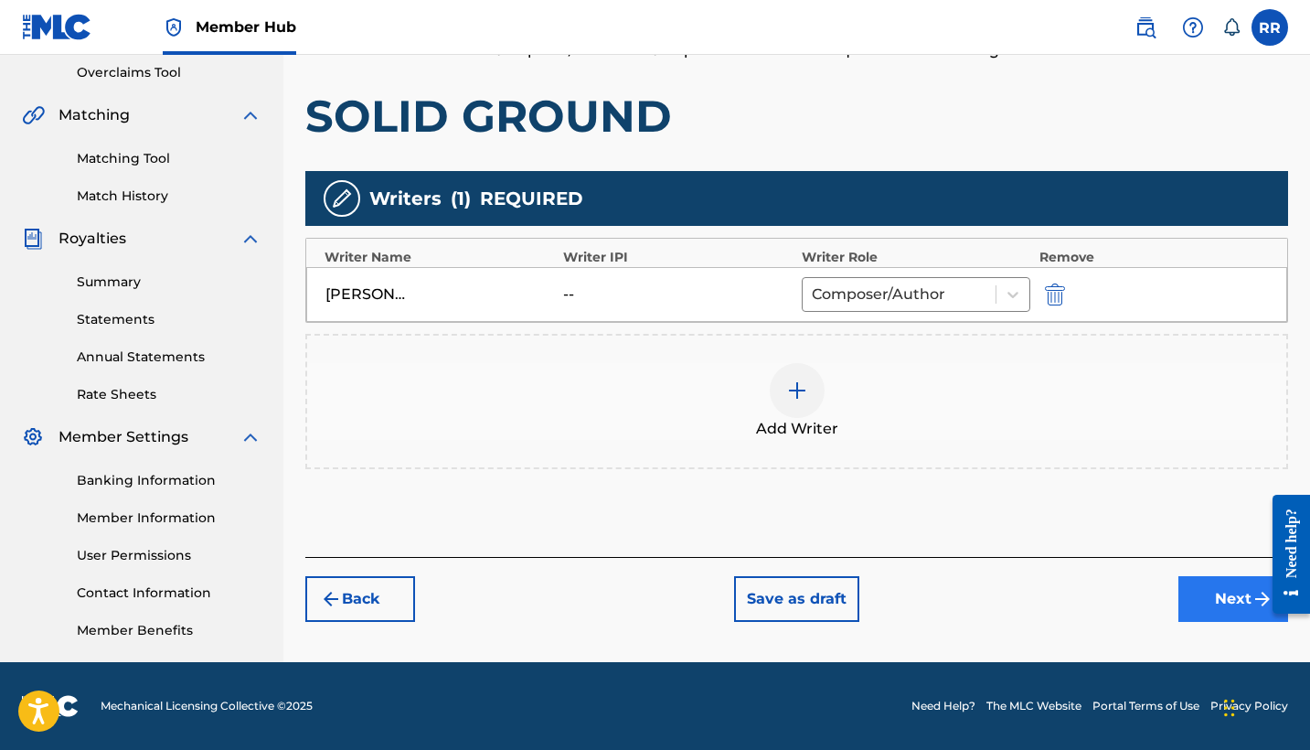
click at [1232, 601] on button "Next" at bounding box center [1233, 599] width 110 height 46
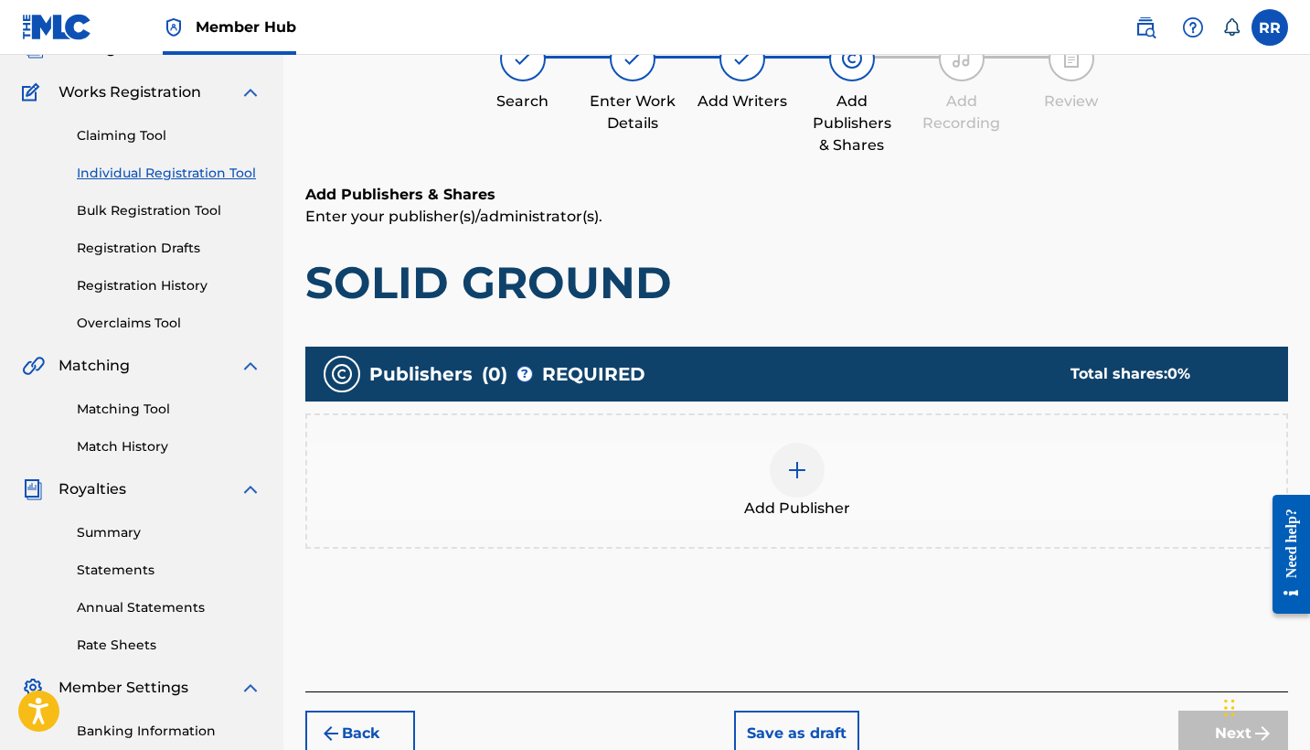
scroll to position [82, 0]
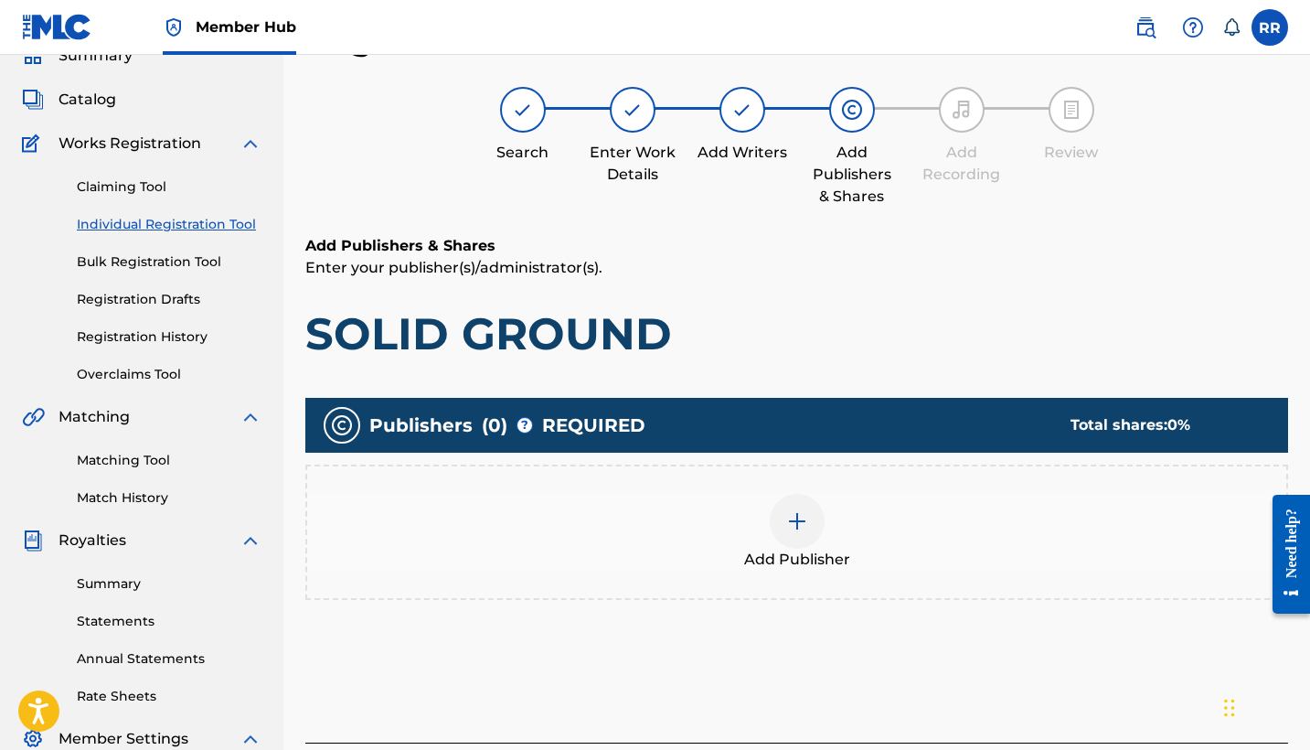
click at [799, 527] on img at bounding box center [797, 521] width 22 height 22
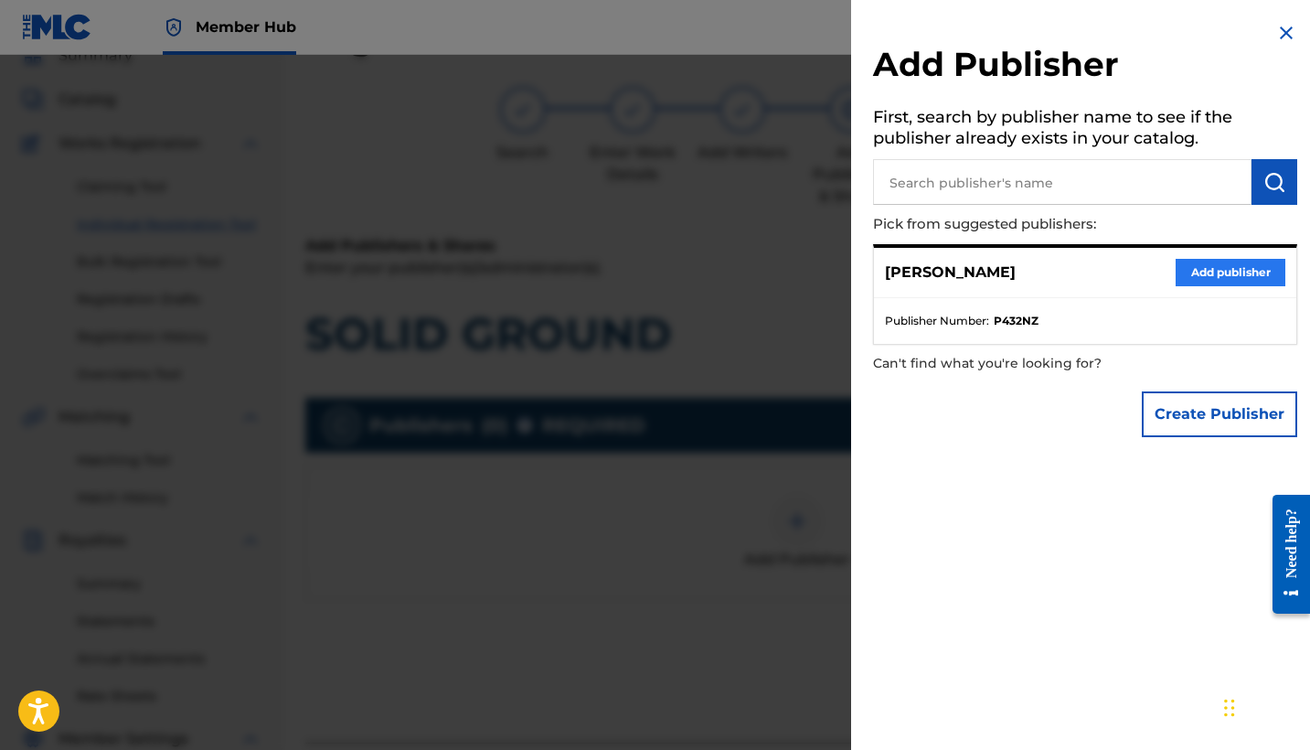
click at [1217, 277] on button "Add publisher" at bounding box center [1230, 272] width 110 height 27
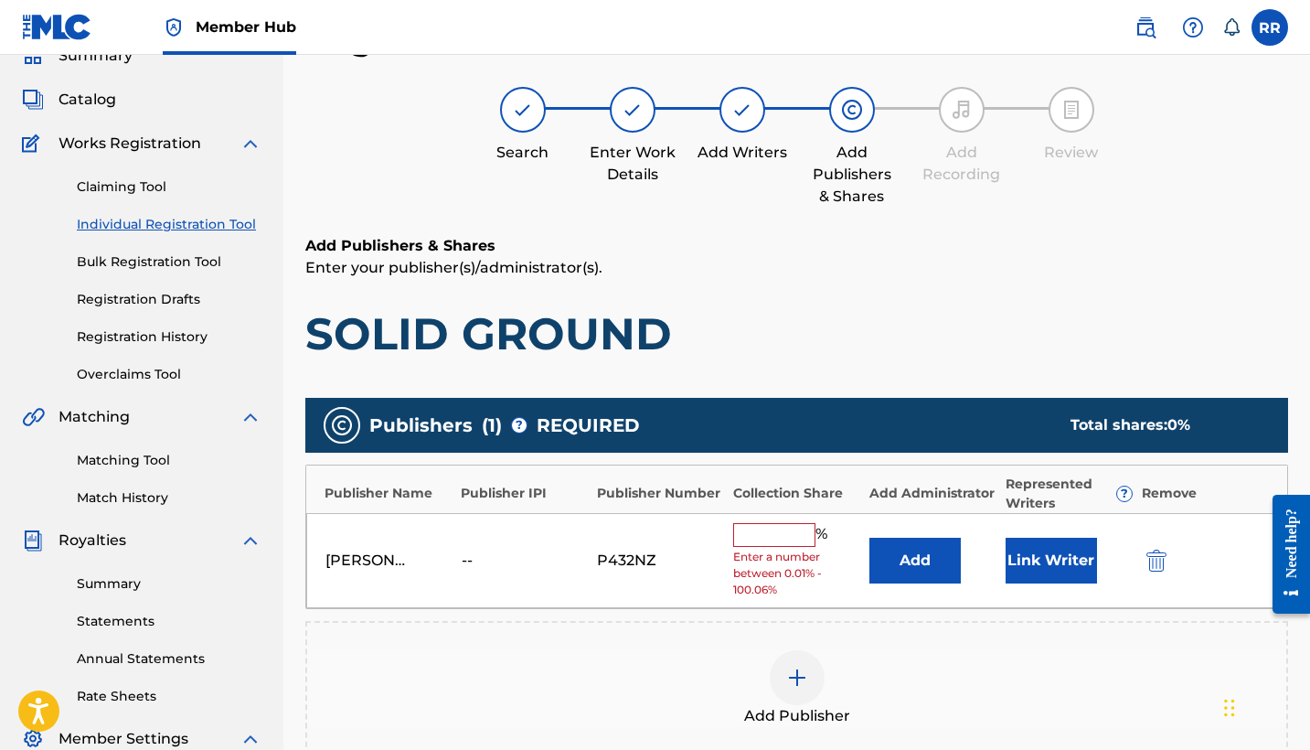
click at [767, 528] on input "text" at bounding box center [774, 535] width 82 height 24
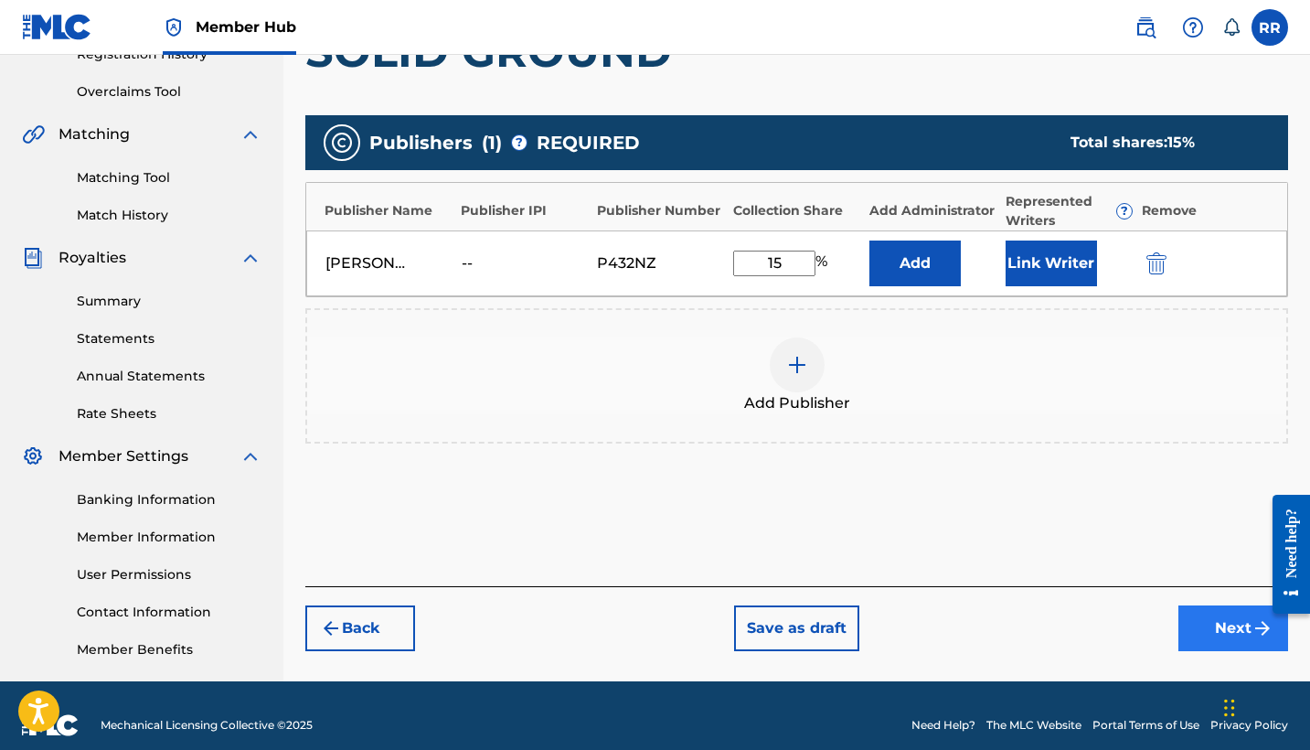
type input "15"
click at [1217, 631] on button "Next" at bounding box center [1233, 628] width 110 height 46
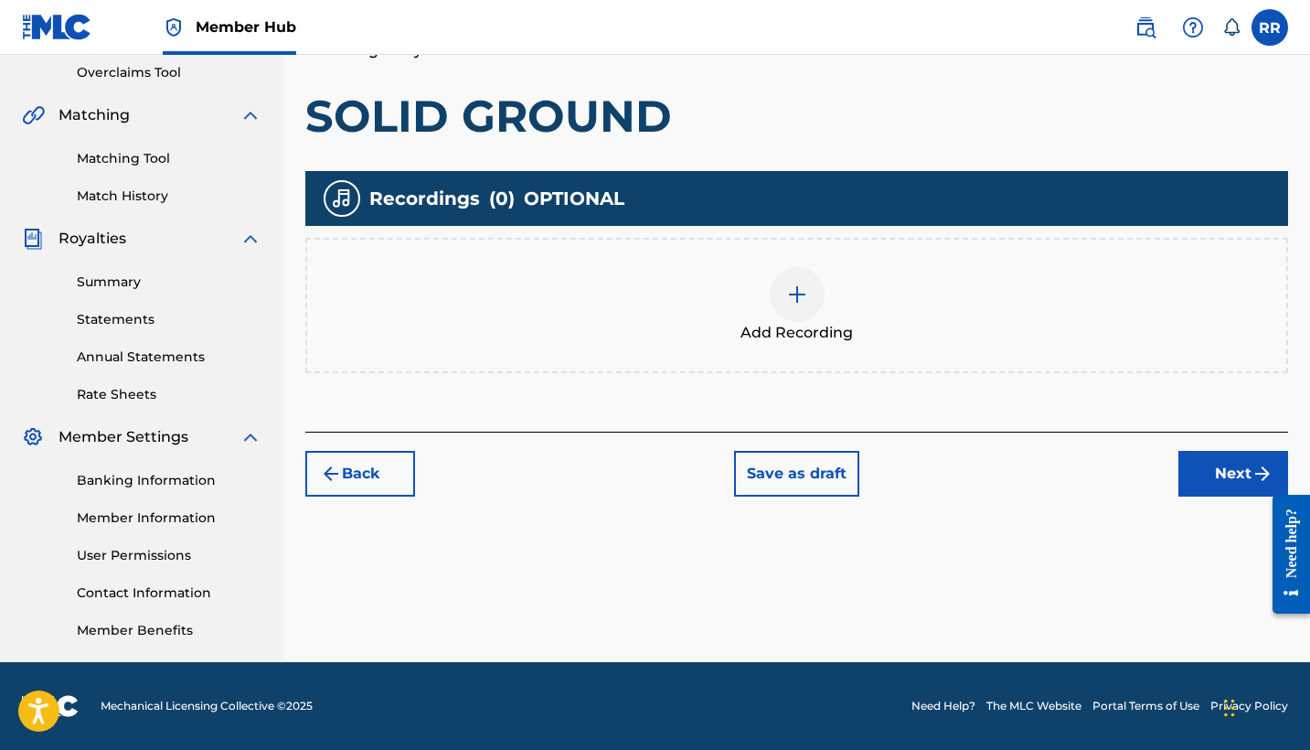
scroll to position [384, 0]
click at [786, 288] on img at bounding box center [797, 294] width 22 height 22
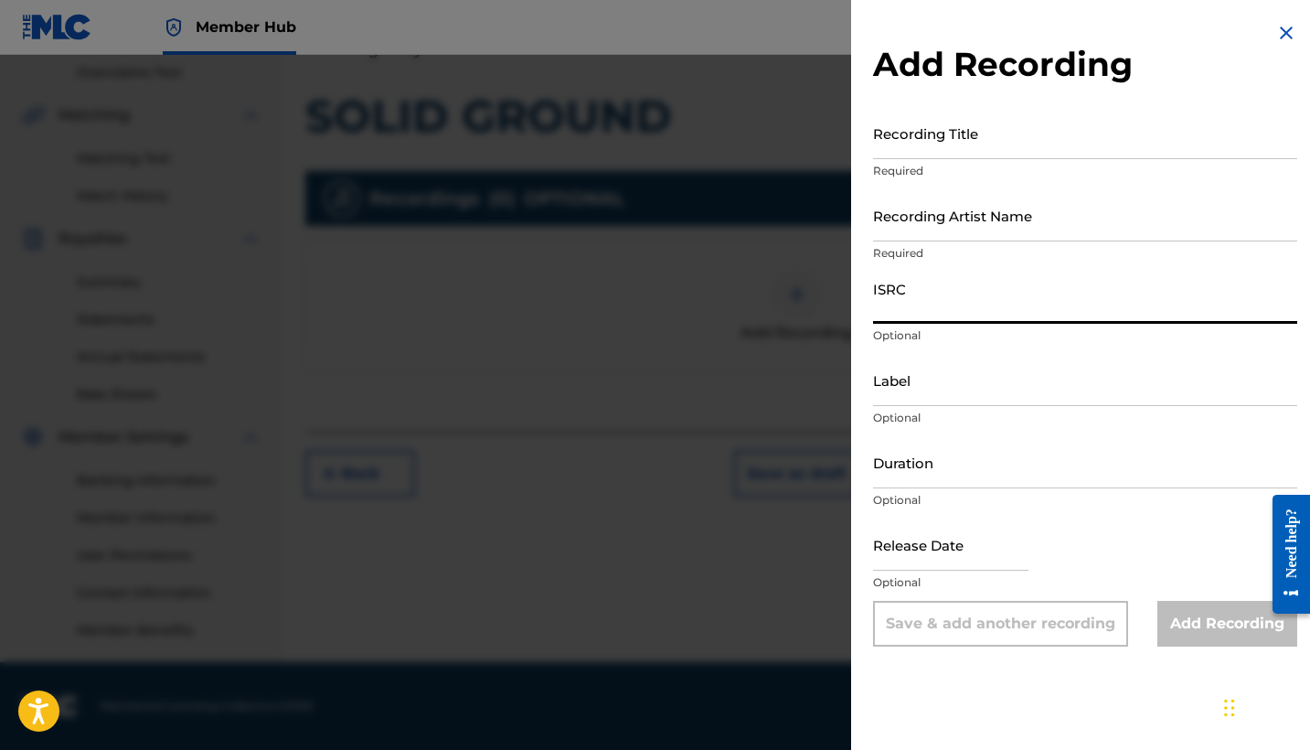
click at [924, 302] on input "ISRC" at bounding box center [1085, 297] width 424 height 52
paste input "​​GBMA22190671"
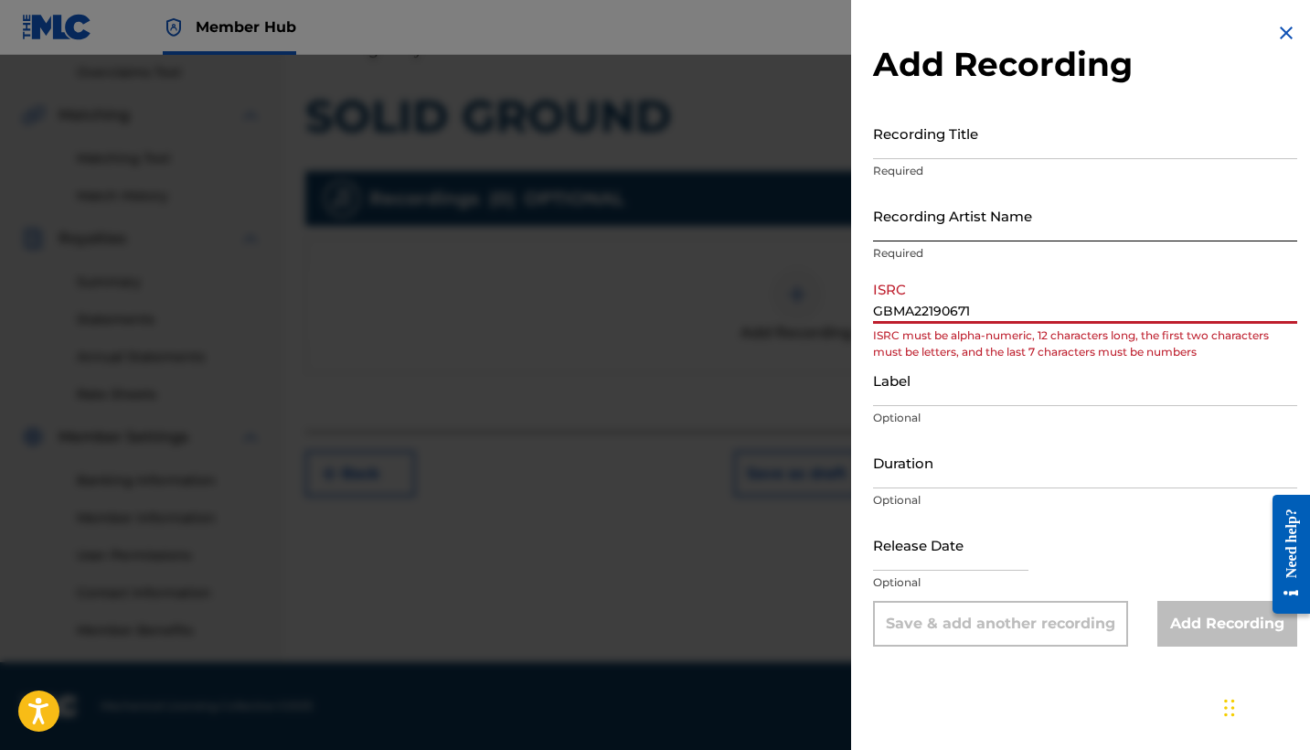
type input "​​GBMA22190671"
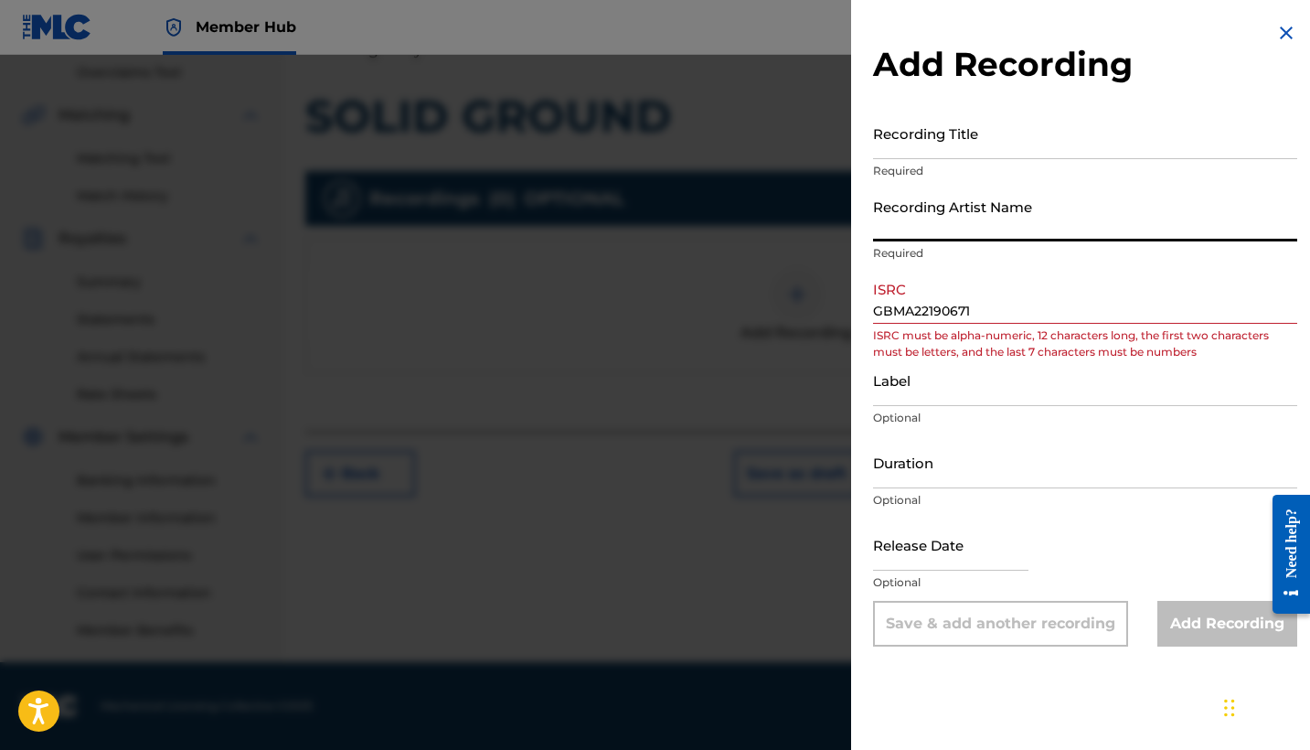
click at [1001, 218] on input "Recording Artist Name" at bounding box center [1085, 215] width 424 height 52
type input "TWIVEE"
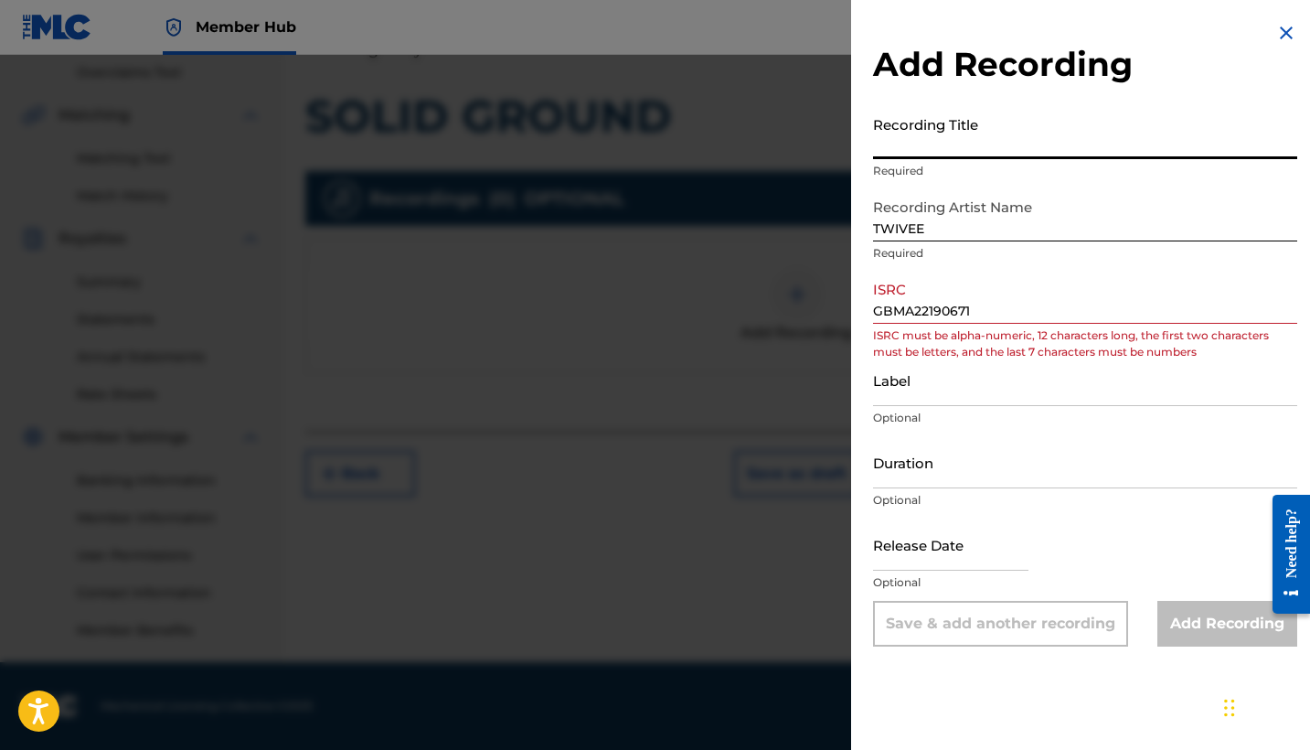
click at [910, 131] on input "Recording Title" at bounding box center [1085, 133] width 424 height 52
paste input "SOLID GROUND"
type input "SOLID GROUND"
click at [1155, 537] on div "Release Date Optional" at bounding box center [1085, 559] width 424 height 82
click at [949, 378] on input "Label" at bounding box center [1085, 380] width 424 height 52
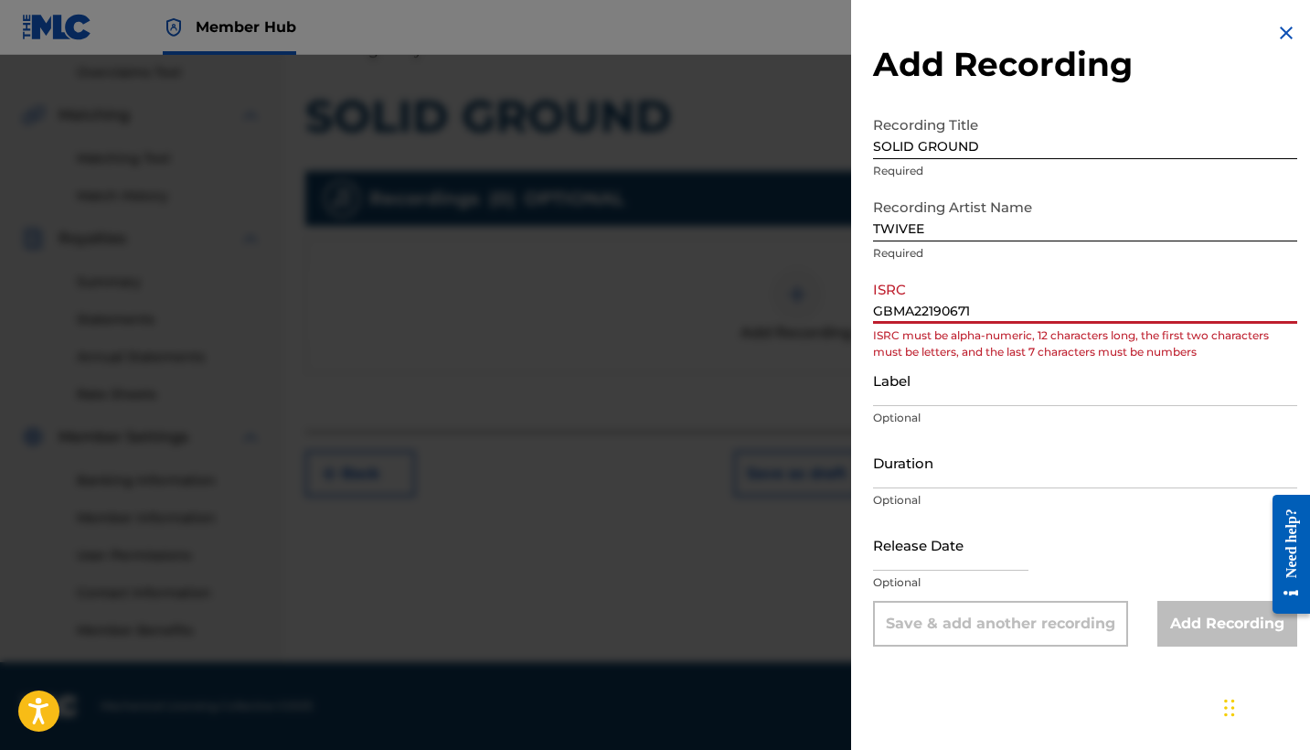
click at [986, 306] on input "​​GBMA22190671" at bounding box center [1085, 297] width 424 height 52
click at [986, 409] on div "Label Optional" at bounding box center [1085, 395] width 424 height 82
drag, startPoint x: 951, startPoint y: 311, endPoint x: 849, endPoint y: 311, distance: 101.5
click at [849, 311] on div "Add Recording Recording Title SOLID GROUND Required Recording Artist Name TWIVE…" at bounding box center [655, 402] width 1310 height 695
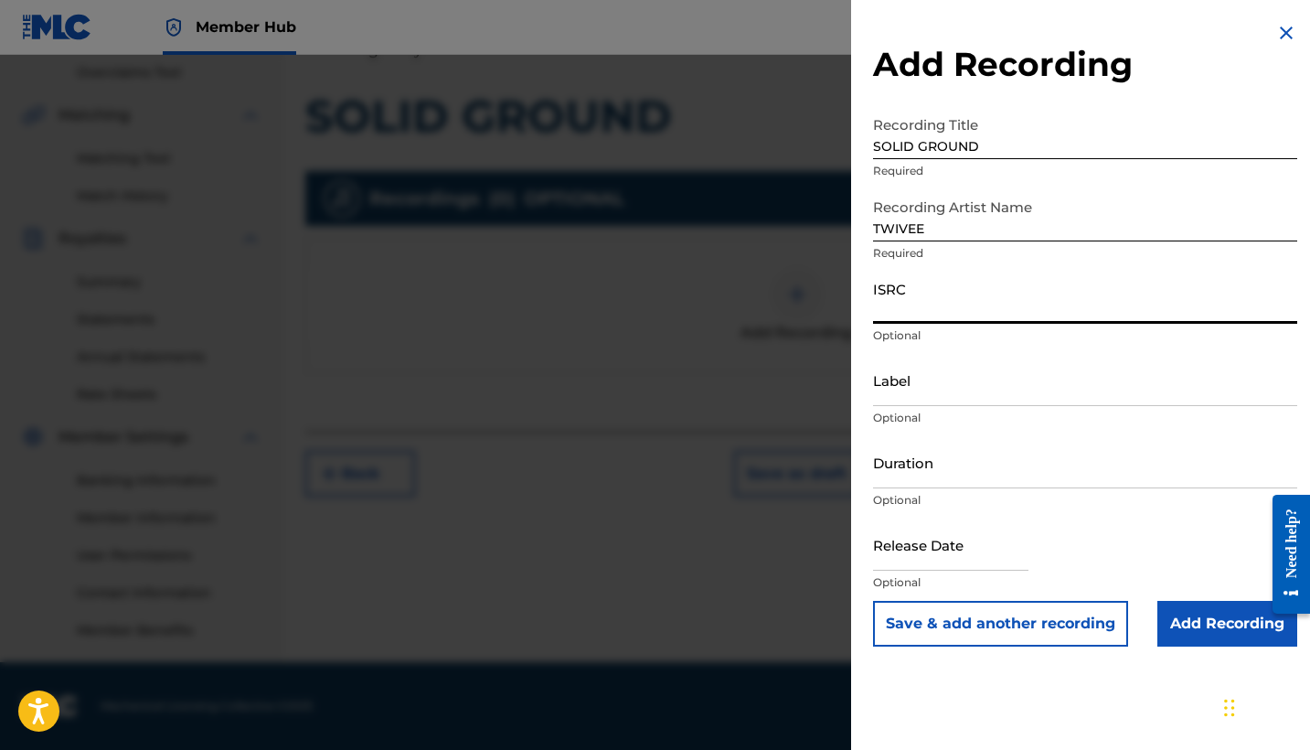
paste input "GBMA22190671"
type input "GBMA22190671"
click at [1192, 609] on input "Add Recording" at bounding box center [1227, 624] width 140 height 46
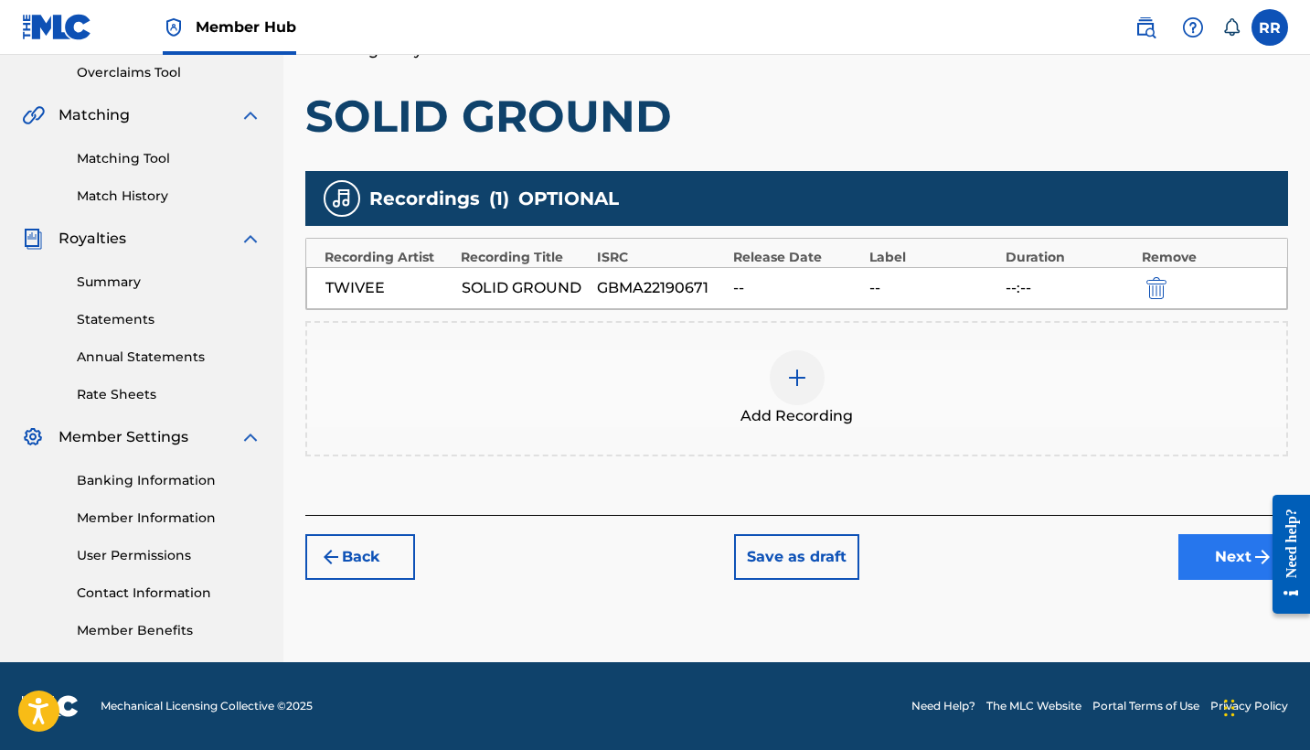
click at [1236, 570] on button "Next" at bounding box center [1233, 557] width 110 height 46
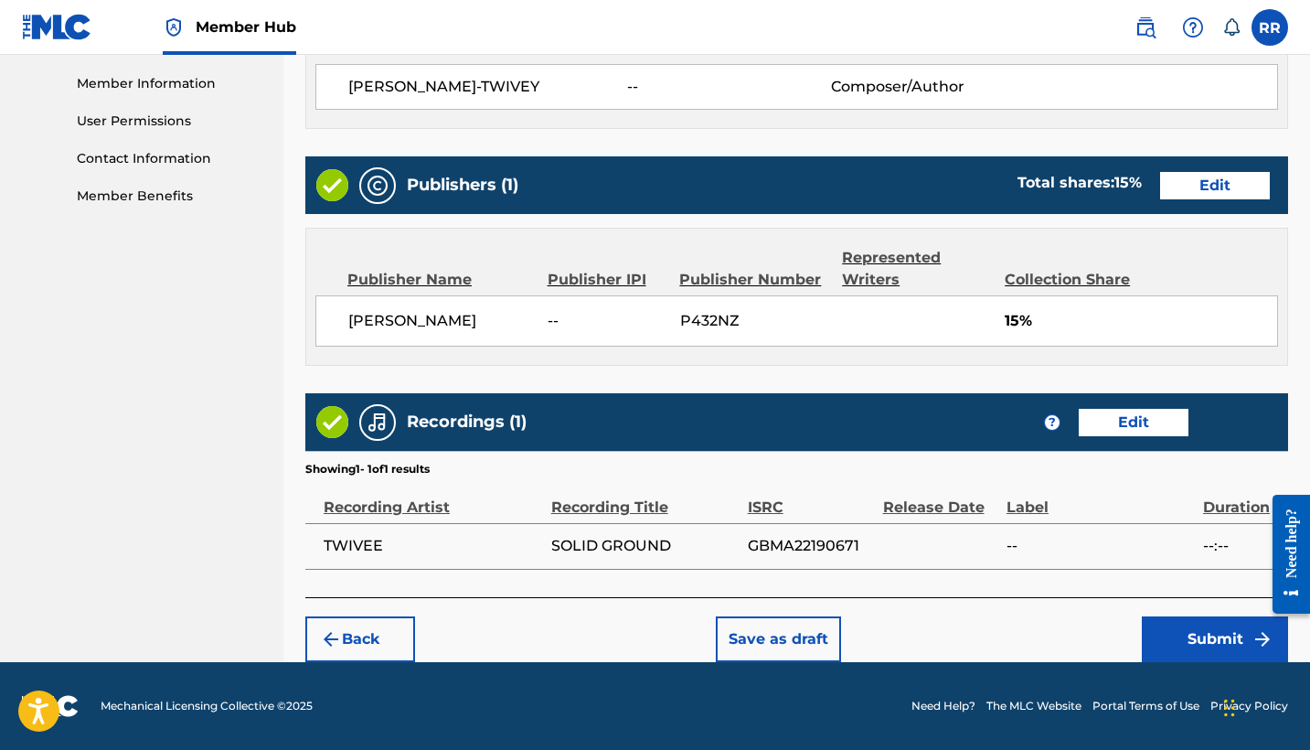
scroll to position [817, 0]
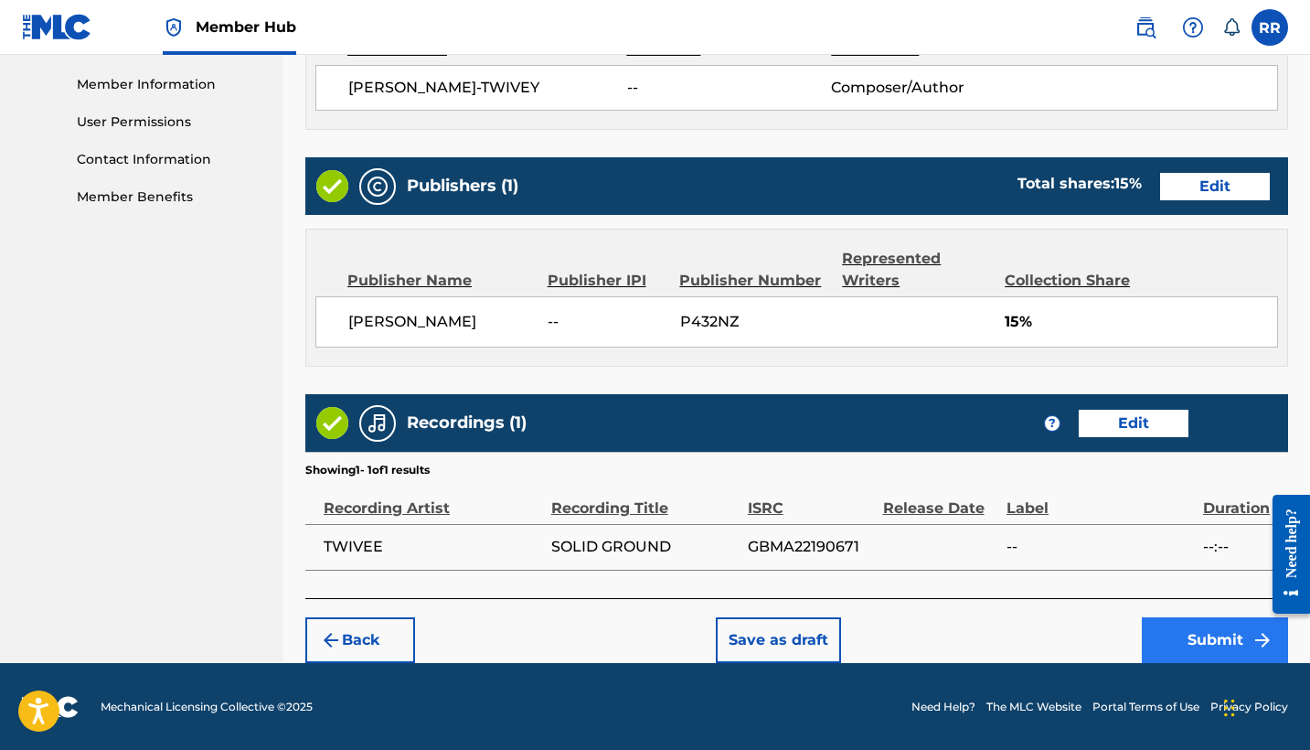
click at [1213, 643] on button "Submit" at bounding box center [1215, 640] width 146 height 46
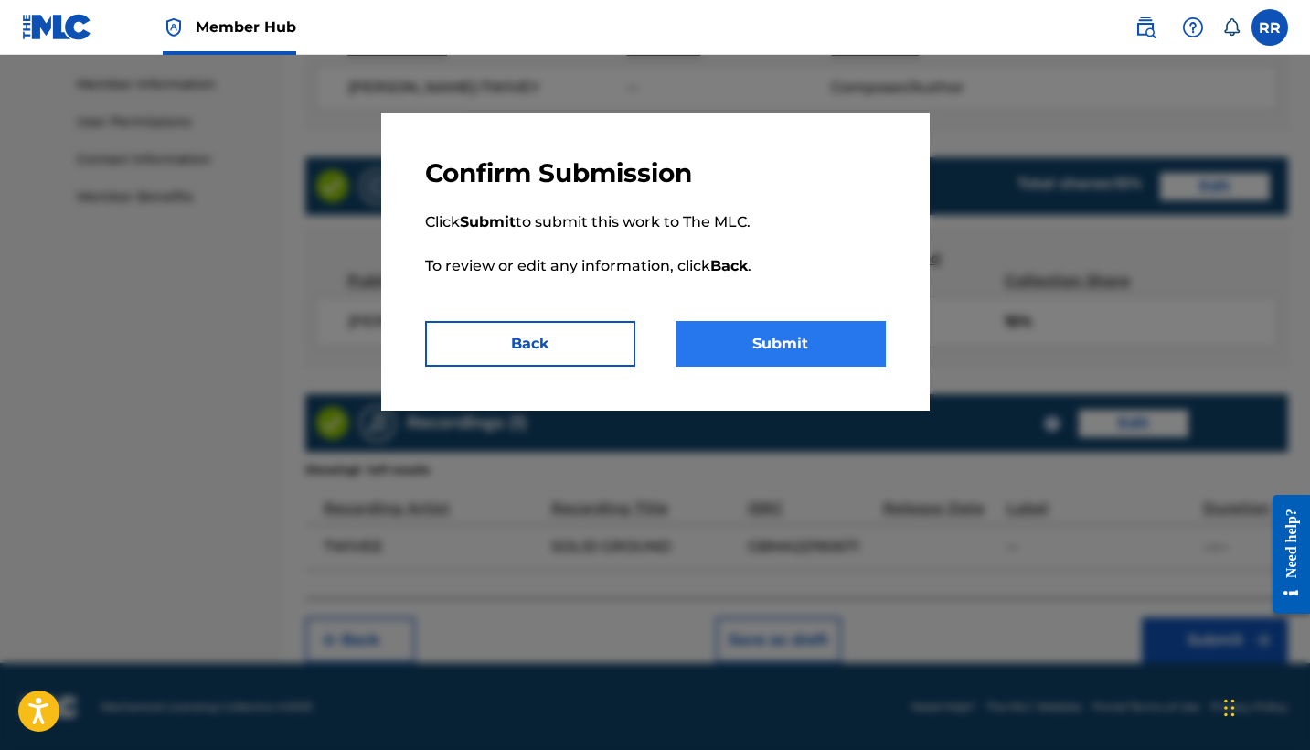
click at [785, 343] on button "Submit" at bounding box center [780, 344] width 210 height 46
